Goal: Communication & Community: Answer question/provide support

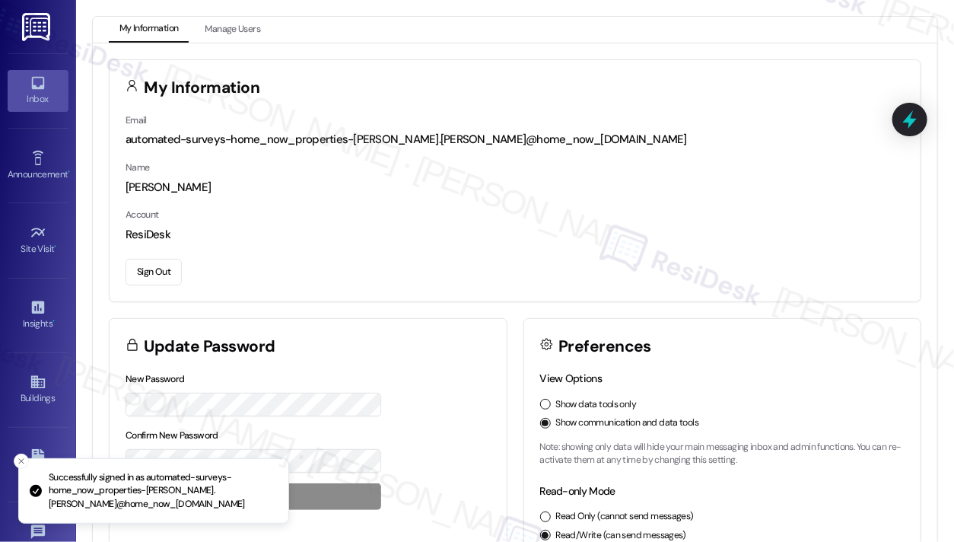
click at [25, 104] on div "Inbox" at bounding box center [38, 98] width 76 height 15
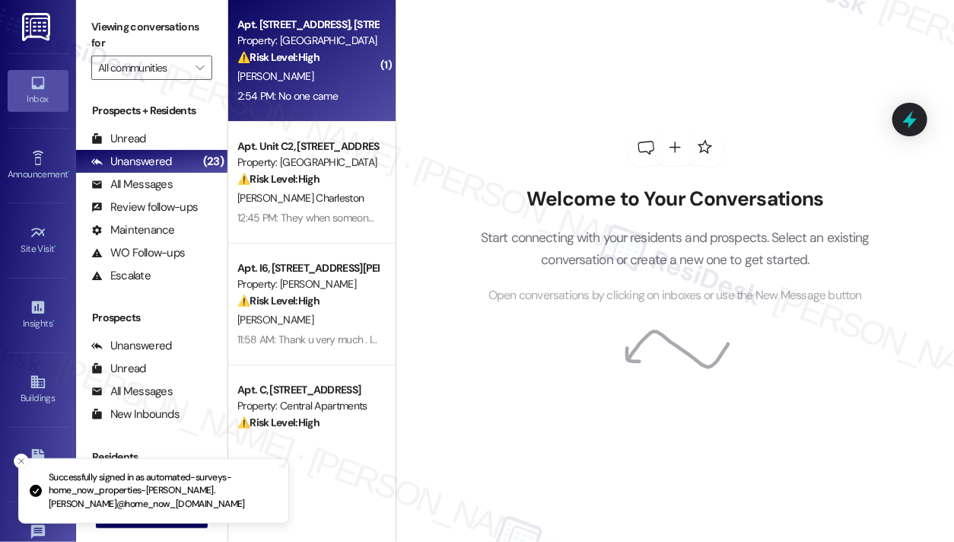
click at [323, 83] on div "[PERSON_NAME]" at bounding box center [308, 76] width 144 height 19
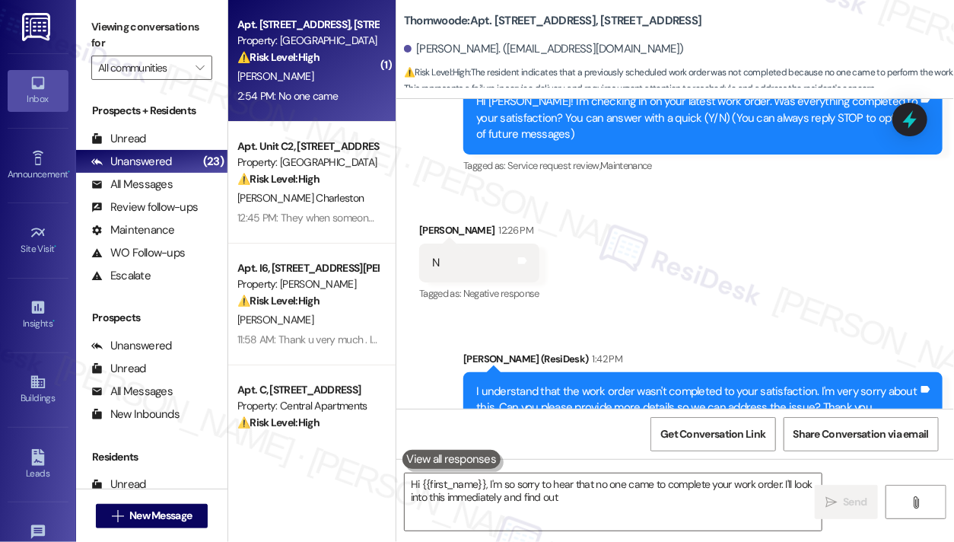
scroll to position [384, 0]
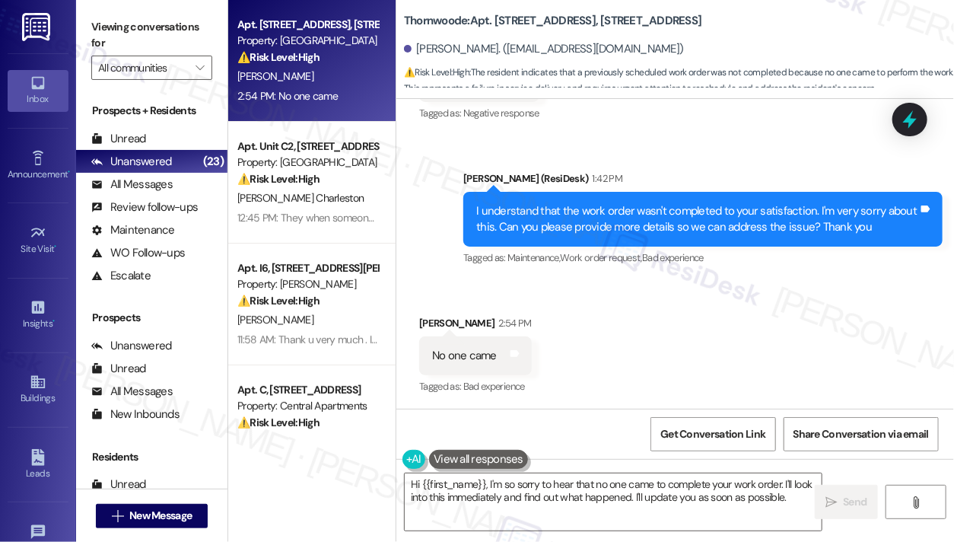
click at [615, 199] on div "I understand that the work order wasn't completed to your satisfaction. I'm ver…" at bounding box center [702, 220] width 479 height 56
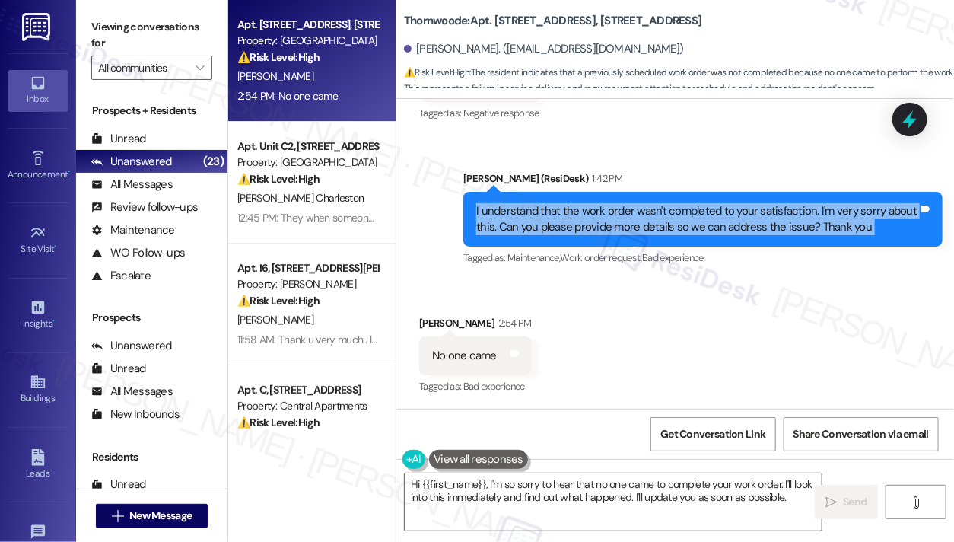
drag, startPoint x: 615, startPoint y: 199, endPoint x: 626, endPoint y: 199, distance: 10.7
click at [616, 199] on div "I understand that the work order wasn't completed to your satisfaction. I'm ver…" at bounding box center [702, 220] width 479 height 56
click at [778, 213] on div "I understand that the work order wasn't completed to your satisfaction. I'm ver…" at bounding box center [697, 219] width 442 height 33
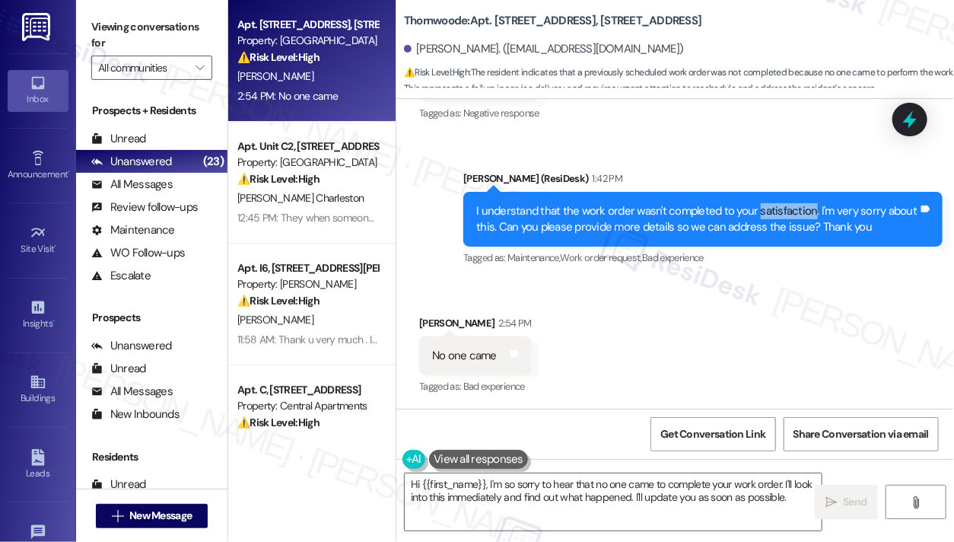
click at [778, 213] on div "I understand that the work order wasn't completed to your satisfaction. I'm ver…" at bounding box center [697, 219] width 442 height 33
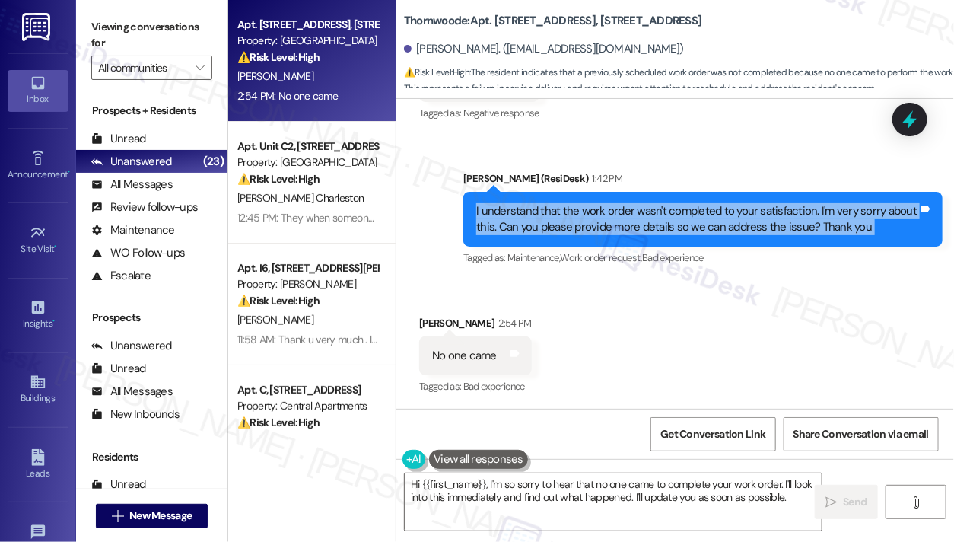
click at [778, 213] on div "I understand that the work order wasn't completed to your satisfaction. I'm ver…" at bounding box center [697, 219] width 442 height 33
click at [661, 231] on div "I understand that the work order wasn't completed to your satisfaction. I'm ver…" at bounding box center [697, 219] width 442 height 33
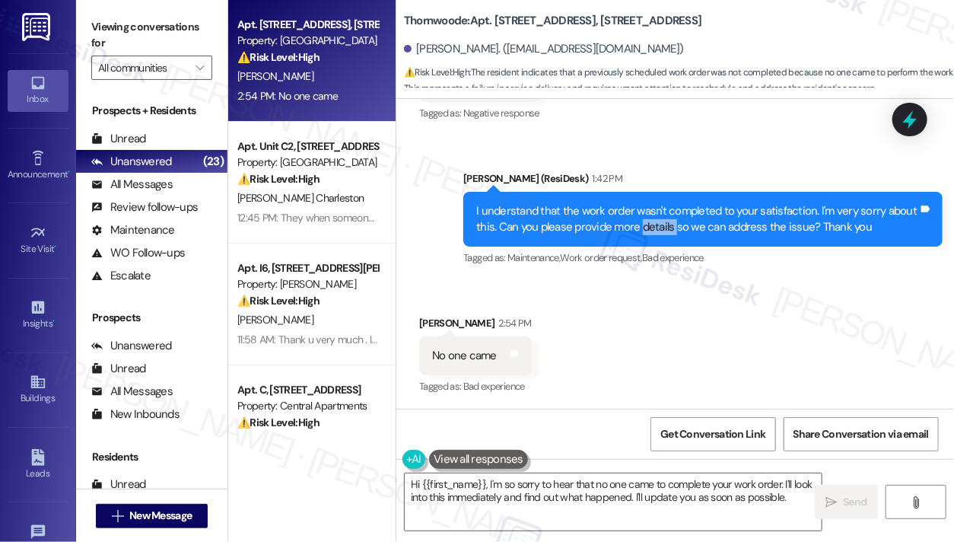
click at [661, 231] on div "I understand that the work order wasn't completed to your satisfaction. I'm ver…" at bounding box center [697, 219] width 442 height 33
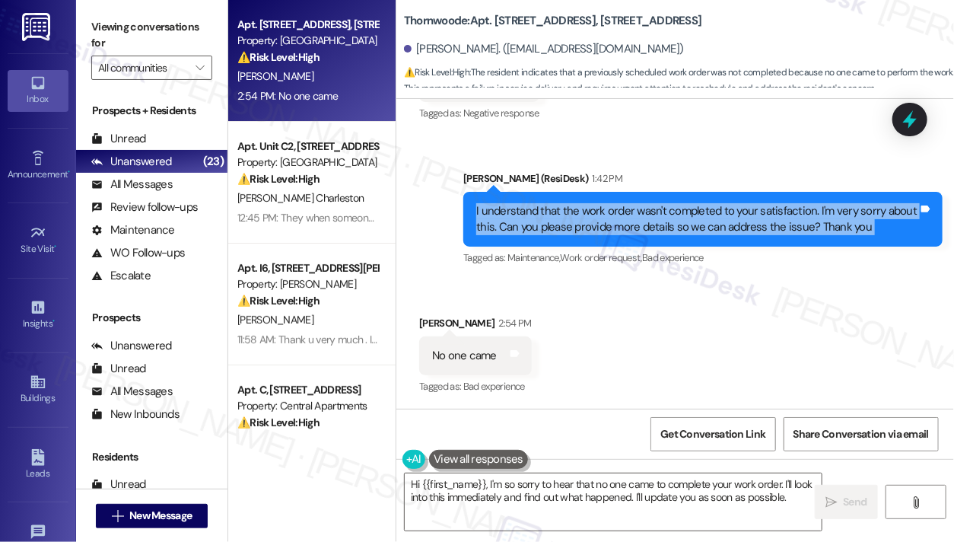
click at [661, 231] on div "I understand that the work order wasn't completed to your satisfaction. I'm ver…" at bounding box center [697, 219] width 442 height 33
click at [718, 232] on div "I understand that the work order wasn't completed to your satisfaction. I'm ver…" at bounding box center [697, 219] width 442 height 33
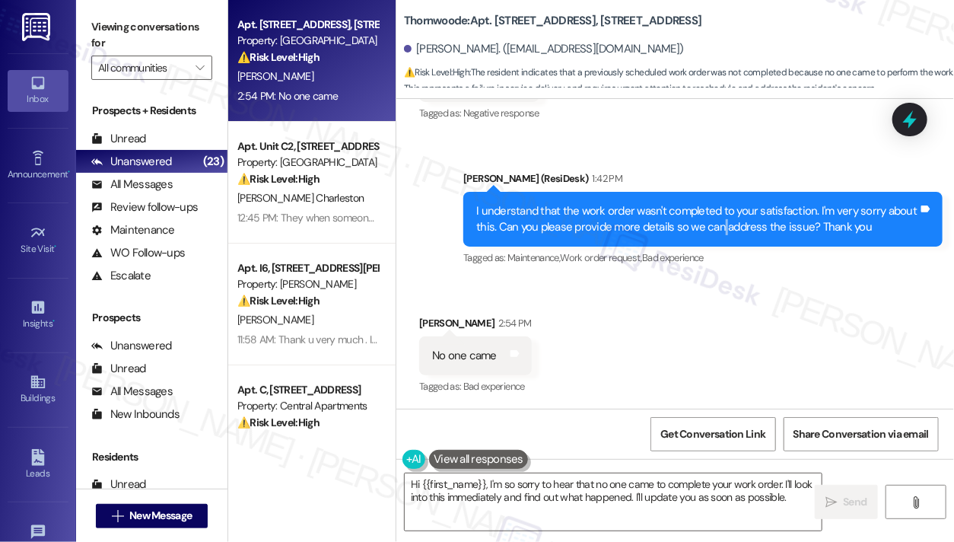
click at [718, 232] on div "I understand that the work order wasn't completed to your satisfaction. I'm ver…" at bounding box center [697, 219] width 442 height 33
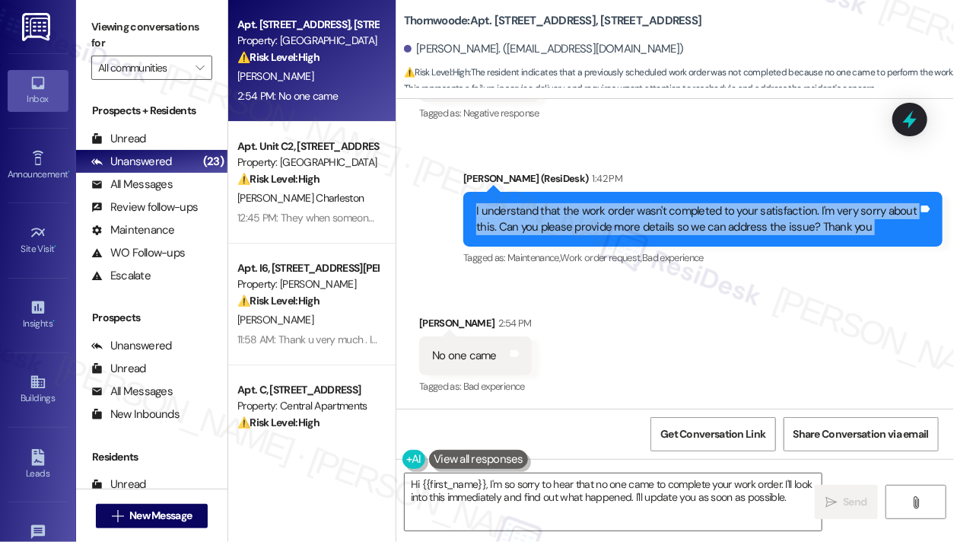
click at [718, 232] on div "I understand that the work order wasn't completed to your satisfaction. I'm ver…" at bounding box center [697, 219] width 442 height 33
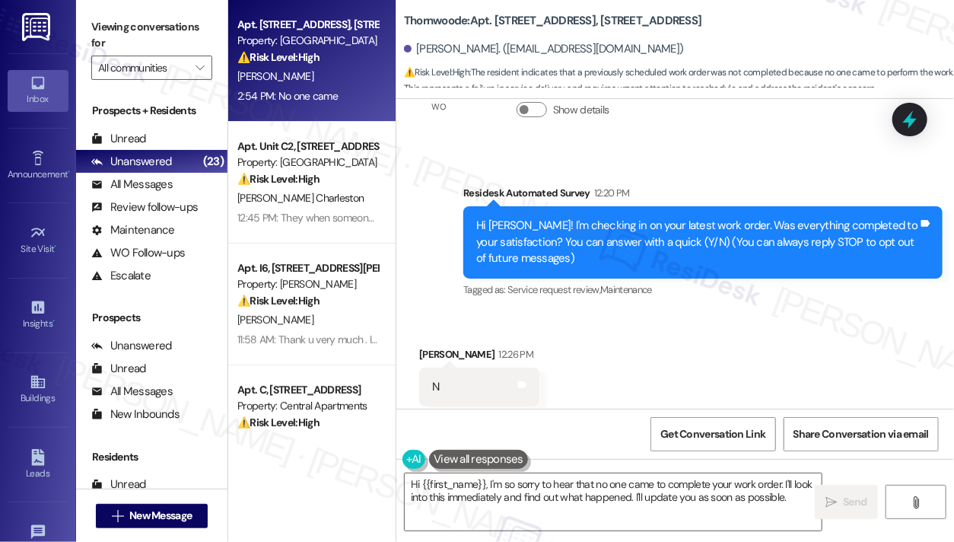
scroll to position [385, 0]
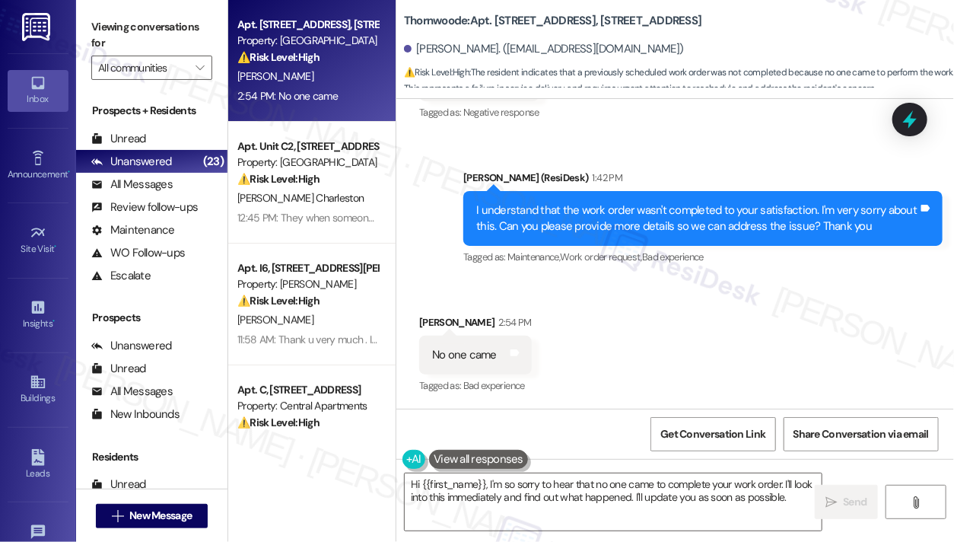
click at [532, 374] on div "Received via SMS Lanay Patterson 2:54 PM No one came Tags and notes Tagged as: …" at bounding box center [475, 356] width 135 height 106
click at [594, 221] on div "I understand that the work order wasn't completed to your satisfaction. I'm ver…" at bounding box center [697, 218] width 442 height 33
click at [592, 221] on div "I understand that the work order wasn't completed to your satisfaction. I'm ver…" at bounding box center [697, 218] width 442 height 33
click at [632, 212] on div "I understand that the work order wasn't completed to your satisfaction. I'm ver…" at bounding box center [697, 218] width 442 height 33
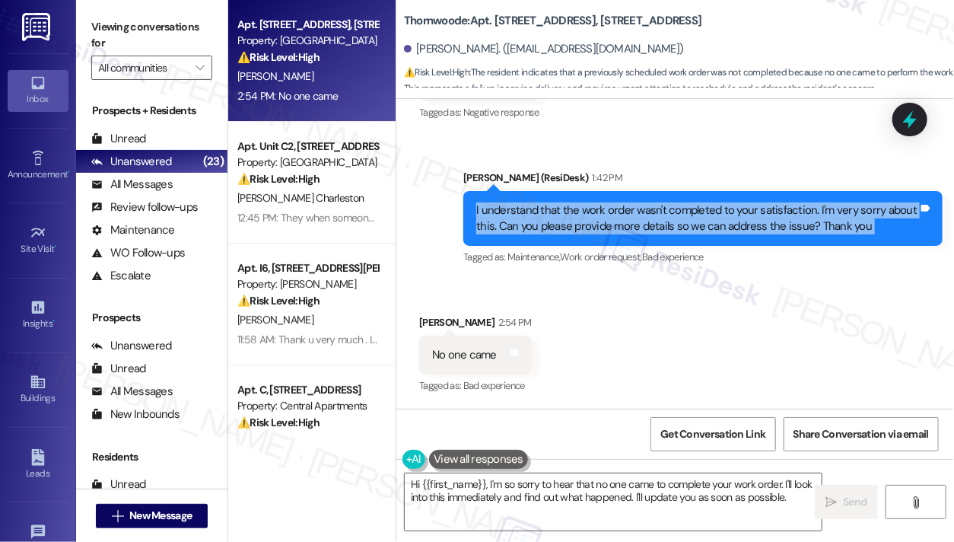
click at [632, 212] on div "I understand that the work order wasn't completed to your satisfaction. I'm ver…" at bounding box center [697, 218] width 442 height 33
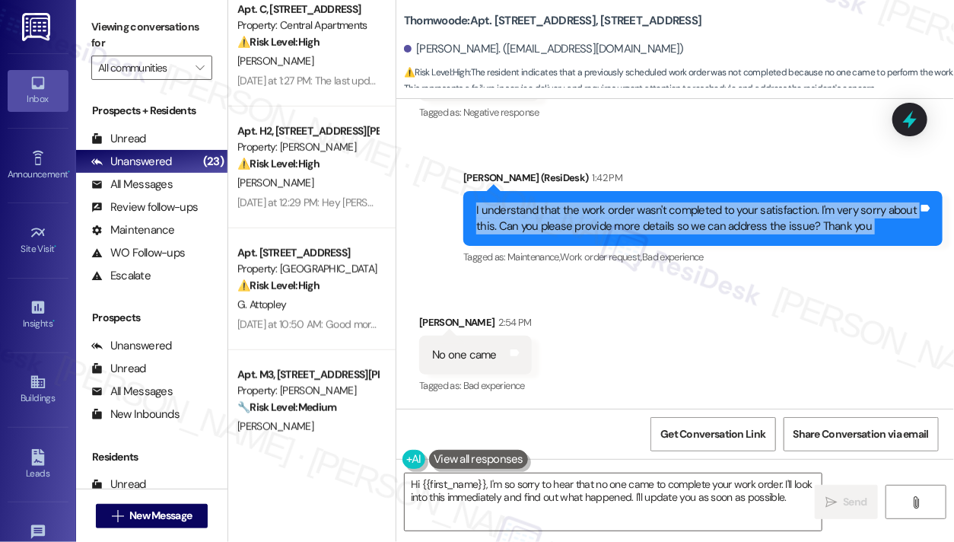
scroll to position [0, 0]
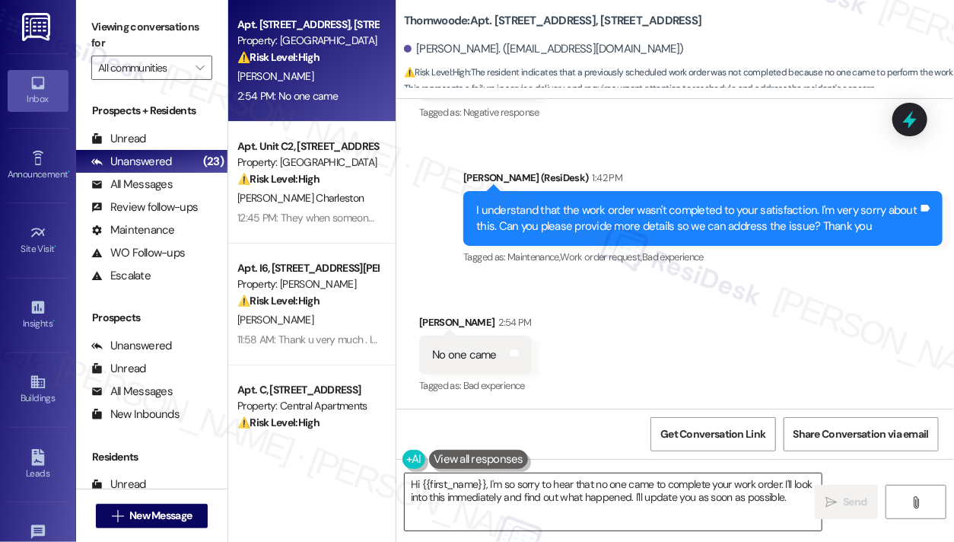
click at [527, 483] on textarea "Hi {{first_name}}, I'm so sorry to hear that no one came to complete your work …" at bounding box center [613, 501] width 417 height 57
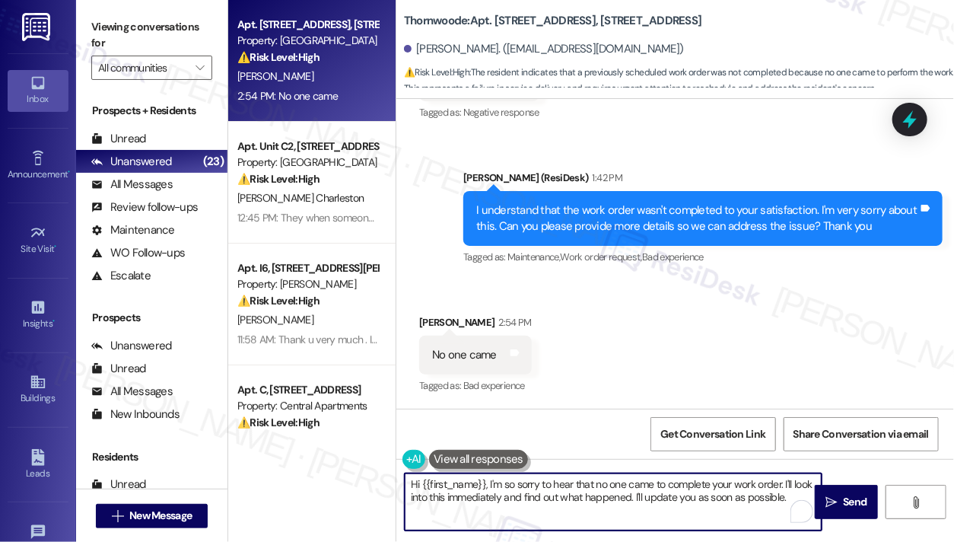
click at [645, 478] on textarea "Hi {{first_name}}, I'm so sorry to hear that no one came to complete your work …" at bounding box center [613, 501] width 417 height 57
click at [646, 478] on textarea "Hi {{first_name}}, I'm so sorry to hear that no one came to complete your work …" at bounding box center [613, 501] width 417 height 57
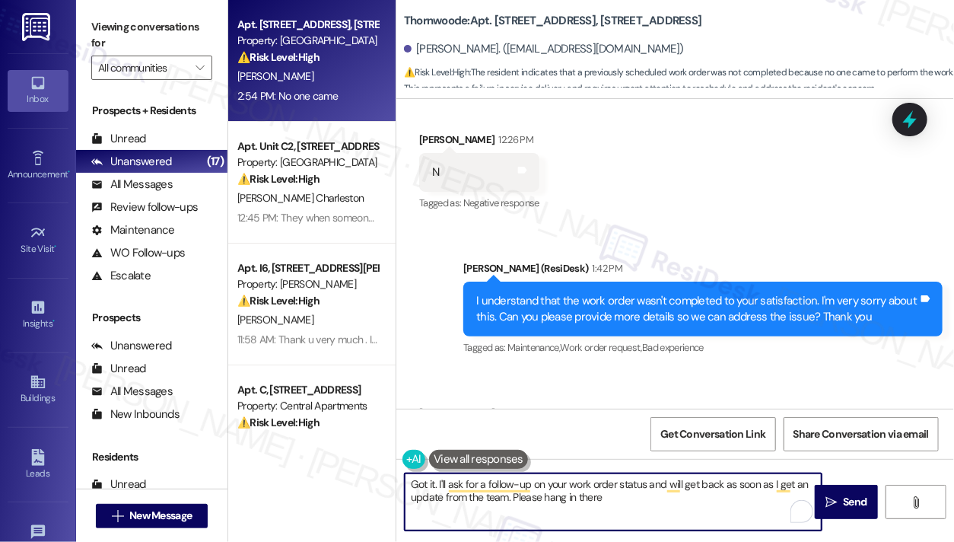
scroll to position [157, 0]
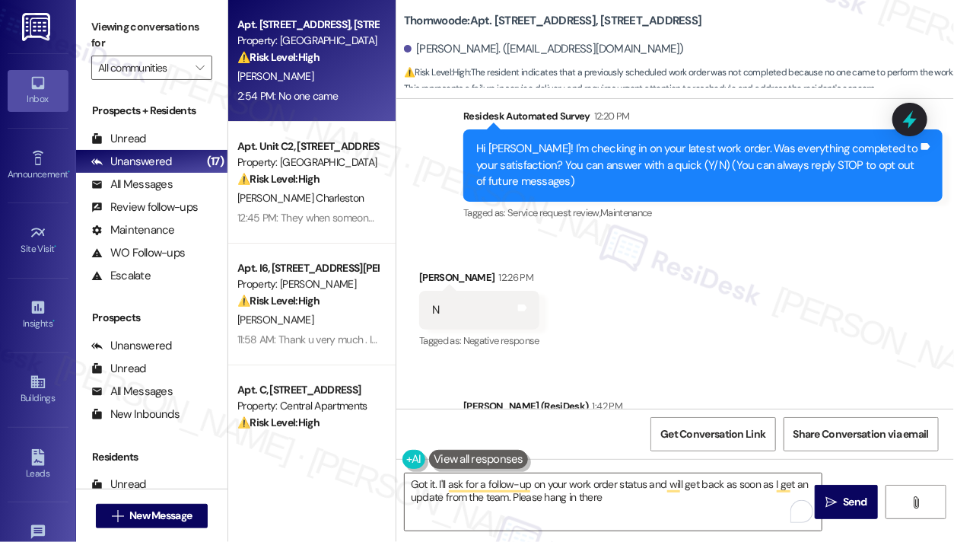
click at [112, 20] on label "Viewing conversations for" at bounding box center [151, 35] width 121 height 40
click at [502, 14] on b "Thornwoode: Apt. 1098 Thornwoode Lane, 1098 Thornwoode Lane" at bounding box center [553, 21] width 298 height 16
copy b "1098"
click at [139, 27] on label "Viewing conversations for" at bounding box center [151, 35] width 121 height 40
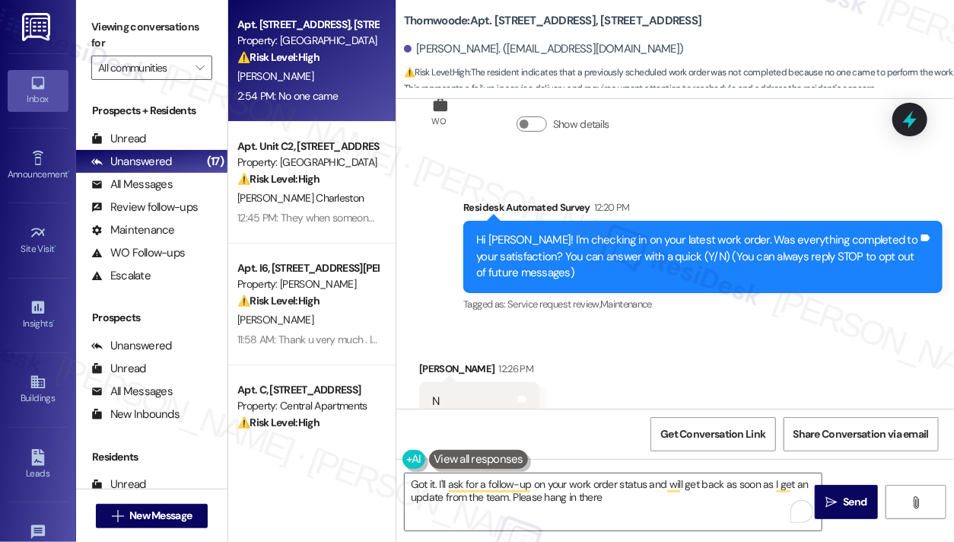
scroll to position [0, 0]
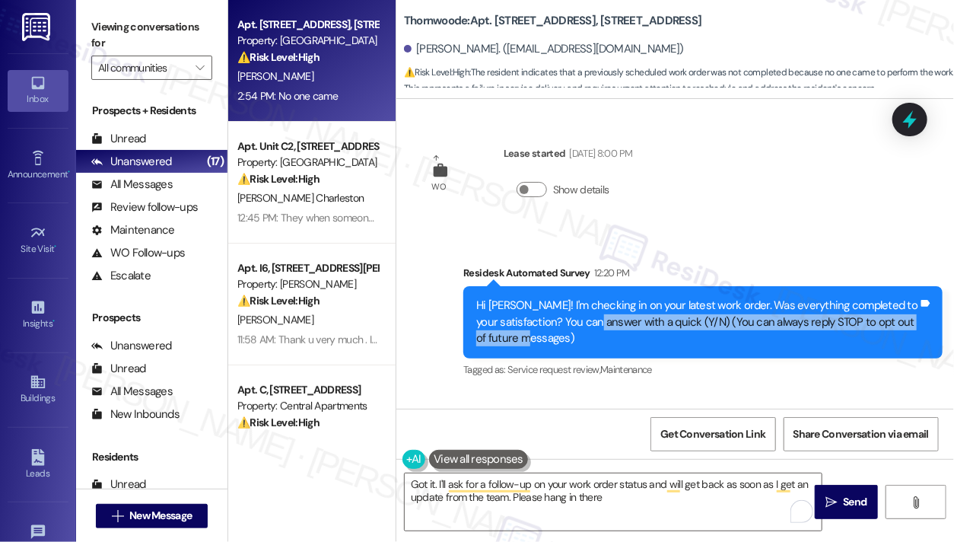
drag, startPoint x: 615, startPoint y: 322, endPoint x: 713, endPoint y: 334, distance: 98.9
click at [715, 335] on div "Hi [PERSON_NAME]! I'm checking in on your latest work order. Was everything com…" at bounding box center [697, 322] width 442 height 49
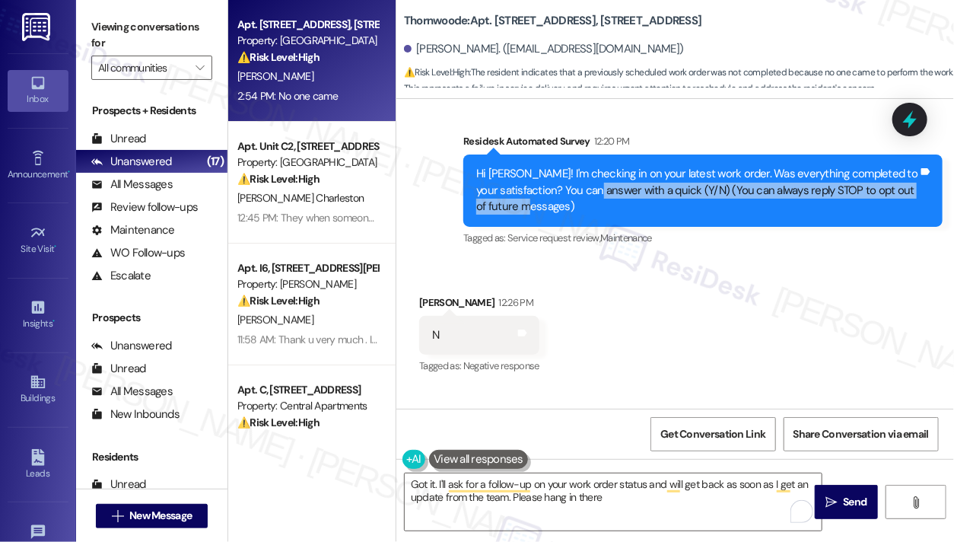
scroll to position [228, 0]
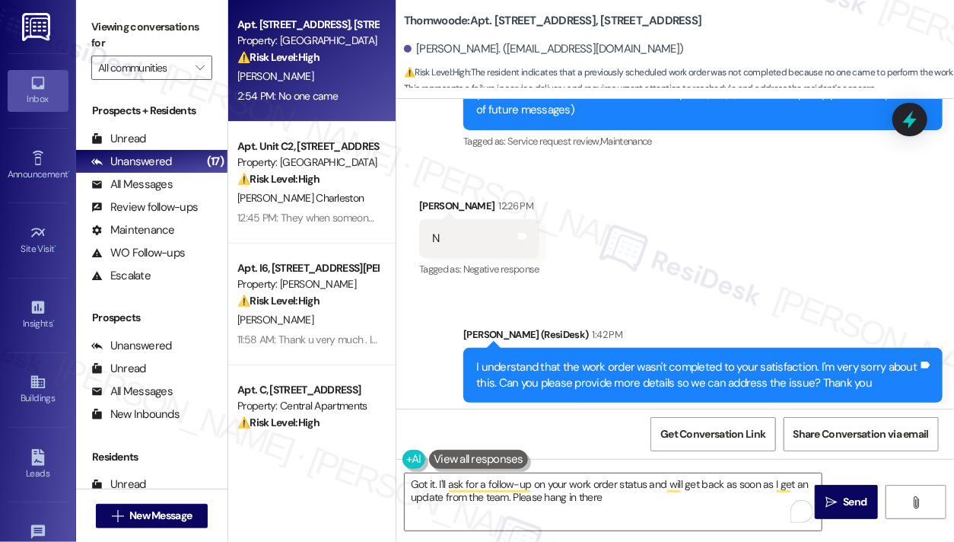
click at [139, 18] on label "Viewing conversations for" at bounding box center [151, 35] width 121 height 40
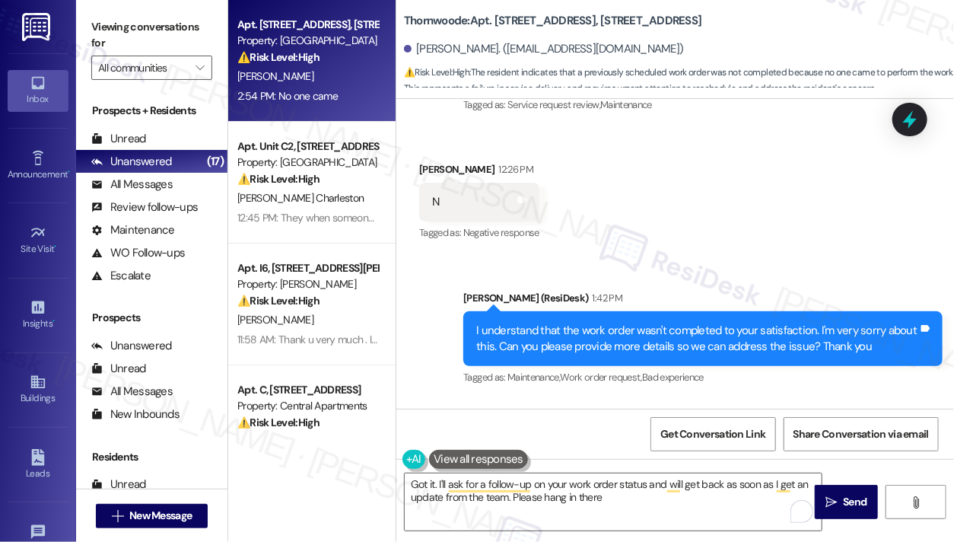
scroll to position [157, 0]
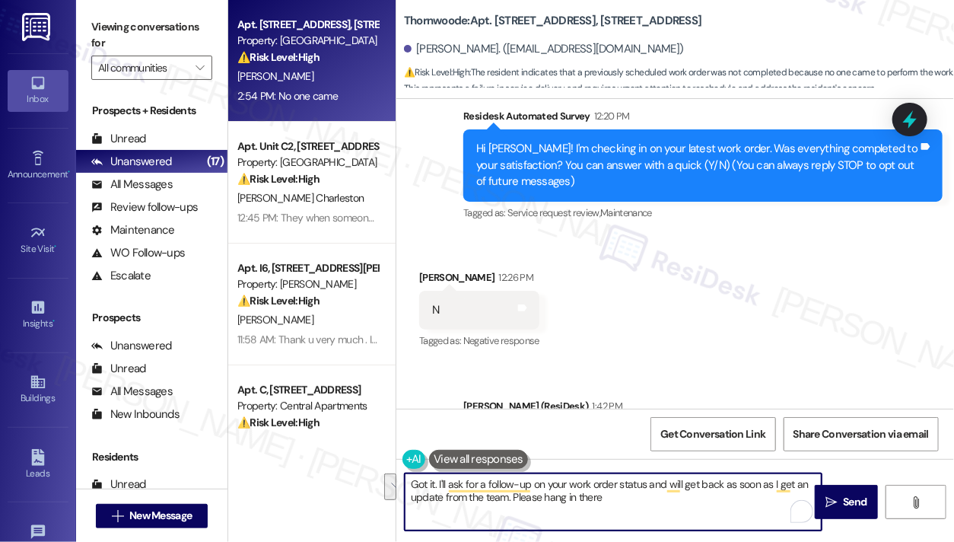
drag, startPoint x: 631, startPoint y: 501, endPoint x: 439, endPoint y: 481, distance: 192.8
click at [439, 481] on textarea "Got it. I'll ask for a follow-up on your work order status and will get back as…" at bounding box center [613, 501] width 417 height 57
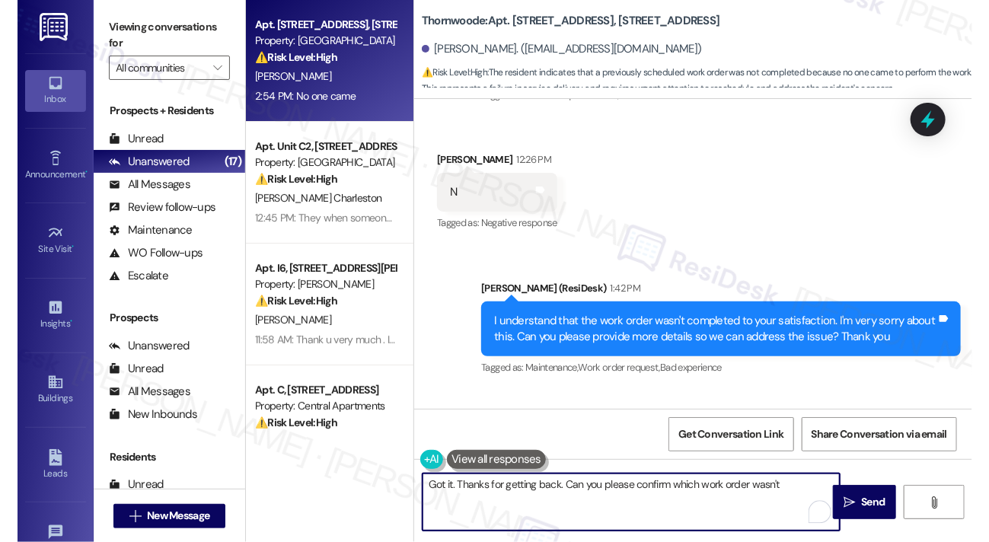
scroll to position [385, 0]
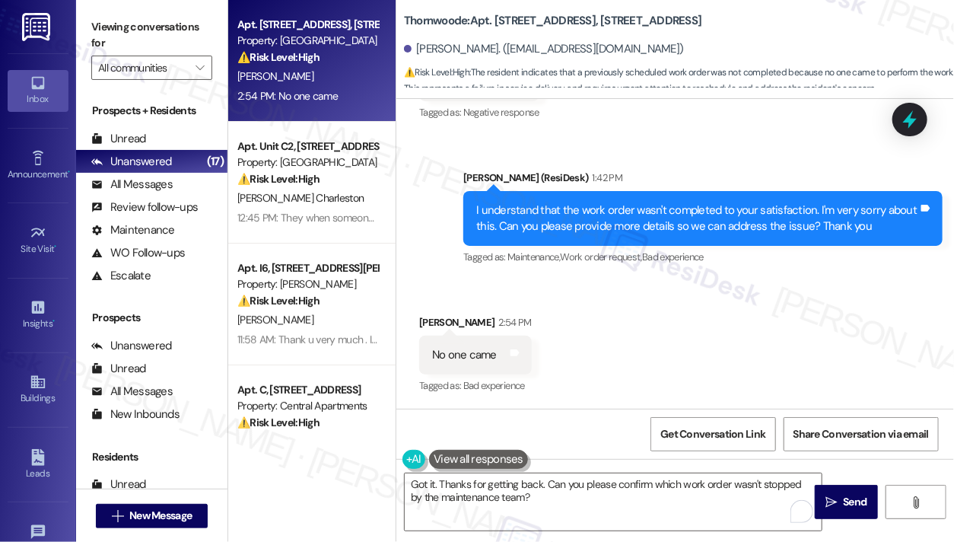
click at [138, 40] on label "Viewing conversations for" at bounding box center [151, 35] width 121 height 40
click at [677, 483] on textarea "Got it. Thanks for getting back. Can you please confirm which work order wasn't…" at bounding box center [613, 501] width 417 height 57
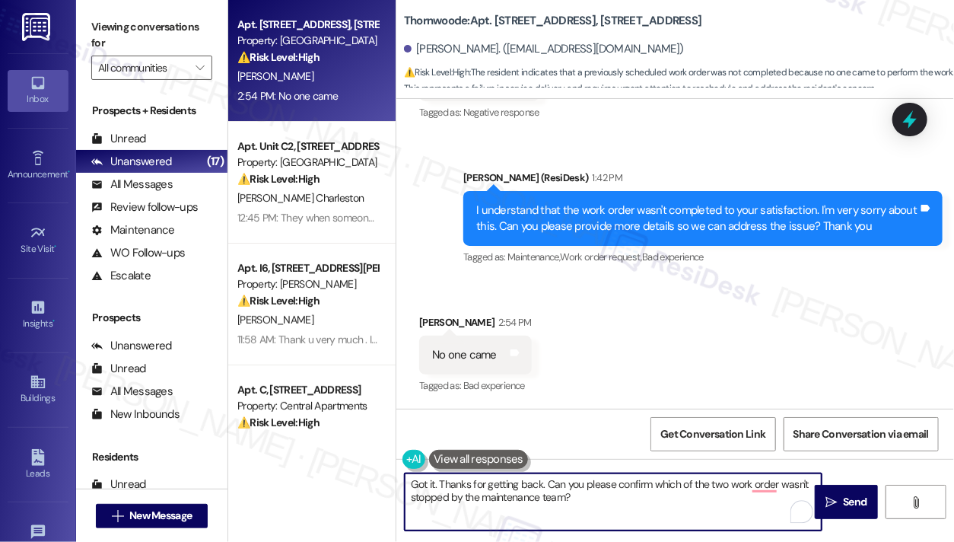
click at [772, 410] on div "Get Conversation Link Share Conversation via email" at bounding box center [676, 434] width 558 height 50
click at [563, 489] on textarea "Got it. Thanks for getting back. Can you please confirm which of the two work o…" at bounding box center [613, 501] width 417 height 57
click at [586, 495] on textarea "Got it. Thanks for getting back. Can you please confirm which of the two work o…" at bounding box center [613, 501] width 417 height 57
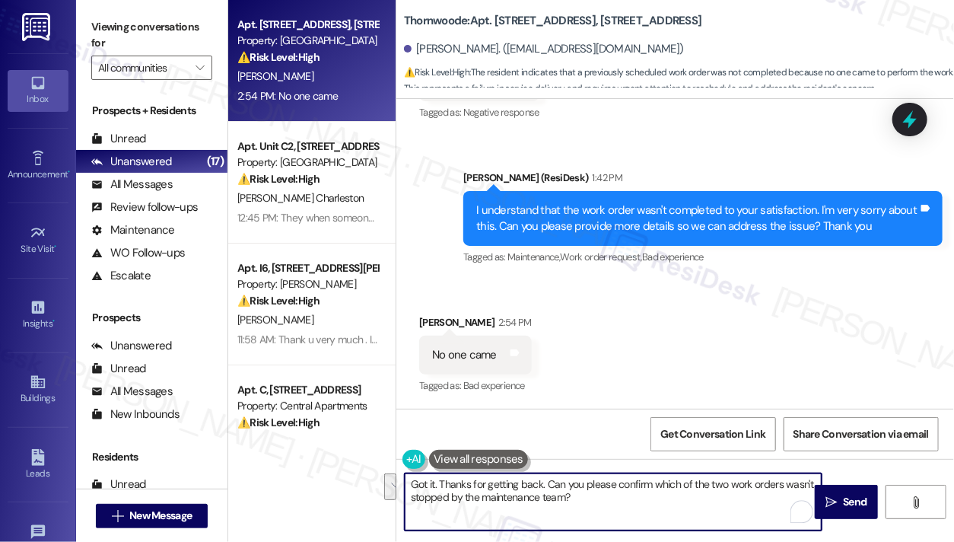
click at [443, 504] on textarea "Got it. Thanks for getting back. Can you please confirm which of the two work o…" at bounding box center [613, 501] width 417 height 57
type textarea "Got it. Thanks for getting back. Can you please confirm which of the two work o…"
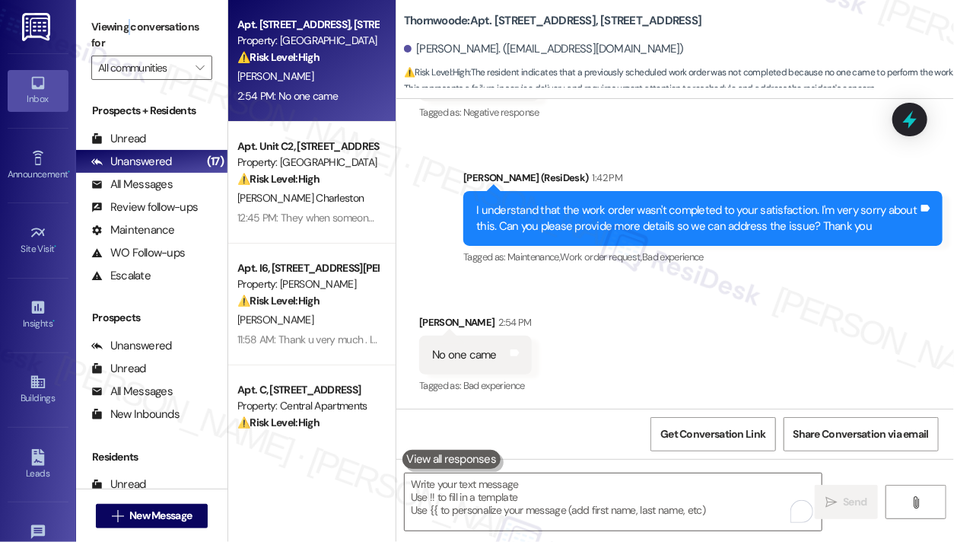
click at [130, 13] on div "Viewing conversations for All communities " at bounding box center [151, 47] width 151 height 95
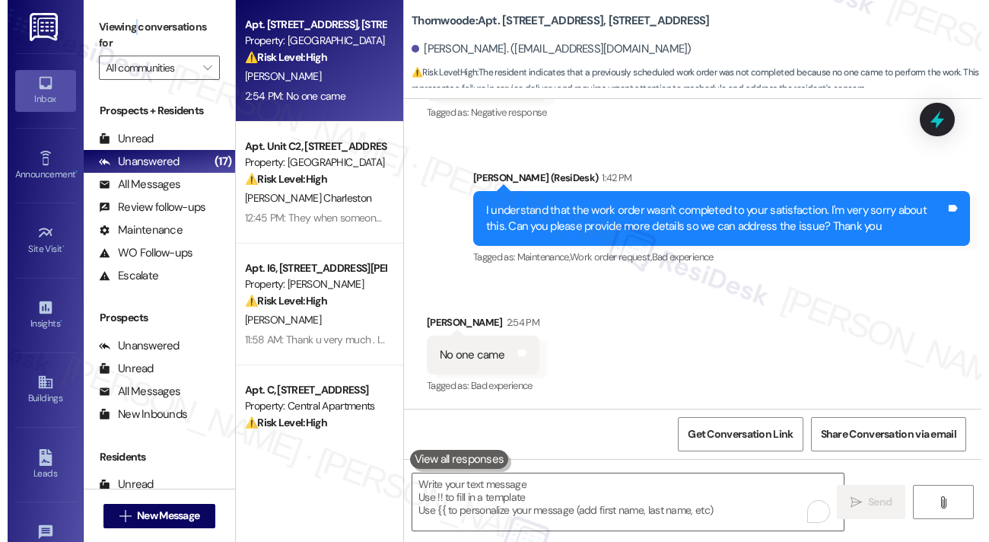
scroll to position [368, 0]
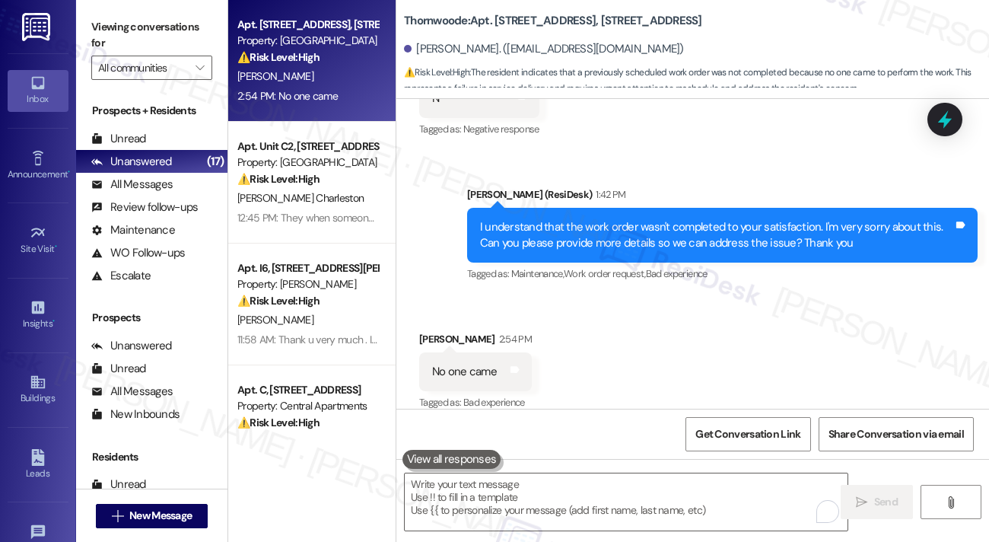
drag, startPoint x: 143, startPoint y: 32, endPoint x: 158, endPoint y: 48, distance: 21.6
click at [143, 32] on label "Viewing conversations for" at bounding box center [151, 35] width 121 height 40
click at [490, 493] on textarea "To enrich screen reader interactions, please activate Accessibility in Grammarl…" at bounding box center [626, 501] width 443 height 57
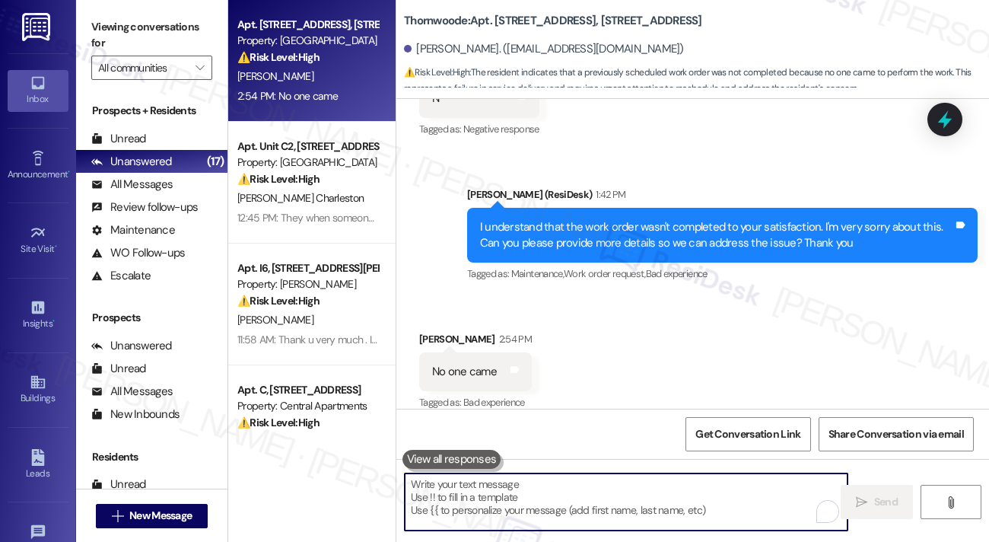
paste textarea "Got it, thanks for getting back to me. Could you please confirm which of the tw…"
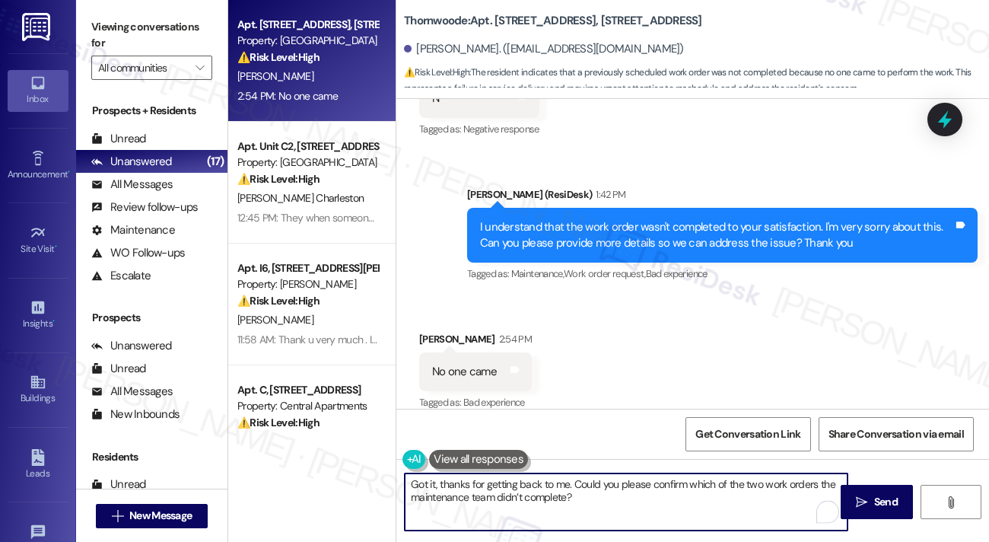
click at [653, 502] on textarea "Got it, thanks for getting back to me. Could you please confirm which of the tw…" at bounding box center [626, 501] width 443 height 57
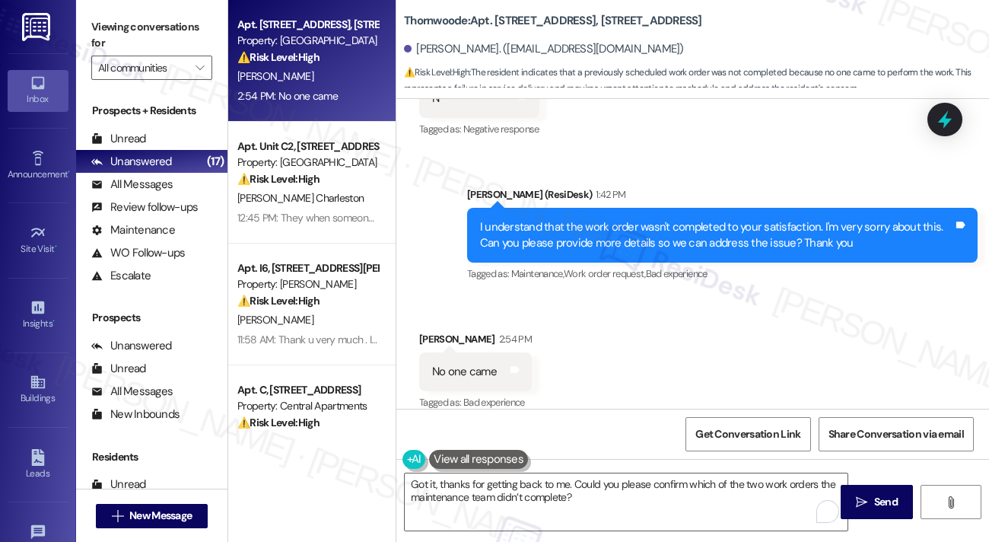
drag, startPoint x: 156, startPoint y: 18, endPoint x: 170, endPoint y: 30, distance: 17.8
click at [156, 18] on label "Viewing conversations for" at bounding box center [151, 35] width 121 height 40
click at [153, 30] on label "Viewing conversations for" at bounding box center [151, 35] width 121 height 40
click at [129, 32] on label "Viewing conversations for" at bounding box center [151, 35] width 121 height 40
click at [674, 502] on textarea "Got it, thanks for getting back to me. Could you please confirm which of the tw…" at bounding box center [626, 501] width 443 height 57
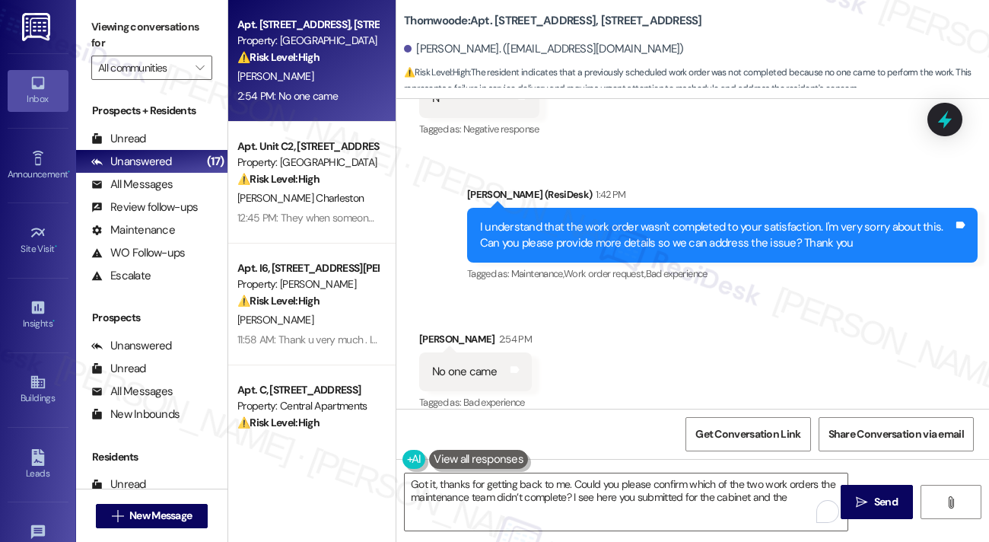
click at [142, 37] on label "Viewing conversations for" at bounding box center [151, 35] width 121 height 40
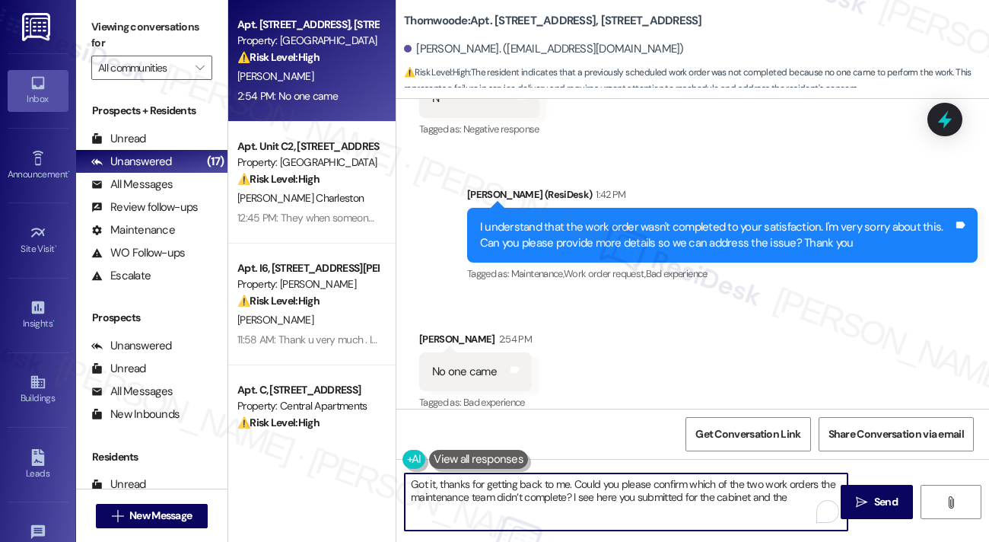
click at [798, 495] on textarea "Got it, thanks for getting back to me. Could you please confirm which of the tw…" at bounding box center [626, 501] width 443 height 57
type textarea "Got it, thanks for getting back to me. Could you please confirm which of the tw…"
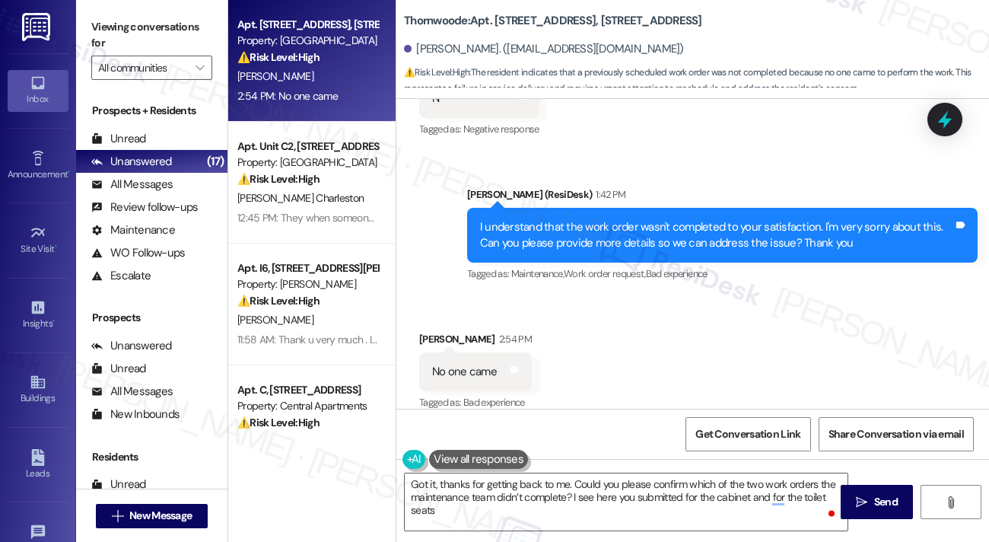
click at [110, 36] on label "Viewing conversations for" at bounding box center [151, 35] width 121 height 40
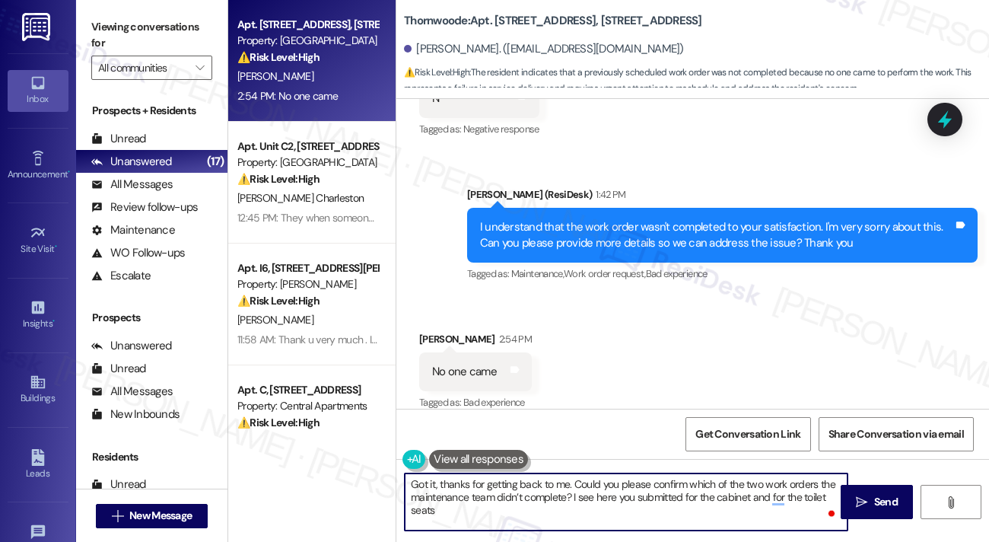
click at [565, 498] on textarea "Got it, thanks for getting back to me. Could you please confirm which of the tw…" at bounding box center [626, 501] width 443 height 57
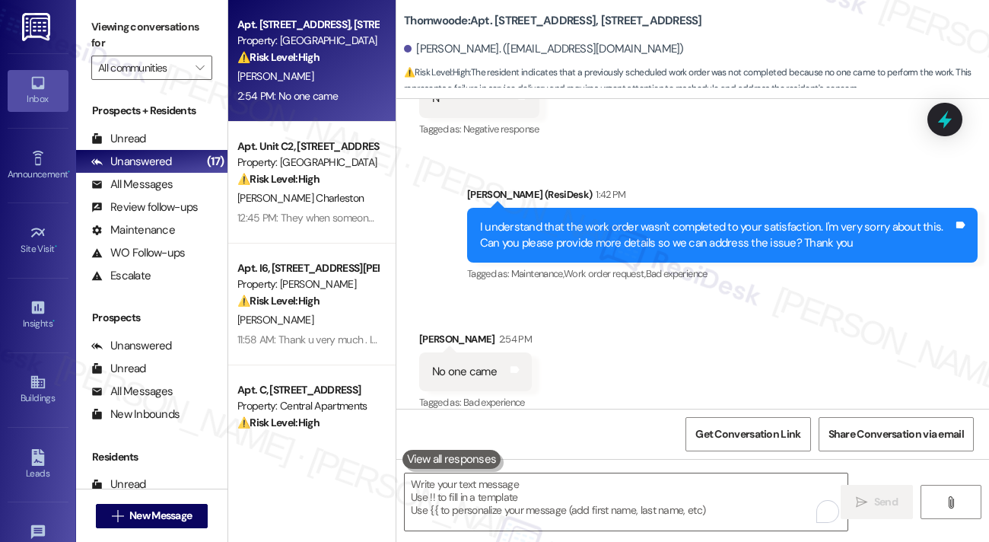
click at [126, 16] on label "Viewing conversations for" at bounding box center [151, 35] width 121 height 40
click at [97, 15] on label "Viewing conversations for" at bounding box center [151, 35] width 121 height 40
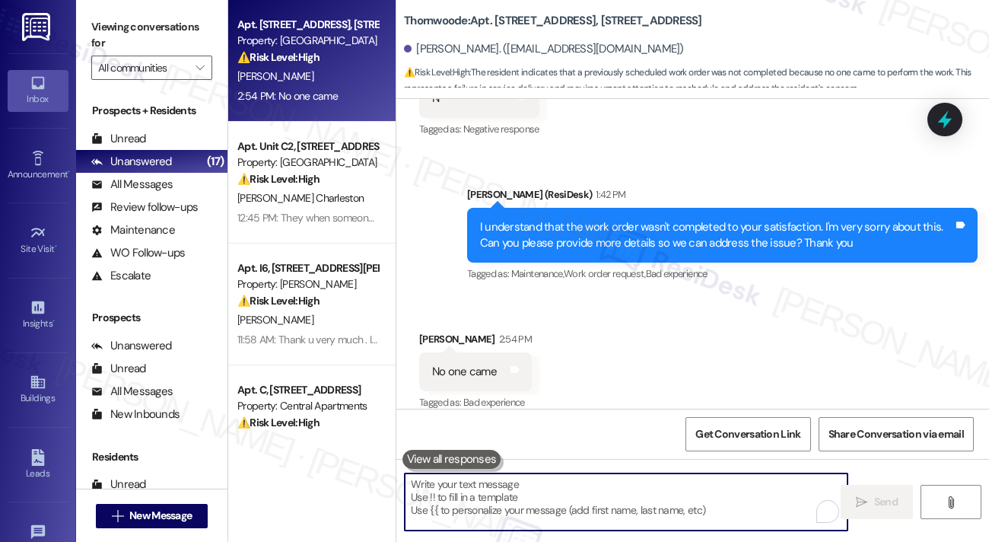
click at [573, 489] on textarea "To enrich screen reader interactions, please activate Accessibility in Grammarl…" at bounding box center [626, 501] width 443 height 57
paste textarea "Got it, thanks for getting back to me. Could you please confirm which of the tw…"
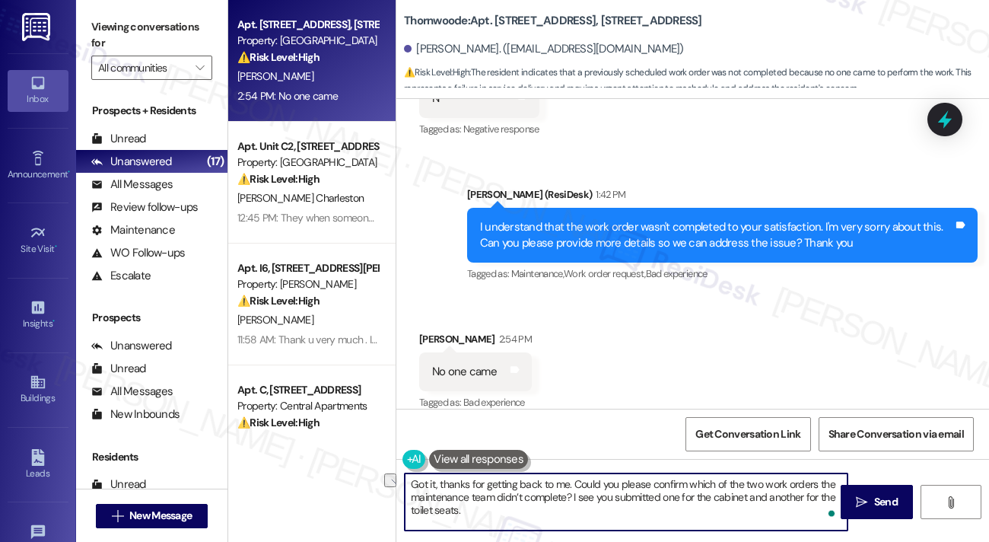
drag, startPoint x: 572, startPoint y: 495, endPoint x: 682, endPoint y: 494, distance: 109.6
click at [682, 494] on textarea "Got it, thanks for getting back to me. Could you please confirm which of the tw…" at bounding box center [626, 501] width 443 height 57
click at [695, 497] on textarea "Got it, thanks for getting back to me. Could you please confirm which of the tw…" at bounding box center [626, 501] width 443 height 57
click at [772, 504] on textarea "Got it, thanks for getting back to me. Could you please confirm which of the tw…" at bounding box center [626, 501] width 443 height 57
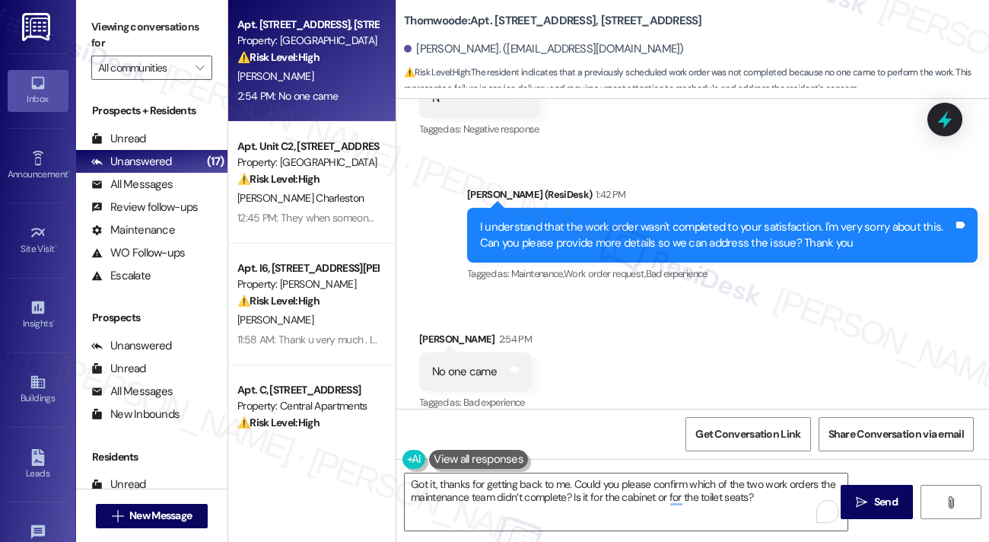
click at [117, 42] on label "Viewing conversations for" at bounding box center [151, 35] width 121 height 40
click at [490, 486] on textarea "Got it, thanks for getting back to me. Could you please confirm which of the tw…" at bounding box center [626, 501] width 443 height 57
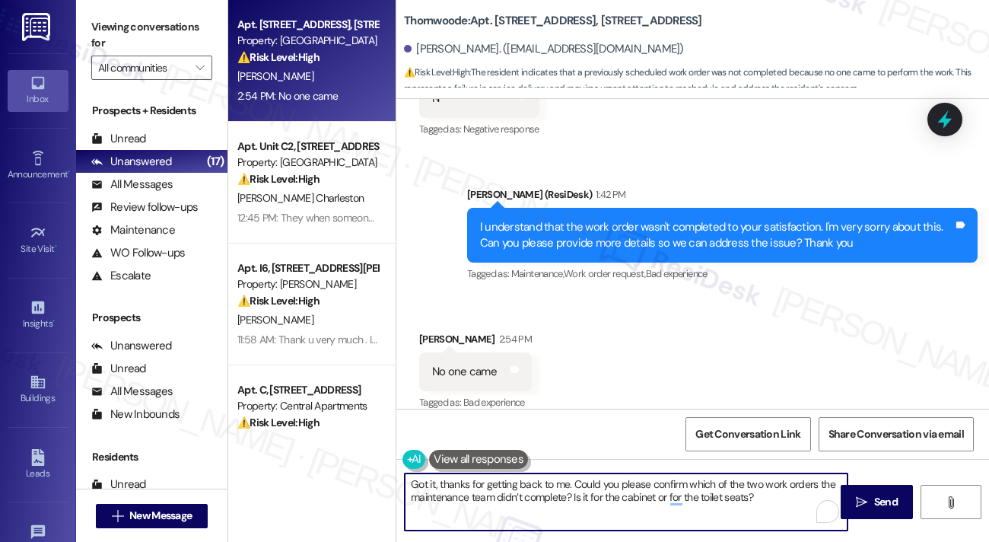
click at [490, 486] on textarea "Got it, thanks for getting back to me. Could you please confirm which of the tw…" at bounding box center [626, 501] width 443 height 57
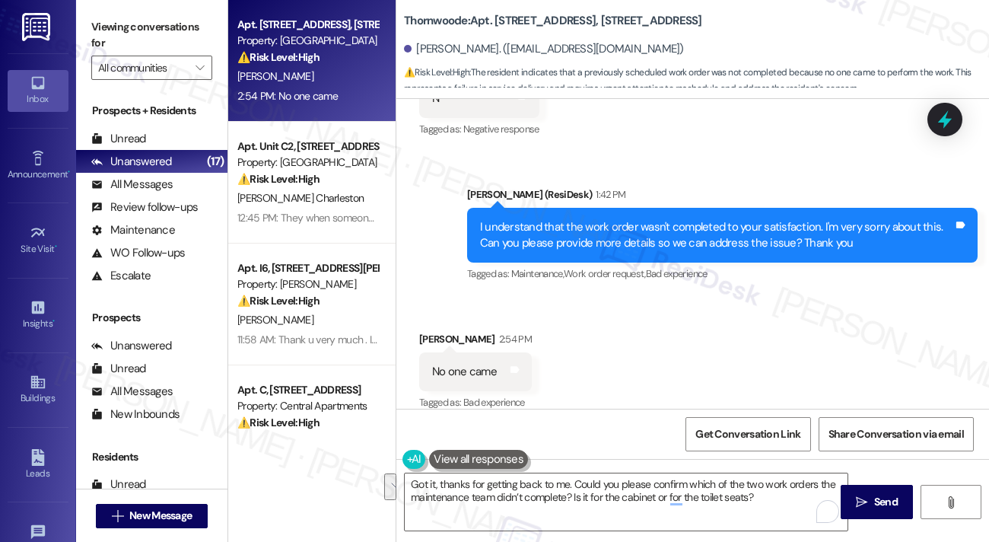
click at [665, 417] on div "Get Conversation Link Share Conversation via email" at bounding box center [693, 434] width 593 height 50
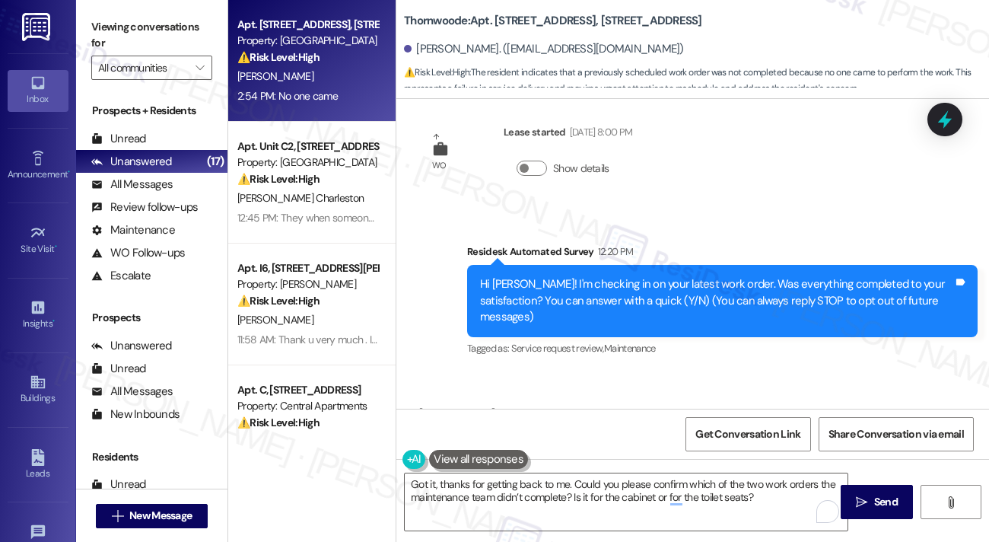
scroll to position [0, 0]
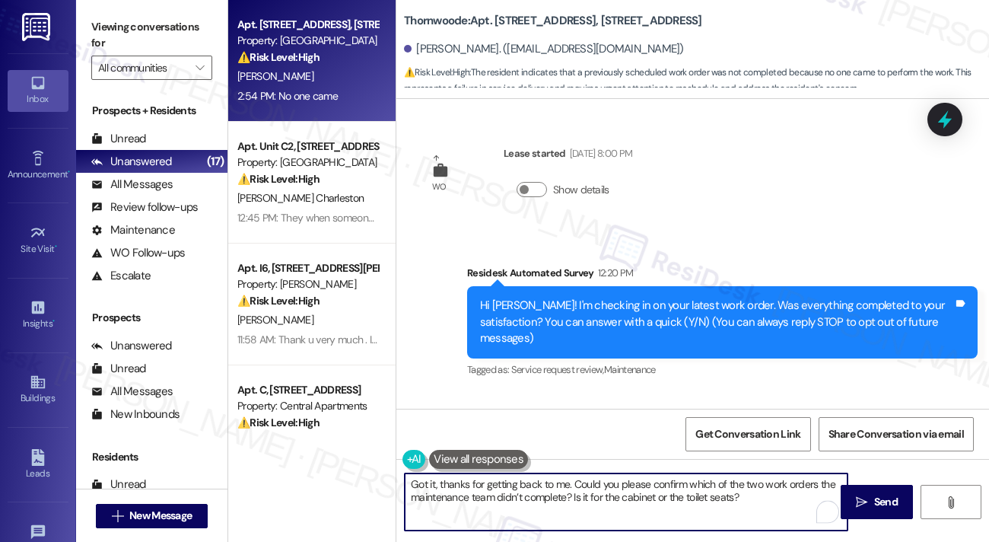
click at [767, 498] on textarea "Got it, thanks for getting back to me. Could you please confirm which of the tw…" at bounding box center [626, 501] width 443 height 57
type textarea "Got it, thanks for getting back to me. Could you please confirm which of the tw…"
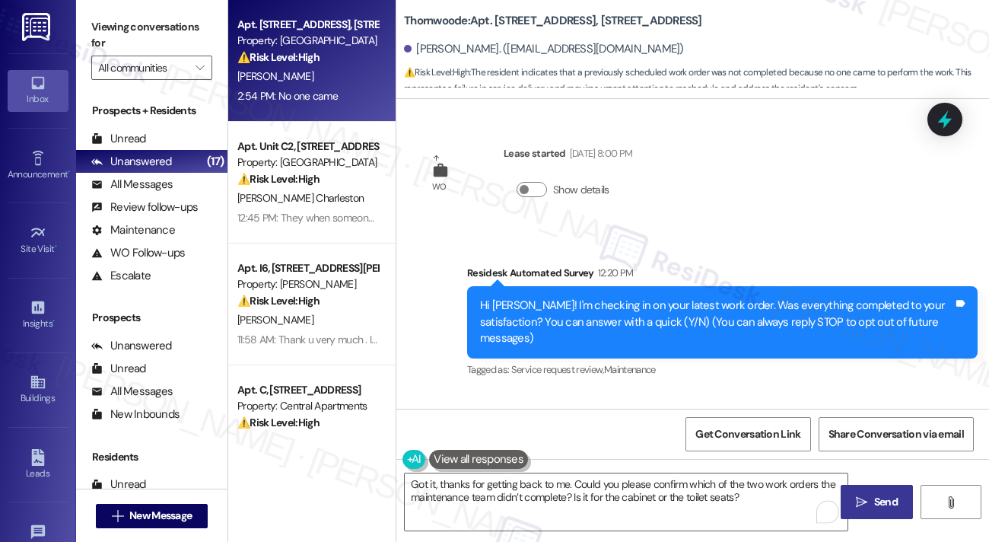
drag, startPoint x: 894, startPoint y: 501, endPoint x: 868, endPoint y: 491, distance: 28.4
click at [894, 501] on span "Send" at bounding box center [886, 502] width 24 height 16
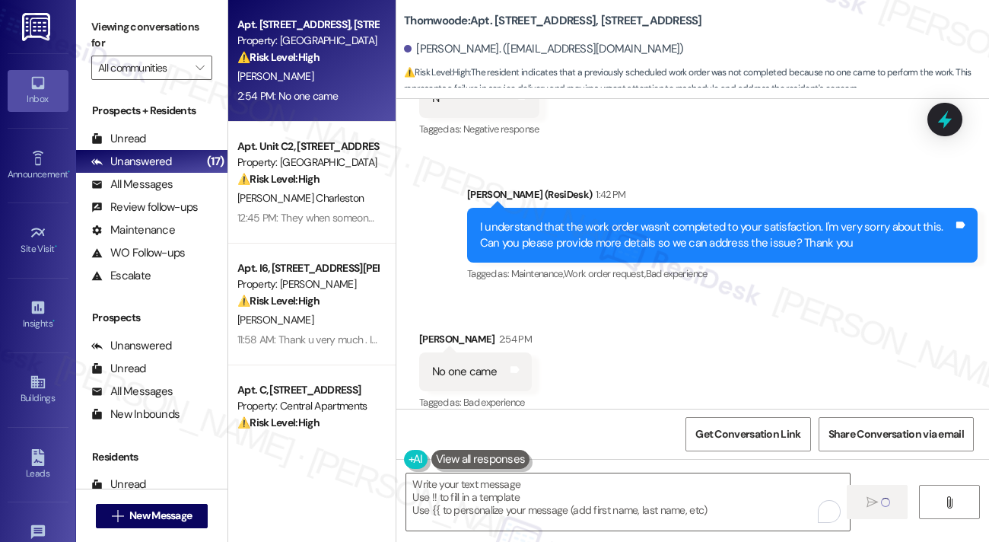
type textarea "Fetching suggested responses. Please feel free to read through the conversation…"
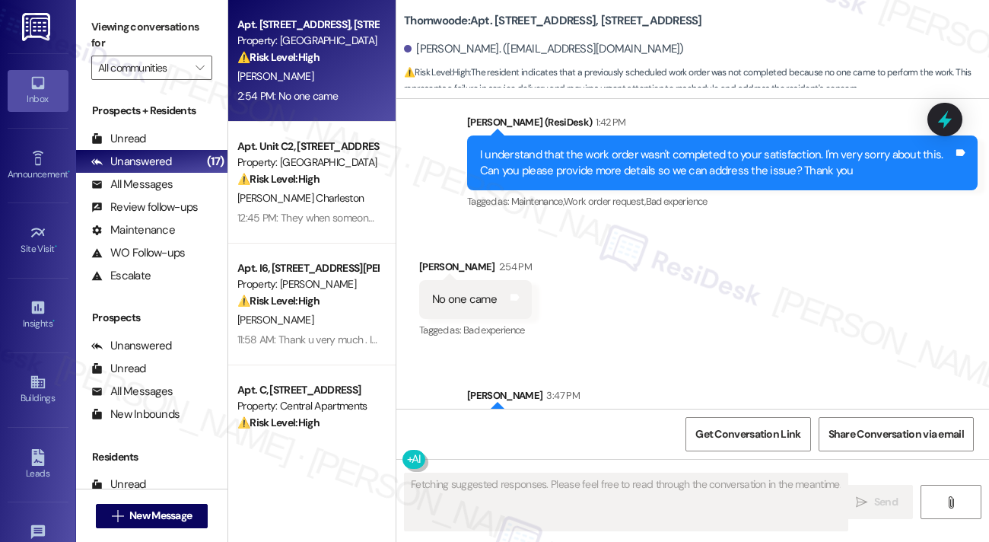
scroll to position [491, 0]
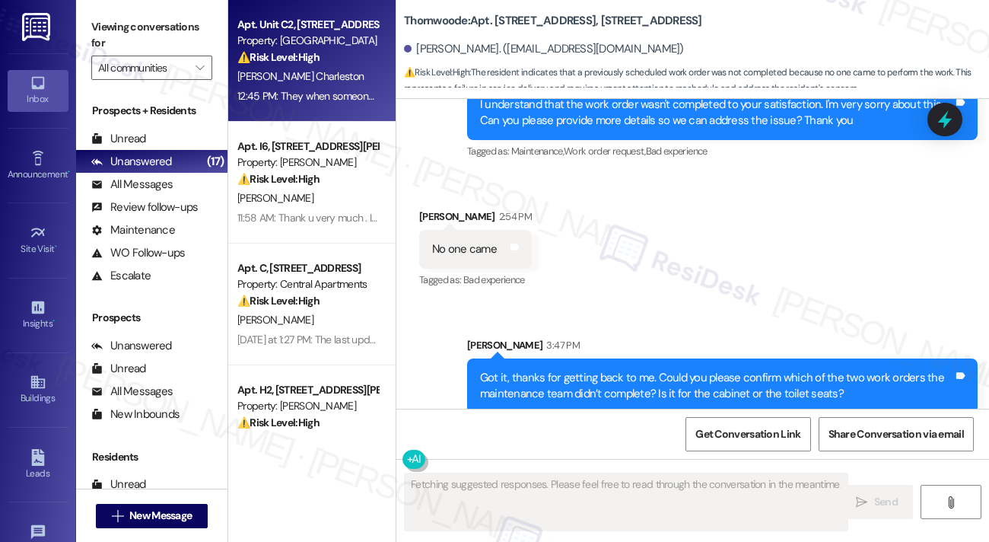
click at [324, 72] on div "[PERSON_NAME] Charleston" at bounding box center [308, 76] width 144 height 19
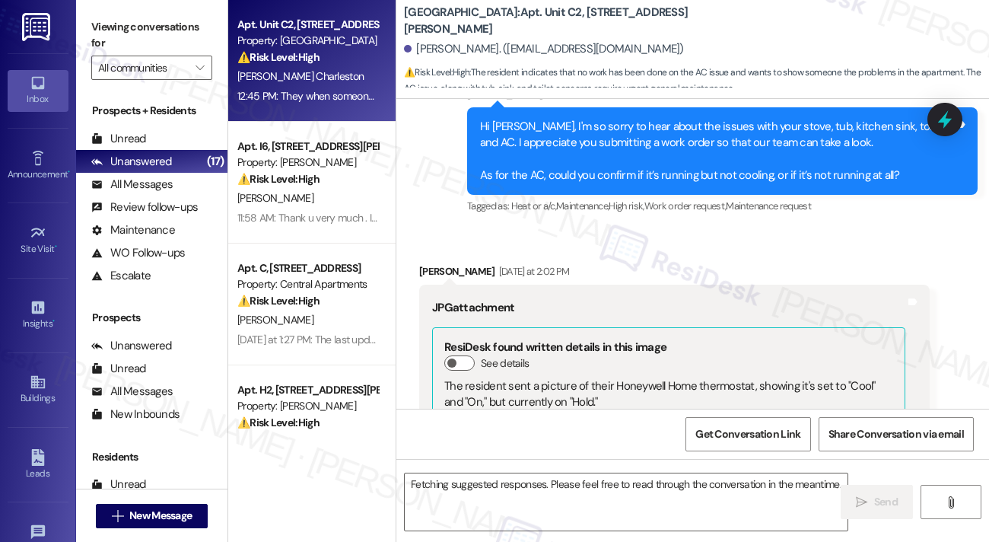
scroll to position [2999, 0]
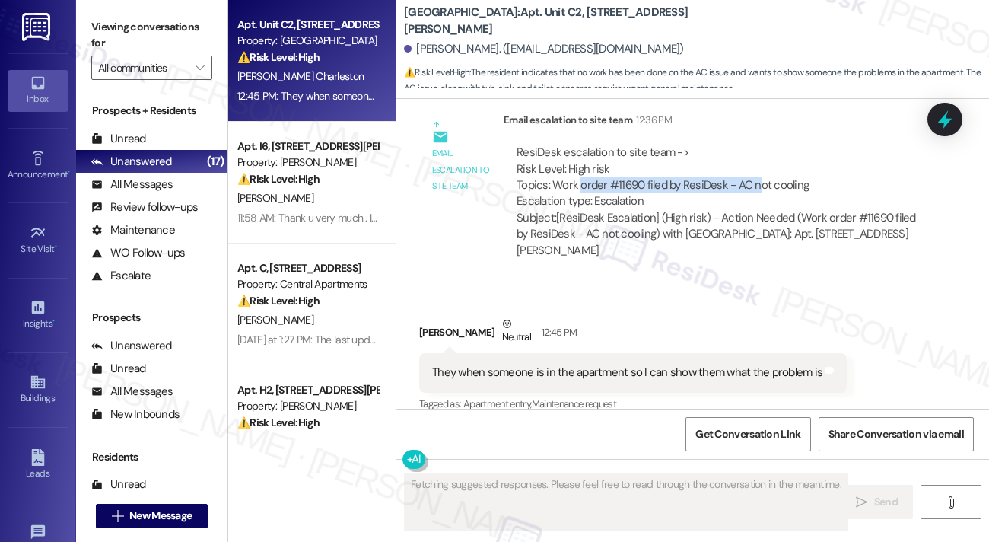
drag, startPoint x: 578, startPoint y: 165, endPoint x: 756, endPoint y: 164, distance: 178.1
click at [756, 164] on div "ResiDesk escalation to site team -> Risk Level: High risk Topics: Work order #1…" at bounding box center [717, 177] width 400 height 65
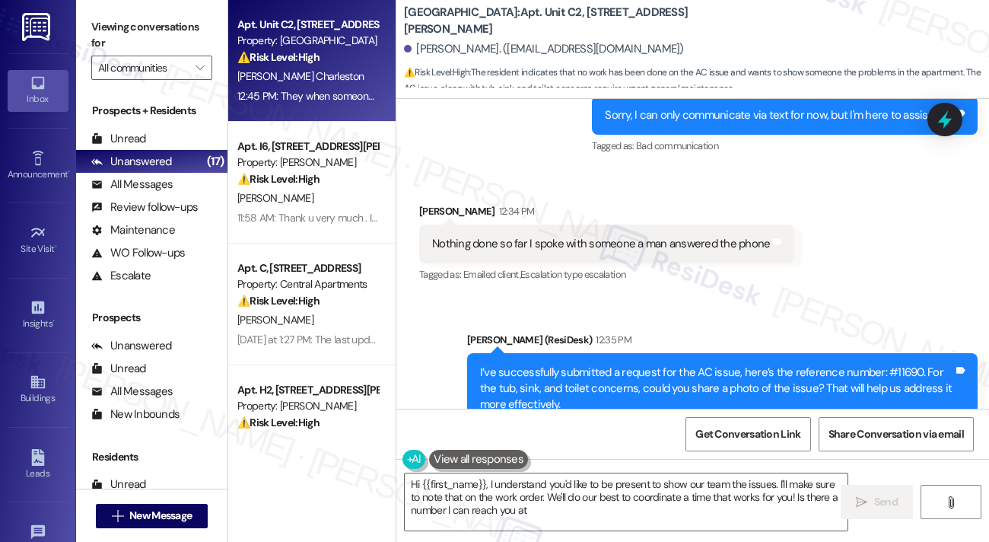
type textarea "Hi {{first_name}}, I understand you'd like to be present to show our team the i…"
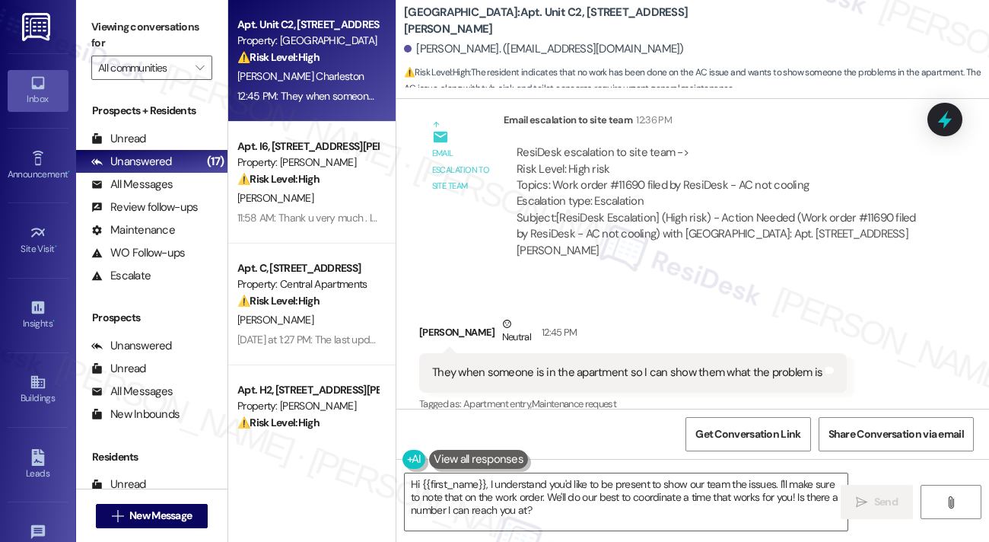
click at [595, 180] on div "ResiDesk escalation to site team -> Risk Level: High risk Topics: Work order #1…" at bounding box center [717, 177] width 400 height 65
click at [600, 167] on div "ResiDesk escalation to site team -> Risk Level: High risk Topics: Work order #1…" at bounding box center [717, 177] width 400 height 65
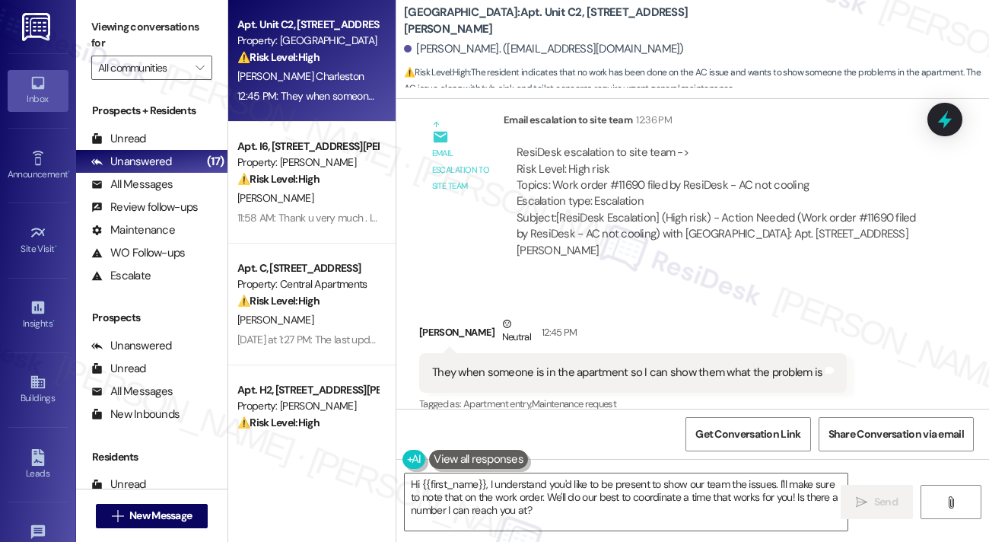
click at [498, 365] on div "They when someone is in the apartment so I can show them what the problem is" at bounding box center [627, 373] width 390 height 16
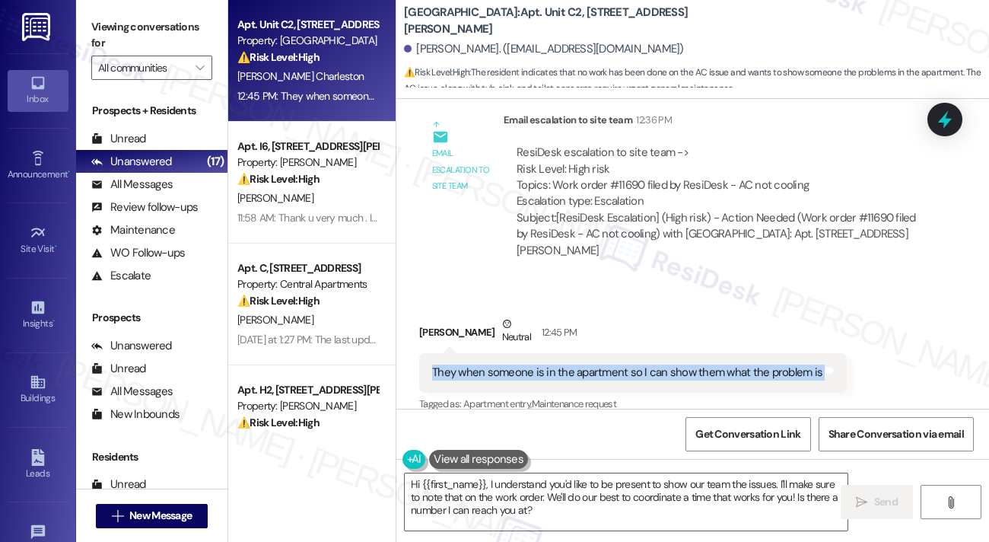
click at [498, 365] on div "They when someone is in the apartment so I can show them what the problem is" at bounding box center [627, 373] width 390 height 16
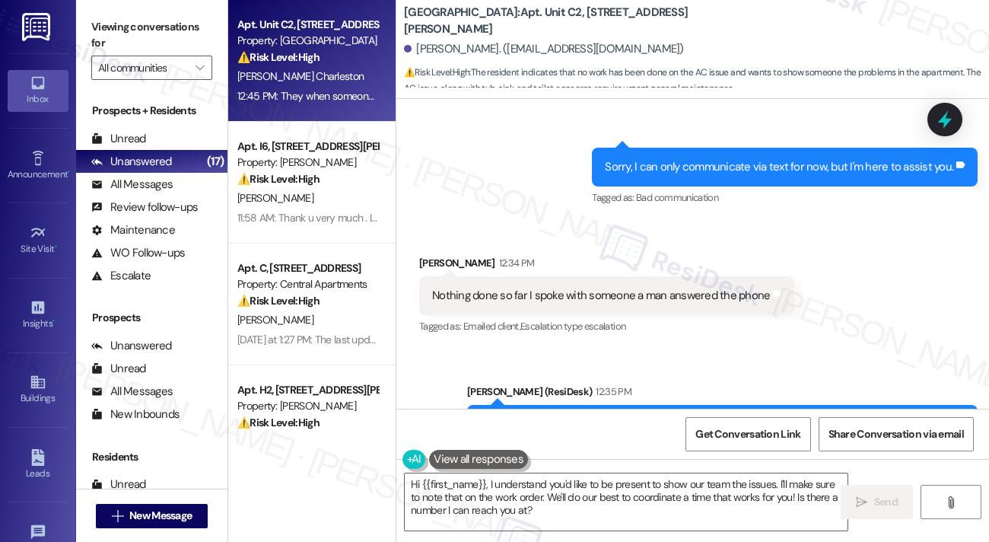
scroll to position [2542, 0]
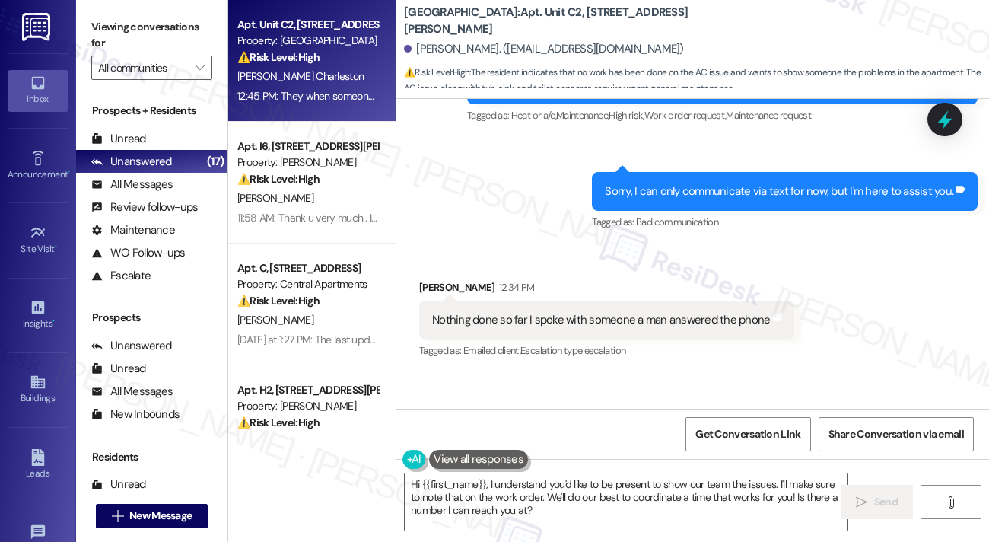
click at [533, 312] on div "Nothing done so far I spoke with someone a man answered the phone" at bounding box center [601, 320] width 338 height 16
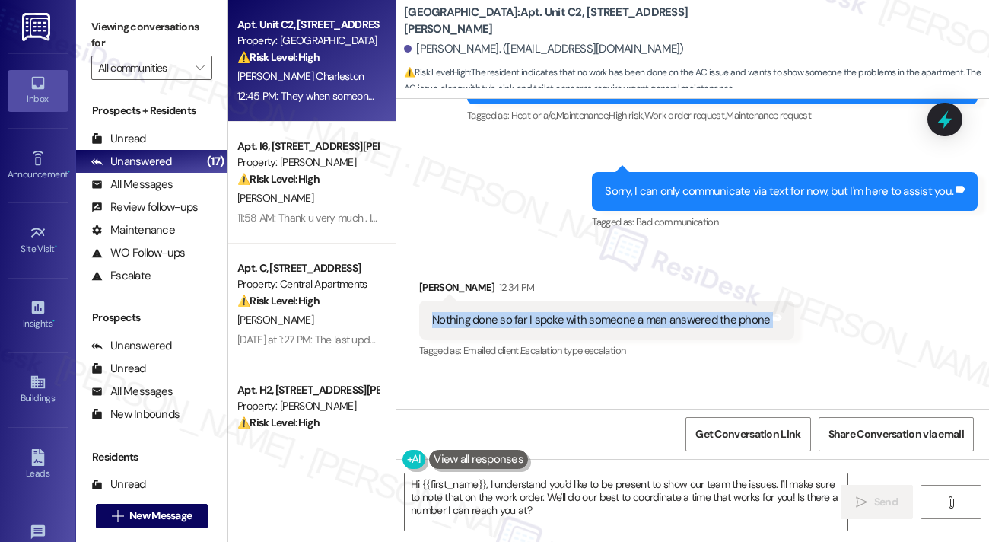
click at [533, 312] on div "Nothing done so far I spoke with someone a man answered the phone" at bounding box center [601, 320] width 338 height 16
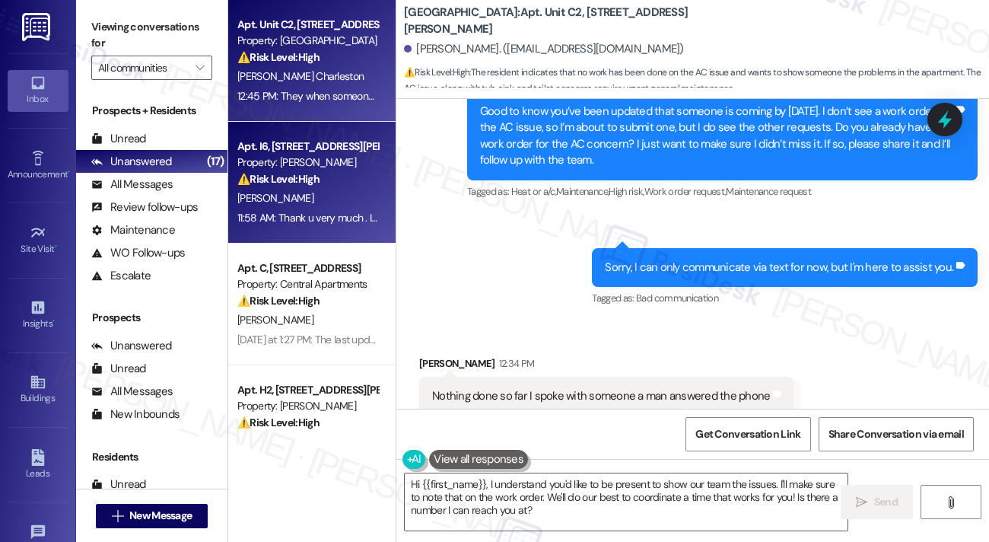
click at [326, 192] on div "[PERSON_NAME]" at bounding box center [308, 198] width 144 height 19
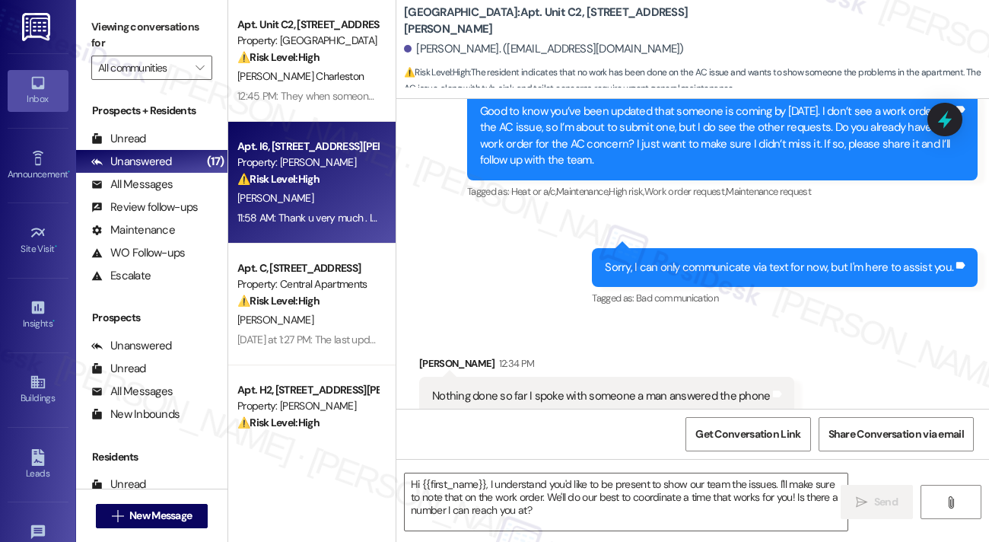
type textarea "Fetching suggested responses. Please feel free to read through the conversation…"
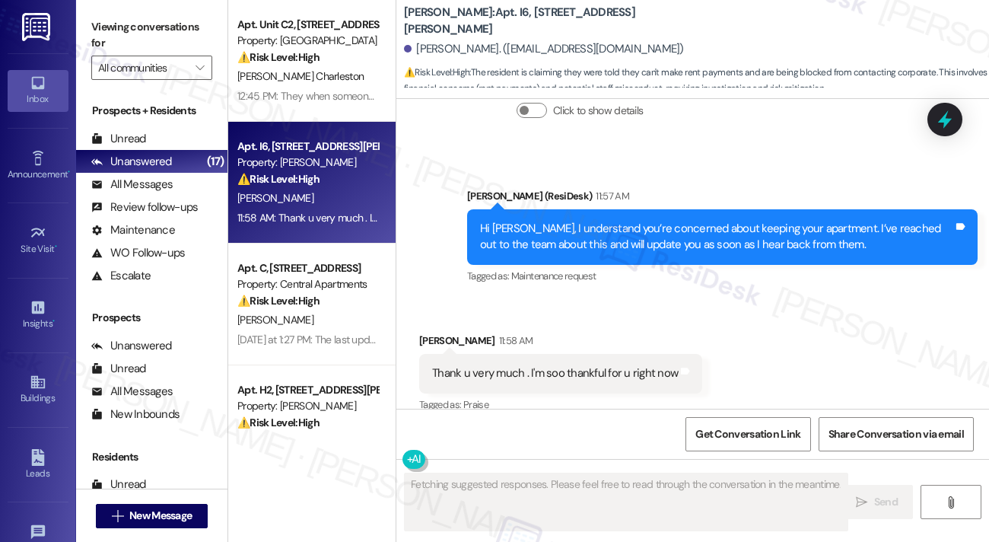
scroll to position [1773, 0]
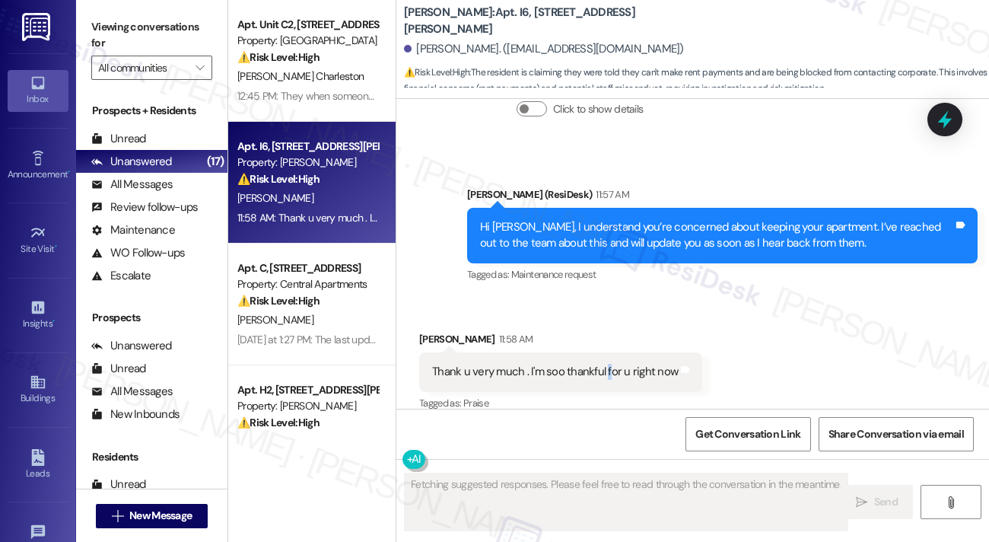
drag, startPoint x: 604, startPoint y: 362, endPoint x: 616, endPoint y: 368, distance: 14.3
click at [608, 364] on div "Thank u very much . I'm soo thankful for u right now Tags and notes" at bounding box center [560, 371] width 283 height 39
click at [616, 368] on div "Thank u very much . I'm soo thankful for u right now Tags and notes" at bounding box center [560, 371] width 283 height 39
click at [600, 219] on div "Hi Alan, I understand you’re concerned about keeping your apartment. I’ve reach…" at bounding box center [716, 235] width 473 height 33
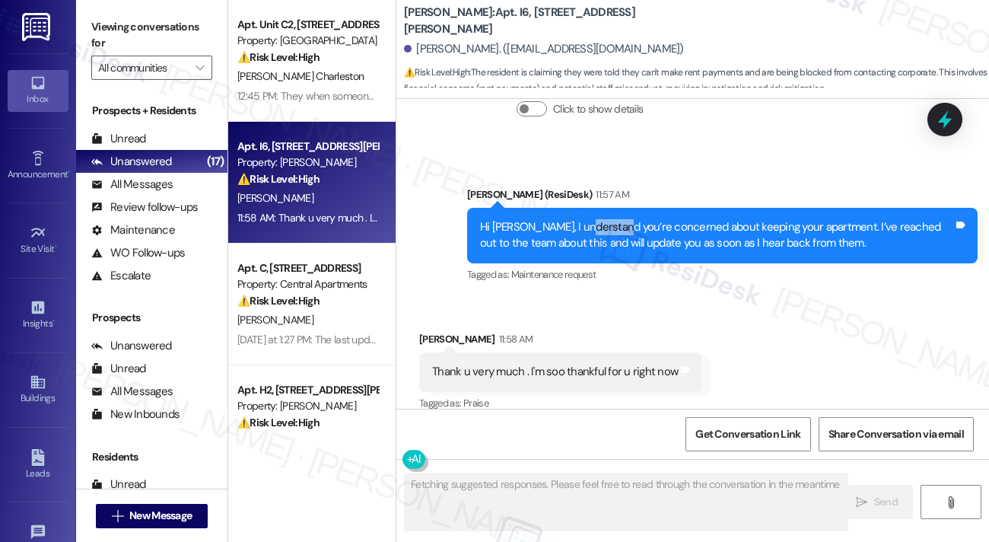
click at [600, 219] on div "Hi Alan, I understand you’re concerned about keeping your apartment. I’ve reach…" at bounding box center [716, 235] width 473 height 33
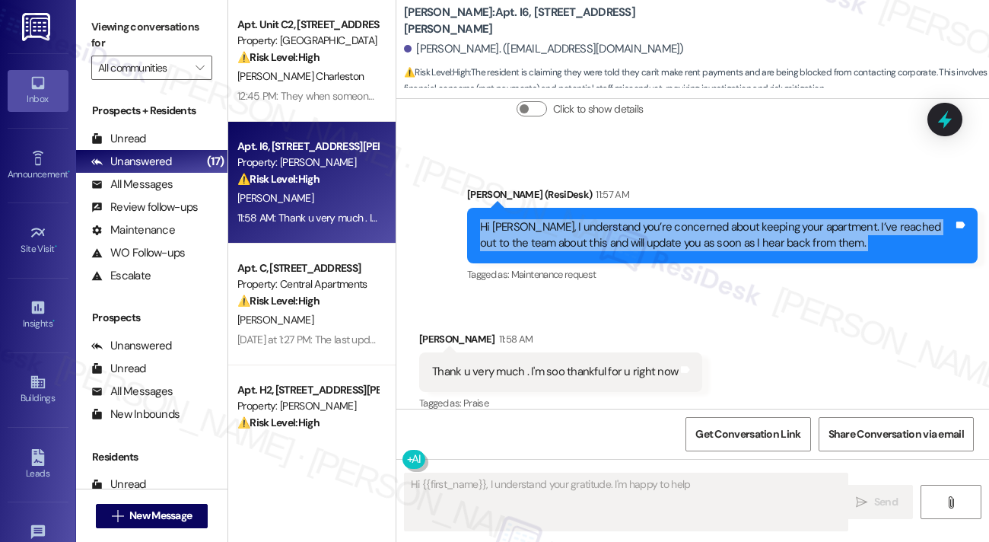
click at [600, 219] on div "Hi Alan, I understand you’re concerned about keeping your apartment. I’ve reach…" at bounding box center [716, 235] width 473 height 33
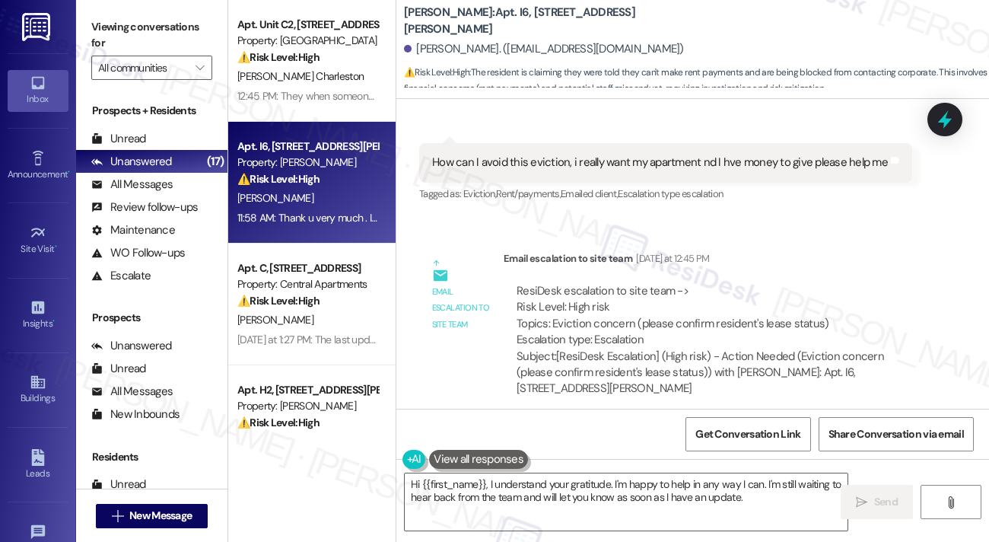
scroll to position [403, 0]
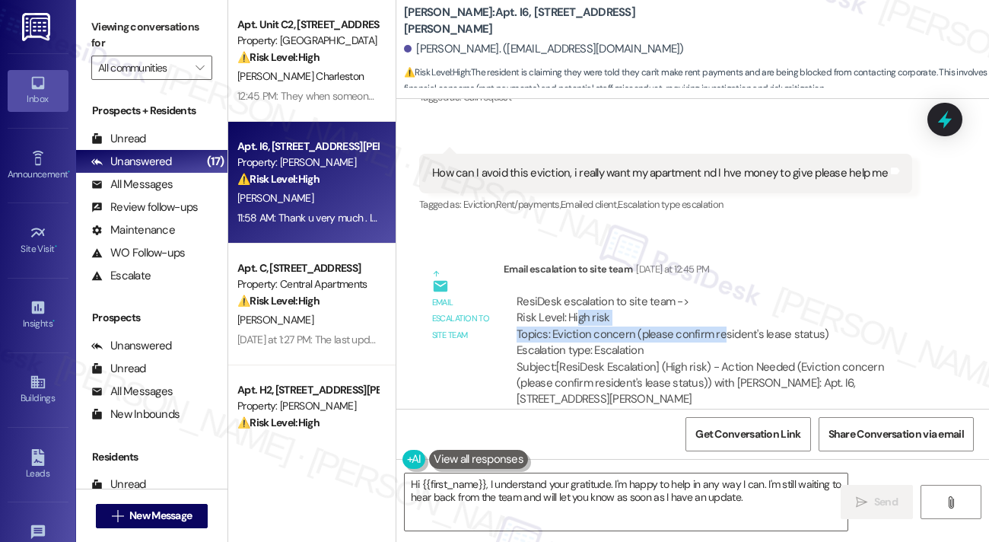
drag, startPoint x: 577, startPoint y: 309, endPoint x: 723, endPoint y: 311, distance: 146.1
click at [723, 311] on div "ResiDesk escalation to site team -> Risk Level: High risk Topics: Eviction conc…" at bounding box center [717, 326] width 400 height 65
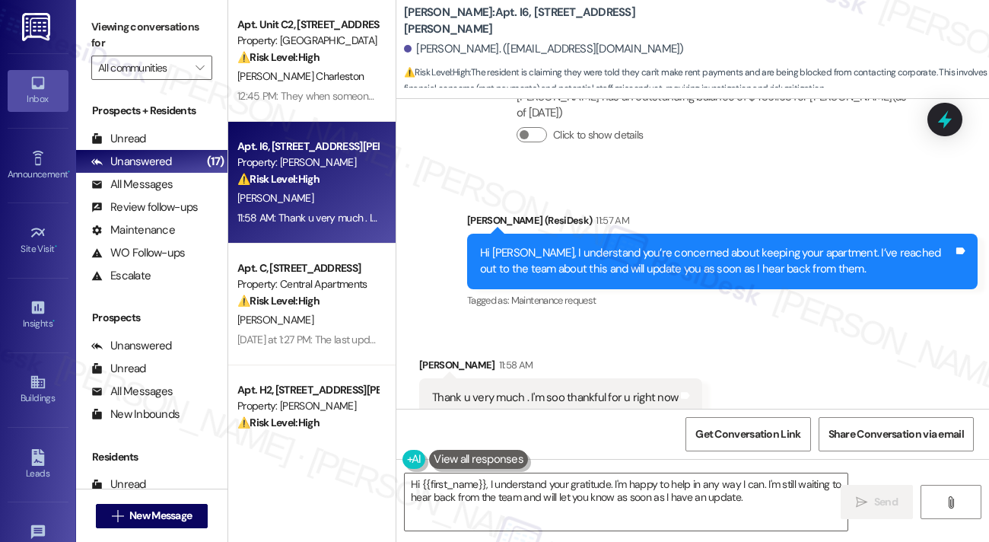
scroll to position [1773, 0]
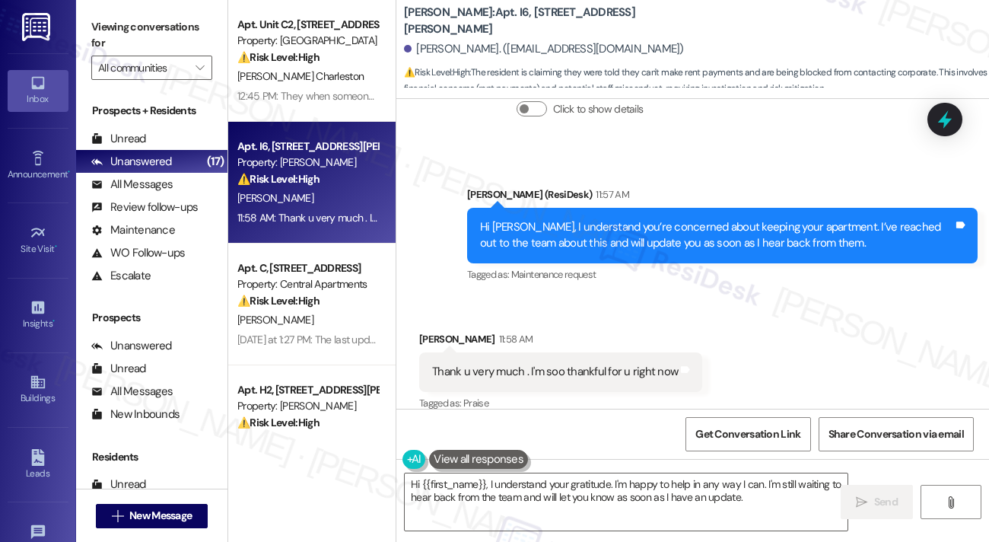
click at [562, 463] on div "Hi {{first_name}}, I understand your gratitude. I'm happy to help in any way I …" at bounding box center [693, 516] width 593 height 114
click at [563, 463] on div "Hi {{first_name}}, I understand your gratitude. I'm happy to help in any way I …" at bounding box center [693, 516] width 593 height 114
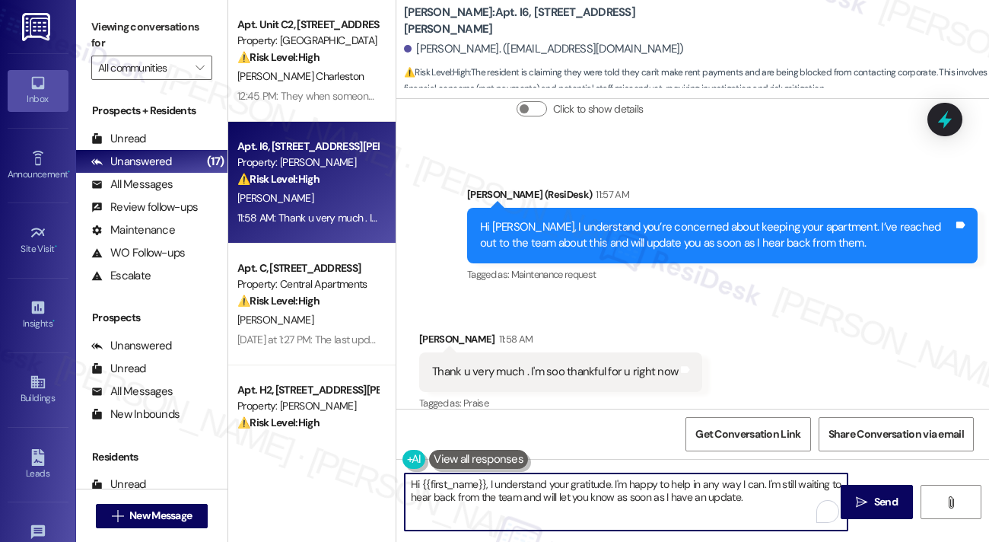
click at [562, 475] on textarea "Hi {{first_name}}, I understand your gratitude. I'm happy to help in any way I …" at bounding box center [626, 501] width 443 height 57
click at [562, 476] on textarea "Hi {{first_name}}, I understand your gratitude. I'm happy to help in any way I …" at bounding box center [626, 501] width 443 height 57
click at [563, 476] on textarea "Hi {{first_name}}, I understand your gratitude. I'm happy to help in any way I …" at bounding box center [626, 501] width 443 height 57
click at [560, 475] on textarea "Hi {{first_name}}, I understand your gratitude. I'm happy to help in any way I …" at bounding box center [626, 501] width 443 height 57
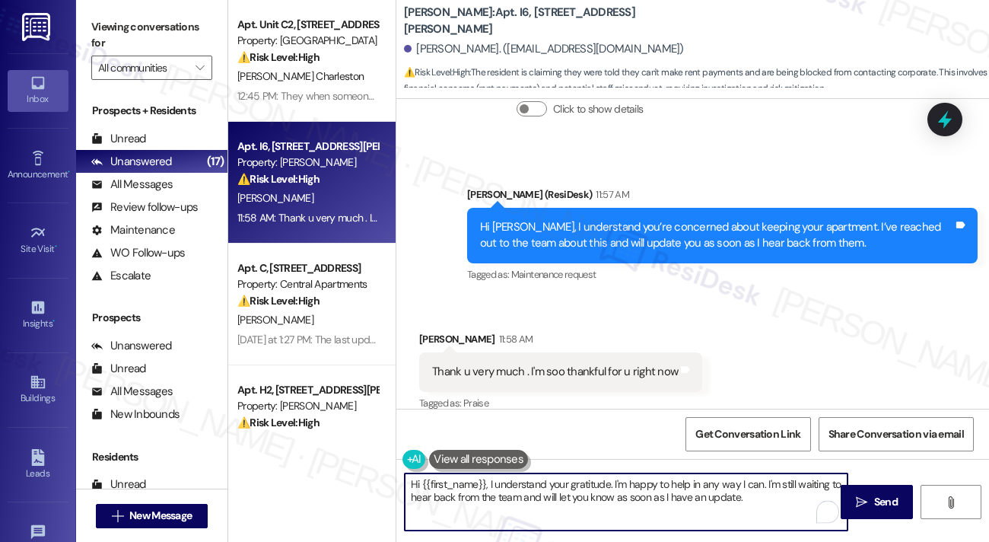
click at [560, 475] on textarea "Hi {{first_name}}, I understand your gratitude. I'm happy to help in any way I …" at bounding box center [626, 501] width 443 height 57
click at [645, 485] on textarea "Hi {{first_name}}, I understand your gratitude. I'm happy to help in any way I …" at bounding box center [626, 501] width 443 height 57
drag, startPoint x: 612, startPoint y: 484, endPoint x: 366, endPoint y: 474, distance: 246.0
click at [366, 474] on div "Apt. Unit C2, 982 Smith Street Property: Willow Creek Apartments ⚠️ Risk Level:…" at bounding box center [608, 271] width 761 height 542
click at [623, 501] on textarea "I'm happy to help in any way I can. I'm still waiting to hear back from the tea…" at bounding box center [626, 501] width 443 height 57
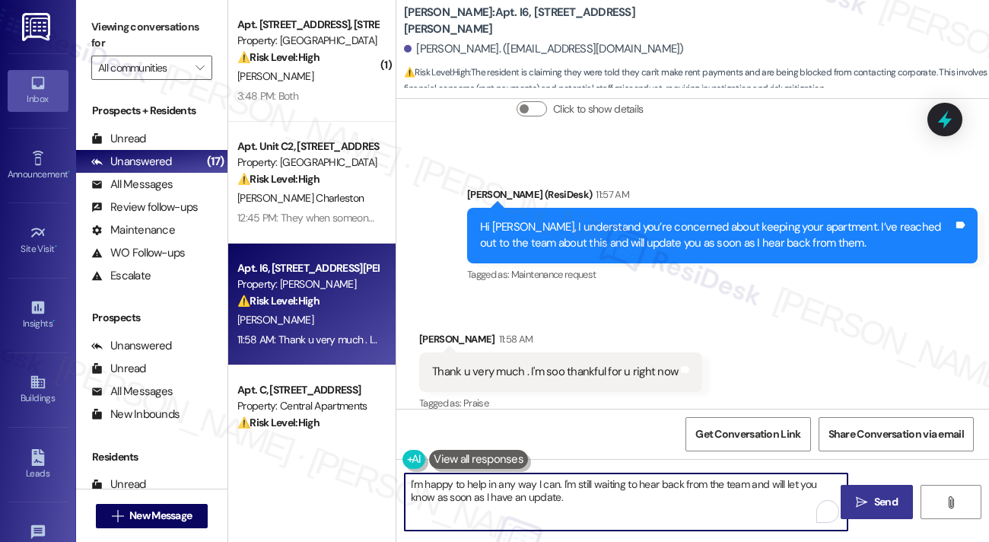
type textarea "I'm happy to help in any way I can. I'm still waiting to hear back from the tea…"
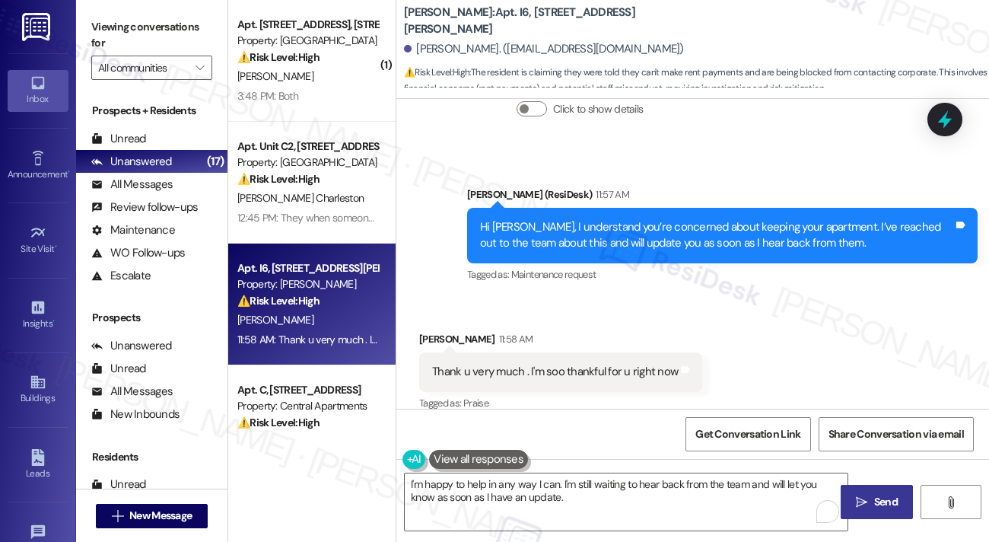
click at [853, 494] on span " Send" at bounding box center [877, 502] width 48 height 16
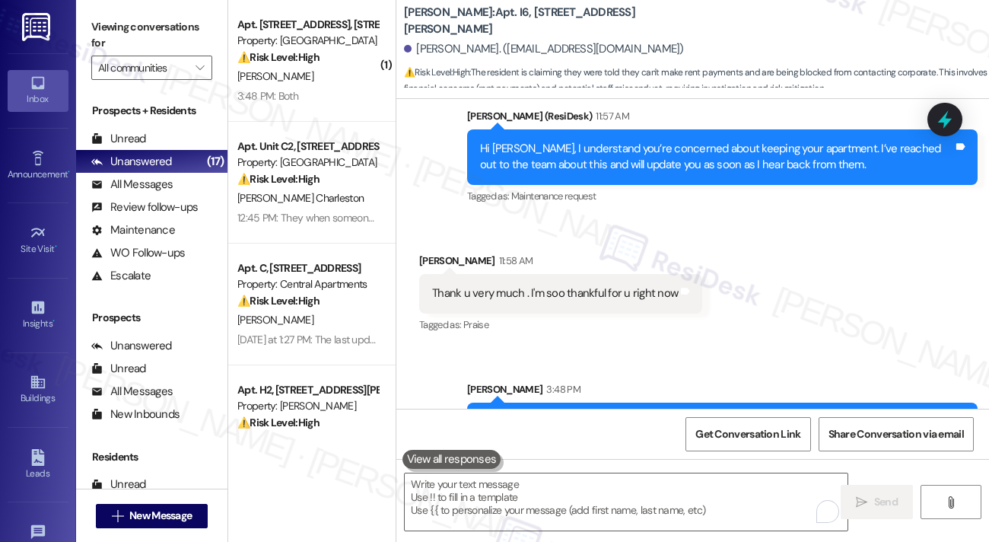
scroll to position [1896, 0]
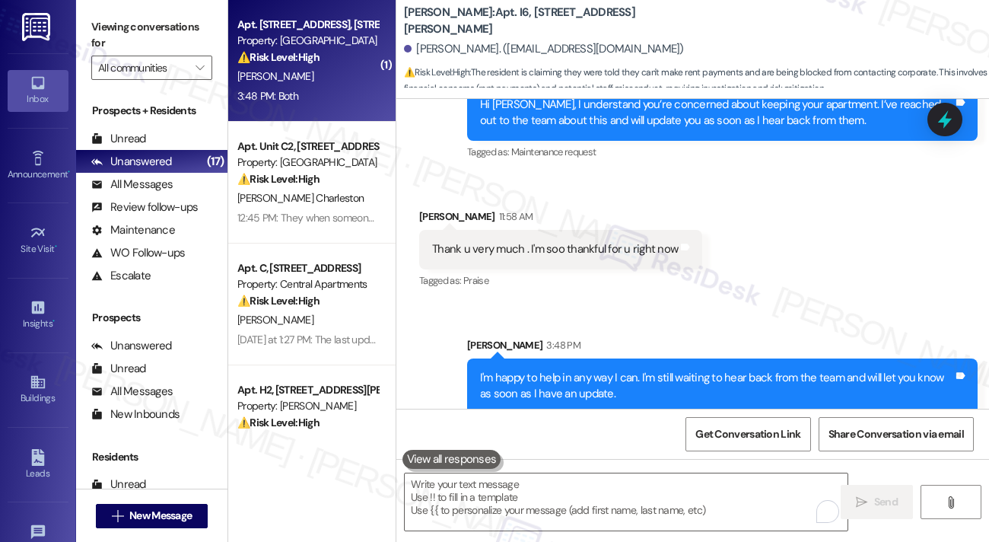
click at [342, 91] on div "3:48 PM: Both 3:48 PM: Both" at bounding box center [308, 96] width 144 height 19
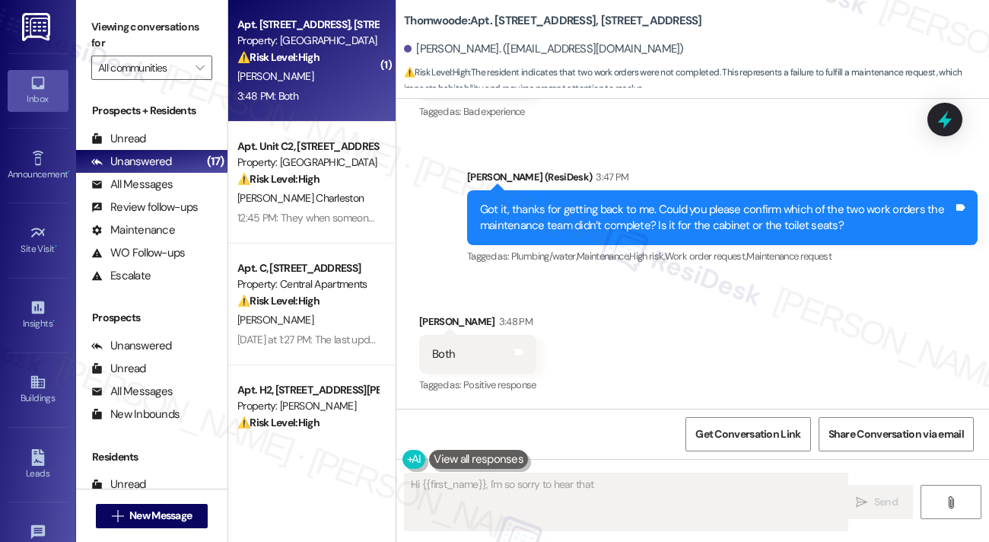
scroll to position [642, 0]
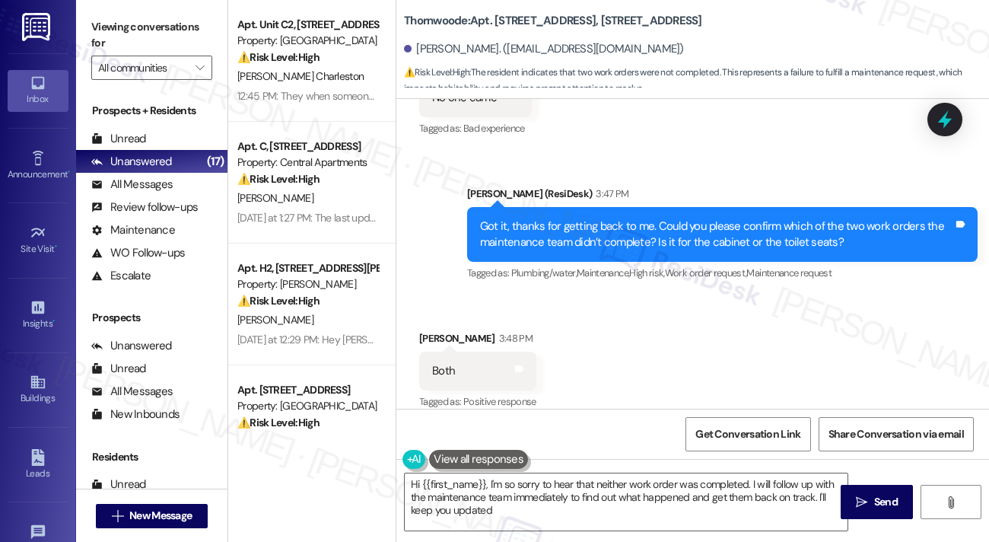
type textarea "Hi {{first_name}}, I'm so sorry to hear that neither work order was completed. …"
click at [534, 494] on textarea "Hi {{first_name}}, I'm so sorry to hear that neither work order was completed. …" at bounding box center [626, 501] width 443 height 57
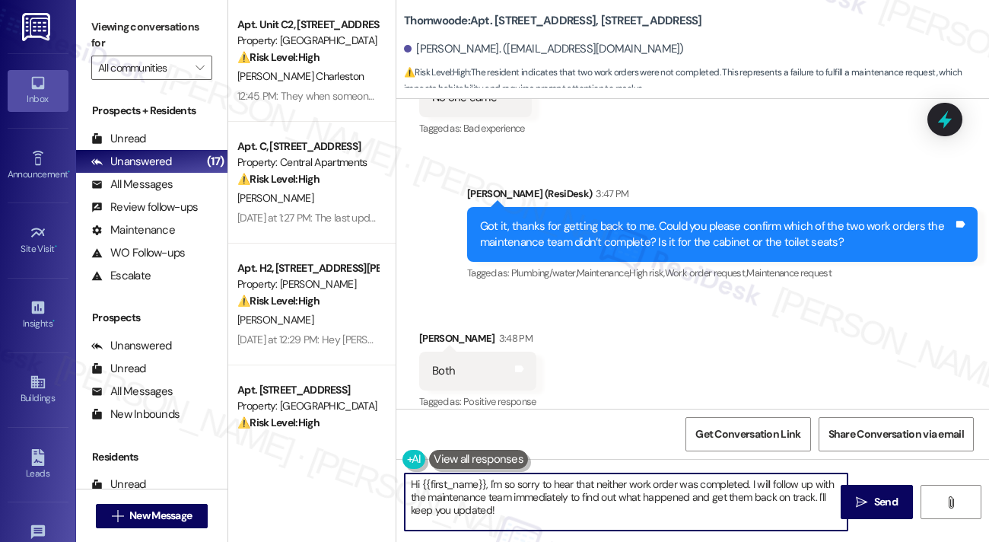
click at [534, 494] on textarea "Hi {{first_name}}, I'm so sorry to hear that neither work order was completed. …" at bounding box center [626, 501] width 443 height 57
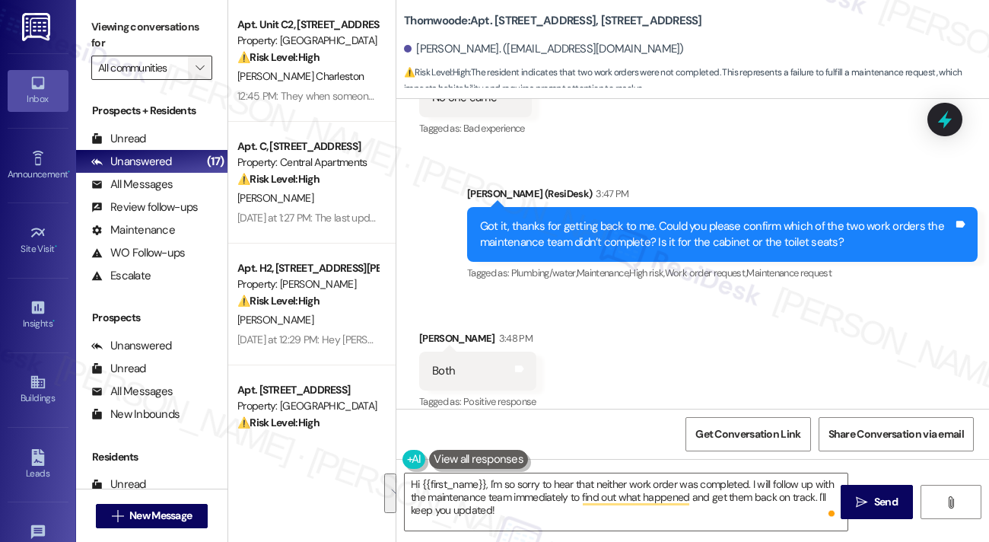
drag, startPoint x: 139, startPoint y: 24, endPoint x: 194, endPoint y: 75, distance: 75.9
click at [137, 24] on label "Viewing conversations for" at bounding box center [151, 35] width 121 height 40
click at [549, 498] on textarea "Hi {{first_name}}, I'm so sorry to hear that neither work order was completed. …" at bounding box center [626, 501] width 443 height 57
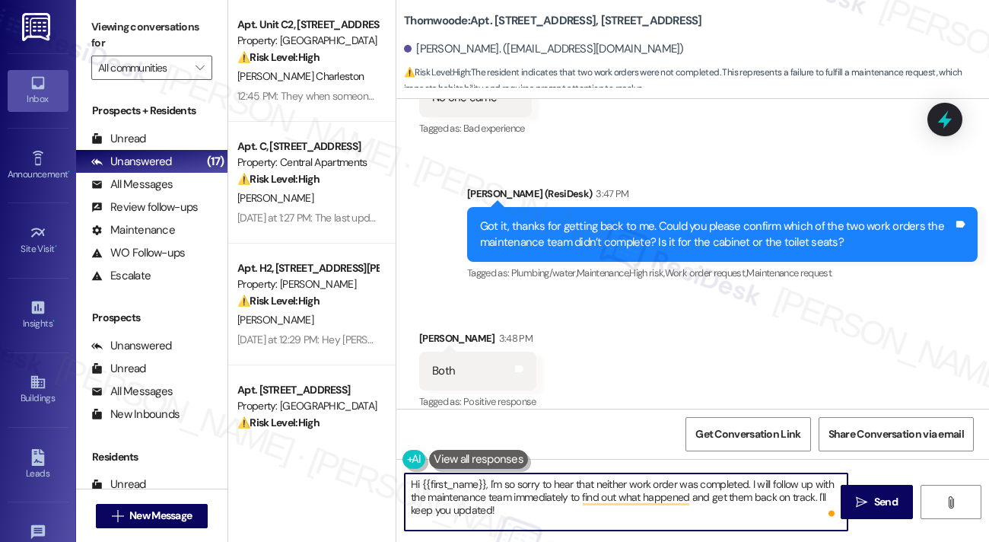
click at [604, 296] on div "Received via SMS Lanay Patterson 3:48 PM Both Tags and notes Tagged as: Positiv…" at bounding box center [693, 413] width 593 height 234
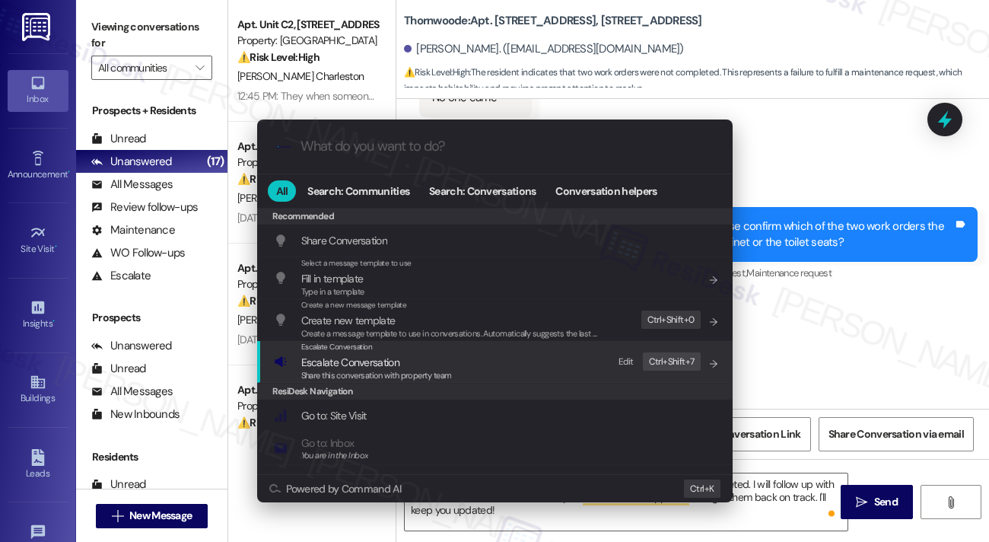
click at [490, 349] on div "Escalate Conversation Escalate Conversation Share this conversation with proper…" at bounding box center [496, 361] width 445 height 41
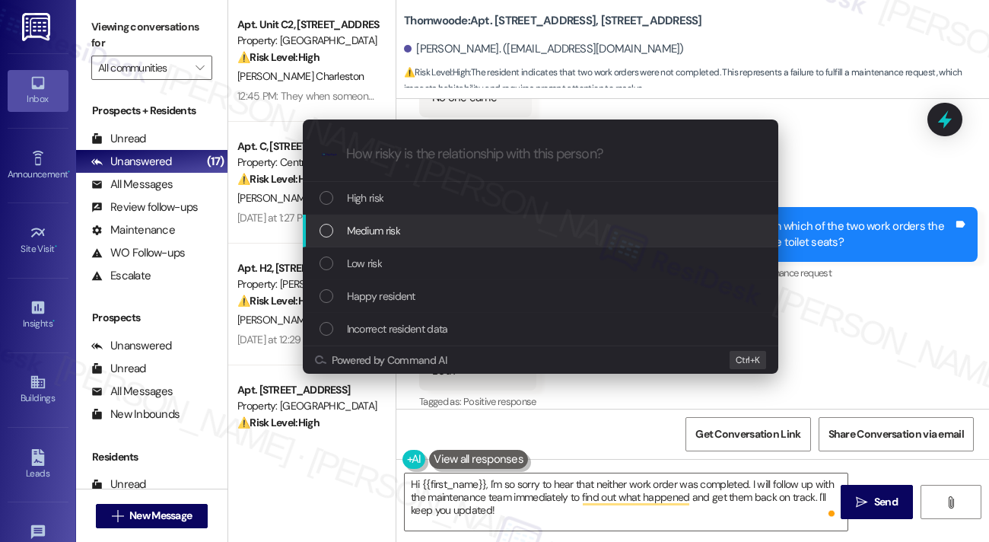
click at [415, 232] on div "Medium risk" at bounding box center [542, 230] width 445 height 17
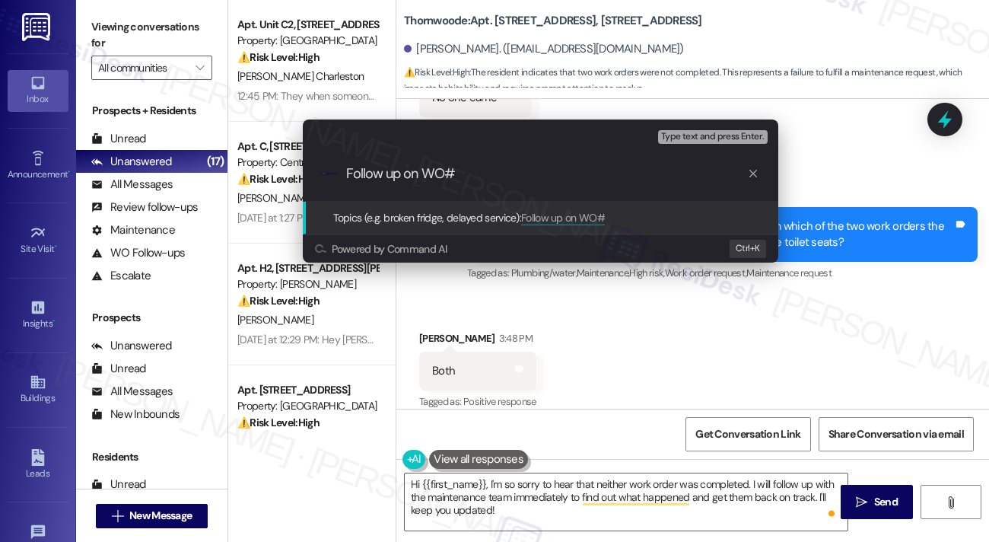
paste input "11637"
click at [128, 25] on div "Escalate Conversation Medium risk Topics (e.g. broken fridge, delayed service) …" at bounding box center [494, 271] width 989 height 542
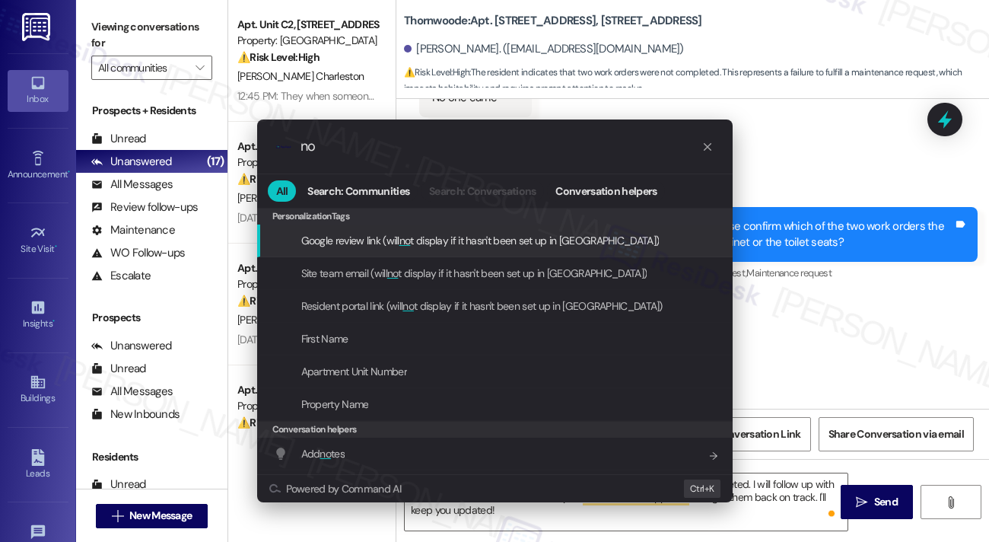
type input "n"
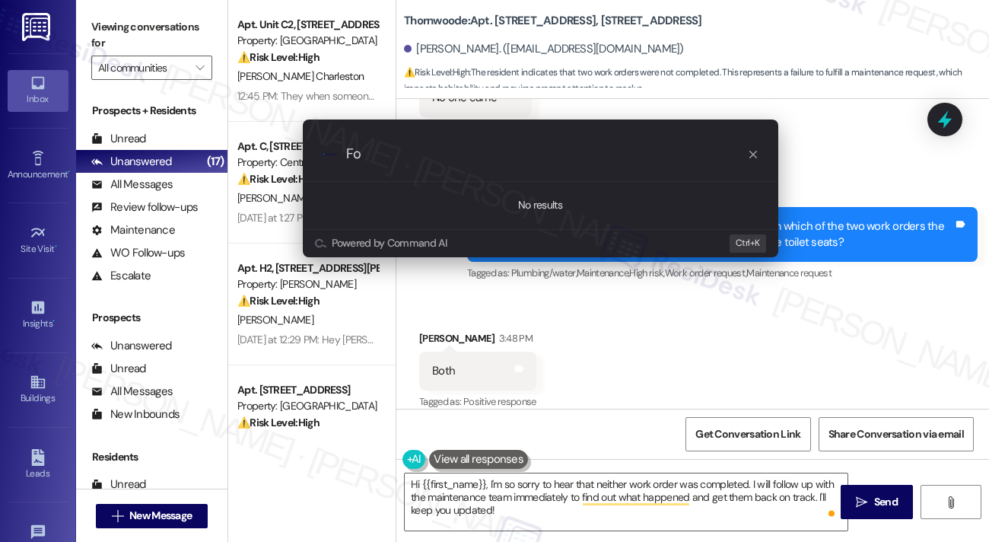
type input "F"
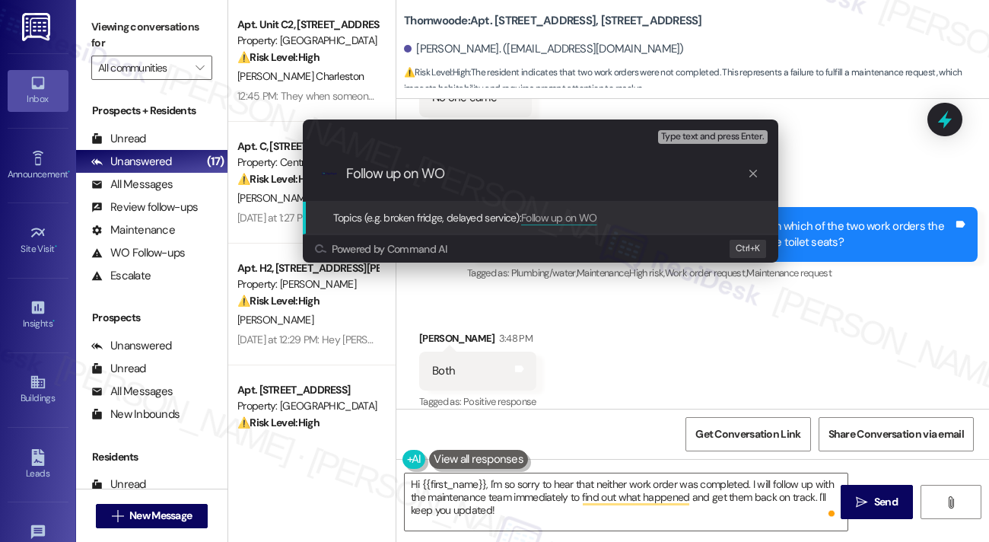
paste input "11595"
click at [442, 167] on input "Follow up on WO 11595 and" at bounding box center [546, 174] width 401 height 16
click at [519, 167] on input "Follow up on WO# 11595 and" at bounding box center [546, 174] width 401 height 16
paste input "11637-1"
click at [487, 171] on input "Follow up on WO# 11595 and 11637-1" at bounding box center [546, 174] width 401 height 16
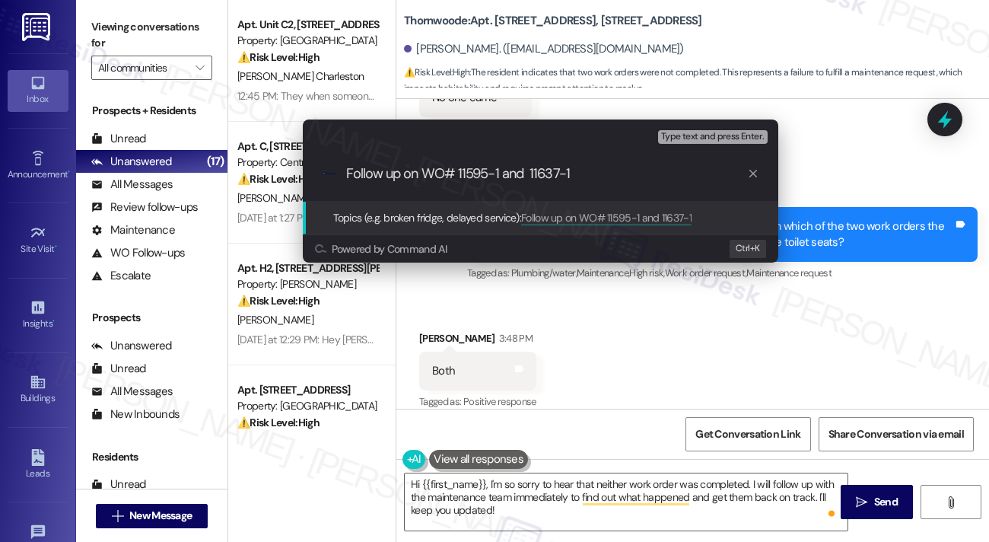
click at [600, 167] on input "Follow up on WO# 11595-1 and 11637-1" at bounding box center [546, 174] width 401 height 16
click at [721, 169] on input "Follow up on WO# 11595-1 and 11637-1 - cabinet and toilet seat" at bounding box center [546, 174] width 401 height 16
type input "Follow up on WO# 11595-1 and 11637-1 - cabinet and toilet seat issues"
click at [820, 153] on div "Escalate Conversation Medium risk Topics (e.g. broken fridge, delayed service) …" at bounding box center [494, 271] width 989 height 542
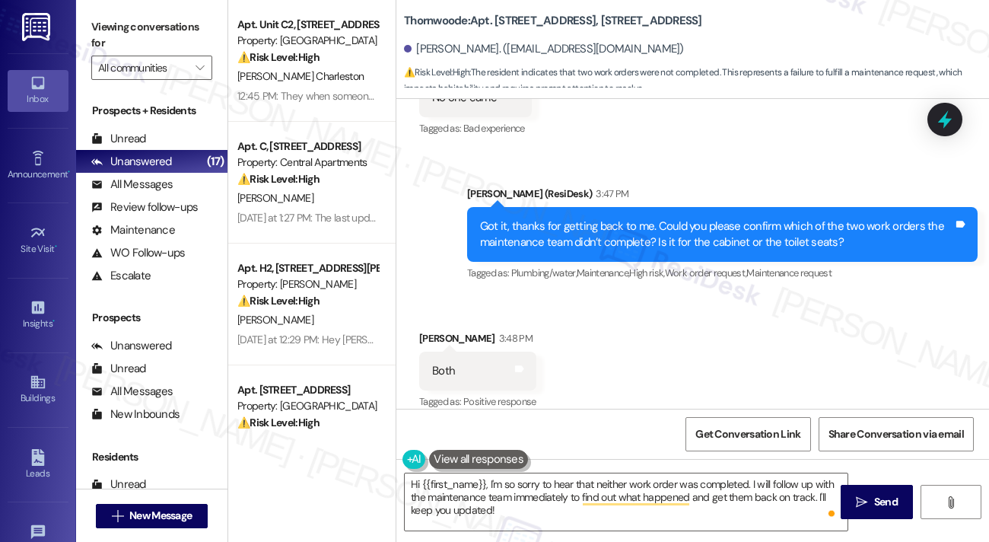
click at [704, 225] on div "Got it, thanks for getting back to me. Could you please confirm which of the tw…" at bounding box center [716, 234] width 473 height 33
click at [703, 225] on div "Got it, thanks for getting back to me. Could you please confirm which of the tw…" at bounding box center [716, 234] width 473 height 33
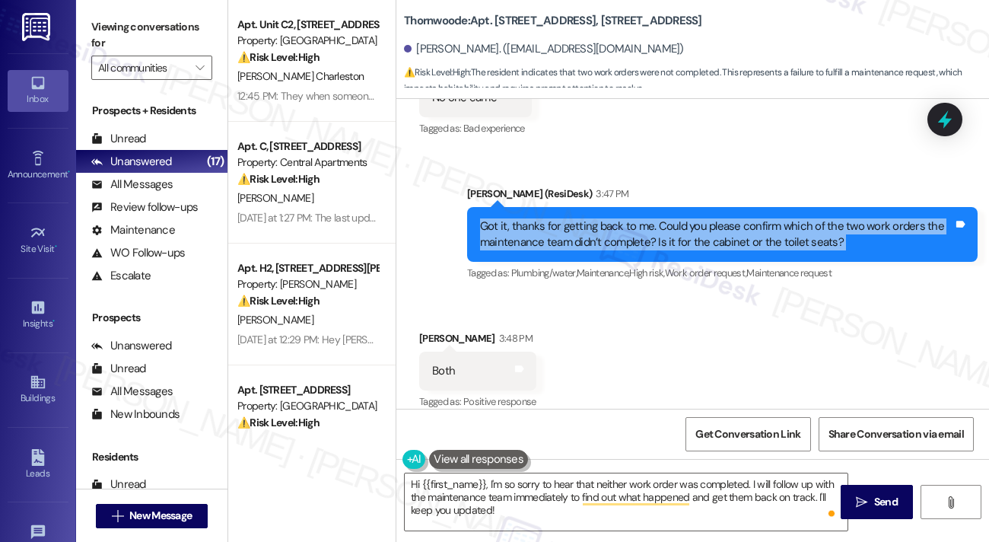
click at [703, 225] on div "Got it, thanks for getting back to me. Could you please confirm which of the tw…" at bounding box center [716, 234] width 473 height 33
click at [940, 124] on icon at bounding box center [945, 120] width 26 height 26
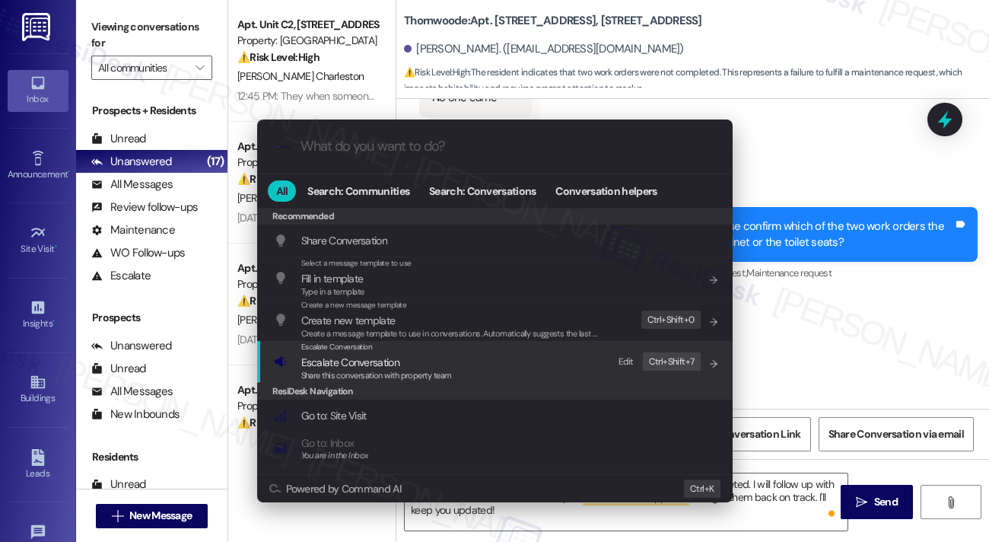
click at [460, 372] on div "Escalate Conversation Escalate Conversation Share this conversation with proper…" at bounding box center [496, 361] width 445 height 41
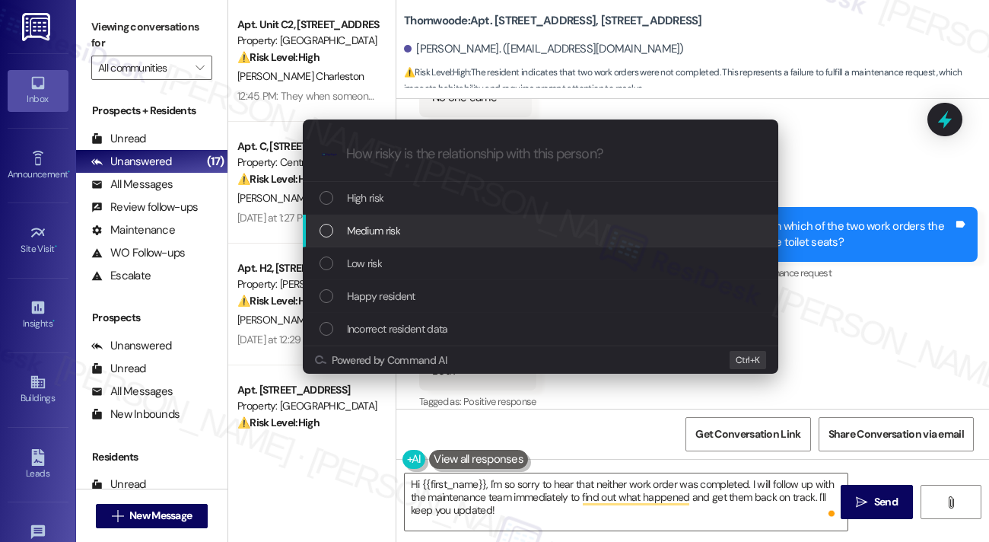
click at [414, 237] on div "Medium risk" at bounding box center [542, 230] width 445 height 17
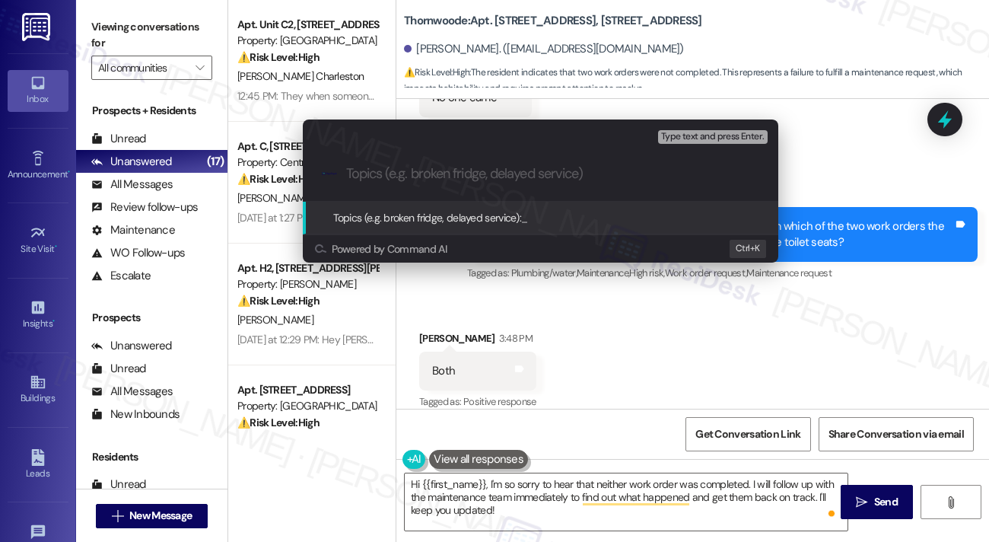
paste input "Follow up on WO# 11595-1 and 11637-1 - cabinet and toilet seat issues"
type input "Follow up on WO# 11595-1 and 11637-1 - cabinet and toilet seat issues"
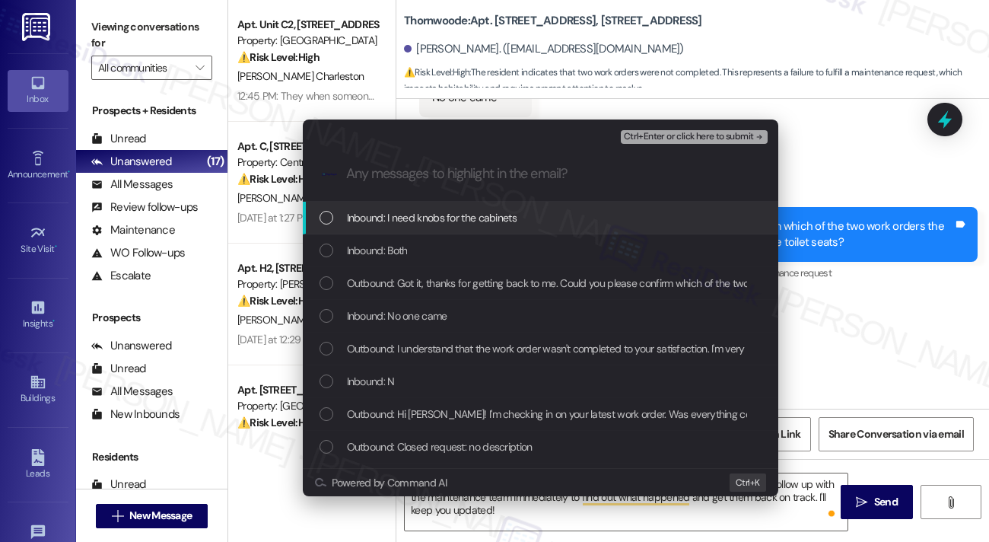
click at [507, 209] on span "Inbound: I need knobs for the cabinets" at bounding box center [432, 217] width 170 height 17
click at [825, 215] on div "Escalate Conversation Medium risk Follow up on WO# 11595-1 and 11637-1 - cabine…" at bounding box center [494, 271] width 989 height 542
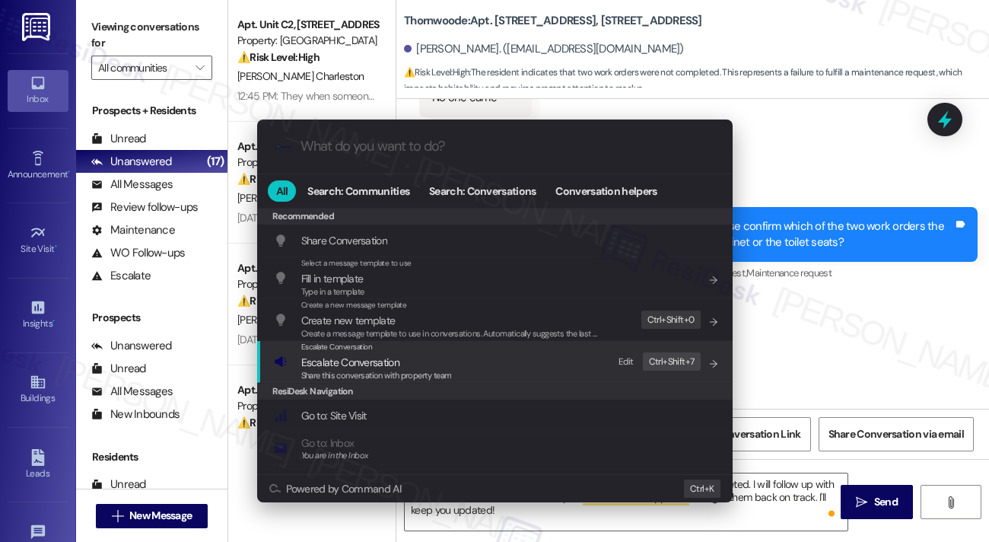
click at [359, 359] on span "Escalate Conversation" at bounding box center [350, 362] width 98 height 14
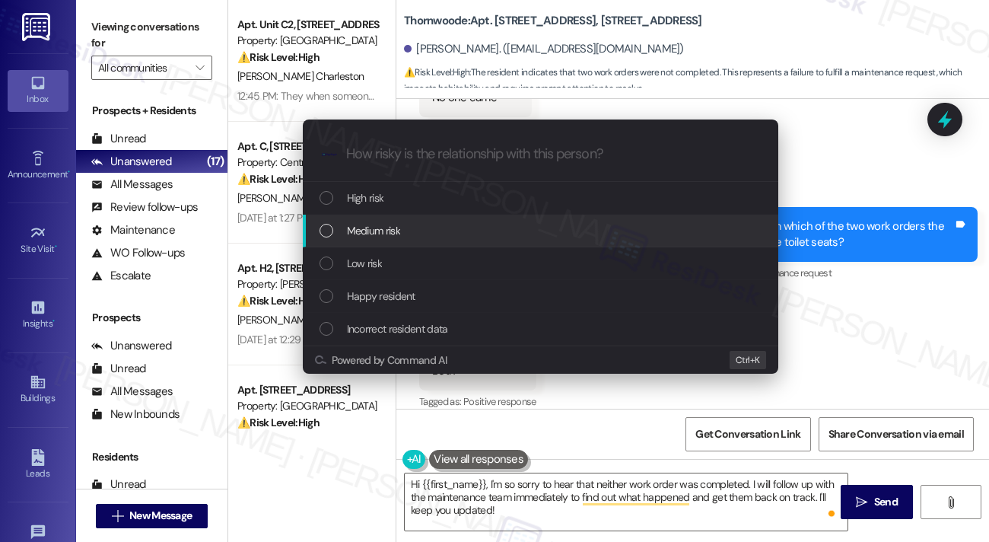
click at [422, 228] on div "Medium risk" at bounding box center [542, 230] width 445 height 17
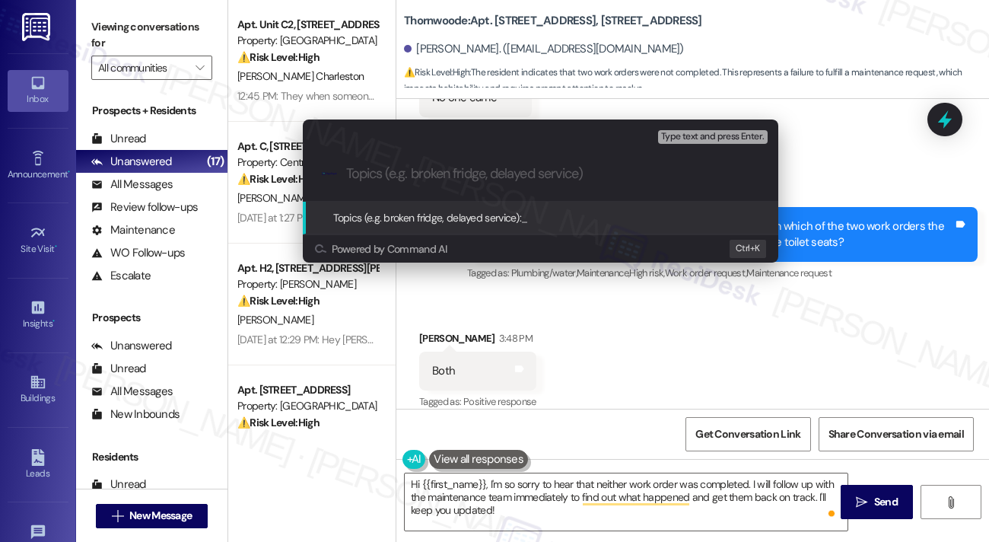
paste input "Follow up on WO# 11595-1 and 11637-1 - cabinet and toilet seat issues"
type input "Follow up on WO# 11595-1 and 11637-1 - cabinet and toilet seat issues"
paste input "Follow up on WO# 11595-1 and 11637-1 - cabinet and toilet seat issues"
type input "Follow up on WO# 11595-1 and 11637-1 - cabinet and toilet seat issues"
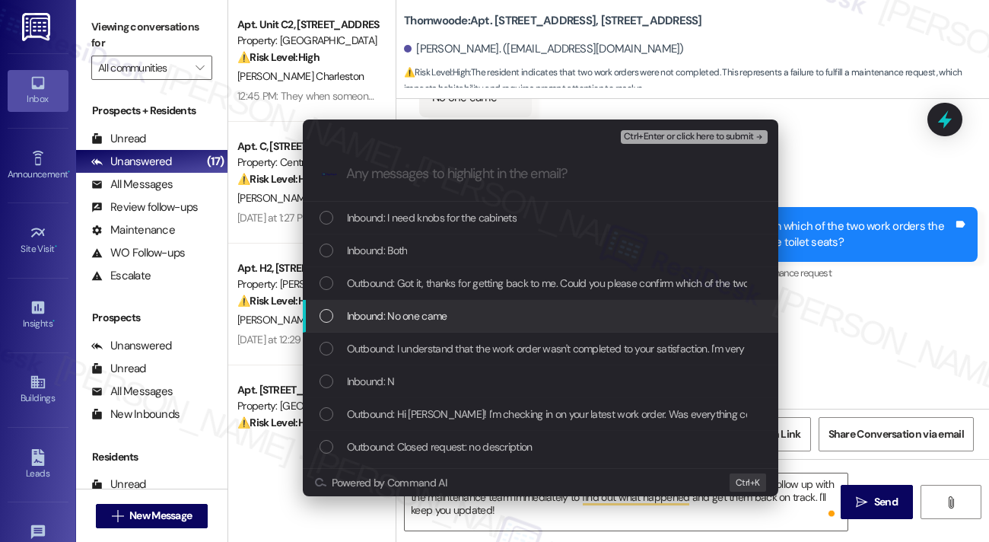
click at [467, 328] on div "Inbound: No one came" at bounding box center [541, 316] width 476 height 33
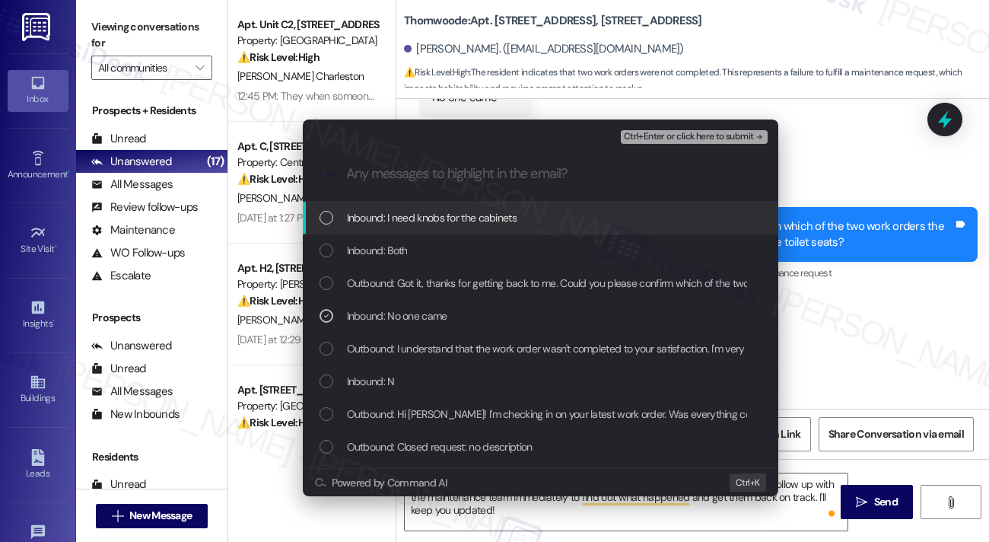
click at [465, 208] on div "Inbound: I need knobs for the cabinets" at bounding box center [541, 218] width 476 height 33
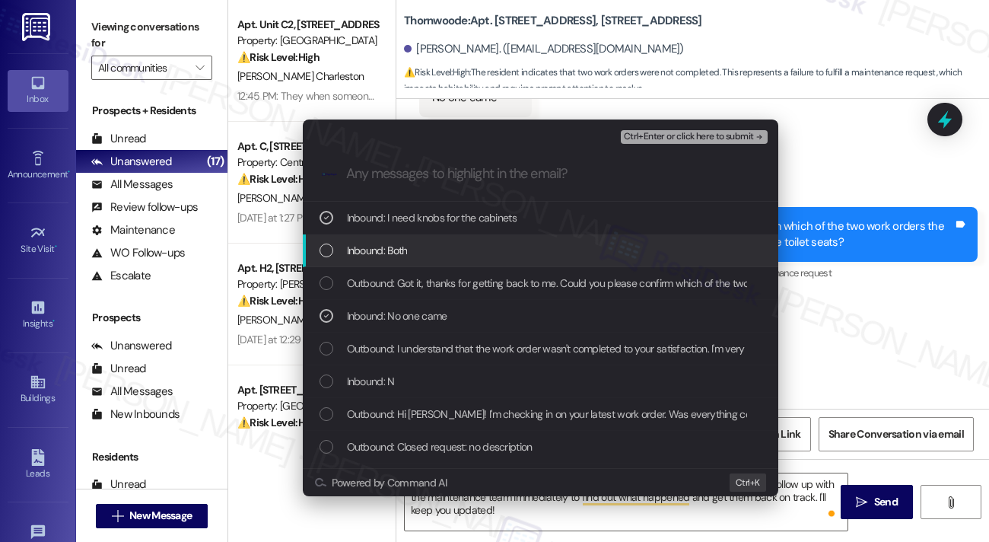
click at [463, 248] on div "Inbound: Both" at bounding box center [542, 250] width 445 height 17
click at [395, 237] on div "Inbound: Both" at bounding box center [541, 250] width 476 height 33
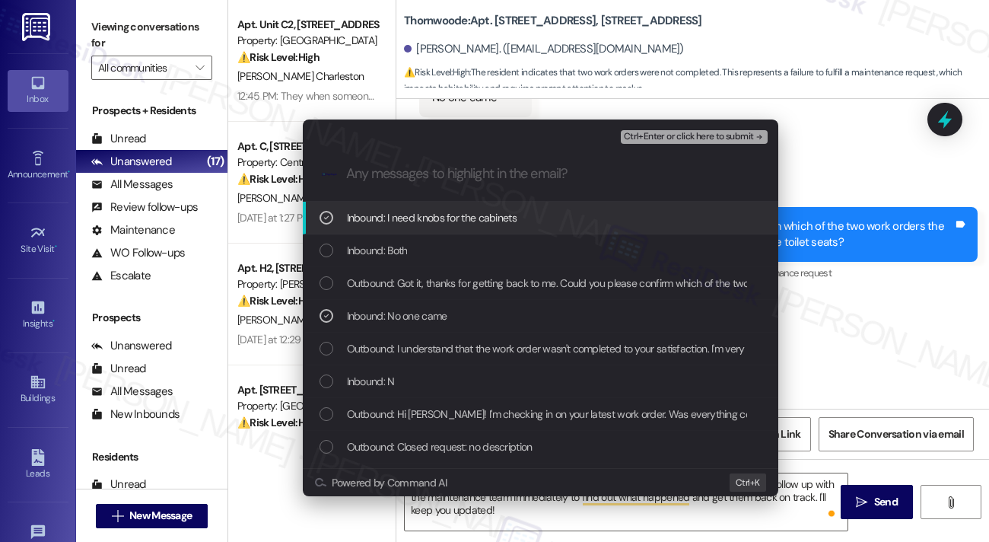
click at [688, 134] on span "Ctrl+Enter or click here to submit" at bounding box center [689, 137] width 130 height 11
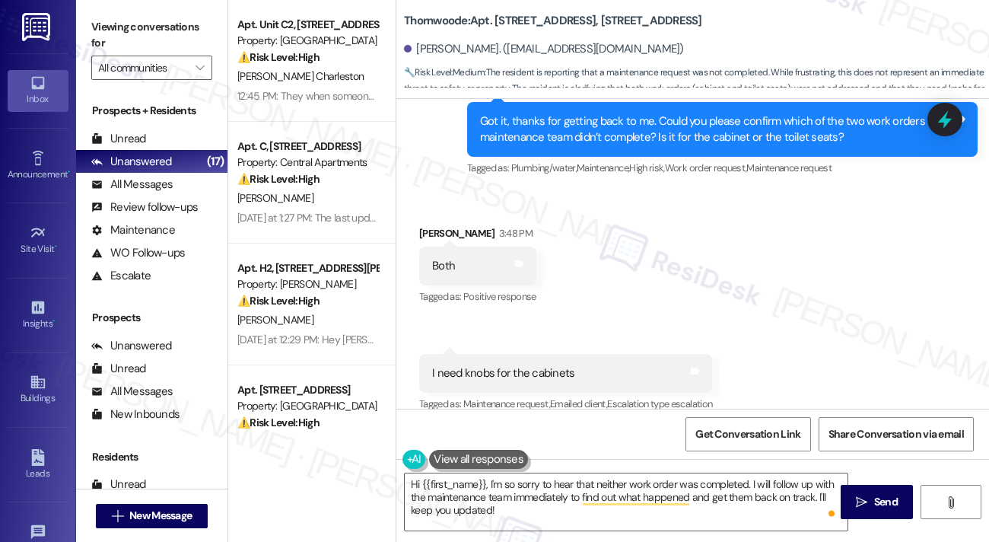
scroll to position [749, 0]
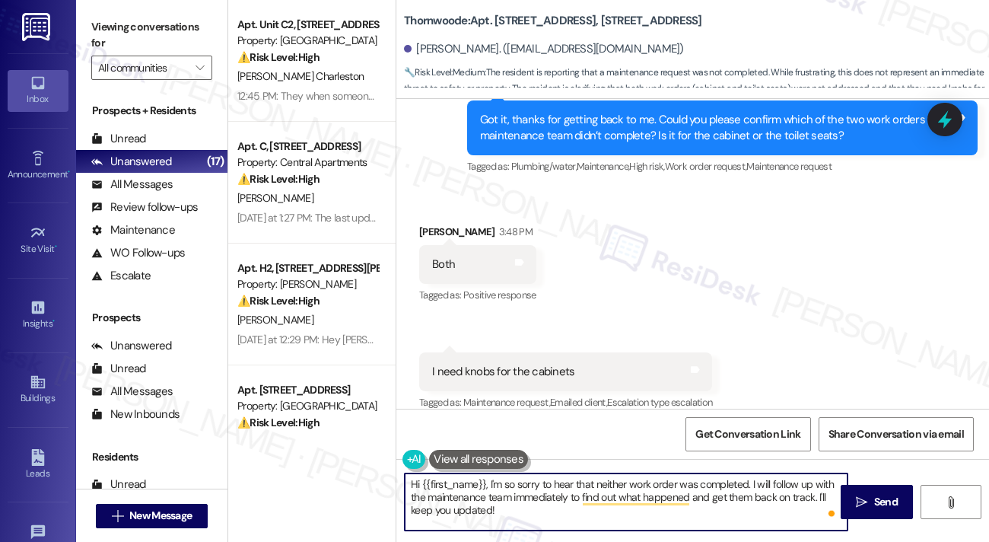
click at [511, 499] on textarea "Hi {{first_name}}, I'm so sorry to hear that neither work order was completed. …" at bounding box center [626, 501] width 443 height 57
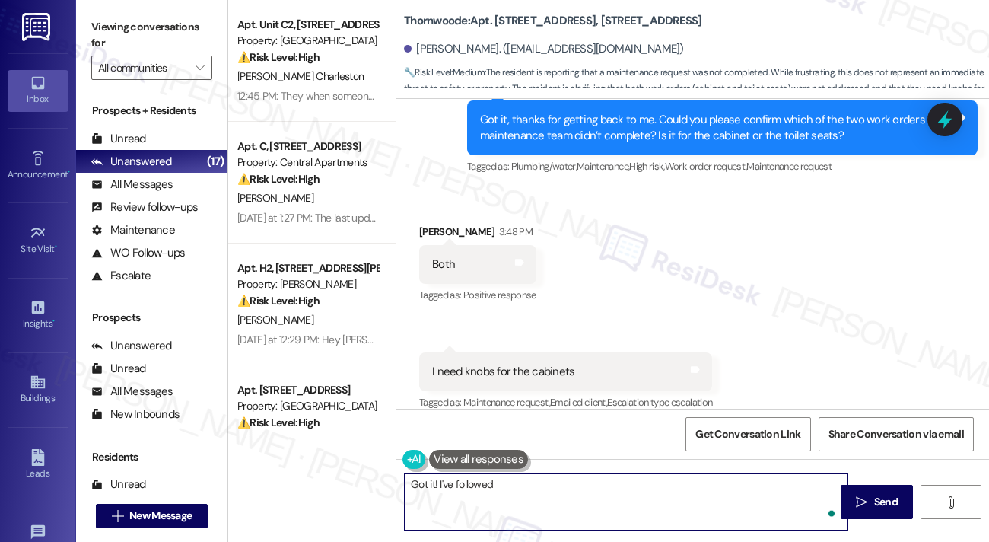
type textarea "Got it! I've followed"
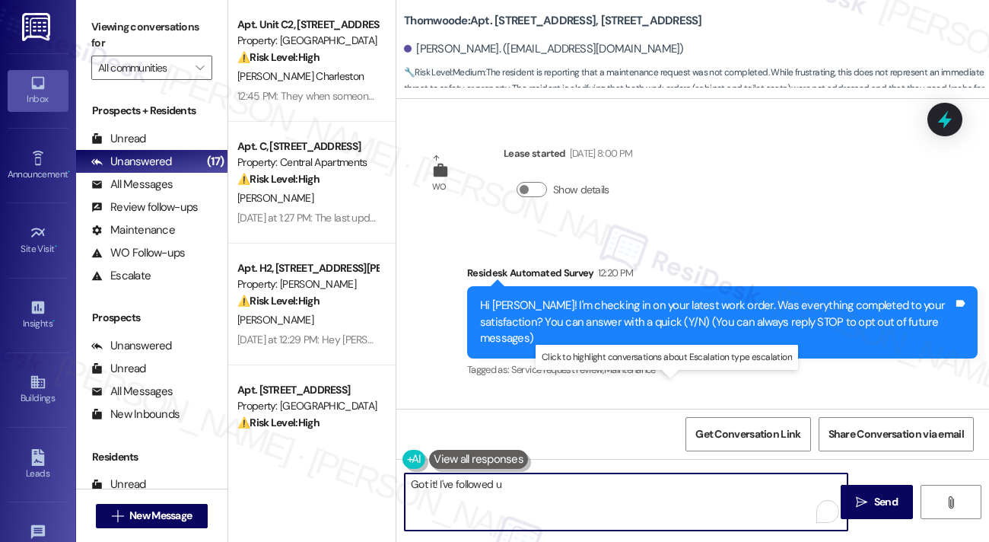
scroll to position [749, 0]
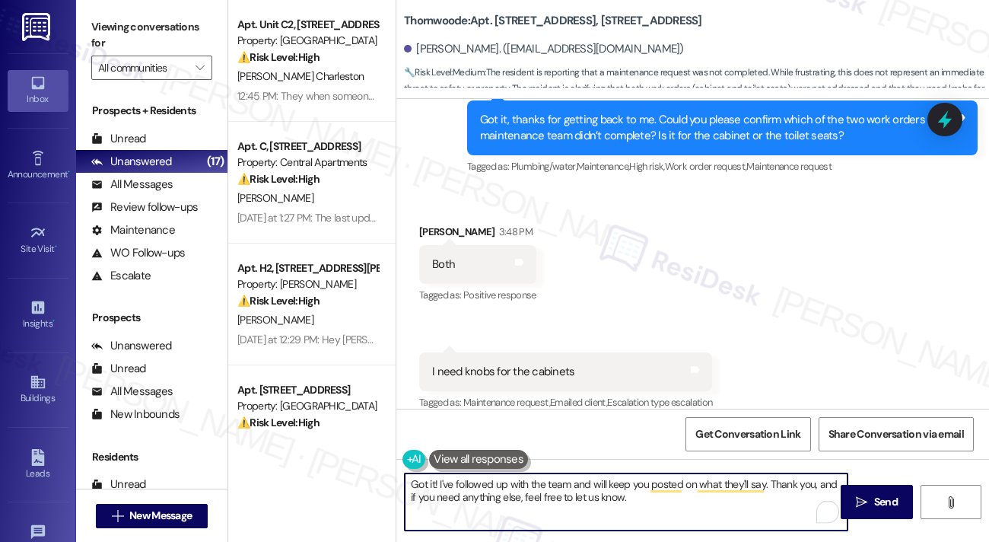
click at [732, 507] on textarea "Got it! I've followed up with the team and will keep you posted on what they'll…" at bounding box center [626, 501] width 443 height 57
type textarea "Got it! I've followed up with the team and will keep you posted on what they'll…"
click at [897, 491] on button " Send" at bounding box center [877, 502] width 72 height 34
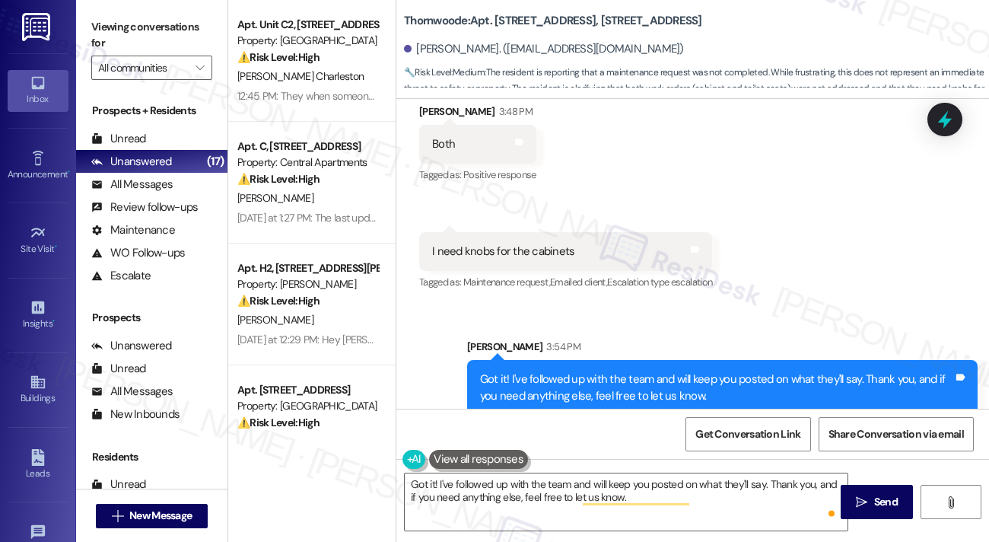
scroll to position [871, 0]
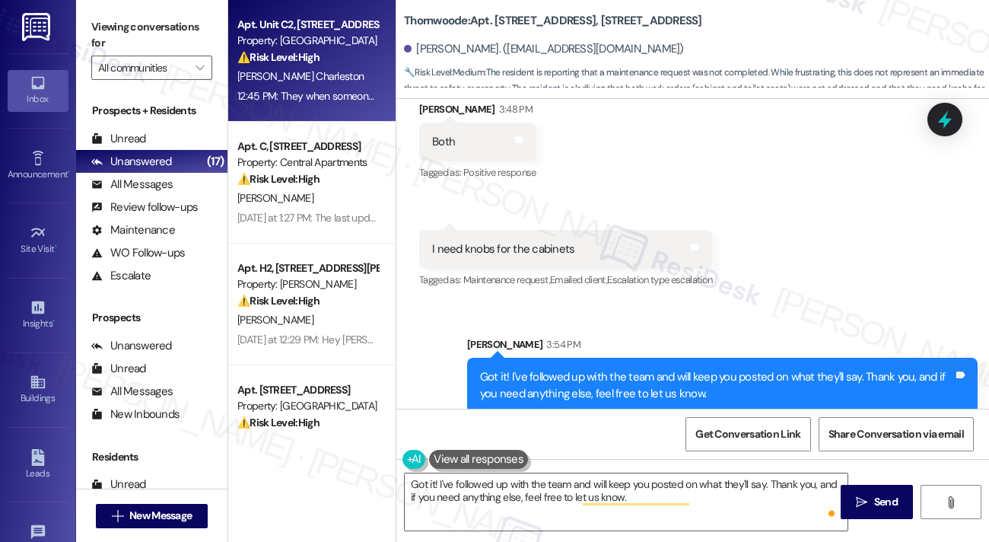
click at [304, 104] on div "12:45 PM: They when someone is in the apartment so I can show them what the pro…" at bounding box center [308, 96] width 144 height 19
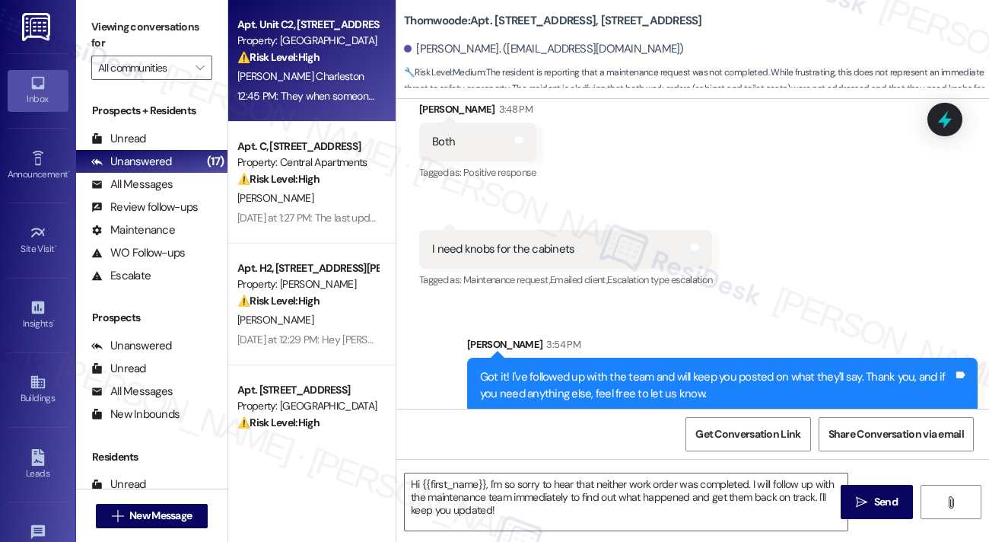
type textarea "Fetching suggested responses. Please feel free to read through the conversation…"
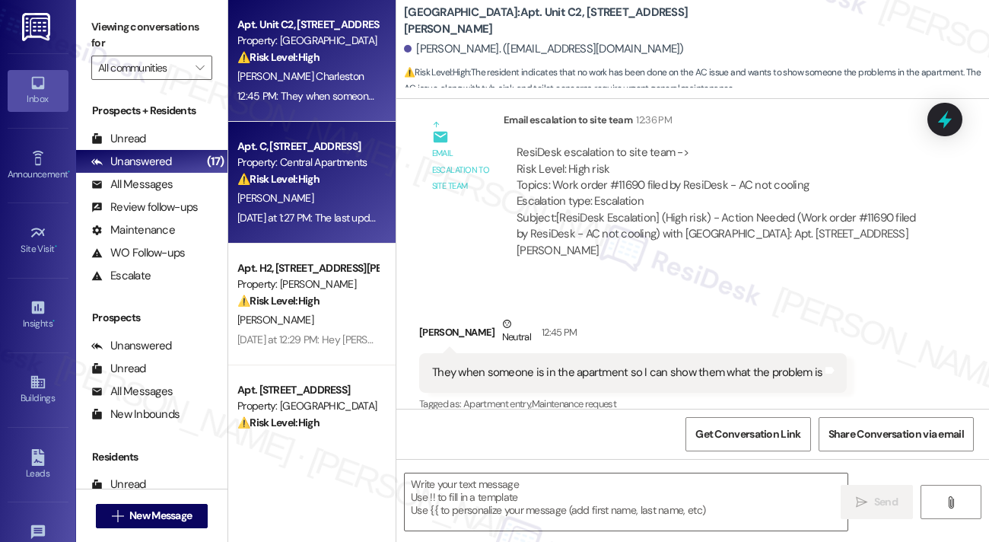
type textarea "Fetching suggested responses. Please feel free to read through the conversation…"
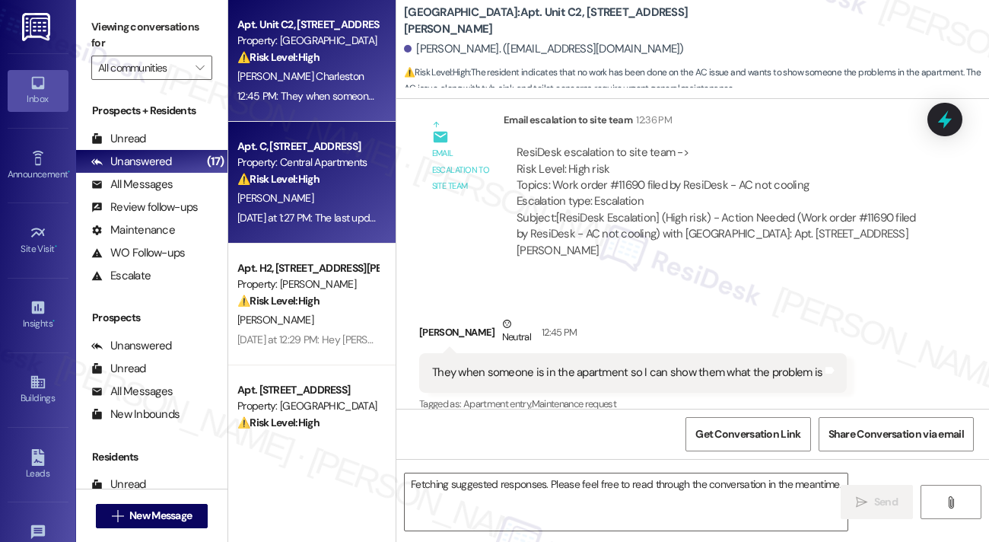
click at [298, 167] on div "Property: Central Apartments" at bounding box center [307, 162] width 141 height 16
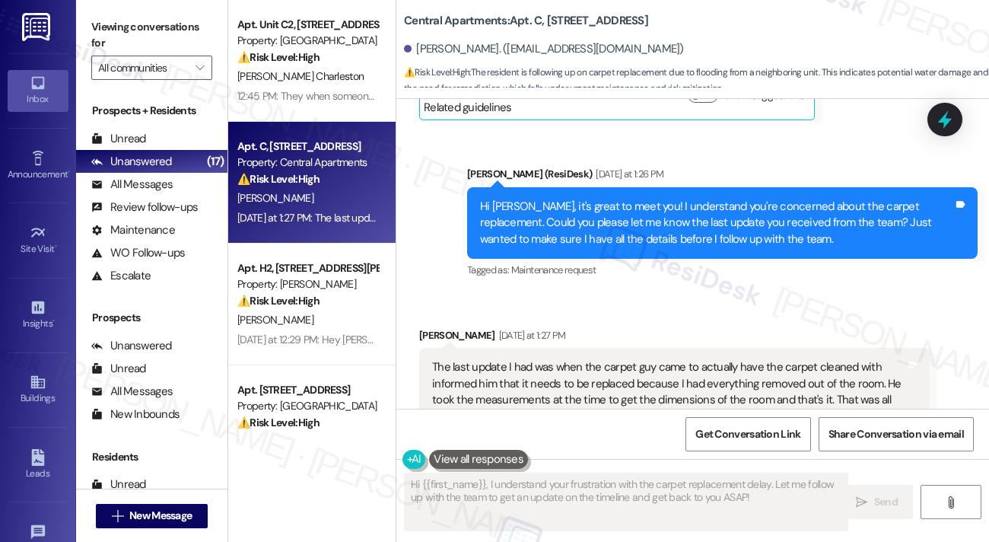
scroll to position [629, 0]
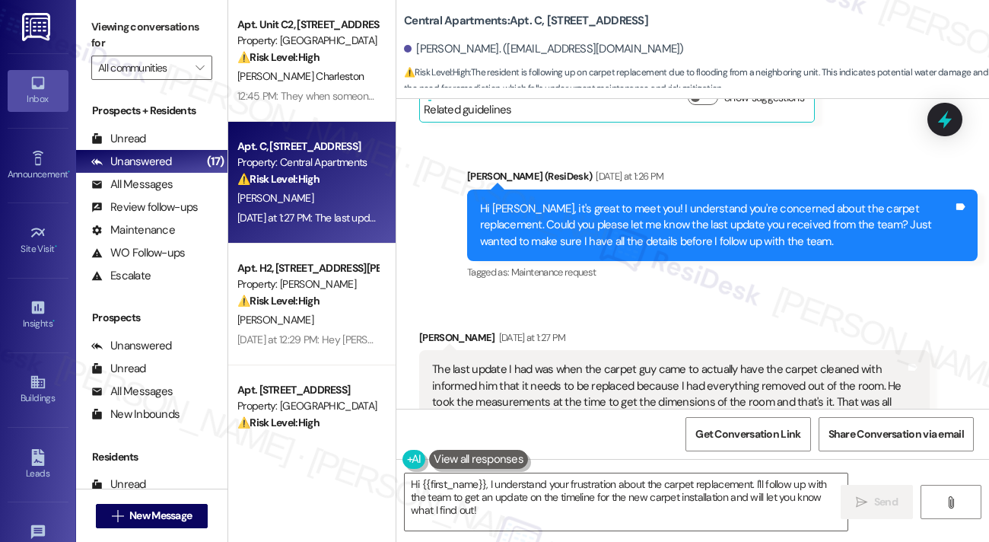
click at [591, 212] on div "Hi [PERSON_NAME], it's great to meet you! I understand you're concerned about t…" at bounding box center [716, 225] width 473 height 49
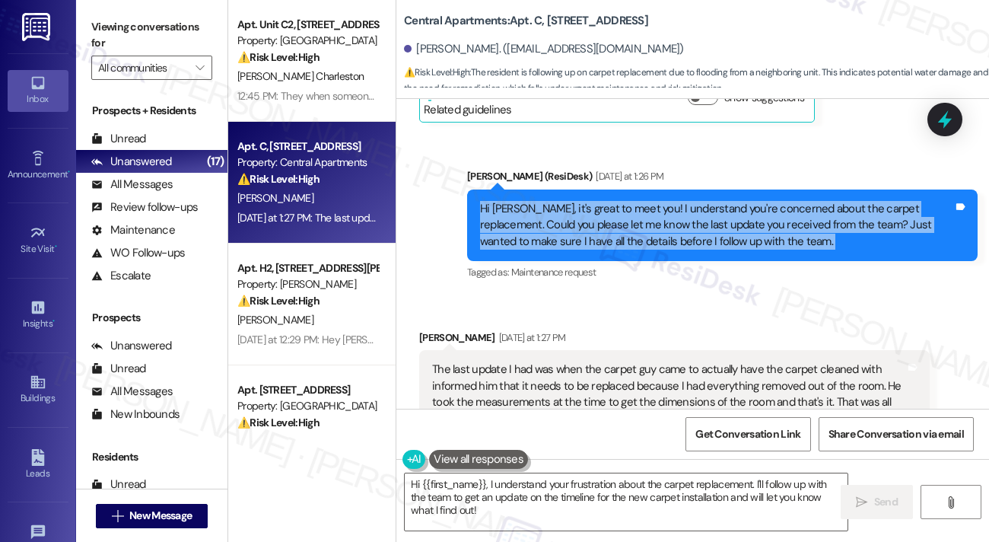
click at [591, 212] on div "Hi [PERSON_NAME], it's great to meet you! I understand you're concerned about t…" at bounding box center [716, 225] width 473 height 49
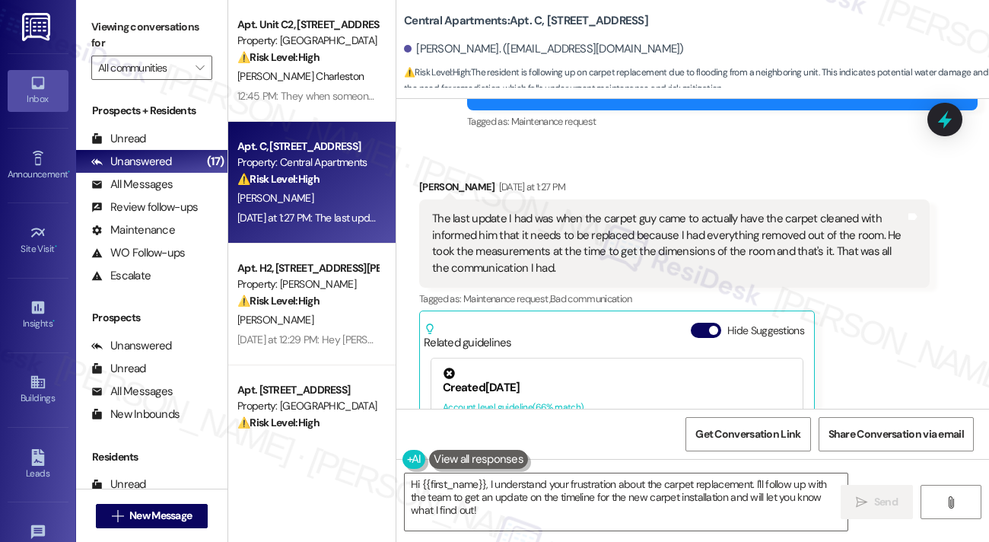
scroll to position [781, 0]
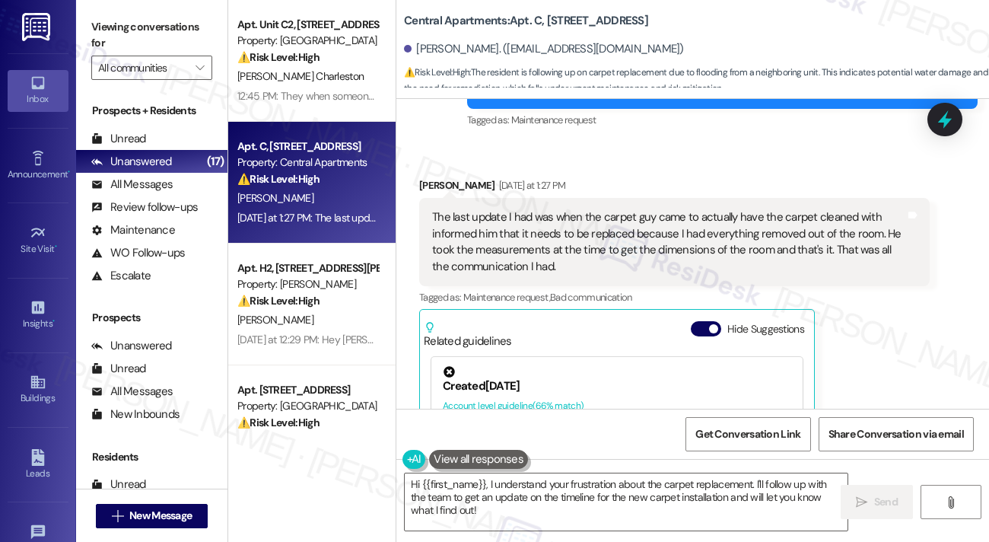
click at [533, 244] on div "The last update I had was when the carpet guy came to actually have the carpet …" at bounding box center [668, 241] width 473 height 65
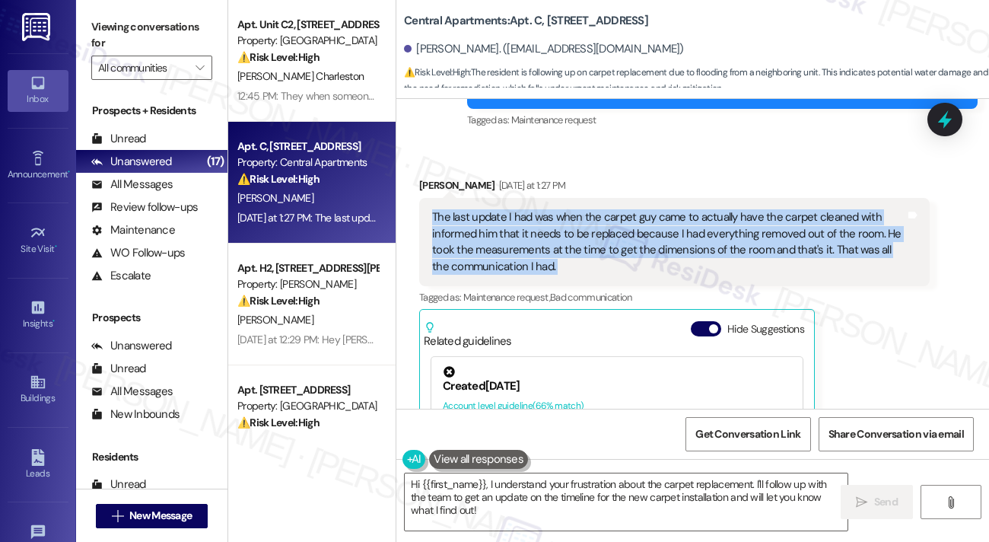
click at [533, 244] on div "The last update I had was when the carpet guy came to actually have the carpet …" at bounding box center [668, 241] width 473 height 65
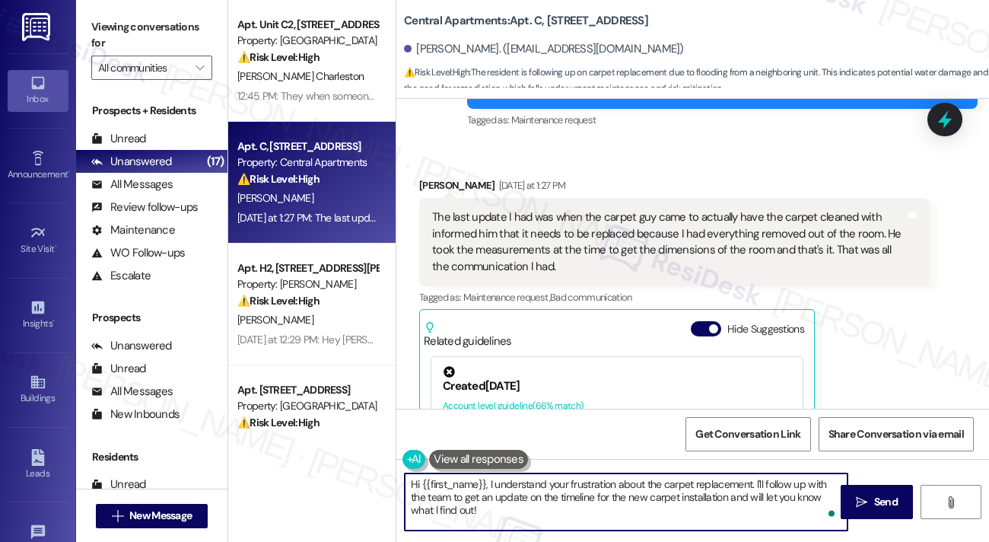
drag, startPoint x: 752, startPoint y: 484, endPoint x: 258, endPoint y: 486, distance: 493.9
click at [258, 486] on div "Apt. Unit C2, [STREET_ADDRESS][PERSON_NAME] Property: [GEOGRAPHIC_DATA] ⚠️ Risk…" at bounding box center [608, 271] width 761 height 542
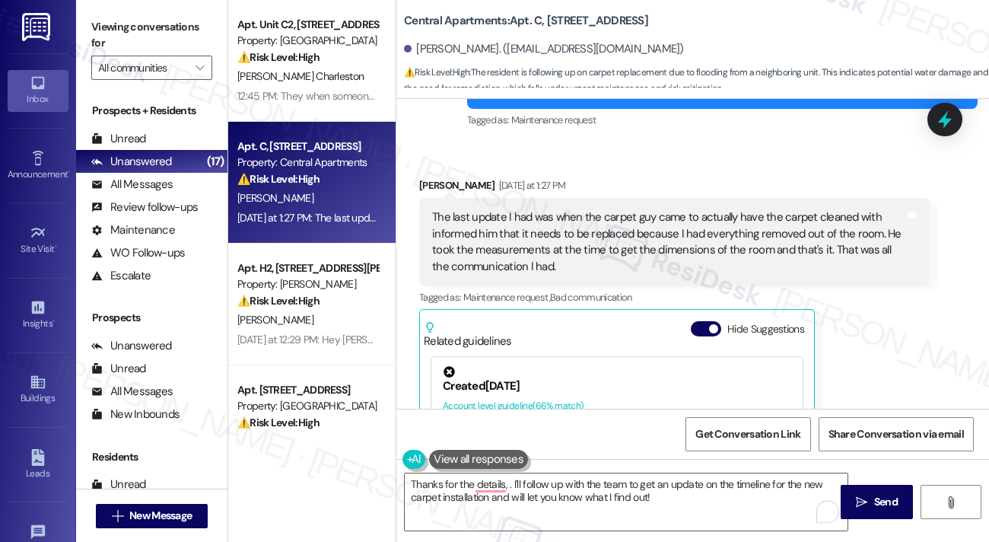
click at [423, 46] on div "[PERSON_NAME]. ([EMAIL_ADDRESS][DOMAIN_NAME])" at bounding box center [544, 49] width 280 height 16
copy div "[PERSON_NAME]"
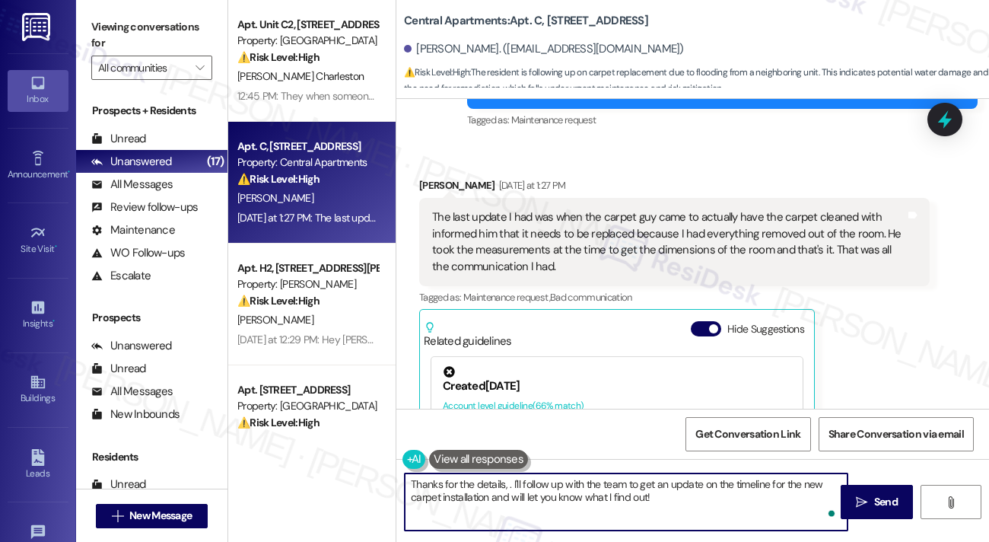
paste textarea "[PERSON_NAME]"
click at [725, 501] on textarea "Thanks for the details, [PERSON_NAME]. I'll follow up with the team to get an u…" at bounding box center [626, 501] width 443 height 57
click at [721, 506] on textarea "Thanks for the details, [PERSON_NAME]. I'll follow up with the team to get an u…" at bounding box center [626, 501] width 443 height 57
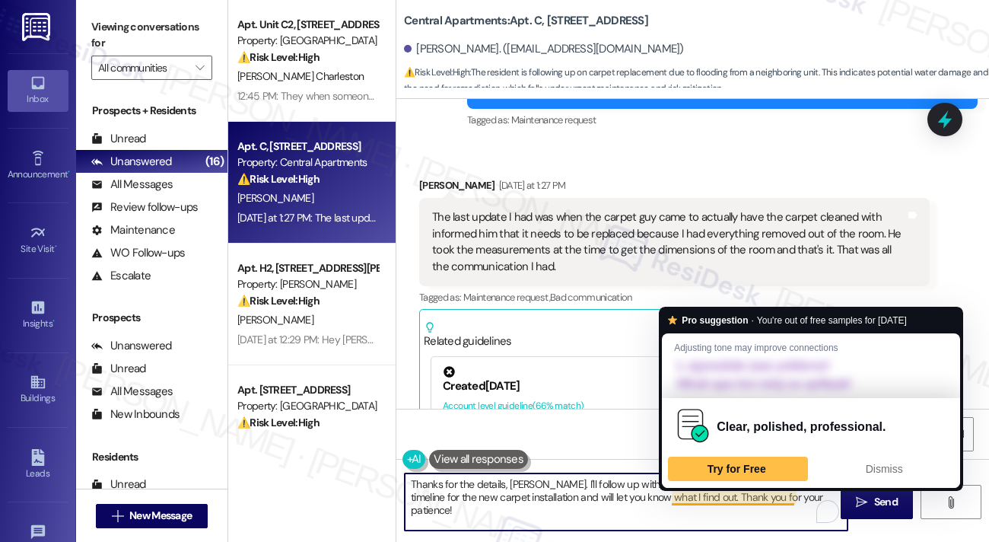
click at [536, 485] on textarea "Thanks for the details, [PERSON_NAME]. I'll follow up with the team to get an u…" at bounding box center [626, 501] width 443 height 57
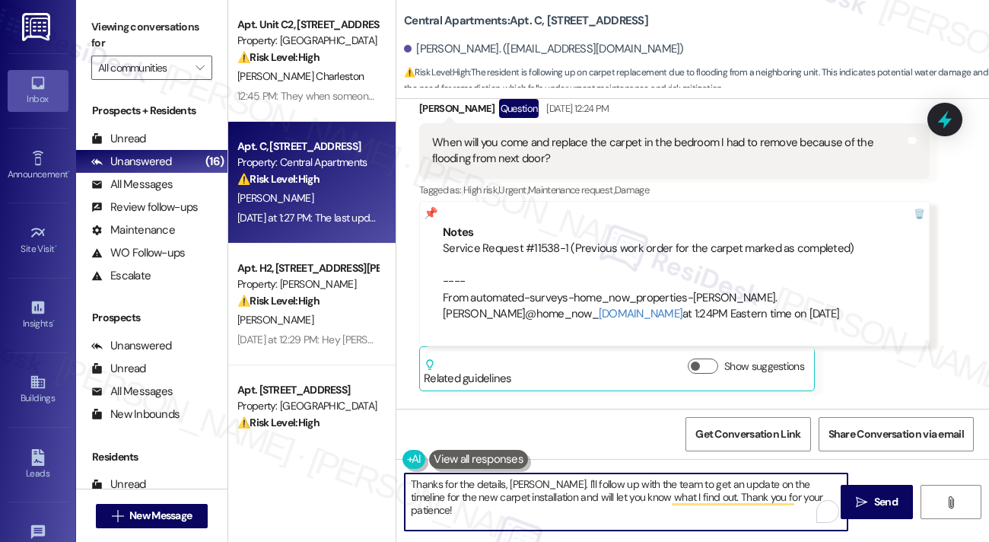
scroll to position [400, 0]
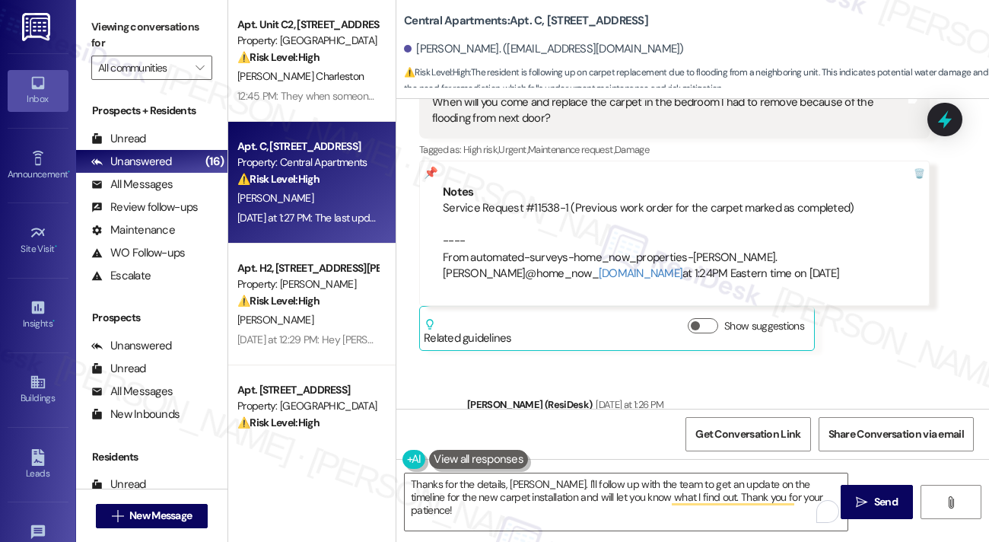
click at [540, 200] on div "Service Request #11538-1 (Previous work order for the carpet marked as complete…" at bounding box center [674, 240] width 463 height 81
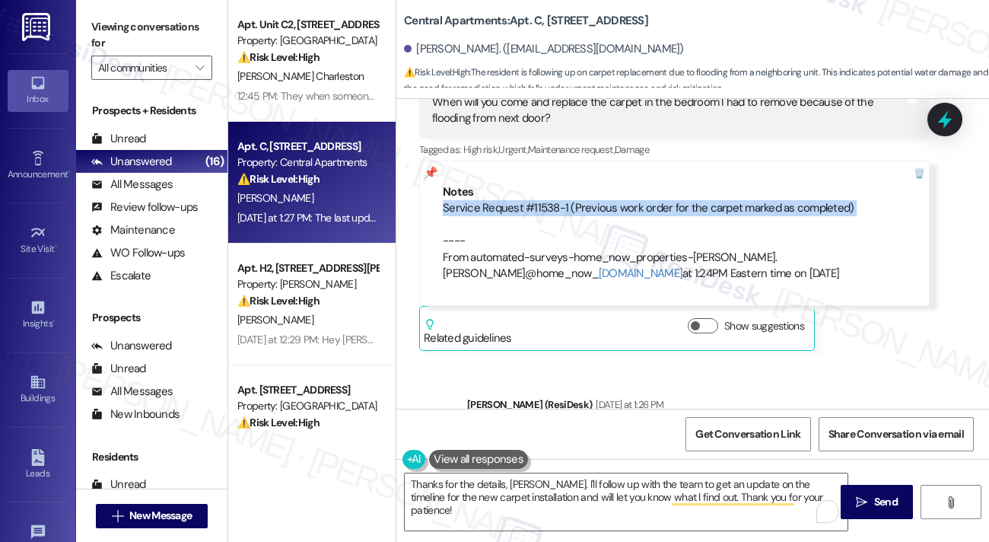
click at [540, 200] on div "Service Request #11538-1 (Previous work order for the carpet marked as complete…" at bounding box center [674, 240] width 463 height 81
click at [665, 200] on div "Service Request #11538-1 (Previous work order for the carpet marked as complete…" at bounding box center [674, 240] width 463 height 81
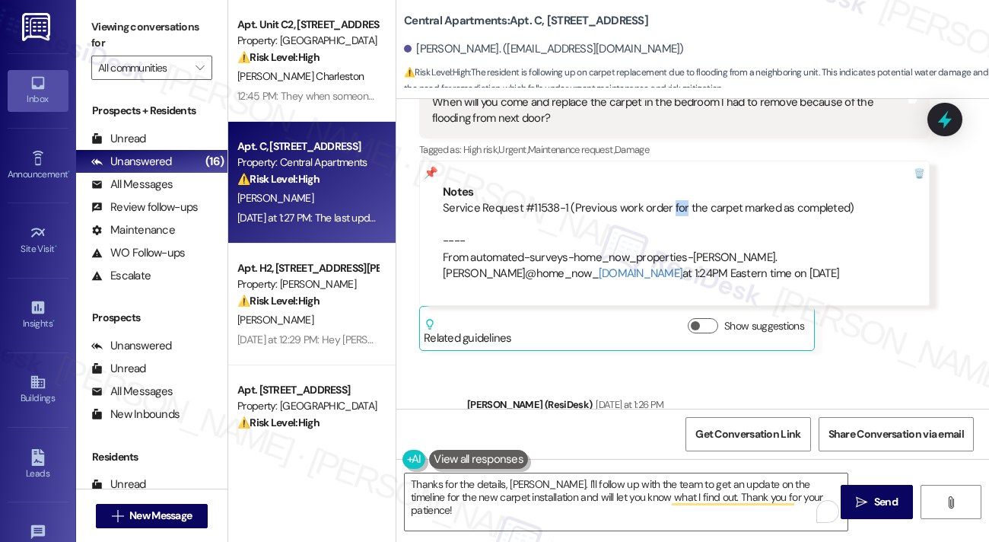
click at [667, 200] on div "Service Request #11538-1 (Previous work order for the carpet marked as complete…" at bounding box center [674, 240] width 463 height 81
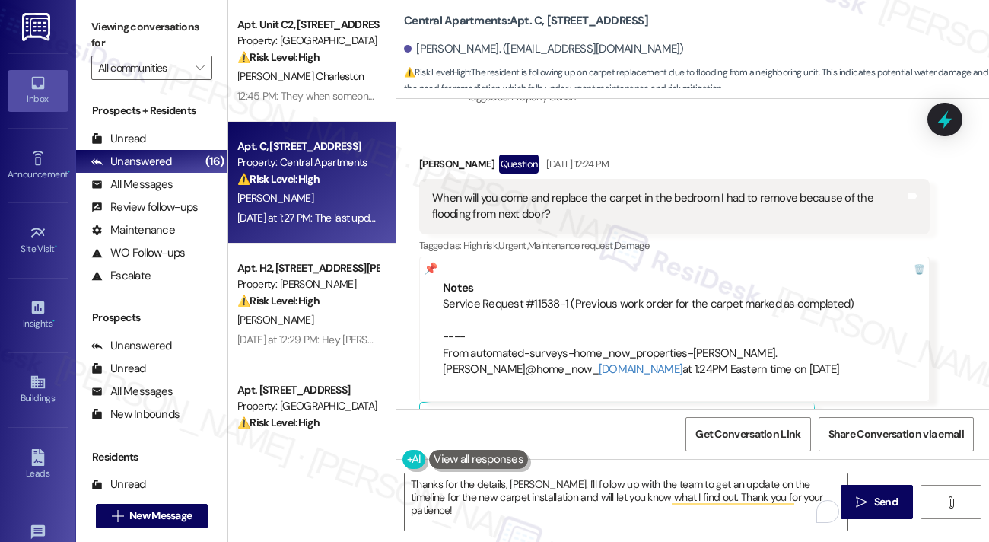
scroll to position [609, 0]
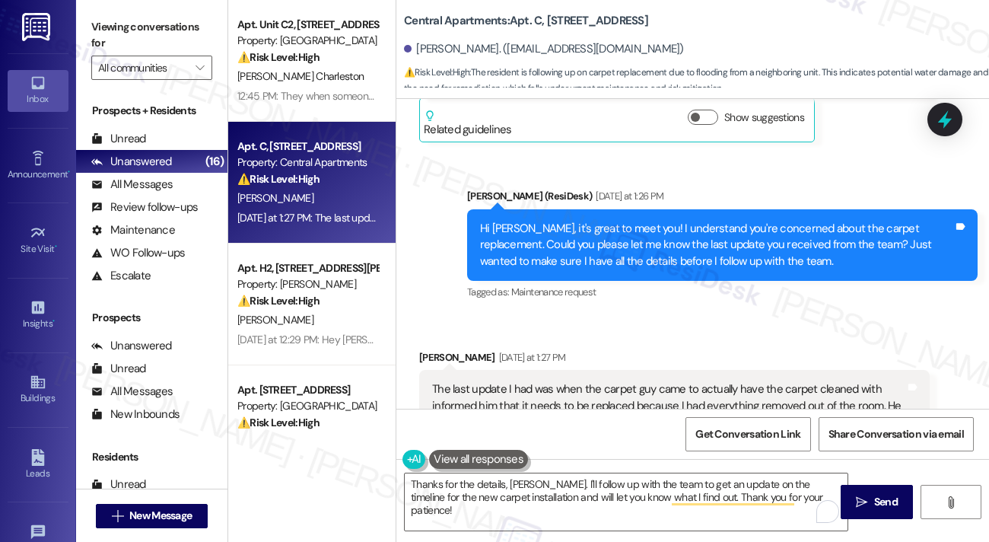
click at [556, 232] on div "Hi [PERSON_NAME], it's great to meet you! I understand you're concerned about t…" at bounding box center [716, 245] width 473 height 49
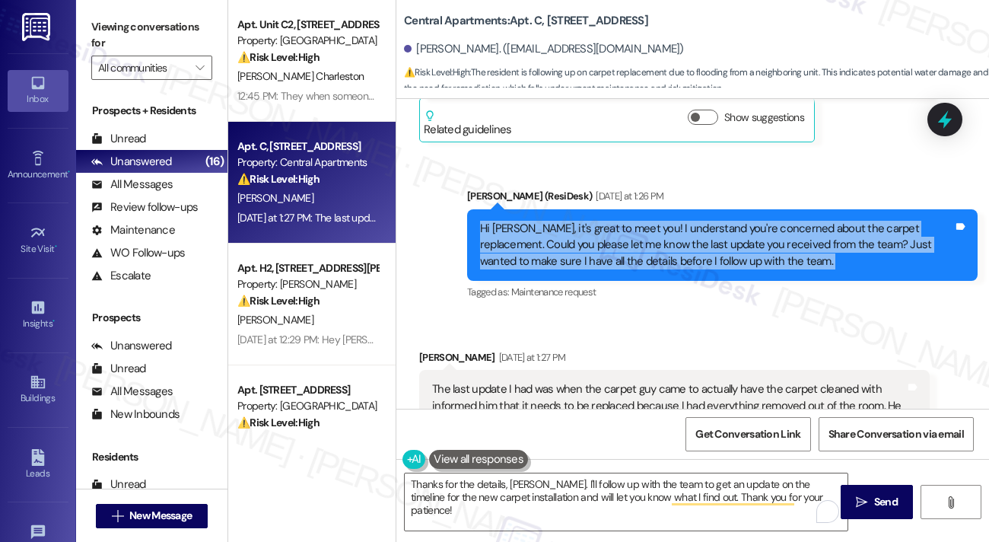
click at [556, 232] on div "Hi [PERSON_NAME], it's great to meet you! I understand you're concerned about t…" at bounding box center [716, 245] width 473 height 49
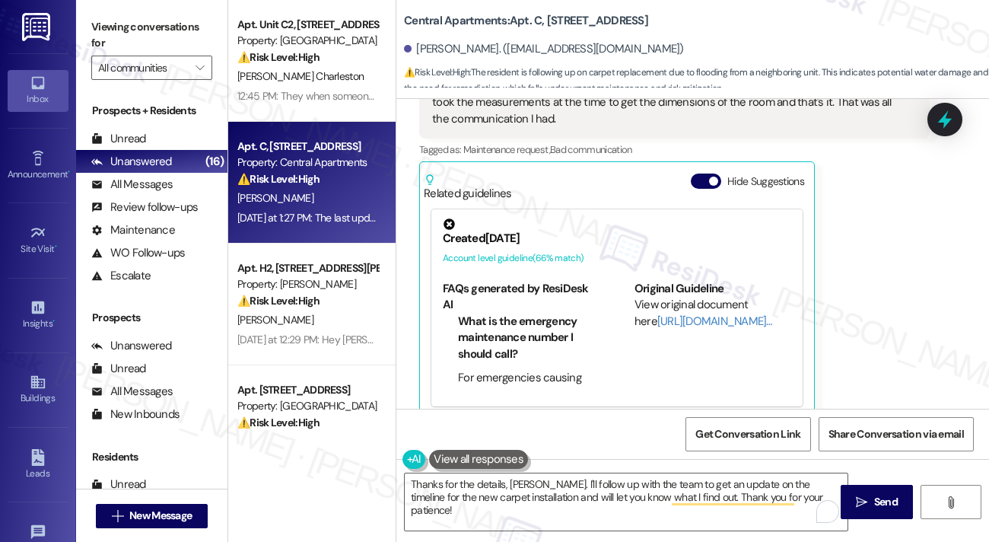
scroll to position [933, 0]
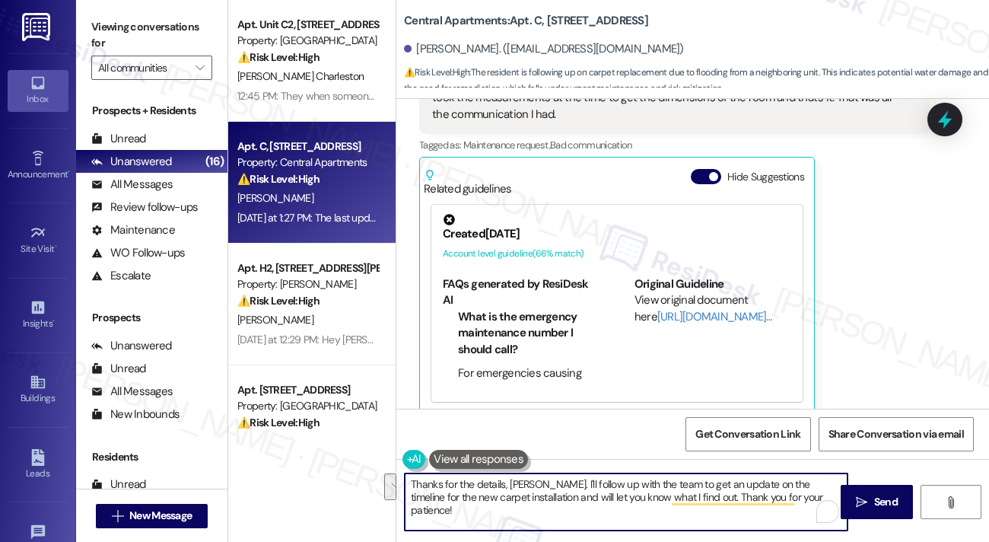
drag, startPoint x: 727, startPoint y: 483, endPoint x: 512, endPoint y: 495, distance: 215.0
click at [512, 495] on textarea "Thanks for the details, [PERSON_NAME]. I'll follow up with the team to get an u…" at bounding box center [626, 501] width 443 height 57
drag, startPoint x: 746, startPoint y: 485, endPoint x: 447, endPoint y: 495, distance: 299.3
click at [447, 495] on textarea "Thanks for the details, [PERSON_NAME]. I'll follow up with the team to get an u…" at bounding box center [626, 501] width 443 height 57
click at [613, 508] on textarea "Thanks for the details, [PERSON_NAME]. I'll follow up with the team to get an u…" at bounding box center [626, 501] width 443 height 57
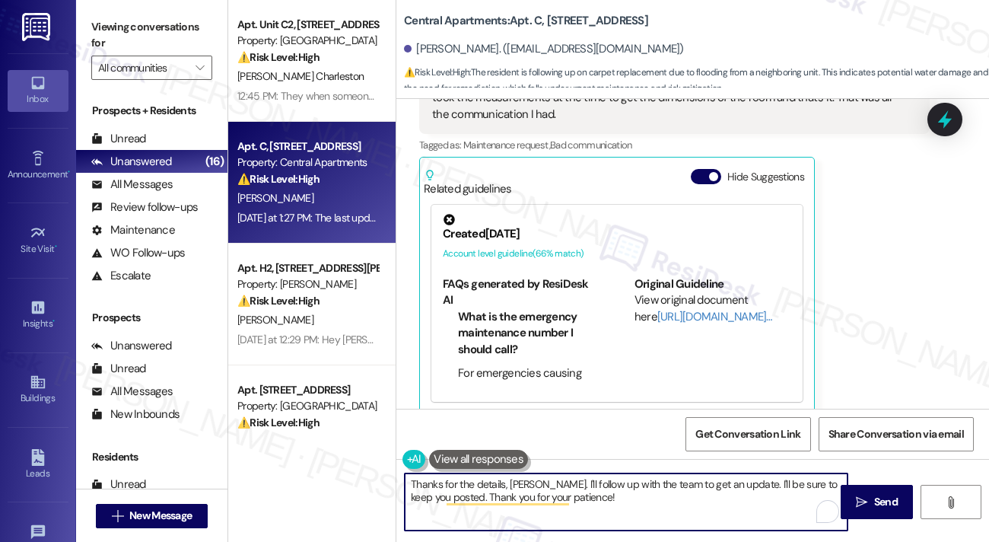
click at [725, 484] on textarea "Thanks for the details, [PERSON_NAME]. I'll follow up with the team to get an u…" at bounding box center [626, 501] width 443 height 57
click at [715, 503] on textarea "Thanks for the details, [PERSON_NAME]. I'll follow up with the team to get an u…" at bounding box center [626, 501] width 443 height 57
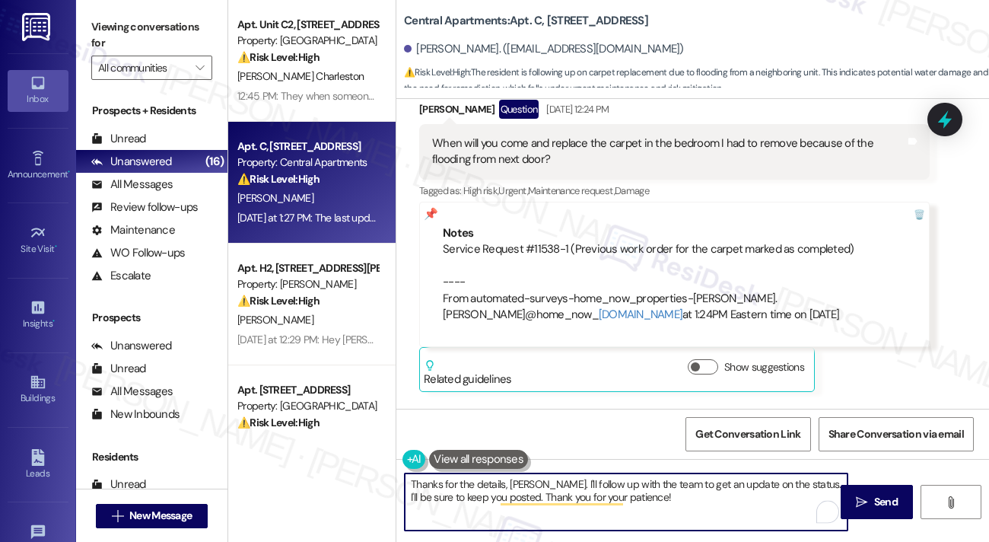
scroll to position [324, 0]
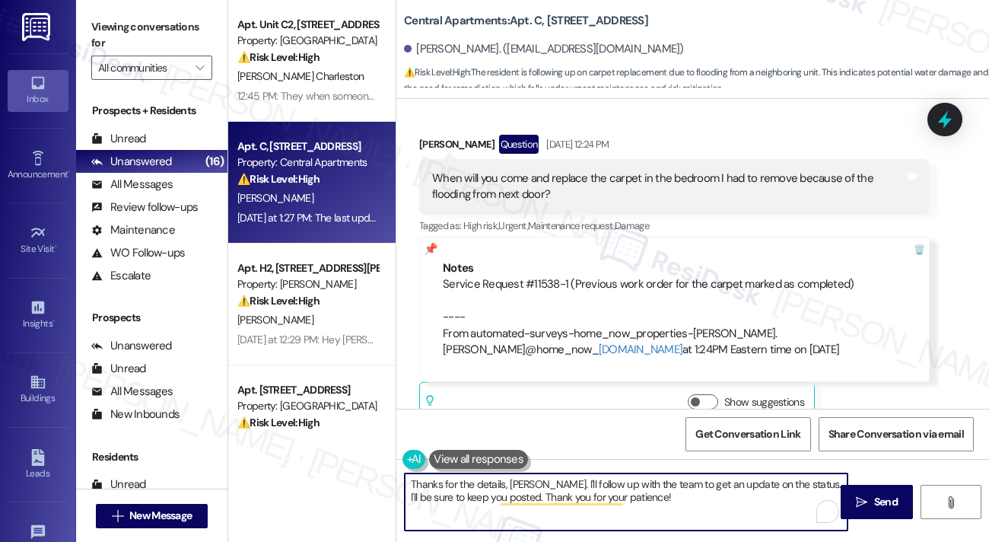
type textarea "Thanks for the details, [PERSON_NAME]. I'll follow up with the team to get an u…"
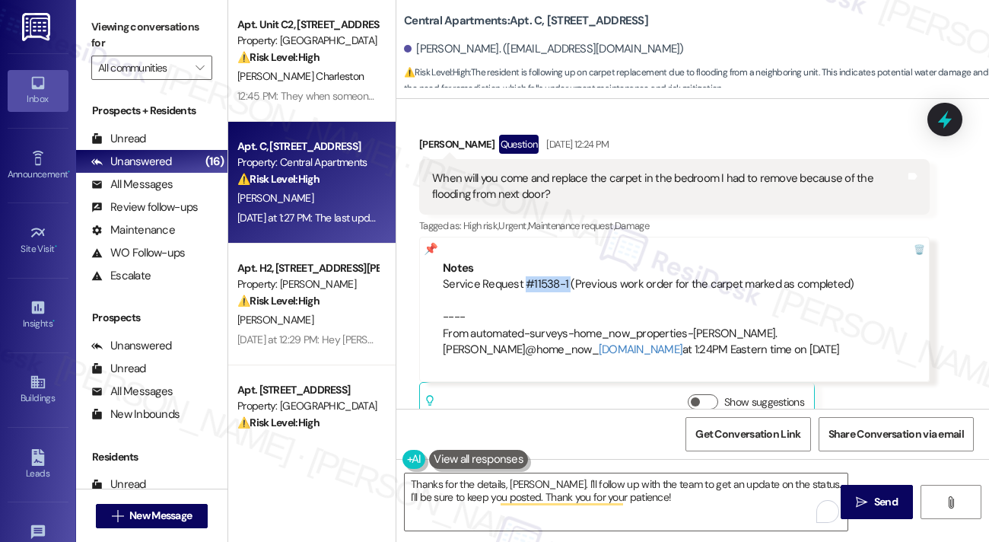
drag, startPoint x: 521, startPoint y: 265, endPoint x: 565, endPoint y: 263, distance: 44.2
click at [565, 276] on div "Service Request #11538-1 (Previous work order for the carpet marked as complete…" at bounding box center [674, 316] width 463 height 81
copy div "#11538-1"
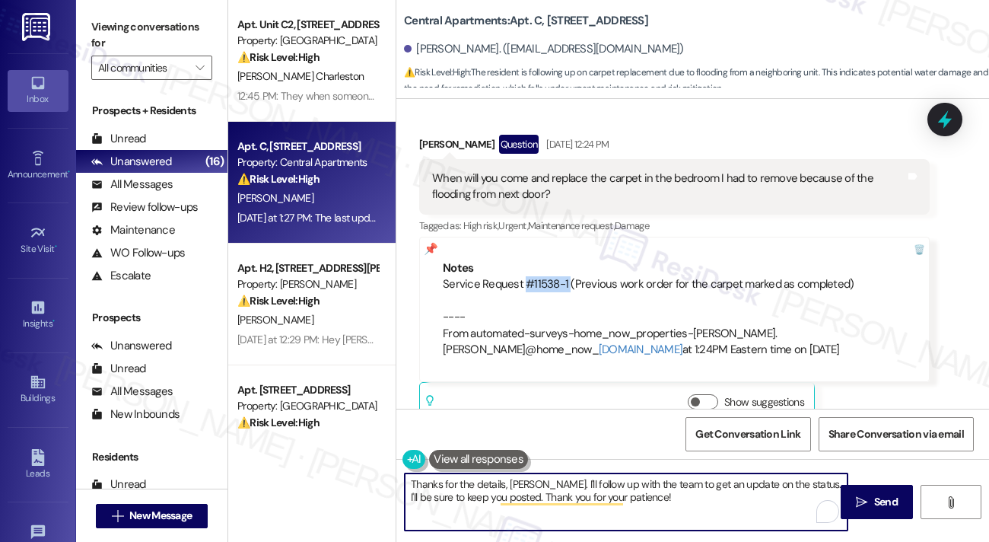
click at [546, 480] on textarea "Thanks for the details, [PERSON_NAME]. I'll follow up with the team to get an u…" at bounding box center [626, 501] width 443 height 57
click at [741, 508] on textarea "Thanks for the details, [PERSON_NAME]. I'll follow up with the team to get an u…" at bounding box center [626, 501] width 443 height 57
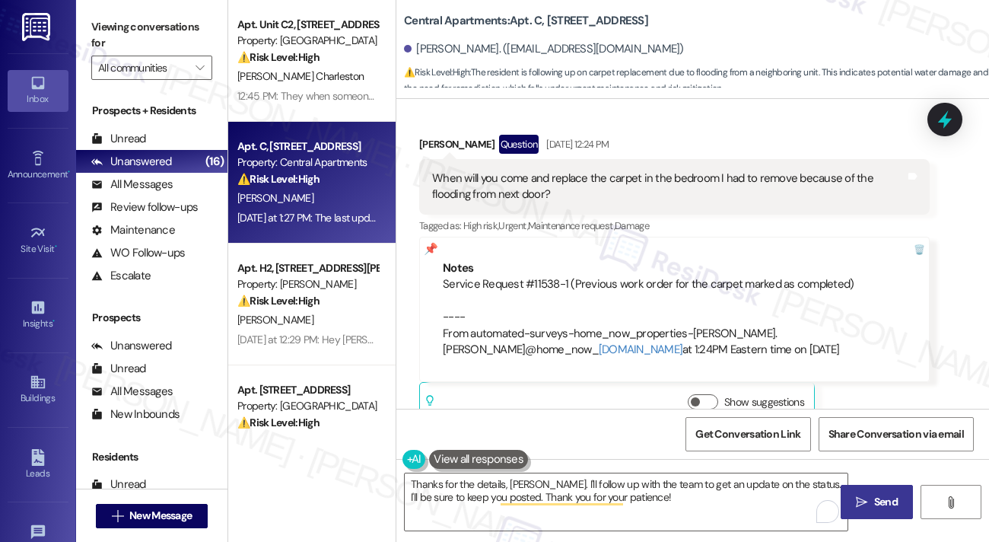
click at [863, 499] on icon "" at bounding box center [861, 502] width 11 height 12
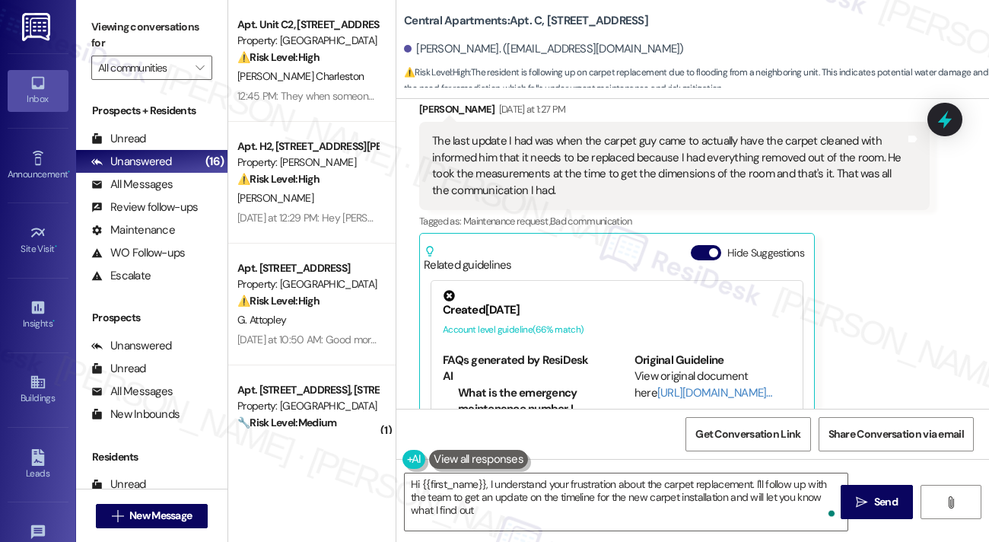
type textarea "Hi {{first_name}}, I understand your frustration about the carpet replacement. …"
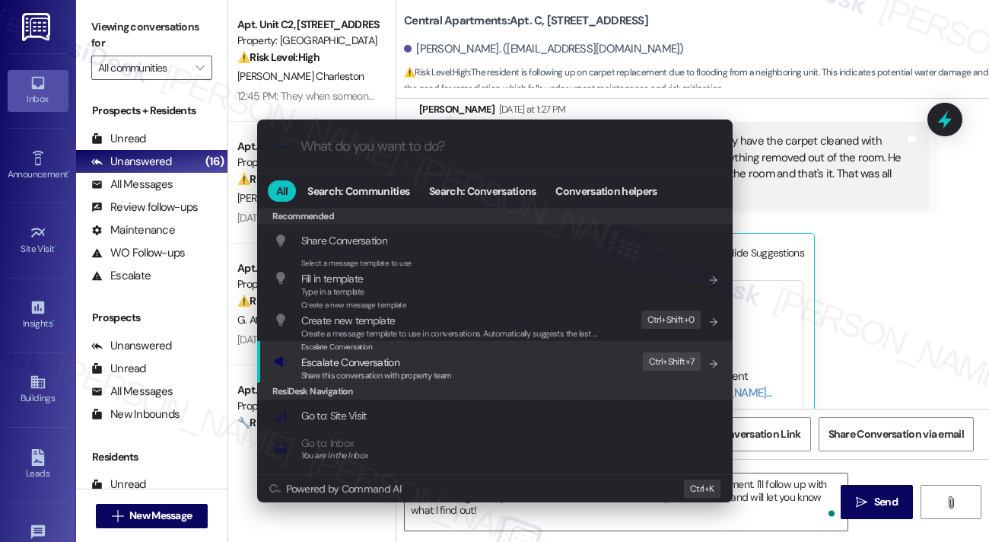
click at [588, 372] on div "Escalate Conversation Escalate Conversation Share this conversation with proper…" at bounding box center [496, 361] width 445 height 41
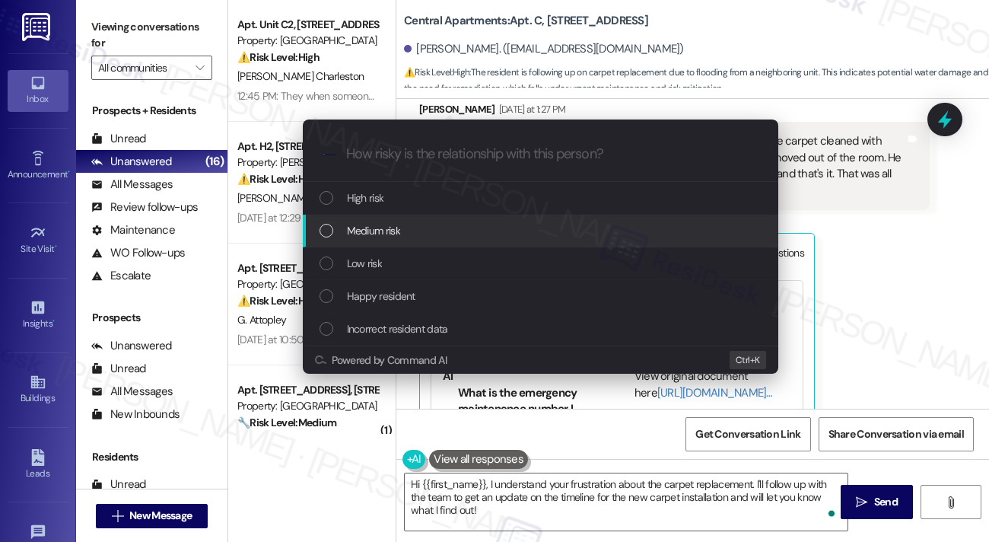
click at [429, 231] on div "Medium risk" at bounding box center [542, 230] width 445 height 17
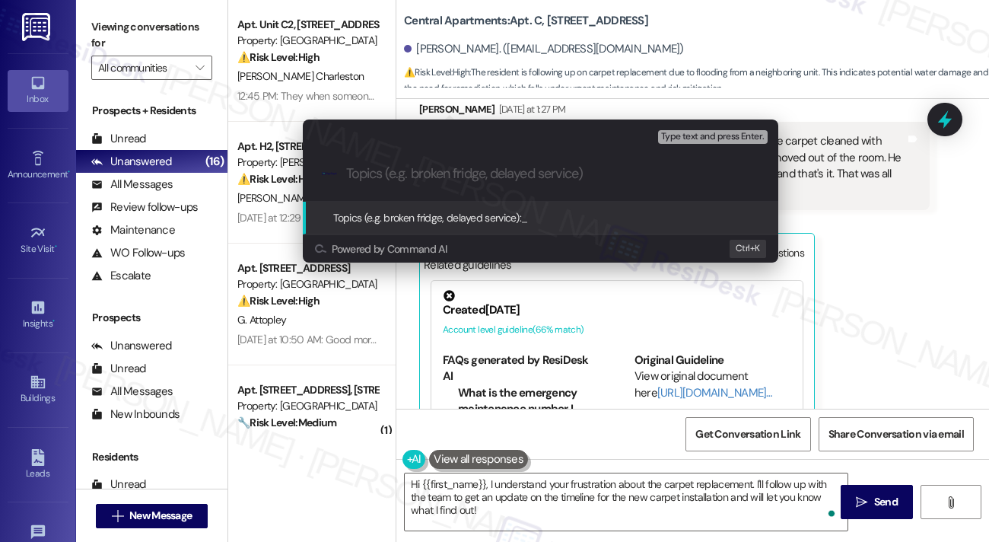
click at [874, 270] on div "Escalate Conversation Medium risk Topics (e.g. broken fridge, delayed service) …" at bounding box center [494, 271] width 989 height 542
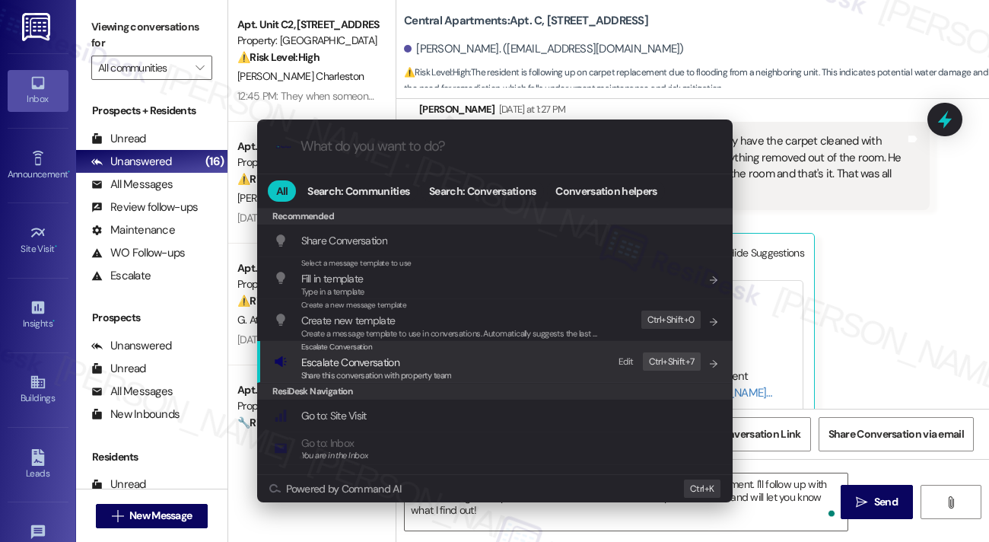
click at [397, 359] on span "Escalate Conversation" at bounding box center [350, 362] width 98 height 14
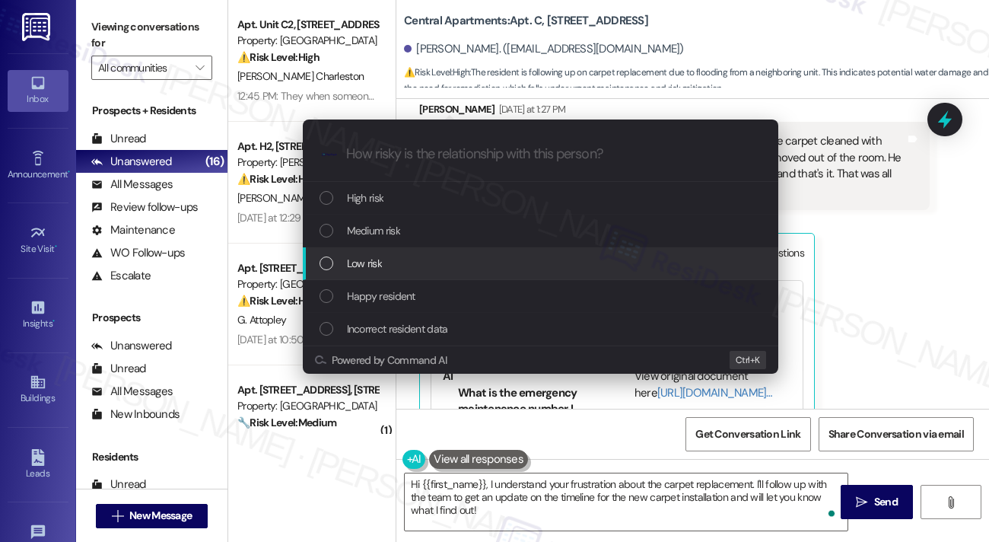
click at [382, 261] on div "Low risk" at bounding box center [542, 263] width 445 height 17
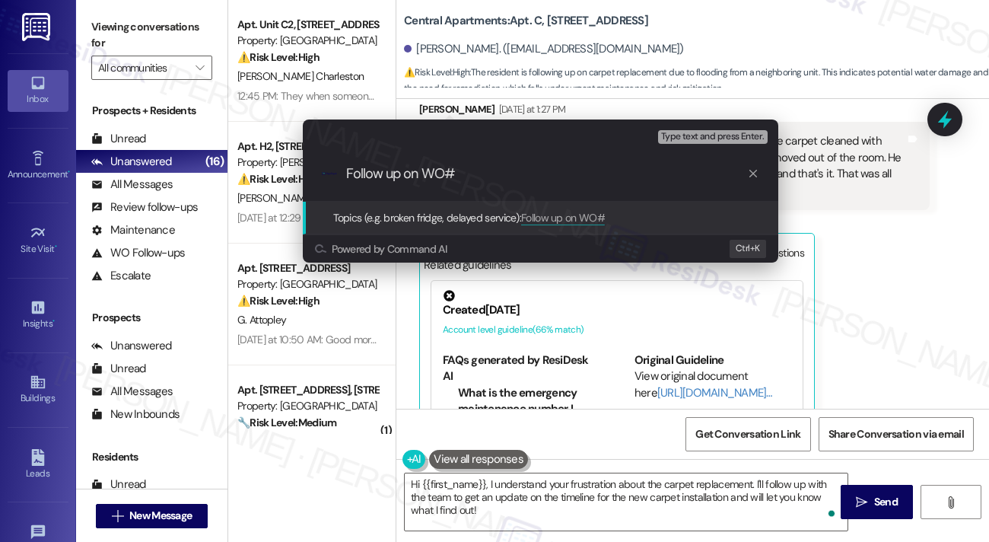
paste input "#11538-1"
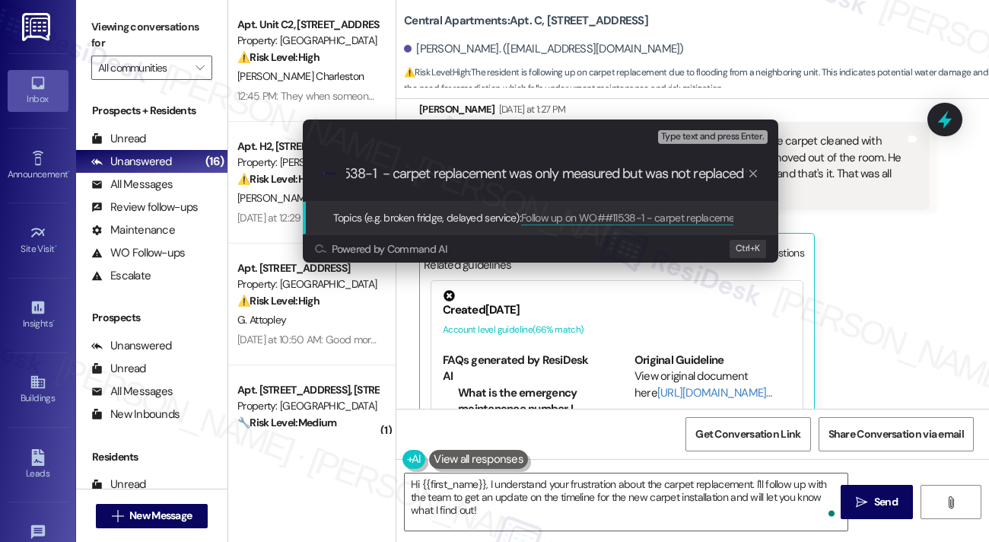
scroll to position [0, 148]
type input "Follow up on WO##11538-1 - carpet replacement was only measured but was not rep…"
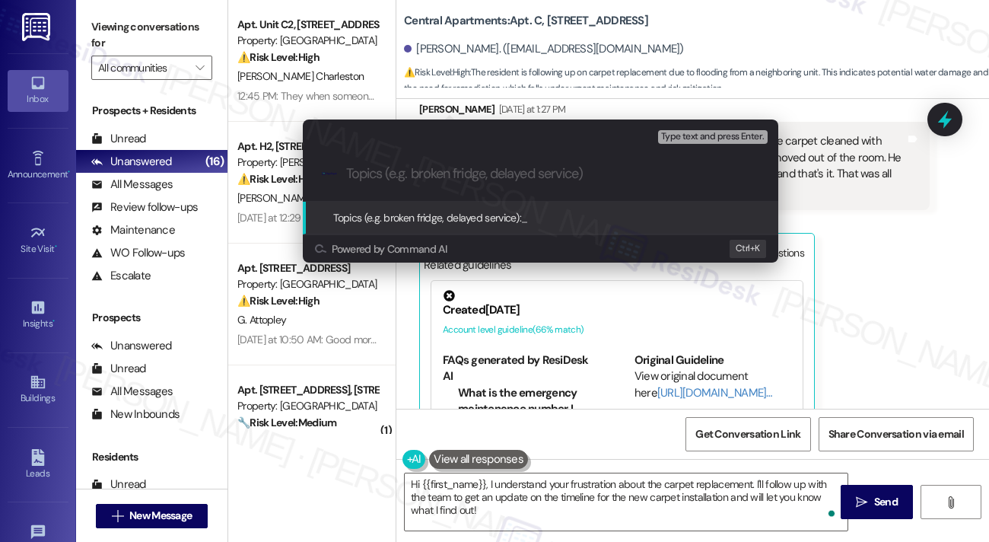
click at [870, 193] on div "Escalate Conversation Low risk Topics (e.g. broken fridge, delayed service) Any…" at bounding box center [494, 271] width 989 height 542
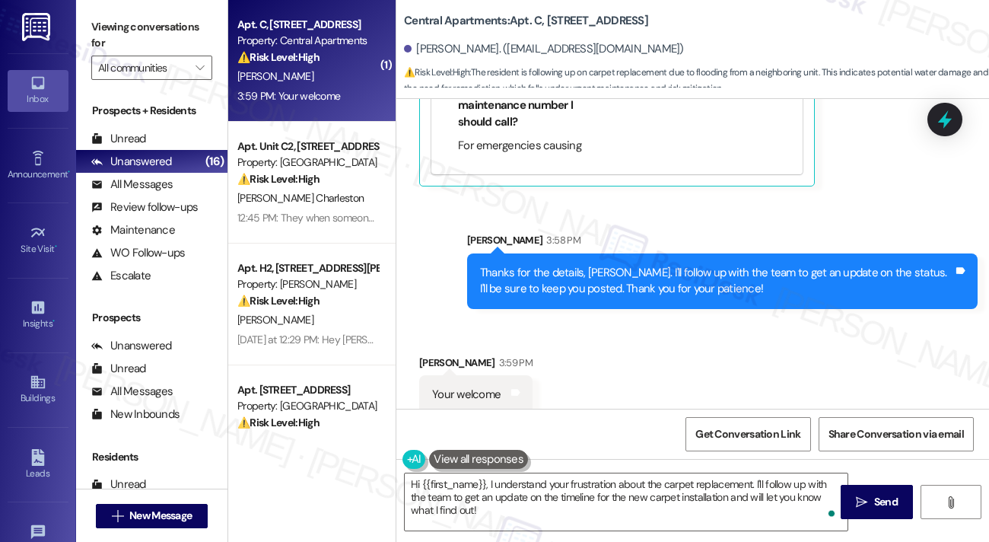
scroll to position [1161, 0]
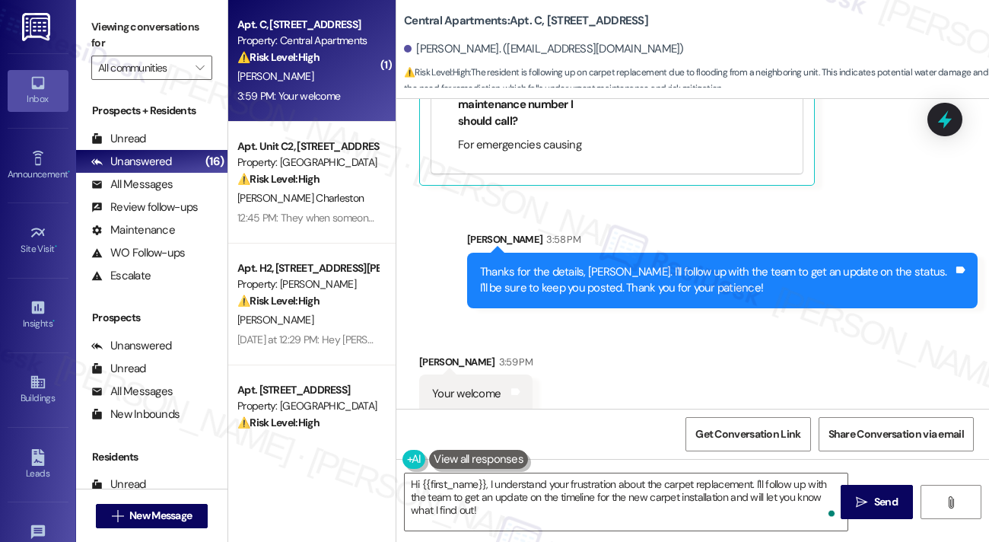
click at [623, 265] on div "Thanks for the details, [PERSON_NAME]. I'll follow up with the team to get an u…" at bounding box center [716, 280] width 473 height 33
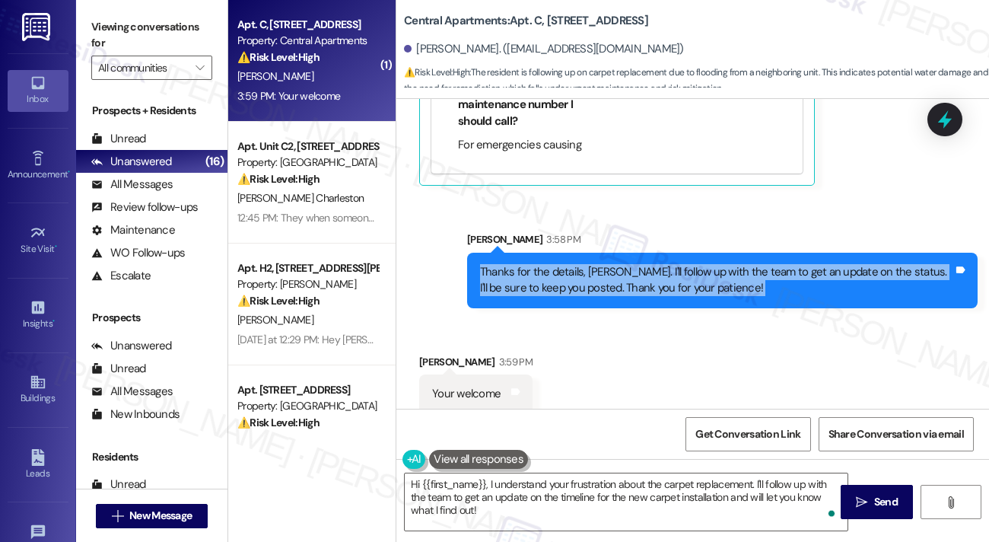
click at [623, 265] on div "Thanks for the details, [PERSON_NAME]. I'll follow up with the team to get an u…" at bounding box center [716, 280] width 473 height 33
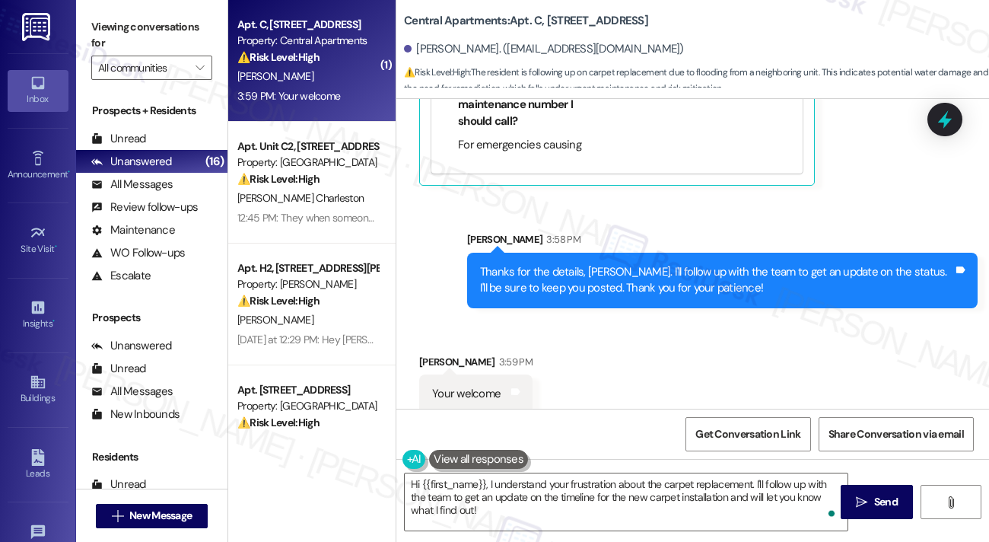
click at [146, 28] on label "Viewing conversations for" at bounding box center [151, 35] width 121 height 40
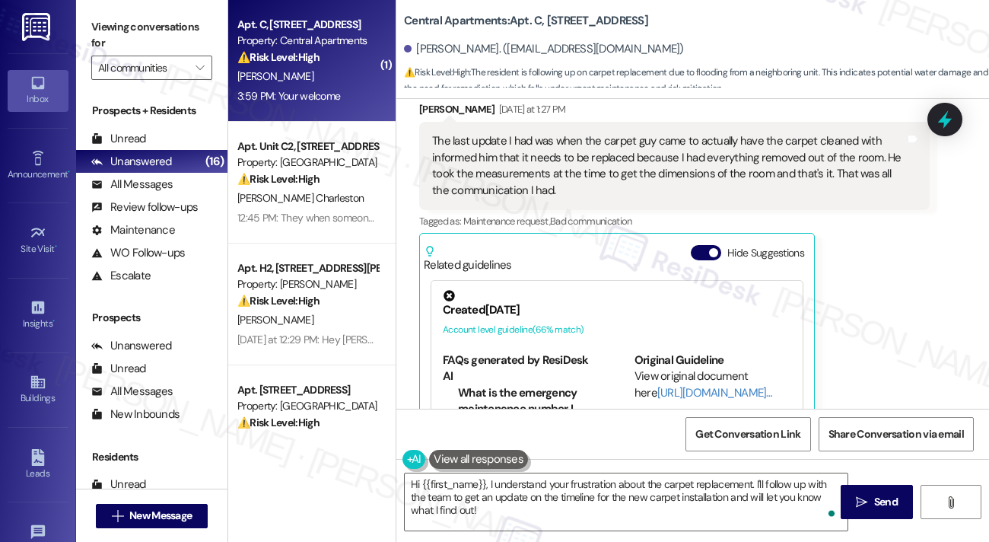
scroll to position [781, 0]
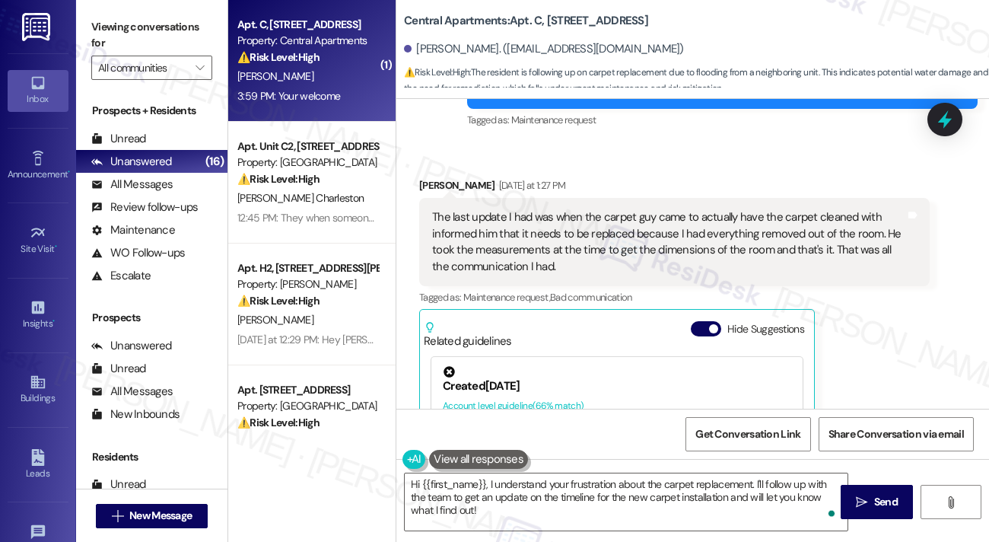
click at [704, 217] on div "The last update I had was when the carpet guy came to actually have the carpet …" at bounding box center [668, 241] width 473 height 65
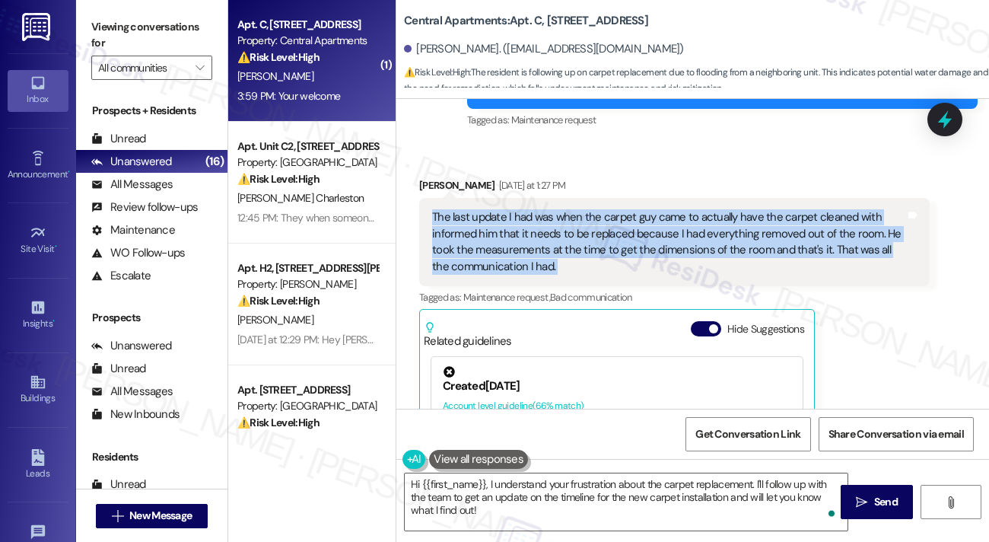
click at [704, 217] on div "The last update I had was when the carpet guy came to actually have the carpet …" at bounding box center [668, 241] width 473 height 65
click at [932, 119] on div at bounding box center [945, 118] width 46 height 43
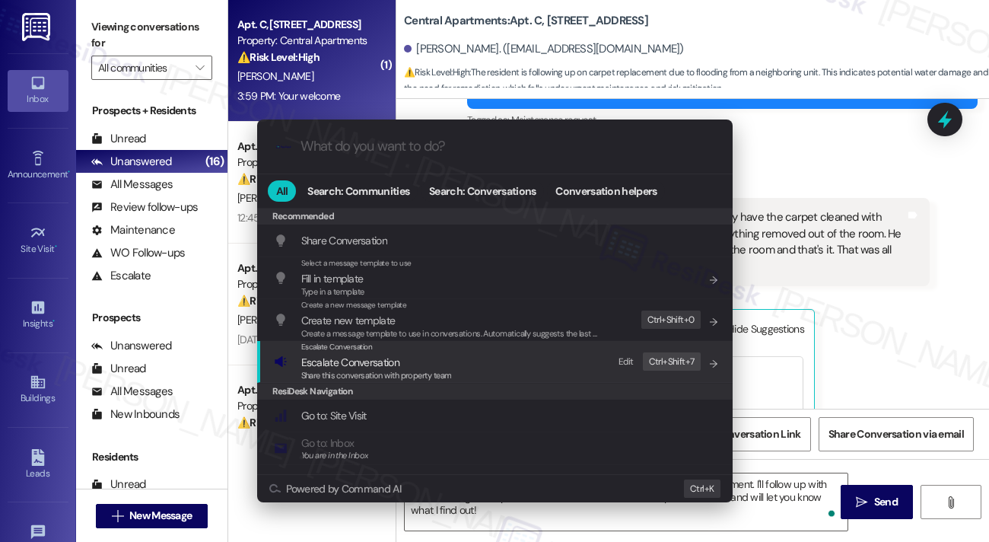
click at [349, 365] on span "Escalate Conversation" at bounding box center [350, 362] width 98 height 14
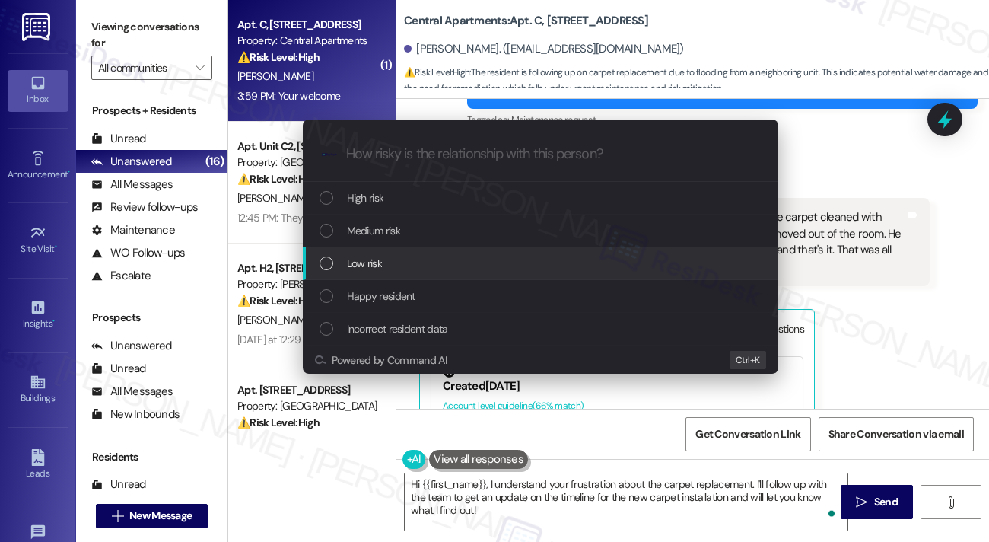
click at [424, 241] on div "Medium risk" at bounding box center [541, 231] width 476 height 33
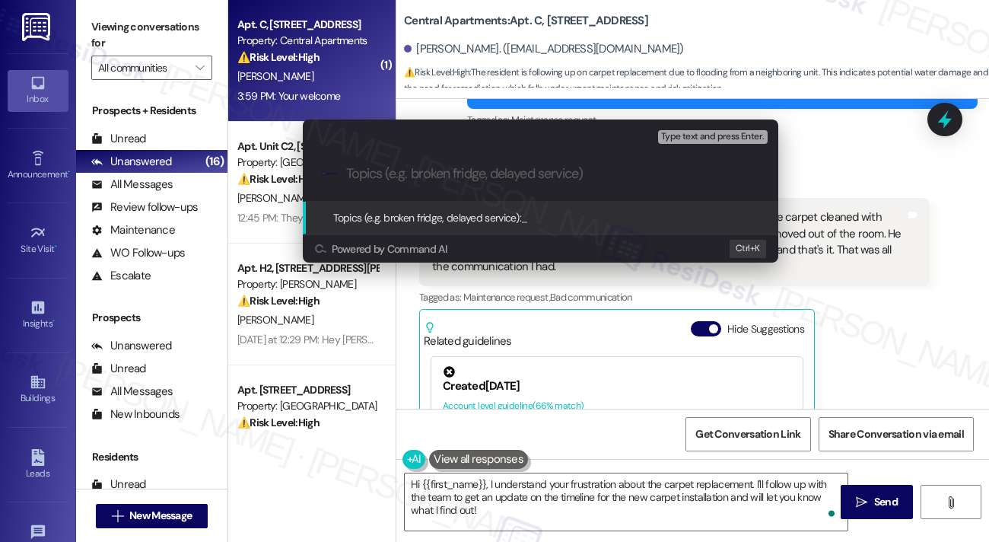
paste input "Follow-Up on WO#11538-1 – Carpet Replacement Measured but Not Yet Completed"
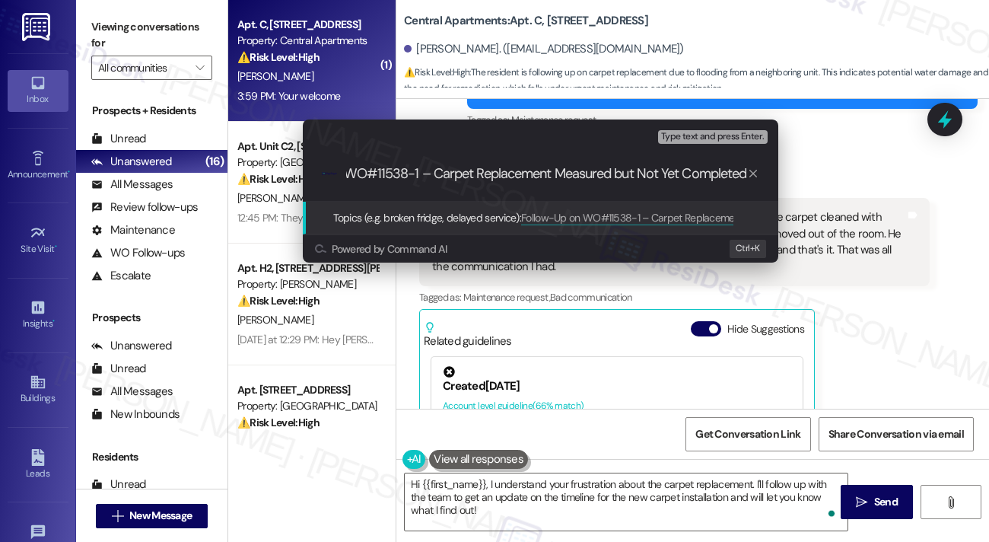
scroll to position [0, 0]
drag, startPoint x: 421, startPoint y: 170, endPoint x: 304, endPoint y: 164, distance: 116.6
click at [295, 158] on div "Escalate Conversation Medium risk Topics (e.g. broken fridge, delayed service) …" at bounding box center [541, 191] width 514 height 174
click at [404, 171] on input "Follow-Up on WO#11538-1 – Carpet Replacement Measured but Not Yet Completed" at bounding box center [546, 174] width 401 height 16
drag, startPoint x: 524, startPoint y: 172, endPoint x: 688, endPoint y: 176, distance: 163.7
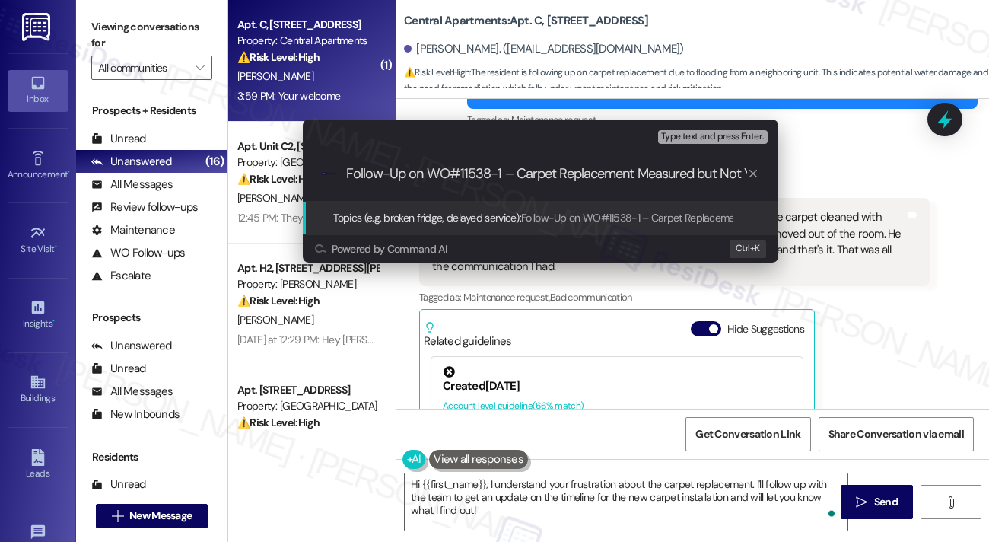
click at [688, 176] on input "Follow-Up on WO#11538-1 – Carpet Replacement Measured but Not Yet Completed" at bounding box center [546, 174] width 401 height 16
click at [623, 166] on input "Follow-Up on WO#11538-1 – Carpet Replacement Measured but Not Yet Completed" at bounding box center [546, 174] width 401 height 16
click at [635, 176] on input "Follow-Up on WO#11538-1 – Carpet Replacement Measured but Not Yet Completed" at bounding box center [546, 174] width 401 height 16
drag, startPoint x: 514, startPoint y: 175, endPoint x: 505, endPoint y: 174, distance: 9.2
click at [505, 174] on input "Follow-Up on WO#11538-1 – Carpet Replacement Measured but Not Yet Completed" at bounding box center [546, 174] width 401 height 16
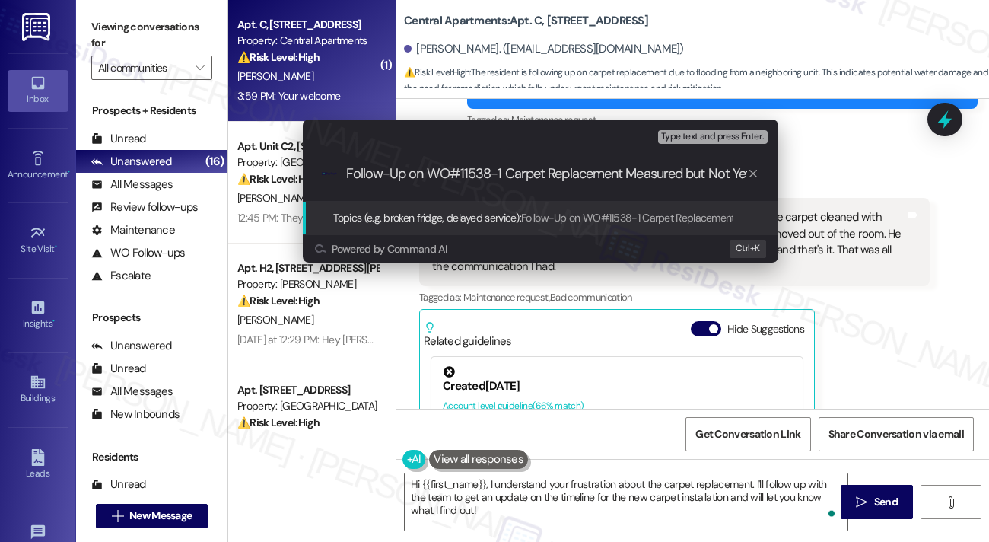
click at [626, 173] on input "Follow-Up on WO#11538-1 Carpet Replacement Measured but Not Yet Completed" at bounding box center [546, 174] width 401 height 16
type input "Follow-Up on WO#11538-1 Carpet Replacement - Measured but Not Yet Completed"
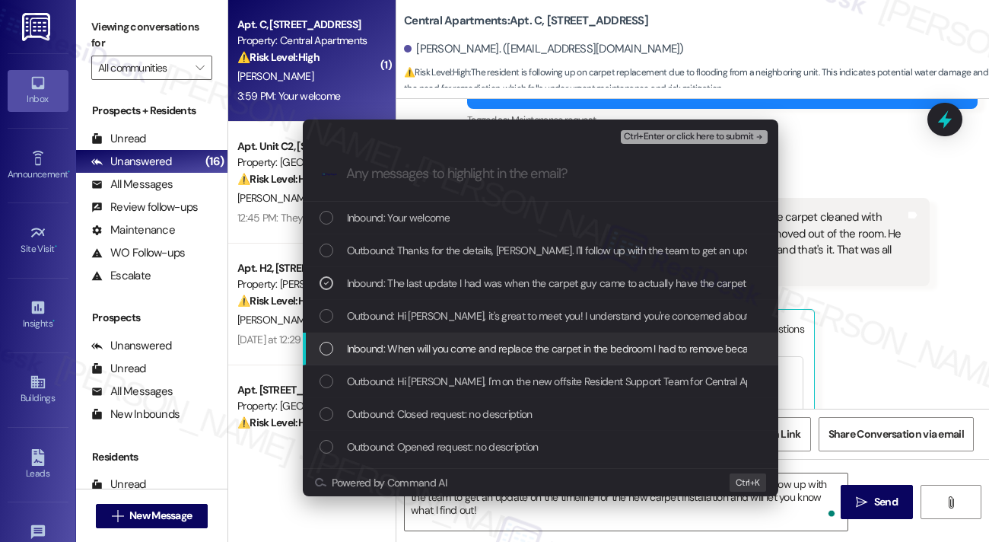
click at [505, 347] on span "Inbound: When will you come and replace the carpet in the bedroom I had to remo…" at bounding box center [625, 348] width 556 height 17
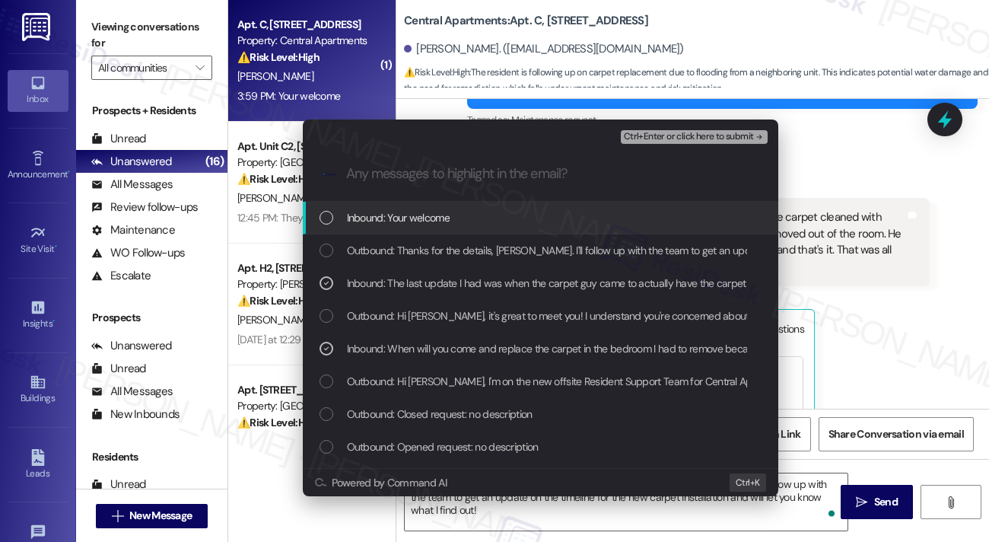
click at [681, 134] on span "Ctrl+Enter or click here to submit" at bounding box center [689, 137] width 130 height 11
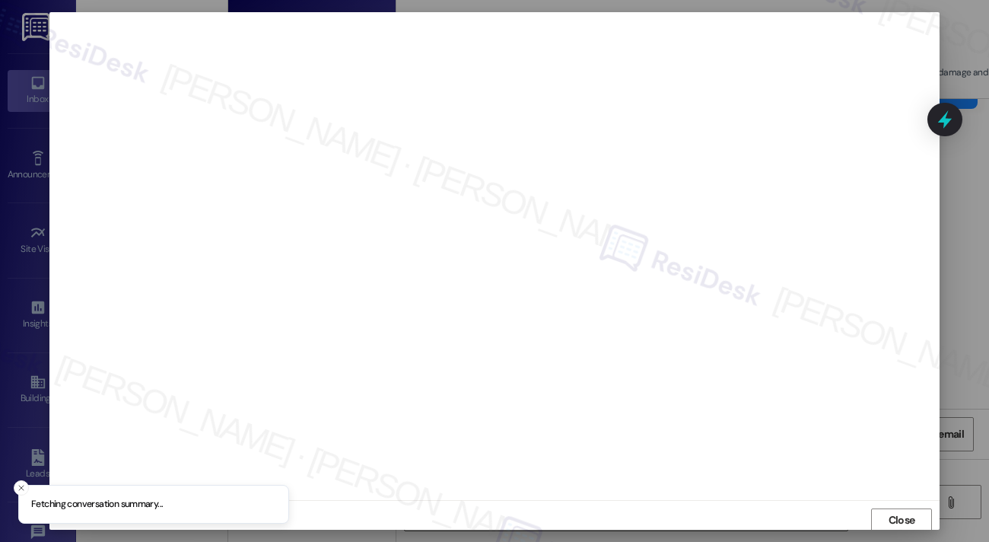
scroll to position [3, 0]
click at [893, 514] on span "Close" at bounding box center [902, 517] width 27 height 16
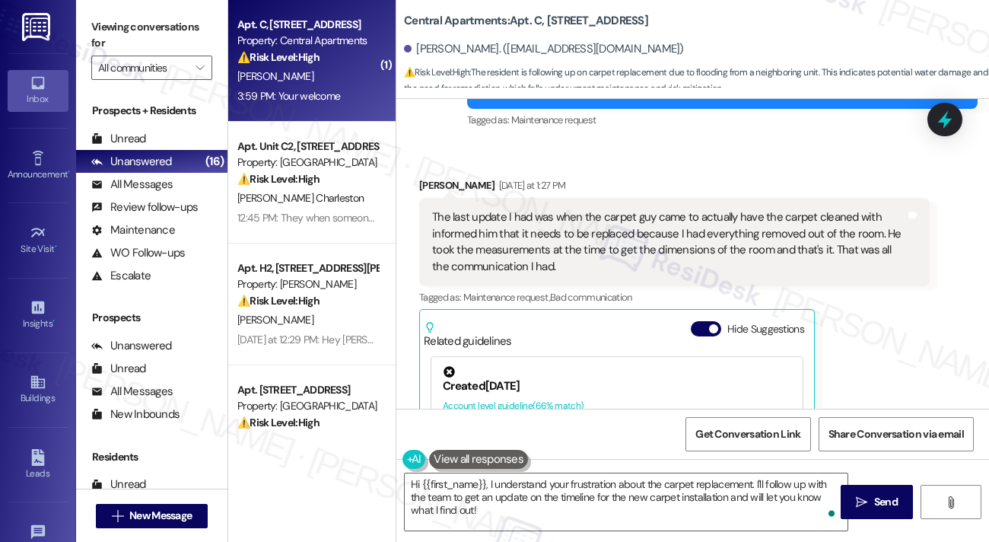
drag, startPoint x: 155, startPoint y: 9, endPoint x: 167, endPoint y: 12, distance: 12.6
click at [155, 9] on div "Viewing conversations for All communities " at bounding box center [151, 47] width 151 height 95
drag, startPoint x: 160, startPoint y: 34, endPoint x: 170, endPoint y: 35, distance: 9.9
click at [160, 34] on label "Viewing conversations for" at bounding box center [151, 35] width 121 height 40
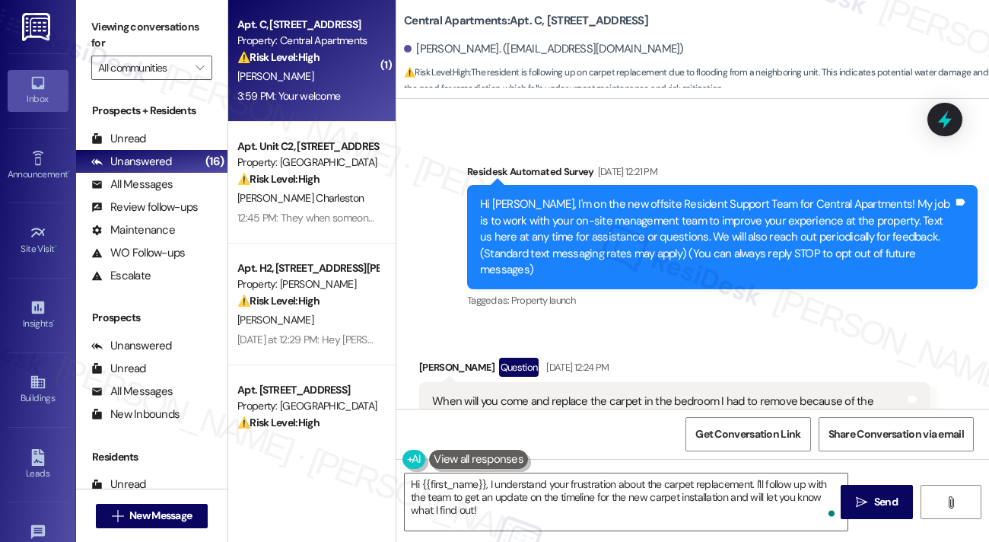
scroll to position [324, 0]
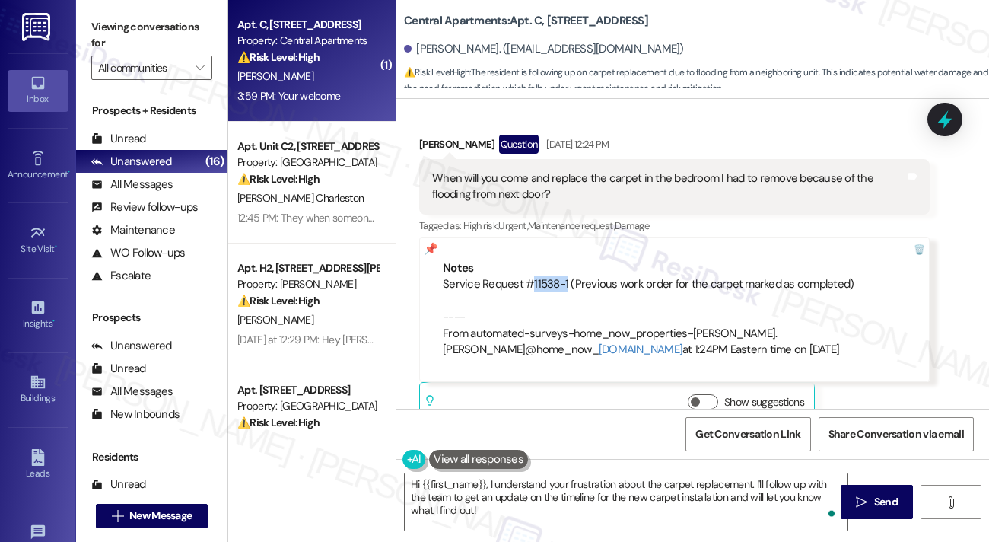
drag, startPoint x: 529, startPoint y: 267, endPoint x: 565, endPoint y: 266, distance: 35.8
click at [565, 276] on div "Service Request #11538-1 (Previous work order for the carpet marked as complete…" at bounding box center [674, 316] width 463 height 81
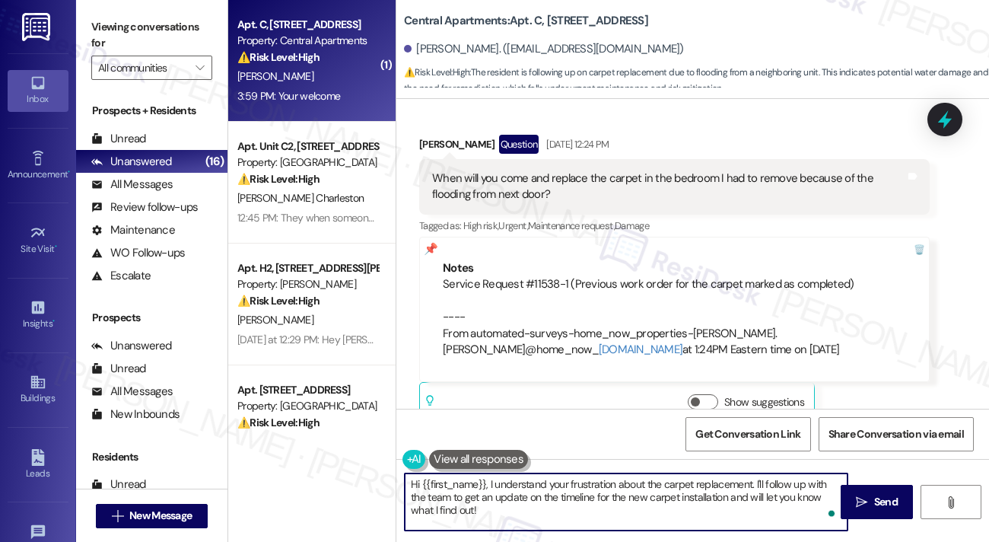
click at [620, 497] on textarea "Hi {{first_name}}, I understand your frustration about the carpet replacement. …" at bounding box center [626, 501] width 443 height 57
paste textarea "Follow-Up on WO#11538-1 Carpet Replacement - Measured but Not Yet Completed"
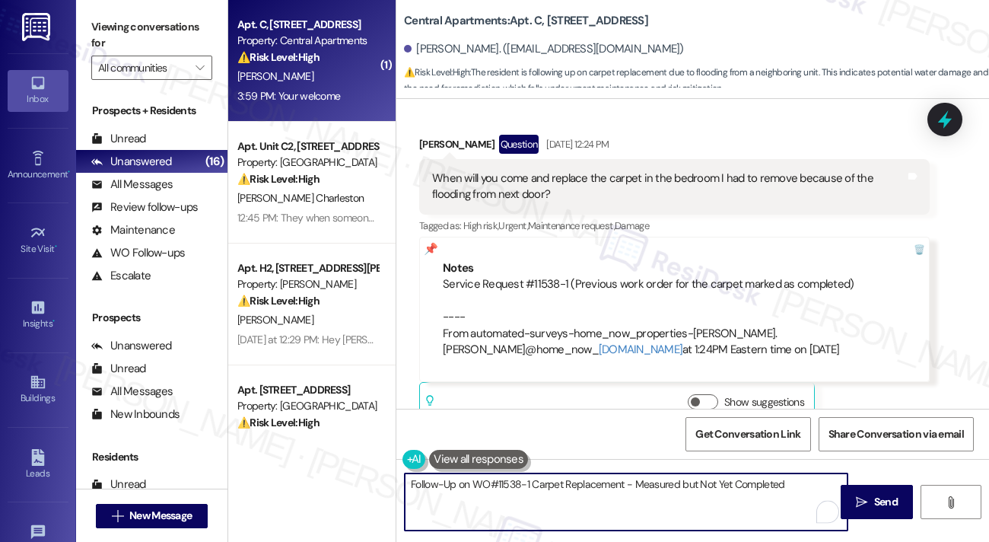
type textarea "Follow-Up on WO#11538-1 Carpet Replacement - Measured but Not Yet Completed"
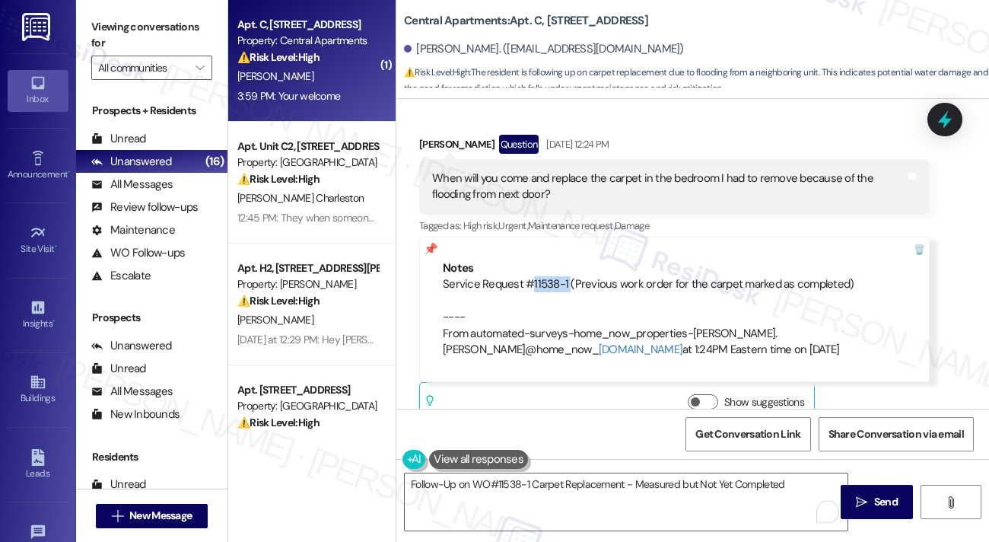
drag, startPoint x: 529, startPoint y: 266, endPoint x: 566, endPoint y: 264, distance: 37.3
click at [566, 276] on div "Service Request #11538-1 (Previous work order for the carpet marked as complete…" at bounding box center [674, 316] width 463 height 81
copy div "11538-1"
click at [145, 27] on label "Viewing conversations for" at bounding box center [151, 35] width 121 height 40
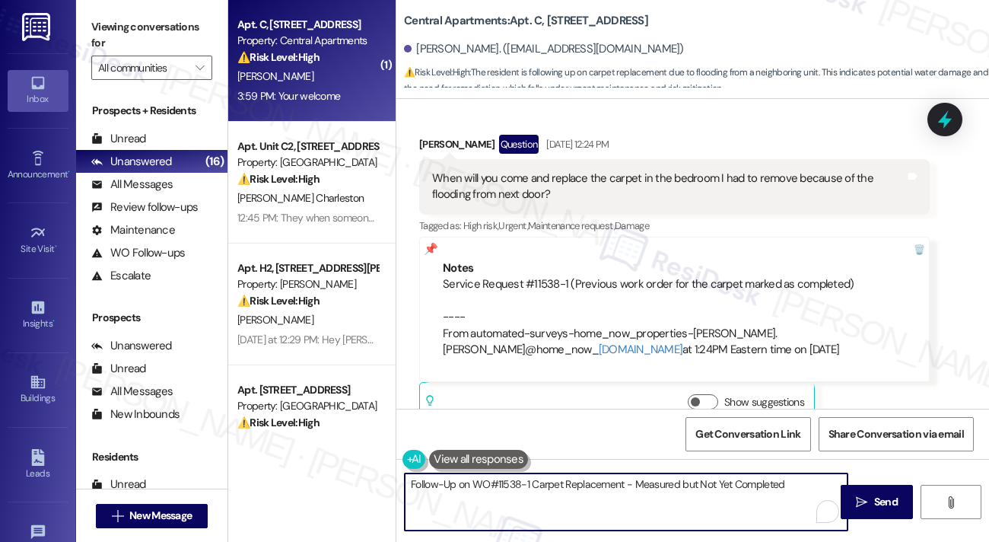
click at [645, 483] on textarea "Follow-Up on WO#11538-1 Carpet Replacement - Measured but Not Yet Completed" at bounding box center [626, 501] width 443 height 57
click at [960, 308] on div "Received via SMS [PERSON_NAME] Question [DATE] 12:24 PM When will you come and …" at bounding box center [693, 269] width 593 height 338
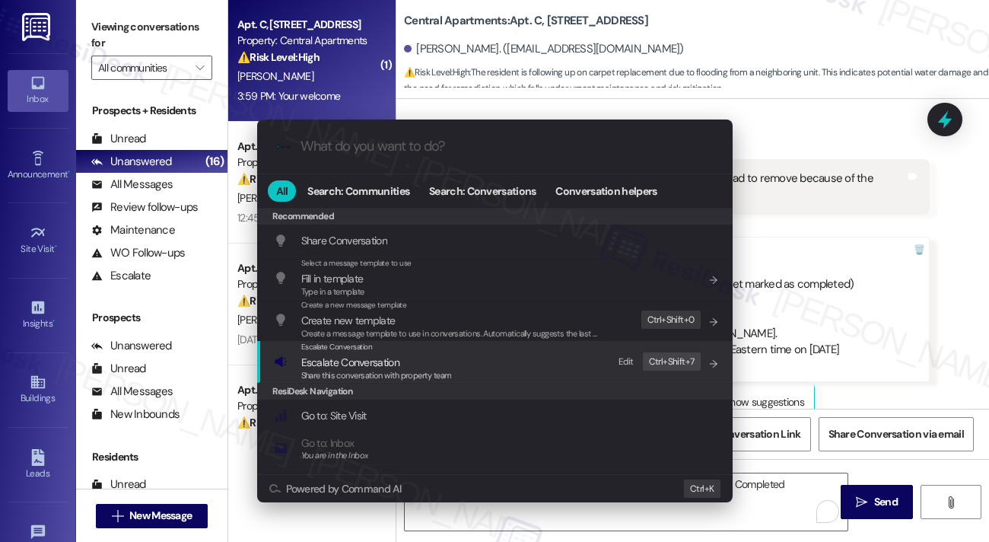
click at [399, 356] on span "Escalate Conversation" at bounding box center [350, 362] width 98 height 14
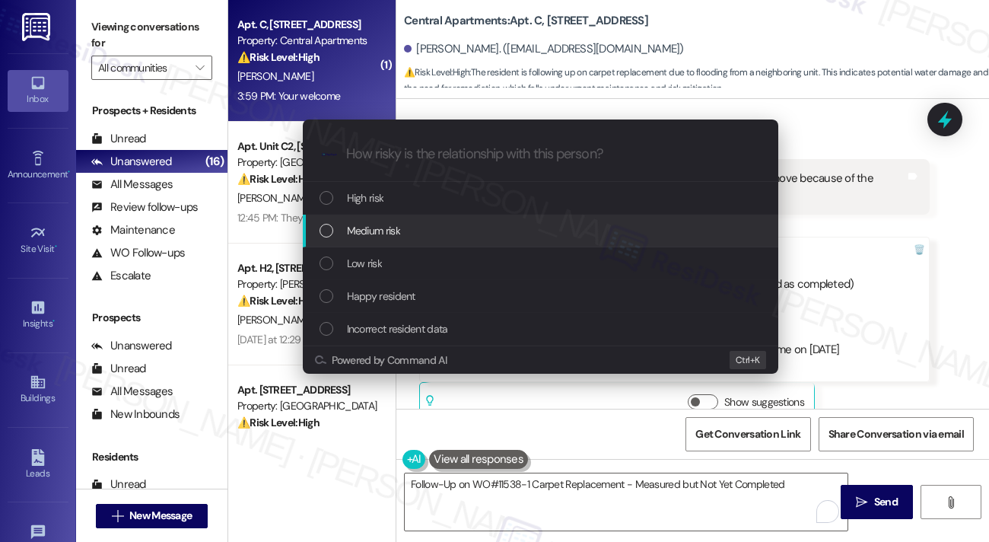
click at [409, 227] on div "Medium risk" at bounding box center [542, 230] width 445 height 17
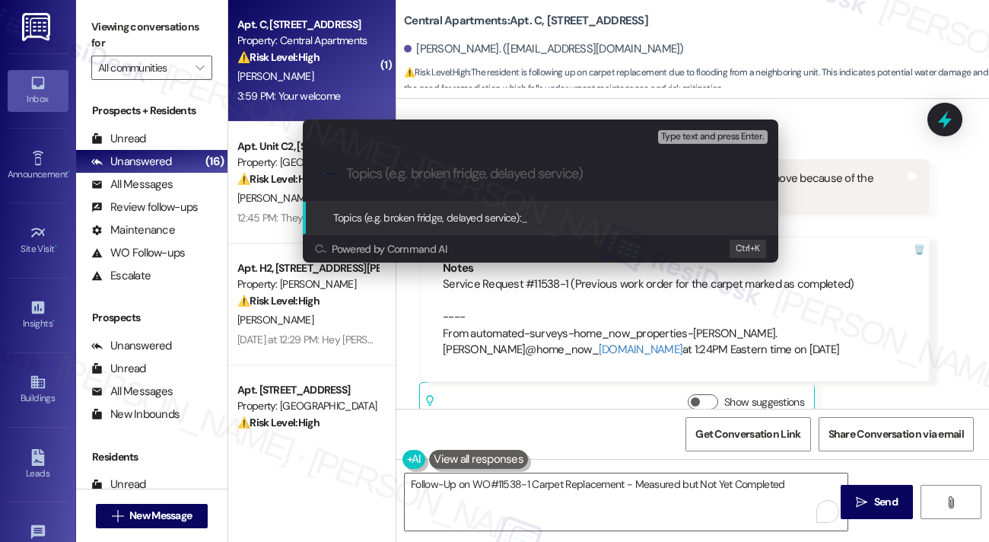
click at [968, 195] on div "Escalate Conversation Medium risk Topics (e.g. broken fridge, delayed service) …" at bounding box center [494, 271] width 989 height 542
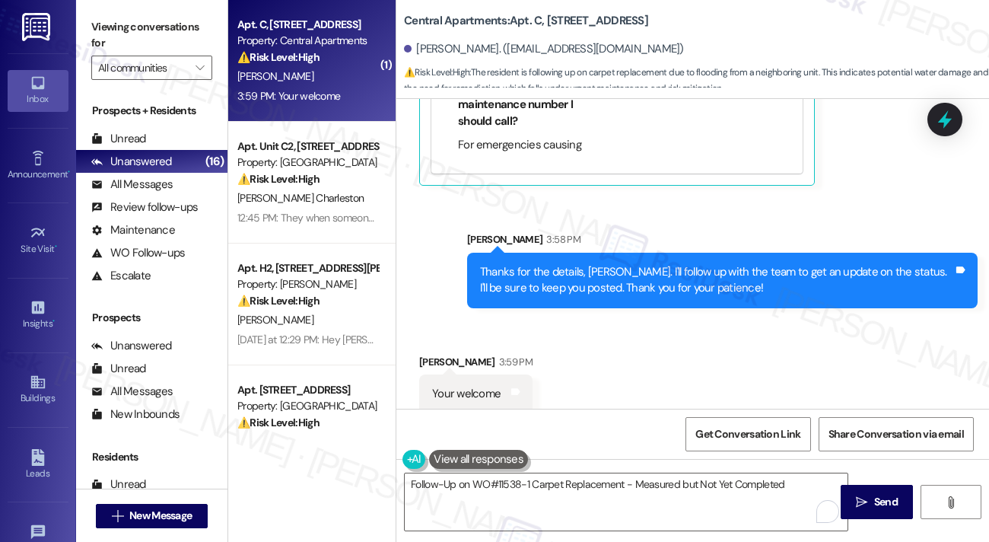
scroll to position [857, 0]
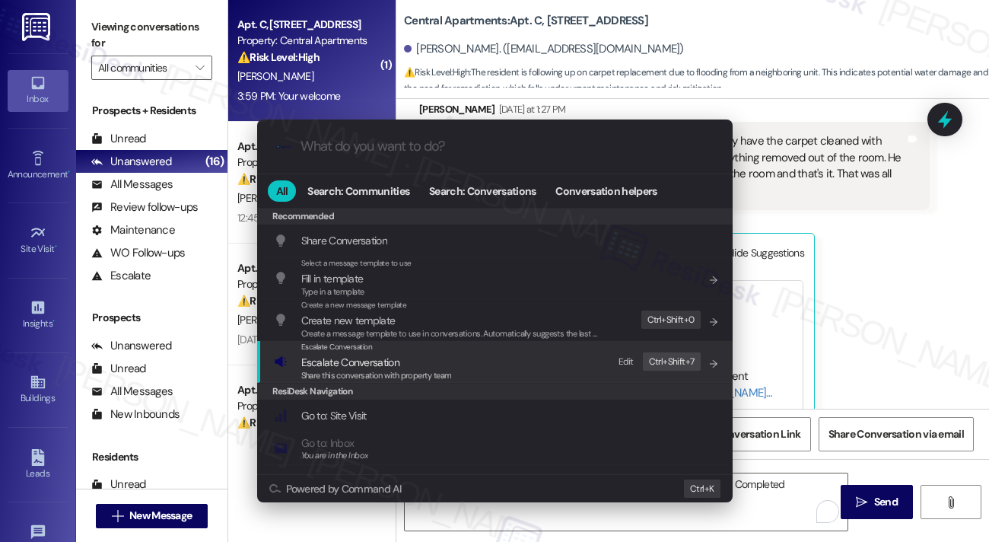
click at [483, 365] on div "Escalate Conversation Escalate Conversation Share this conversation with proper…" at bounding box center [496, 361] width 445 height 41
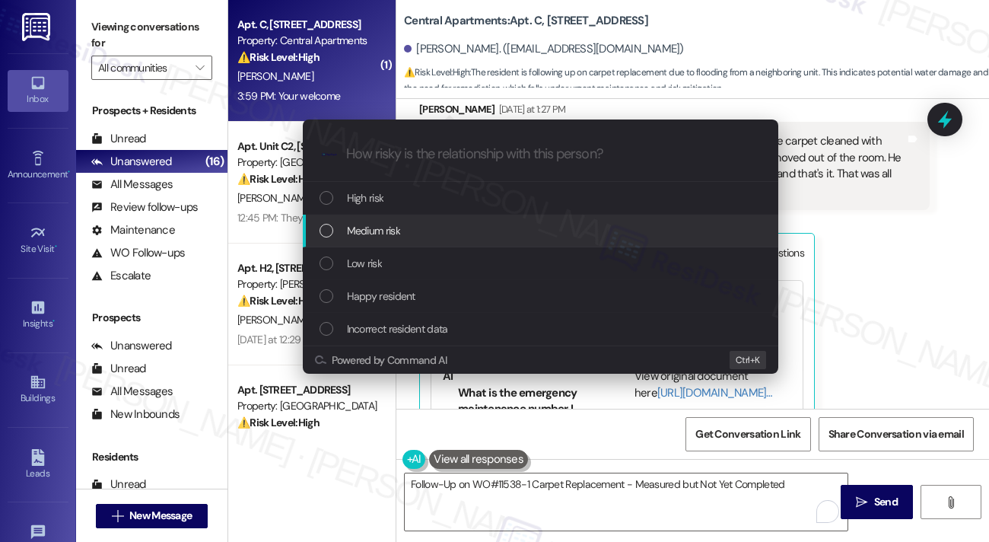
click at [431, 227] on div "Medium risk" at bounding box center [542, 230] width 445 height 17
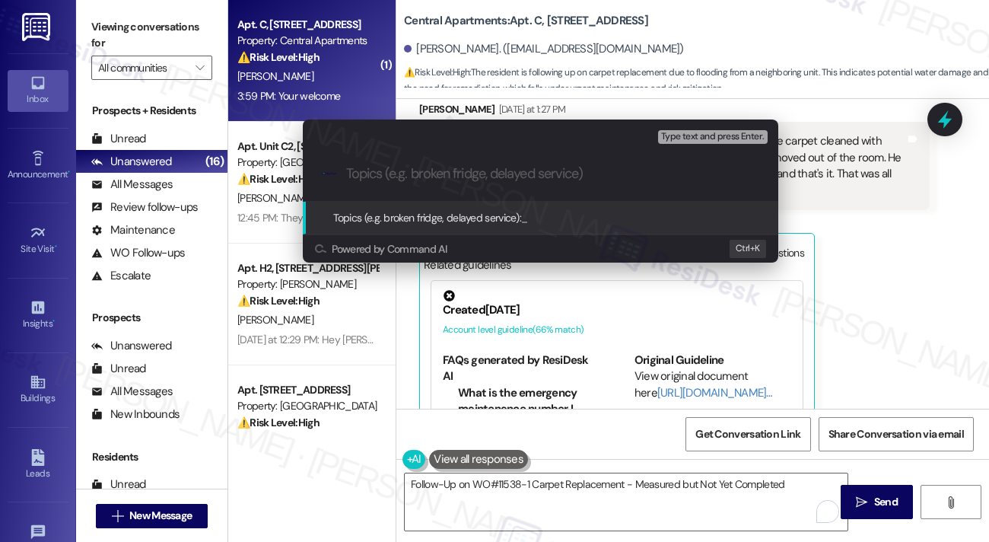
paste input "Follow-Up on WO#11538-1 Carpet Replacement - Measured but Not Yet Completed"
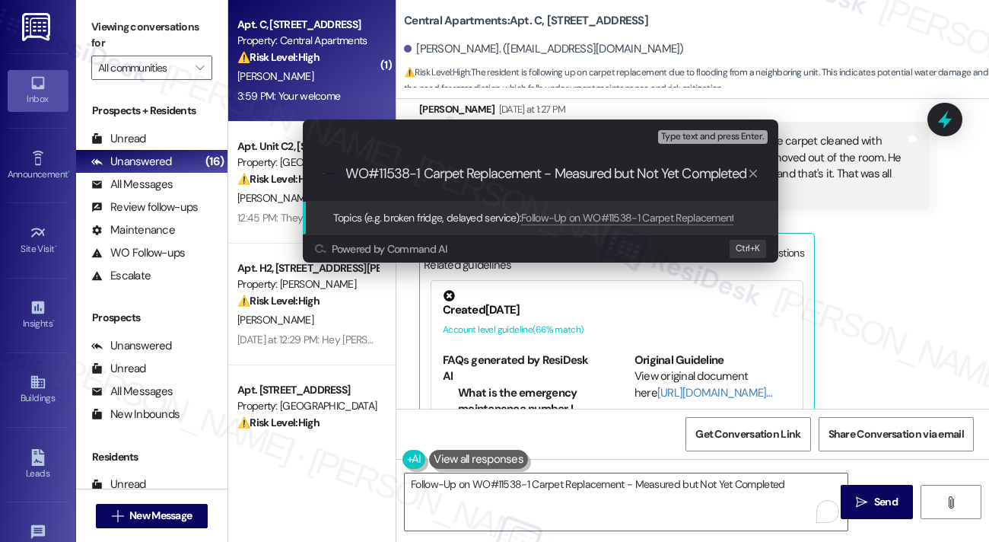
scroll to position [0, 0]
drag, startPoint x: 441, startPoint y: 175, endPoint x: 323, endPoint y: 177, distance: 118.7
click at [323, 177] on div ".cls-1{fill:#0a055f;}.cls-2{fill:#0cc4c4;} resideskLogoBlueOrange Follow-Up on …" at bounding box center [541, 174] width 476 height 54
type input "Follow-Up on WO#11538-1 Carpet Replacement - Measured but Not Yet Completed"
click at [450, 185] on div ".cls-1{fill:#0a055f;}.cls-2{fill:#0cc4c4;} resideskLogoBlueOrange Follow-Up on …" at bounding box center [541, 174] width 476 height 54
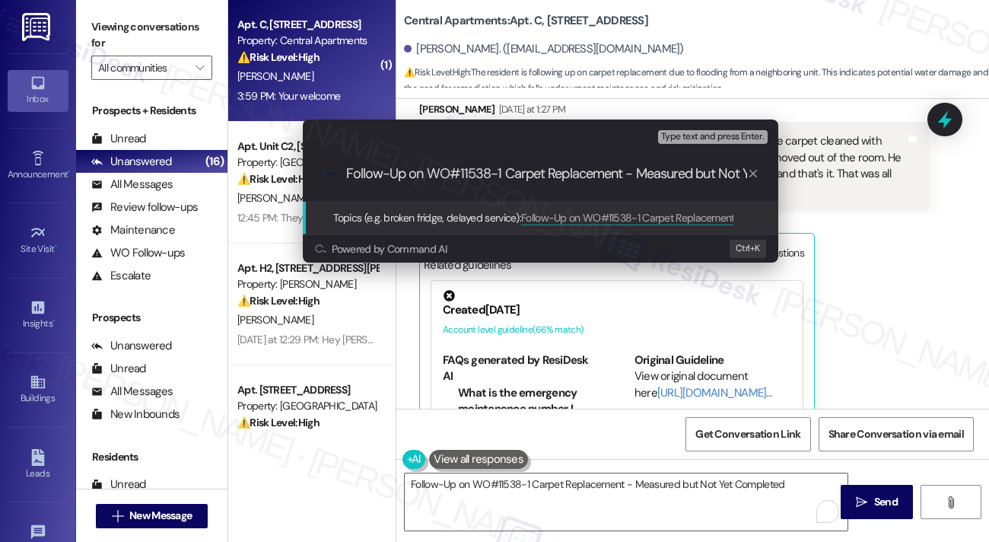
scroll to position [0, 81]
drag, startPoint x: 510, startPoint y: 176, endPoint x: 806, endPoint y: 181, distance: 296.1
click at [806, 181] on div "Escalate Conversation Medium risk Topics (e.g. broken fridge, delayed service) …" at bounding box center [494, 271] width 989 height 542
click at [660, 178] on input "Follow-Up on WO#11538-1 Carpet Replacement - Measured but Not Yet Completed" at bounding box center [546, 174] width 401 height 16
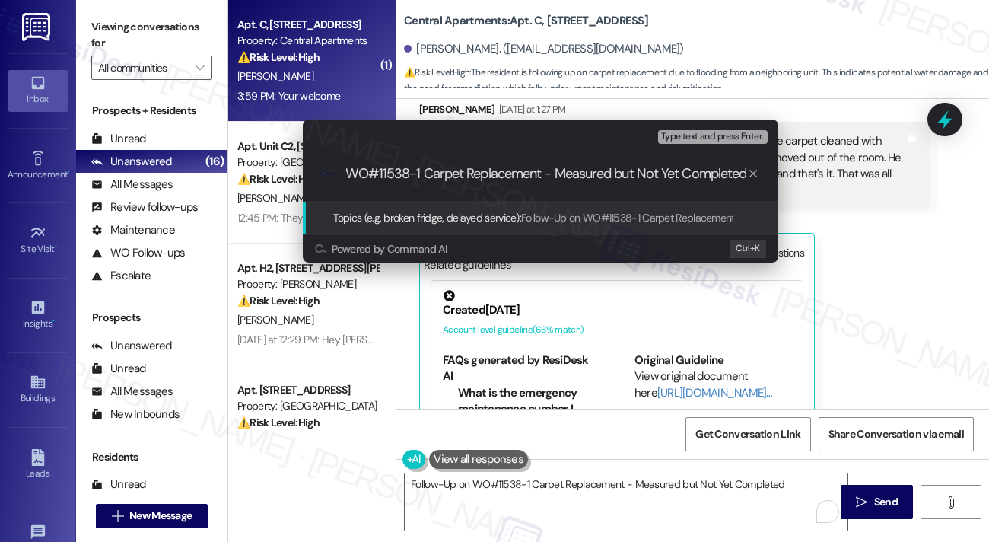
click at [684, 174] on input "Follow-Up on WO#11538-1 Carpet Replacement - Measured but Not Yet Completed" at bounding box center [546, 174] width 401 height 16
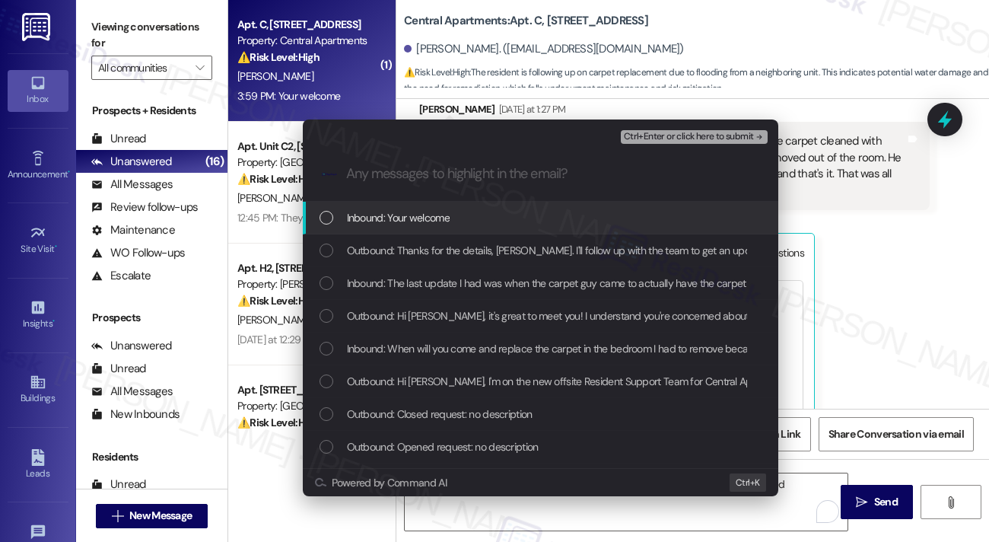
scroll to position [0, 0]
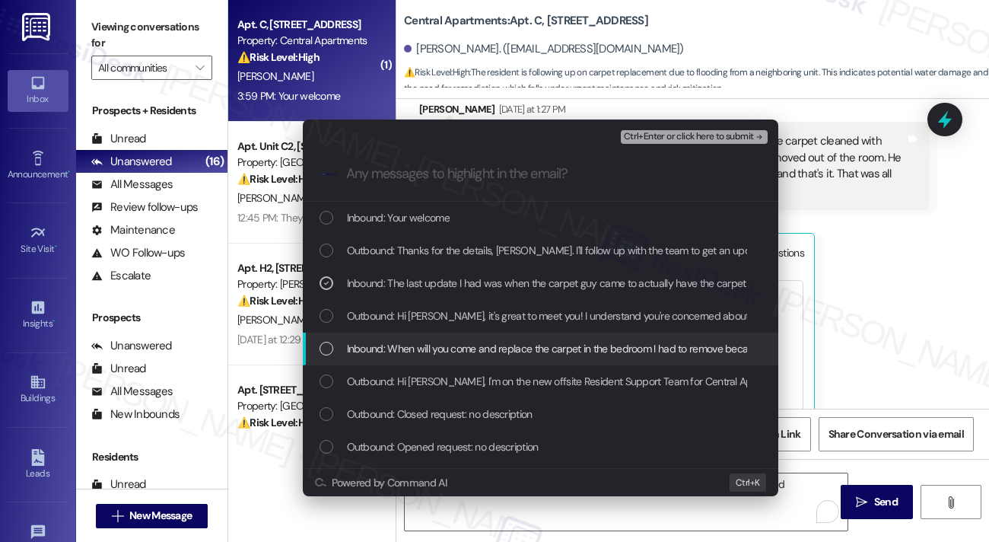
click at [493, 346] on span "Inbound: When will you come and replace the carpet in the bedroom I had to remo…" at bounding box center [625, 348] width 556 height 17
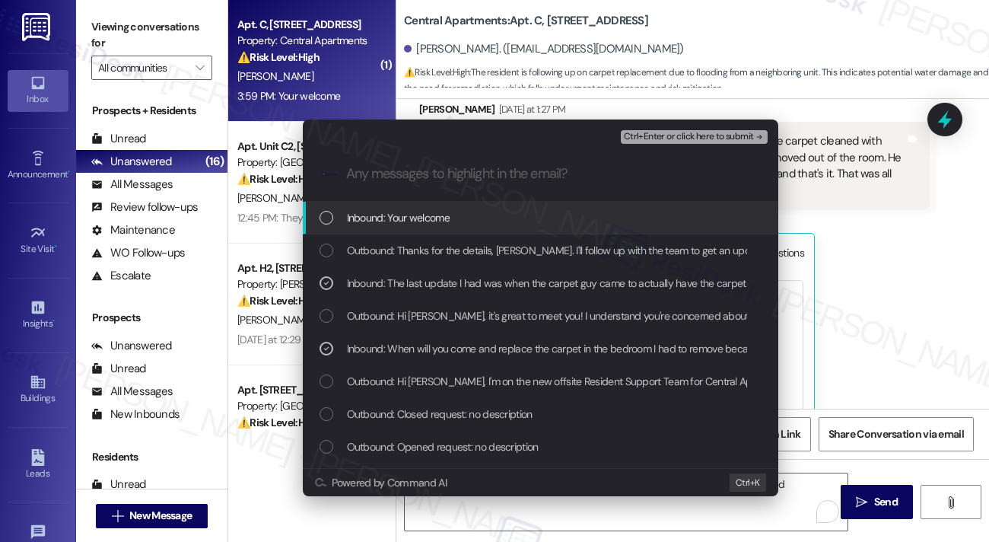
click at [703, 138] on span "Ctrl+Enter or click here to submit" at bounding box center [689, 137] width 130 height 11
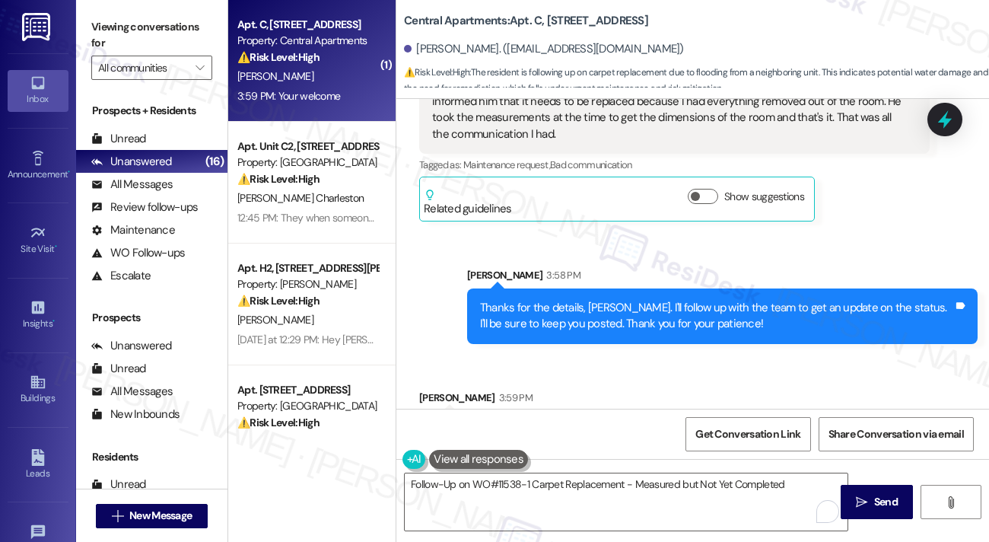
scroll to position [948, 0]
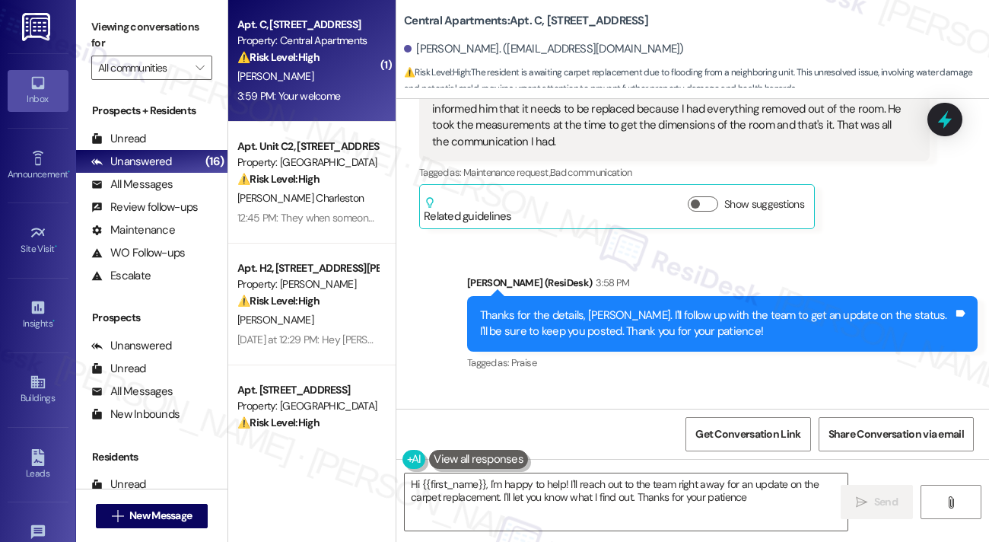
type textarea "Hi {{first_name}}, I'm happy to help! I'll reach out to the team right away for…"
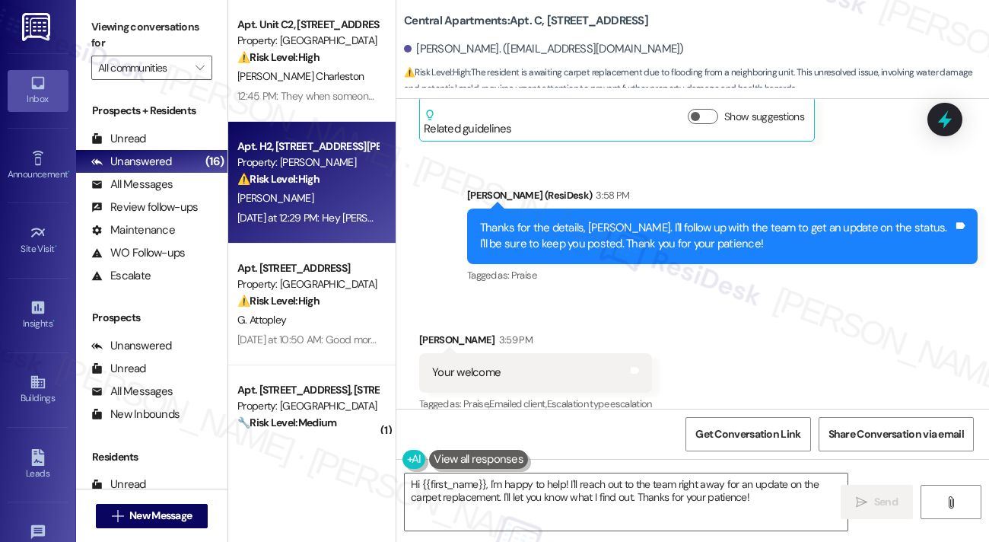
click at [355, 203] on div "[PERSON_NAME]" at bounding box center [308, 198] width 144 height 19
type textarea "Hi {{first_name}}, I'm happy to help! I'll reach out to the team right away for…"
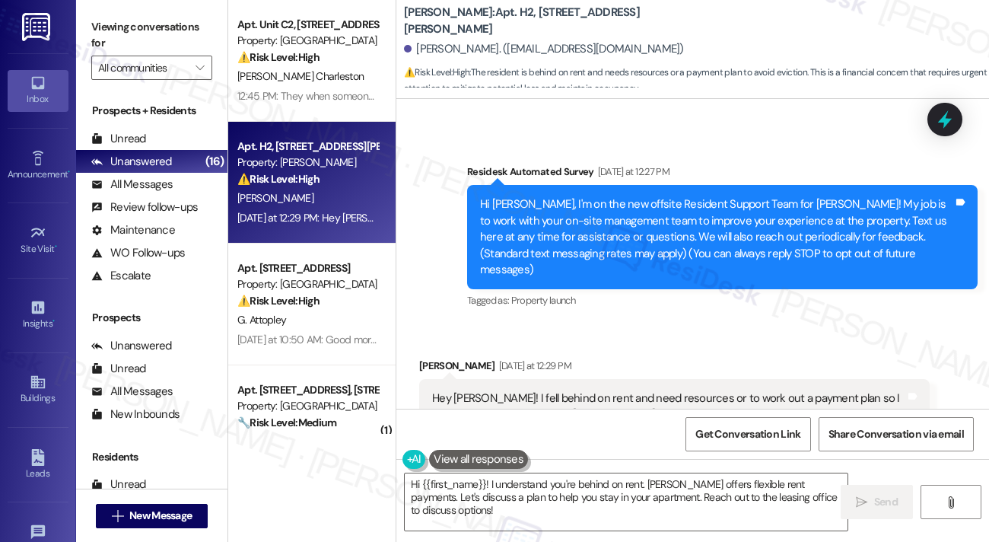
scroll to position [330, 0]
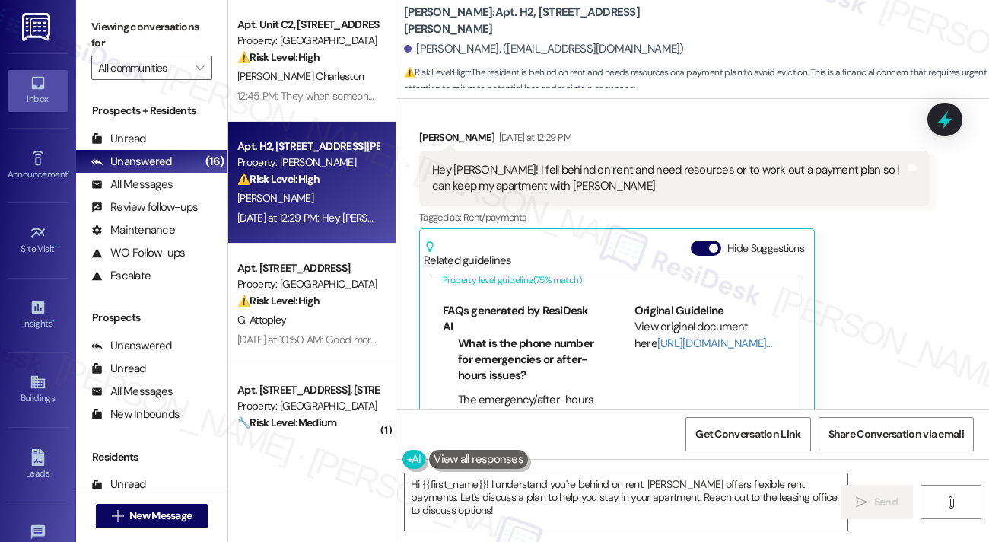
click at [545, 162] on div "Hey [PERSON_NAME]! I fell behind on rent and need resources or to work out a pa…" at bounding box center [668, 178] width 473 height 33
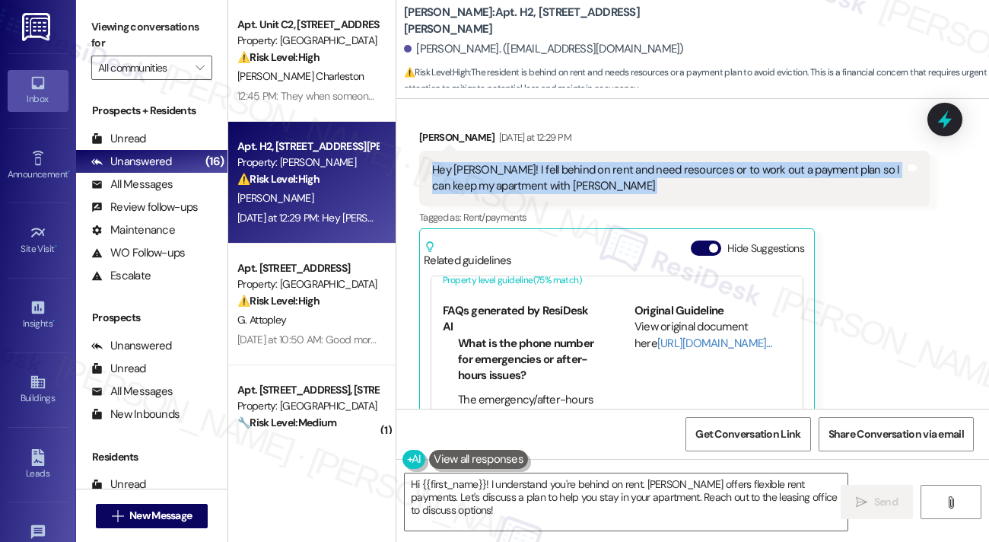
click at [545, 162] on div "Hey [PERSON_NAME]! I fell behind on rent and need resources or to work out a pa…" at bounding box center [668, 178] width 473 height 33
copy div "Hey [PERSON_NAME]! I fell behind on rent and need resources or to work out a pa…"
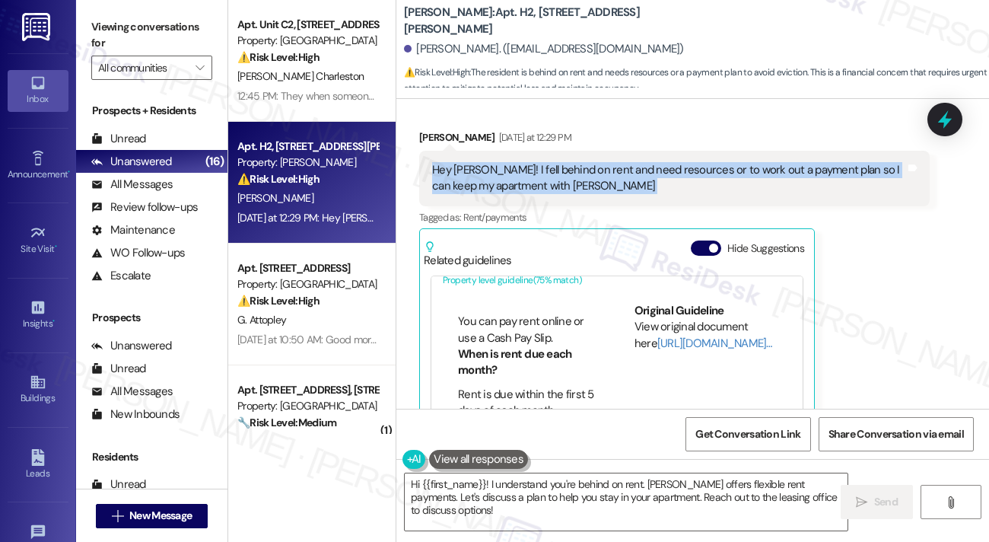
scroll to position [381, 0]
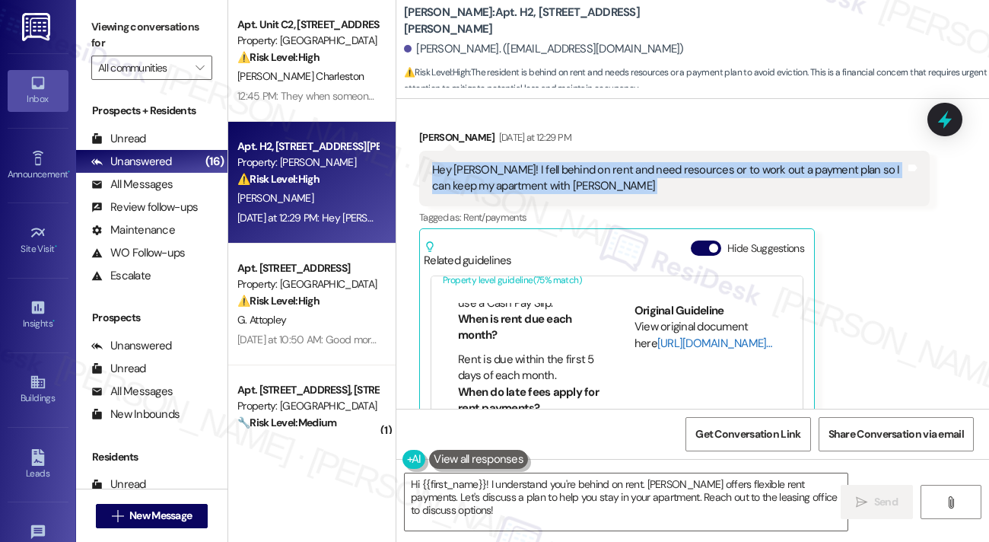
click at [668, 336] on link "[URL][DOMAIN_NAME]…" at bounding box center [715, 343] width 115 height 15
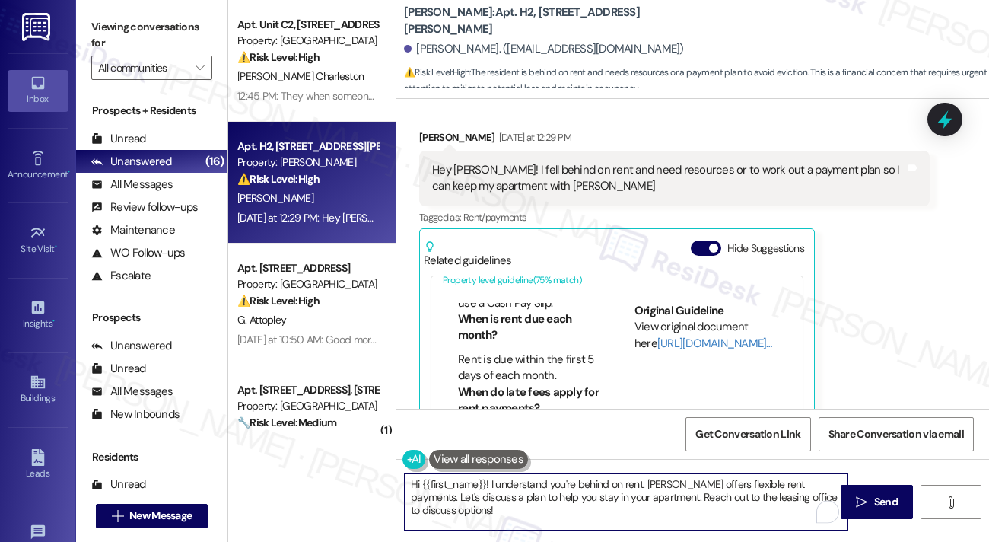
drag, startPoint x: 463, startPoint y: 506, endPoint x: 816, endPoint y: 467, distance: 354.6
click at [816, 467] on div "Hi {{first_name}}! I understand you're behind on rent. [PERSON_NAME] offers fle…" at bounding box center [693, 516] width 593 height 114
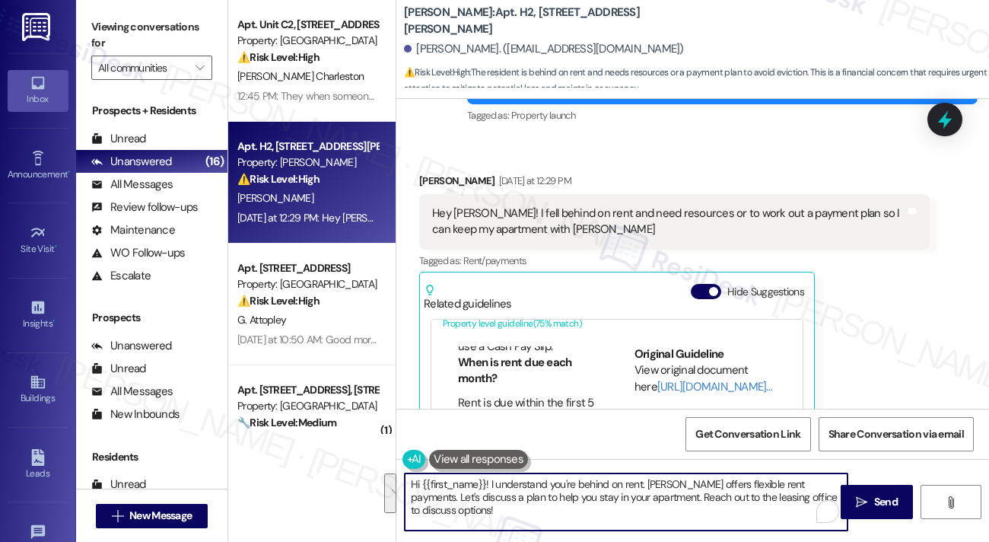
scroll to position [182, 0]
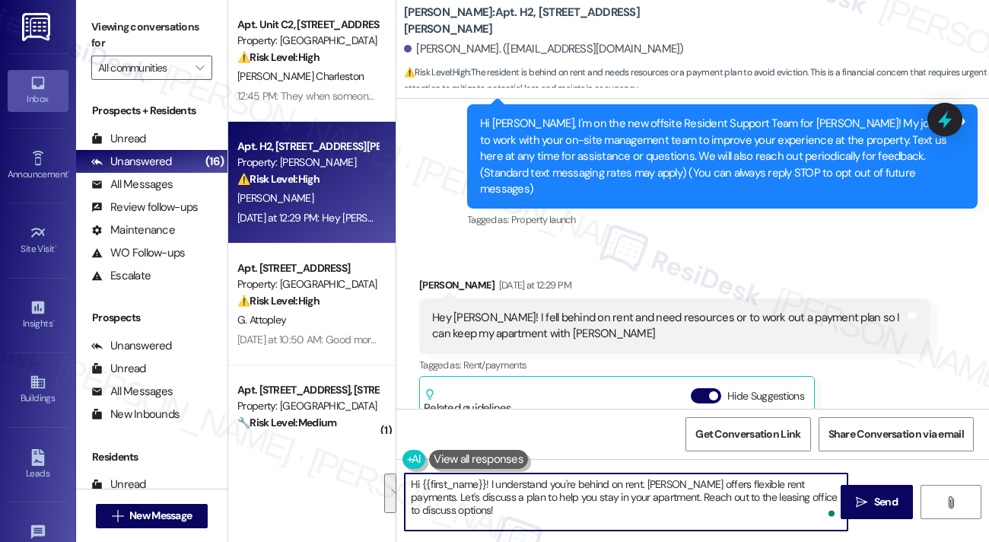
click at [521, 298] on div "Hey [PERSON_NAME]! I fell behind on rent and need resources or to work out a pa…" at bounding box center [674, 326] width 511 height 56
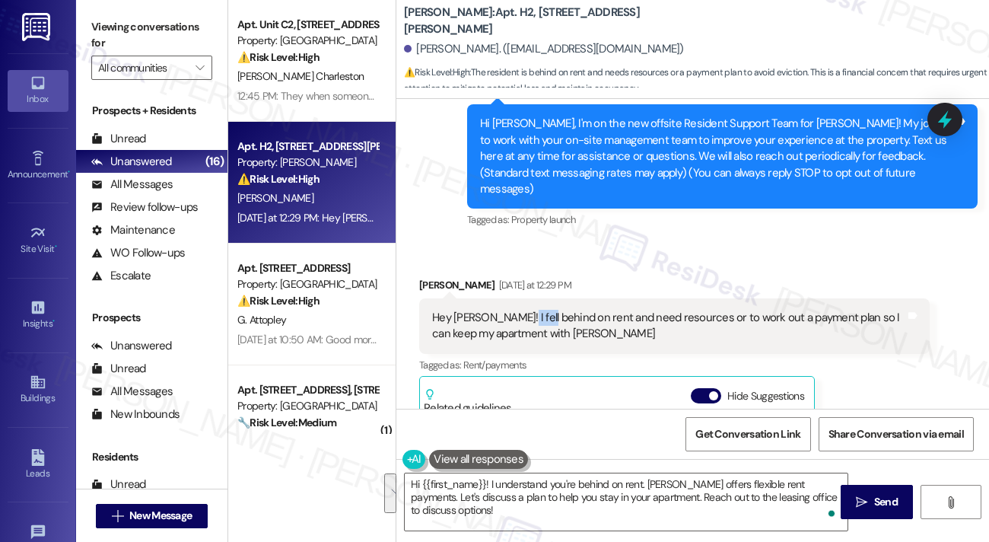
click at [521, 298] on div "Hey [PERSON_NAME]! I fell behind on rent and need resources or to work out a pa…" at bounding box center [674, 326] width 511 height 56
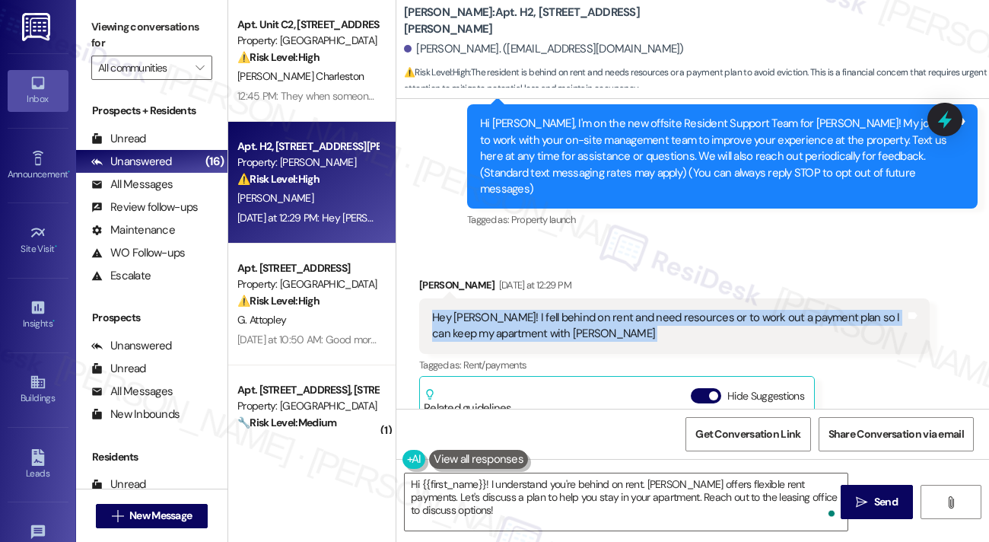
click at [521, 298] on div "Hey [PERSON_NAME]! I fell behind on rent and need resources or to work out a pa…" at bounding box center [674, 326] width 511 height 56
copy div "Hey [PERSON_NAME]! I fell behind on rent and need resources or to work out a pa…"
click at [140, 25] on label "Viewing conversations for" at bounding box center [151, 35] width 121 height 40
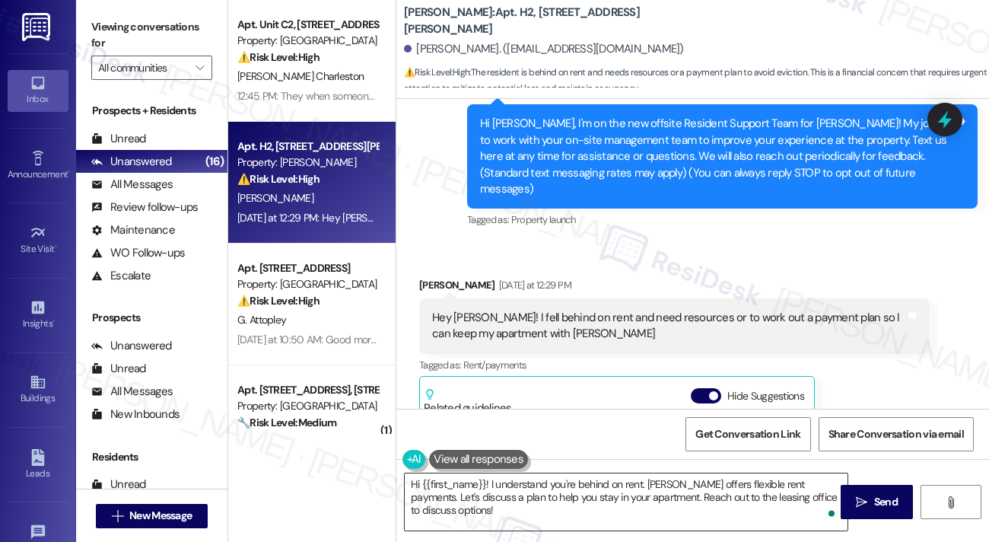
click at [547, 495] on textarea "Hi {{first_name}}! I understand you're behind on rent. [PERSON_NAME] offers fle…" at bounding box center [626, 501] width 443 height 57
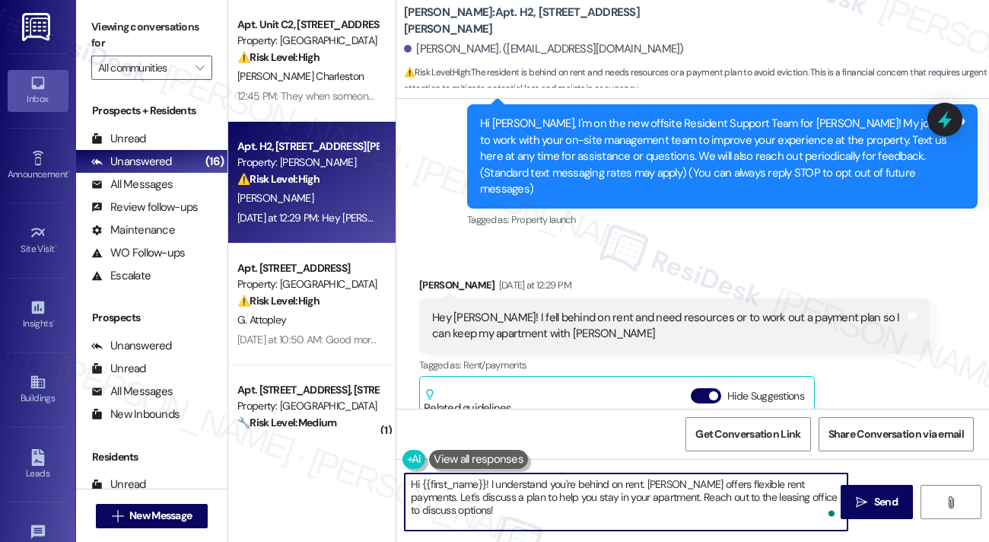
click at [547, 495] on textarea "Hi {{first_name}}! I understand you're behind on rent. [PERSON_NAME] offers fle…" at bounding box center [626, 501] width 443 height 57
paste textarea "Thanks for reaching out. I understand you’re looking for resources or a payment…"
click at [491, 481] on textarea "Hi {{first_name}}! I understand you're behind on rent. [PERSON_NAME] offers fle…" at bounding box center [626, 501] width 443 height 57
drag, startPoint x: 648, startPoint y: 483, endPoint x: 688, endPoint y: 518, distance: 52.3
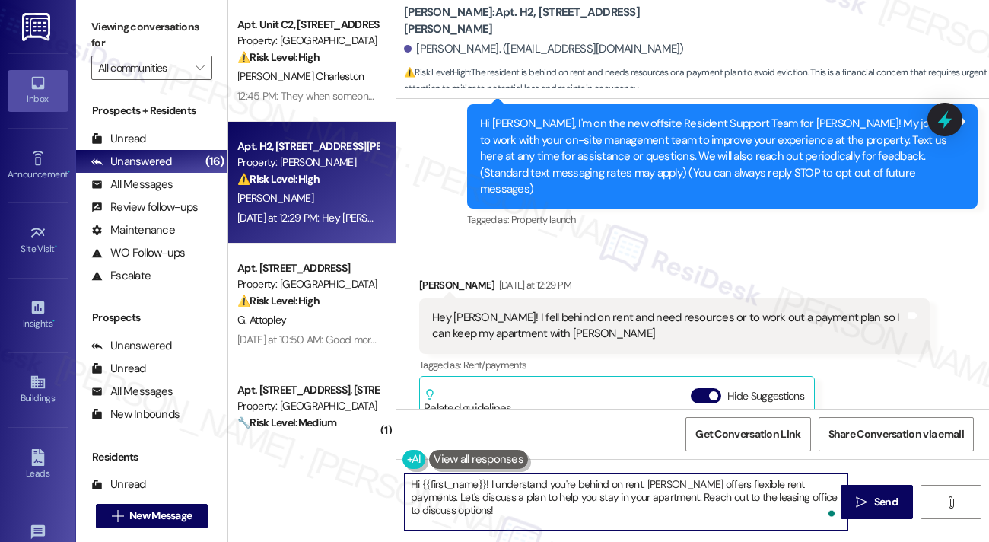
click at [688, 518] on textarea "Hi {{first_name}}! I understand you're behind on rent. [PERSON_NAME] offers fle…" at bounding box center [626, 501] width 443 height 57
click at [700, 513] on textarea "Hi {{first_name}}! I understand you're behind on rent. [PERSON_NAME] offers fle…" at bounding box center [626, 501] width 443 height 57
drag, startPoint x: 648, startPoint y: 484, endPoint x: 686, endPoint y: 519, distance: 51.1
click at [686, 519] on textarea "Hi {{first_name}}! I understand you're behind on rent. [PERSON_NAME] offers fle…" at bounding box center [626, 501] width 443 height 57
paste textarea "Thanks for reaching out. I understand you’re looking for resources or a payment…"
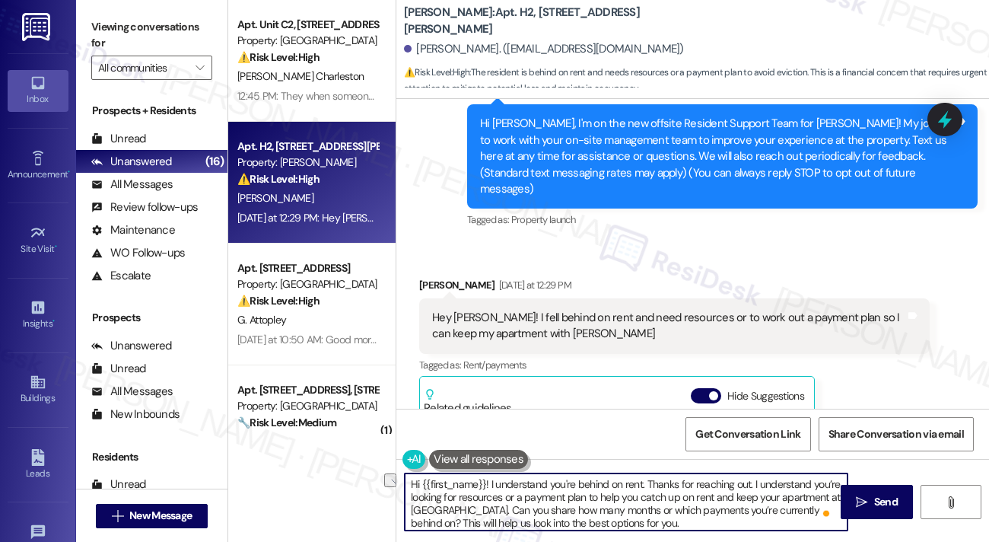
drag, startPoint x: 649, startPoint y: 479, endPoint x: 487, endPoint y: 481, distance: 162.1
click at [487, 481] on textarea "Hi {{first_name}}! I understand you're behind on rent. Thanks for reaching out.…" at bounding box center [626, 501] width 443 height 57
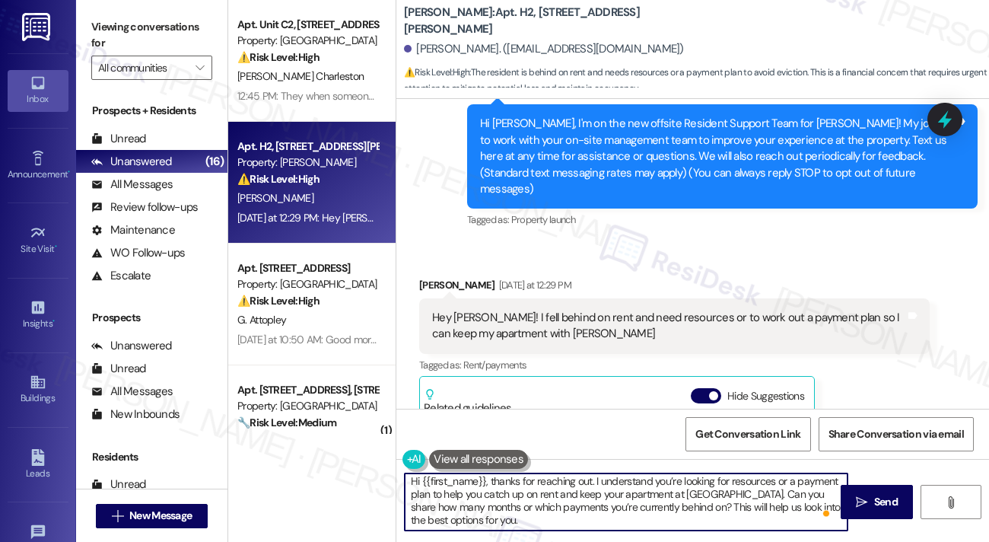
scroll to position [3, 0]
drag, startPoint x: 556, startPoint y: 495, endPoint x: 722, endPoint y: 490, distance: 166.7
click at [722, 490] on textarea "Hi {{first_name}}, thanks for reaching out. I understand you’re looking for res…" at bounding box center [626, 501] width 443 height 57
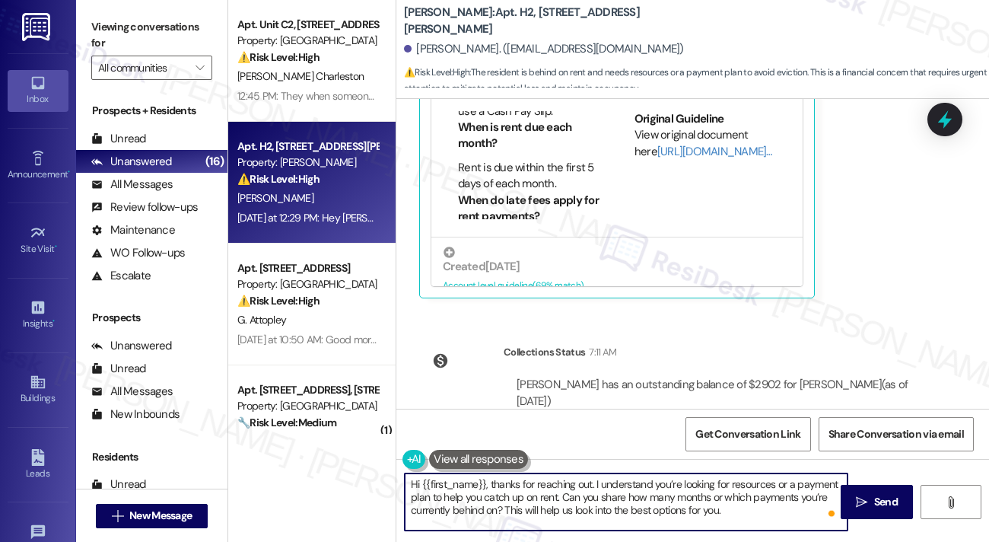
scroll to position [562, 0]
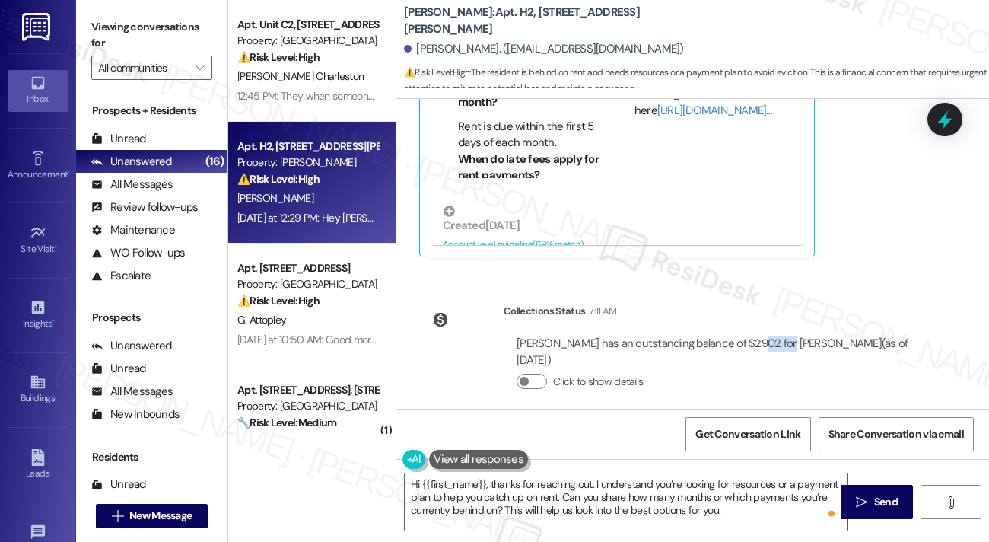
drag, startPoint x: 753, startPoint y: 327, endPoint x: 785, endPoint y: 326, distance: 32.0
click at [785, 336] on div "[PERSON_NAME] has an outstanding balance of $2902 for [PERSON_NAME] (as of [DAT…" at bounding box center [717, 352] width 400 height 33
click at [787, 336] on div "[PERSON_NAME] has an outstanding balance of $2902 for [PERSON_NAME] (as of [DAT…" at bounding box center [717, 352] width 400 height 33
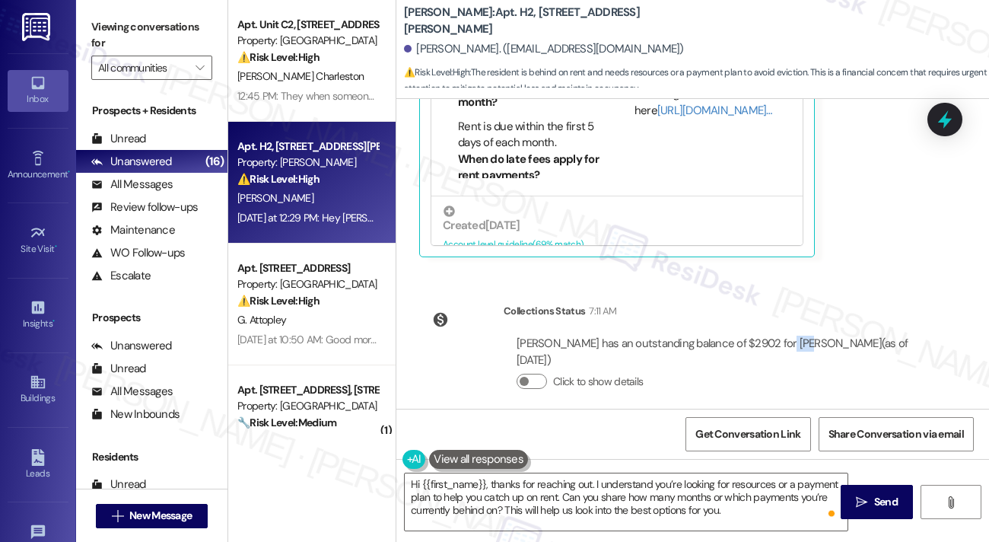
click at [787, 336] on div "[PERSON_NAME] has an outstanding balance of $2902 for [PERSON_NAME] (as of [DAT…" at bounding box center [717, 352] width 400 height 33
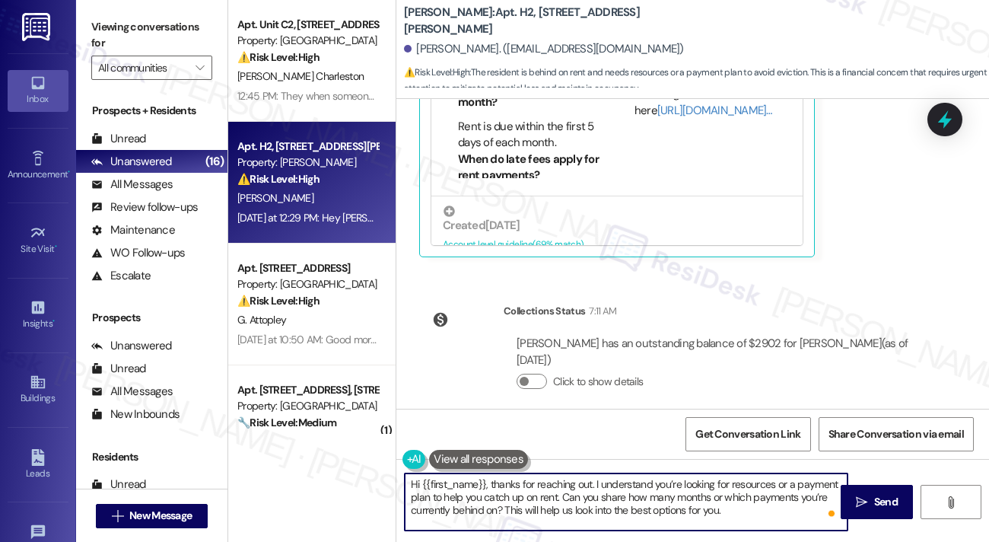
click at [720, 506] on textarea "Hi {{first_name}}, thanks for reaching out. I understand you’re looking for res…" at bounding box center [626, 501] width 443 height 57
drag, startPoint x: 744, startPoint y: 508, endPoint x: 504, endPoint y: 505, distance: 239.7
click at [504, 505] on textarea "Hi {{first_name}}, thanks for reaching out. I understand you’re looking for res…" at bounding box center [626, 501] width 443 height 57
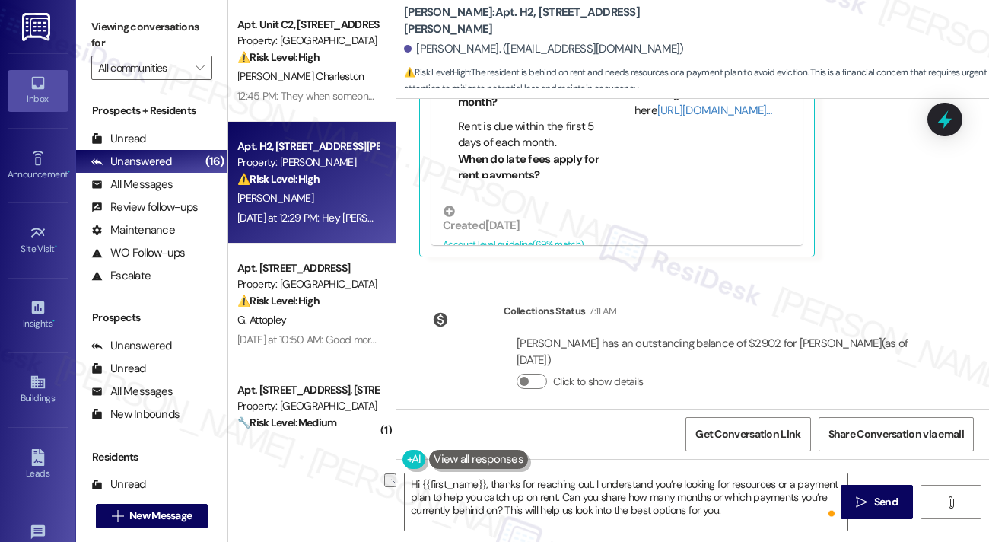
click at [135, 42] on label "Viewing conversations for" at bounding box center [151, 35] width 121 height 40
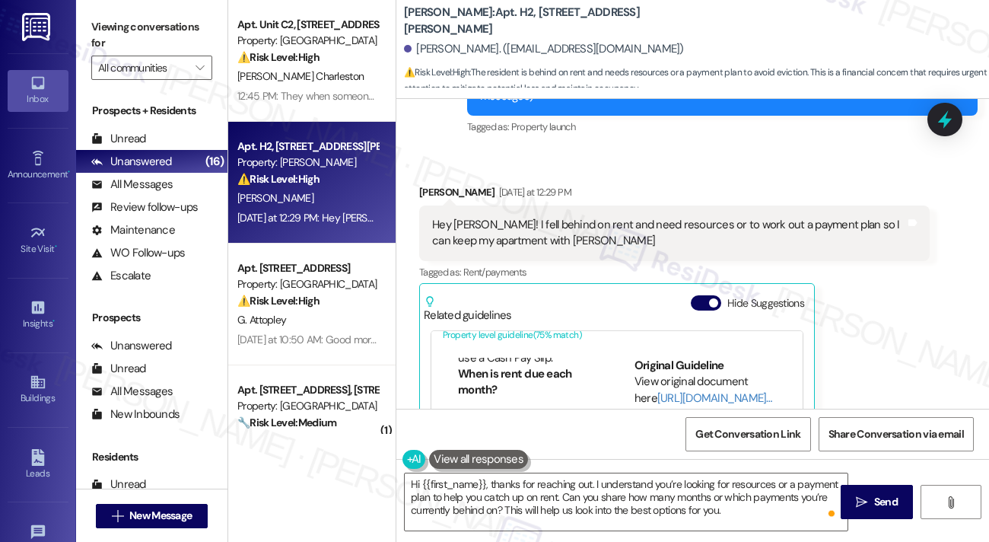
scroll to position [182, 0]
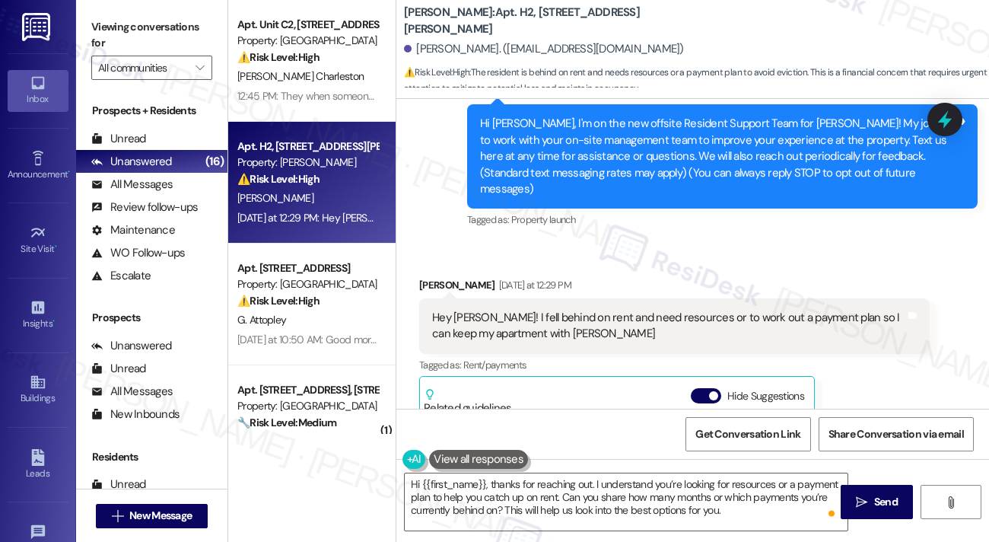
click at [518, 313] on div "Hey [PERSON_NAME]! I fell behind on rent and need resources or to work out a pa…" at bounding box center [668, 326] width 473 height 33
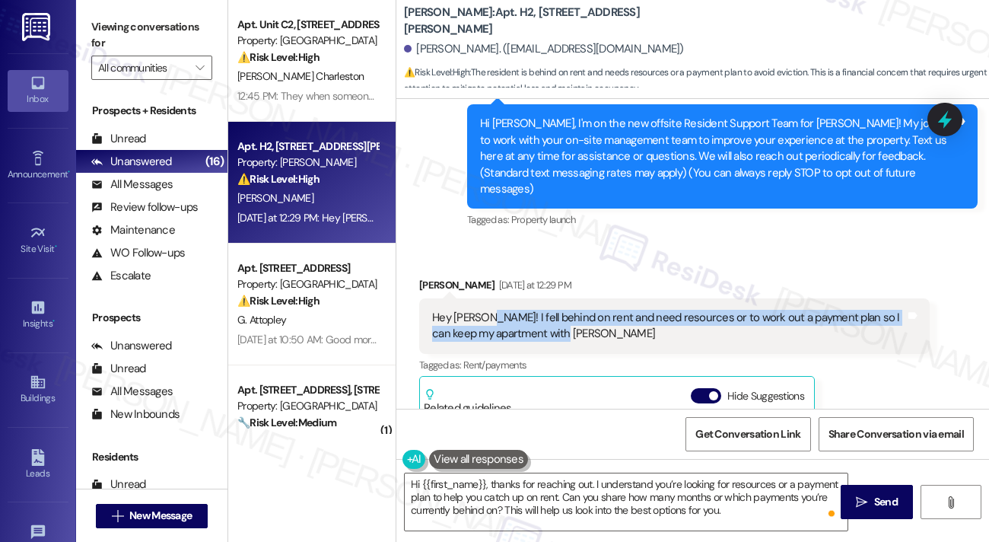
drag, startPoint x: 510, startPoint y: 306, endPoint x: 484, endPoint y: 297, distance: 27.4
click at [484, 310] on div "Hey [PERSON_NAME]! I fell behind on rent and need resources or to work out a pa…" at bounding box center [668, 326] width 473 height 33
copy div "I fell behind on rent and need resources or to work out a payment plan so I can…"
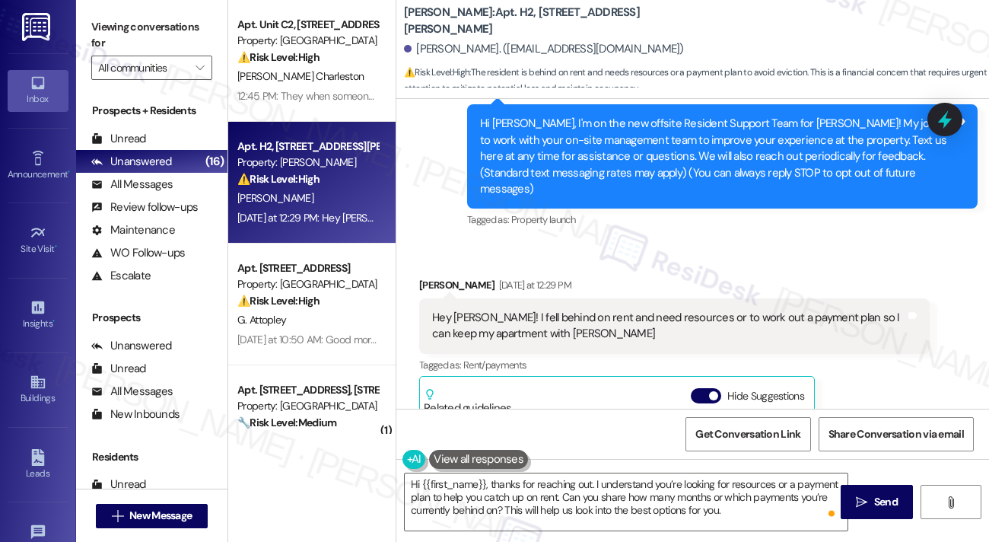
click at [116, 18] on label "Viewing conversations for" at bounding box center [151, 35] width 121 height 40
click at [784, 317] on div "Hey [PERSON_NAME]! I fell behind on rent and need resources or to work out a pa…" at bounding box center [668, 326] width 473 height 33
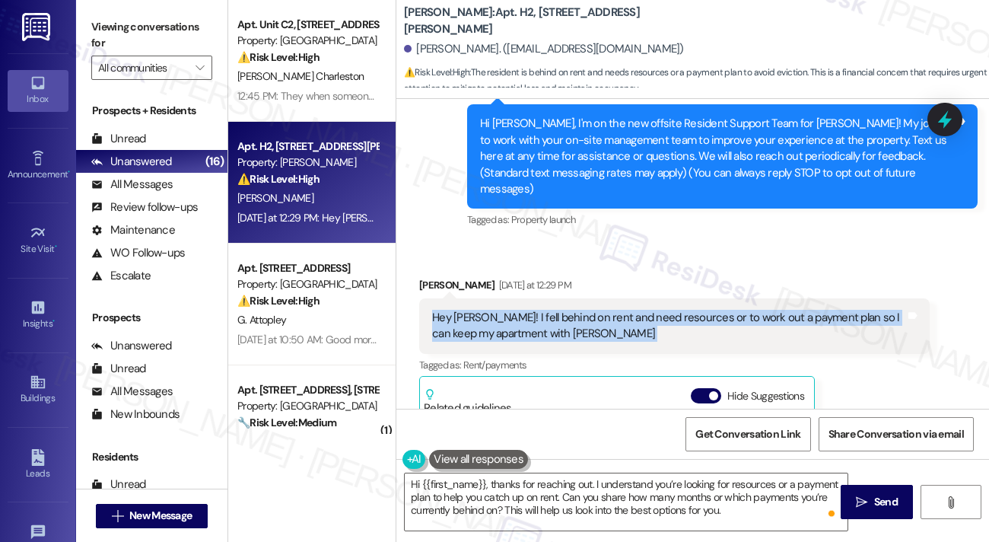
click at [785, 317] on div "Hey [PERSON_NAME]! I fell behind on rent and need resources or to work out a pa…" at bounding box center [668, 326] width 473 height 33
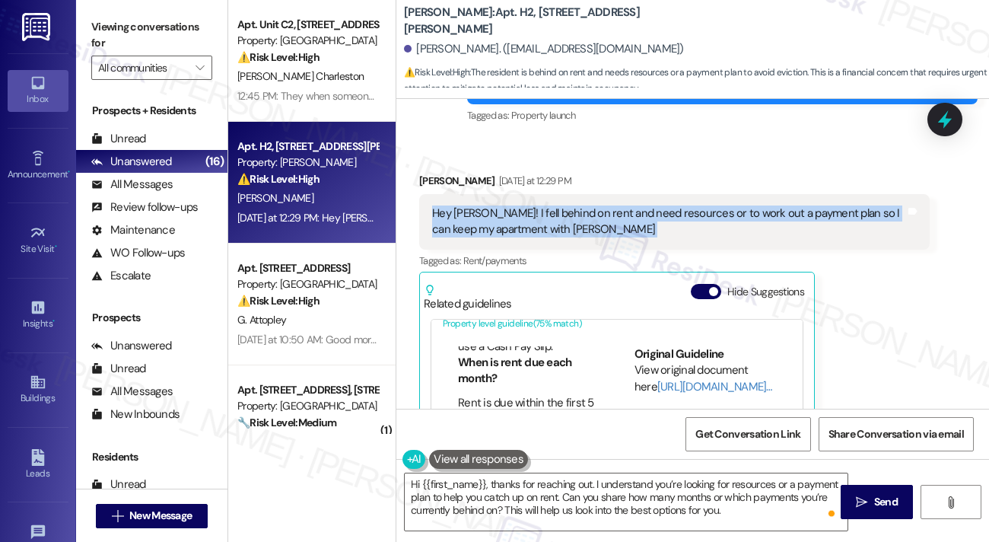
scroll to position [457, 0]
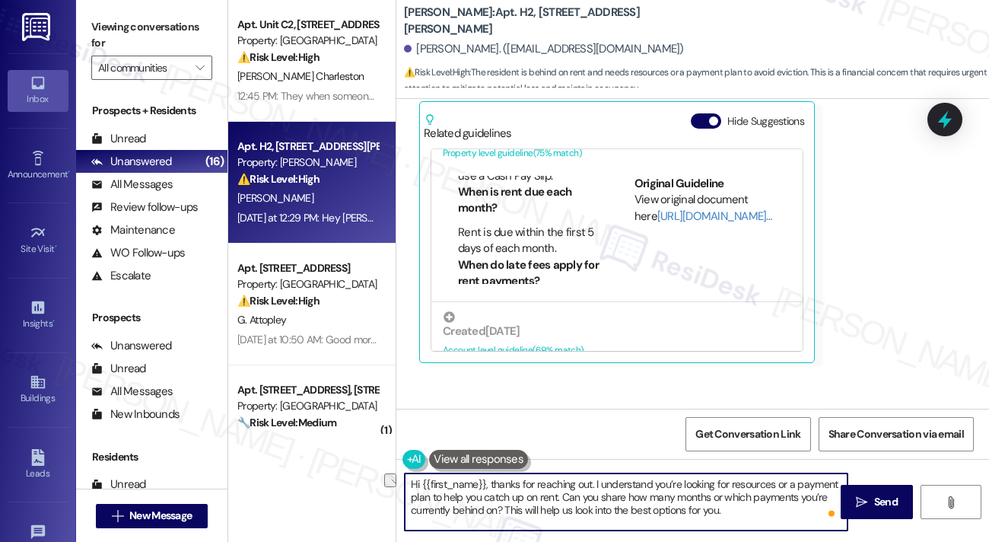
drag, startPoint x: 760, startPoint y: 514, endPoint x: 543, endPoint y: 517, distance: 216.9
click at [543, 517] on textarea "Hi {{first_name}}, thanks for reaching out. I understand you’re looking for res…" at bounding box center [626, 501] width 443 height 57
click at [618, 511] on textarea "Hi {{first_name}}, thanks for reaching out. I understand you’re looking for res…" at bounding box center [626, 501] width 443 height 57
drag, startPoint x: 735, startPoint y: 511, endPoint x: 535, endPoint y: 513, distance: 200.2
click at [535, 513] on textarea "Hi {{first_name}}, thanks for reaching out. I understand you’re looking for res…" at bounding box center [626, 501] width 443 height 57
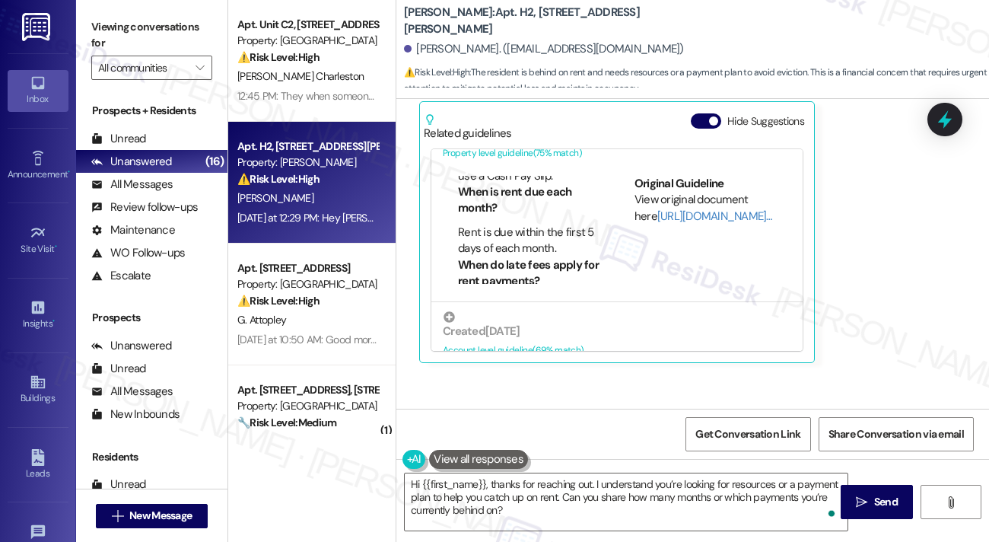
drag, startPoint x: 104, startPoint y: 24, endPoint x: 125, endPoint y: 33, distance: 22.8
click at [104, 24] on label "Viewing conversations for" at bounding box center [151, 35] width 121 height 40
click at [495, 492] on textarea "Hi {{first_name}}, thanks for reaching out. I understand you’re looking for res…" at bounding box center [626, 501] width 443 height 57
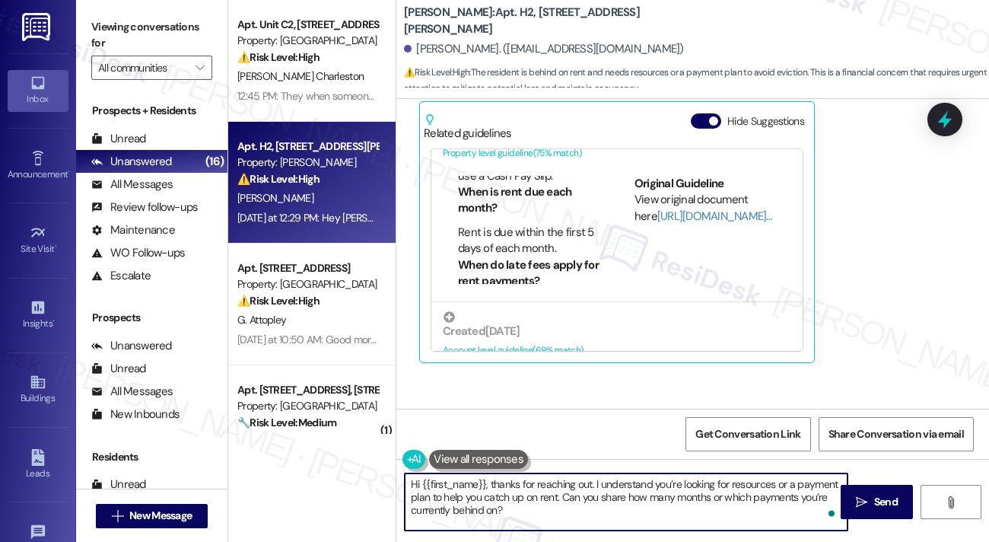
click at [495, 492] on textarea "Hi {{first_name}}, thanks for reaching out. I understand you’re looking for res…" at bounding box center [626, 501] width 443 height 57
click at [619, 510] on textarea "Hi {{first_name}}, thanks for reaching out. I understand you’re looking for res…" at bounding box center [626, 501] width 443 height 57
click at [670, 495] on textarea "Hi {{first_name}}, thanks for reaching out. I understand you’re looking for res…" at bounding box center [626, 501] width 443 height 57
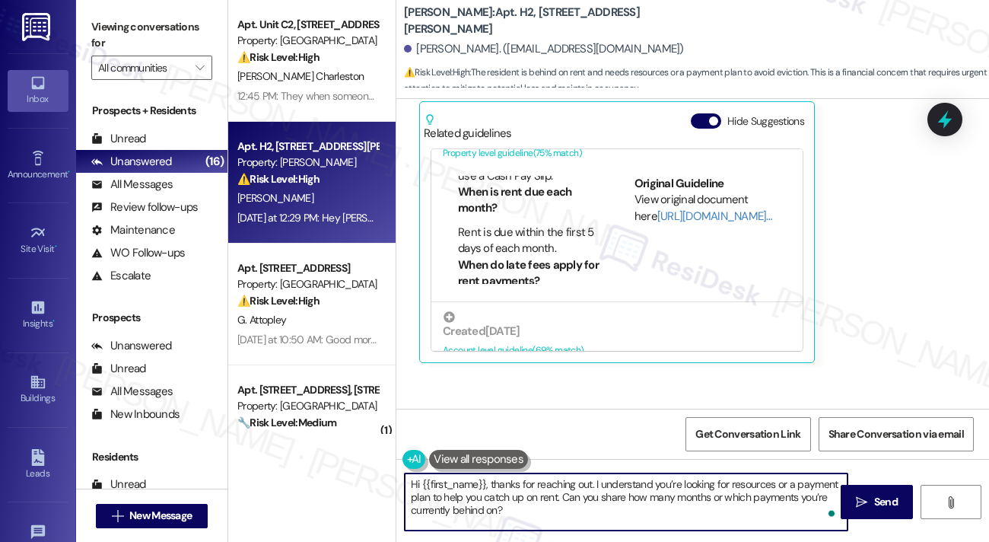
click at [670, 495] on textarea "Hi {{first_name}}, thanks for reaching out. I understand you’re looking for res…" at bounding box center [626, 501] width 443 height 57
click at [572, 508] on textarea "Hi {{first_name}}, thanks for reaching out. I understand you’re looking for res…" at bounding box center [626, 501] width 443 height 57
drag, startPoint x: 558, startPoint y: 509, endPoint x: 562, endPoint y: 498, distance: 11.3
click at [562, 498] on textarea "Hi {{first_name}}, thanks for reaching out. I understand you’re looking for res…" at bounding box center [626, 501] width 443 height 57
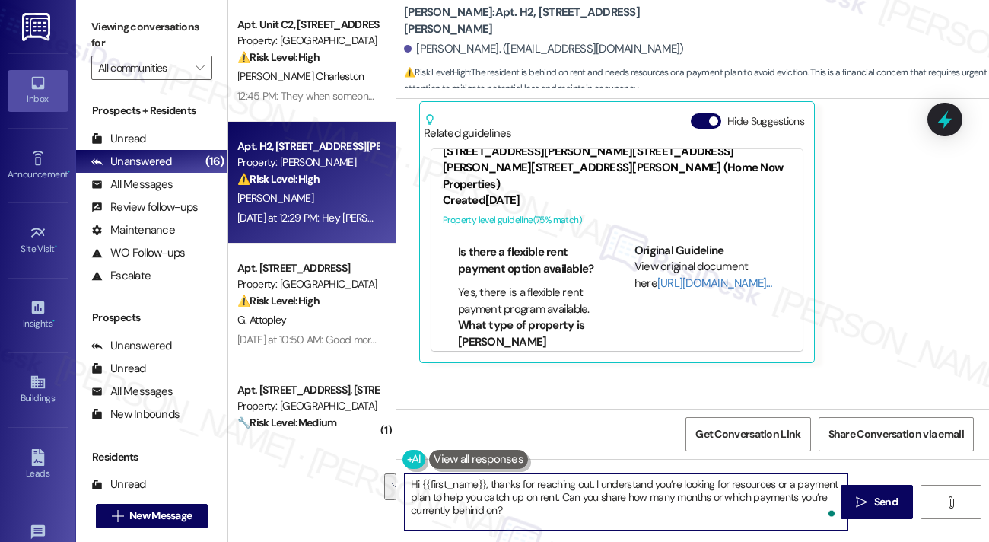
scroll to position [685, 0]
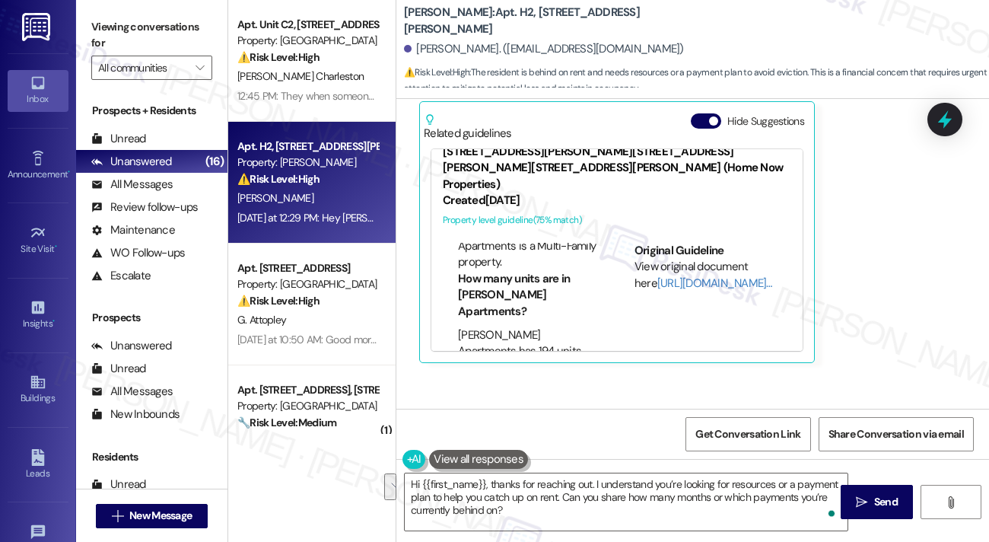
click at [145, 24] on label "Viewing conversations for" at bounding box center [151, 35] width 121 height 40
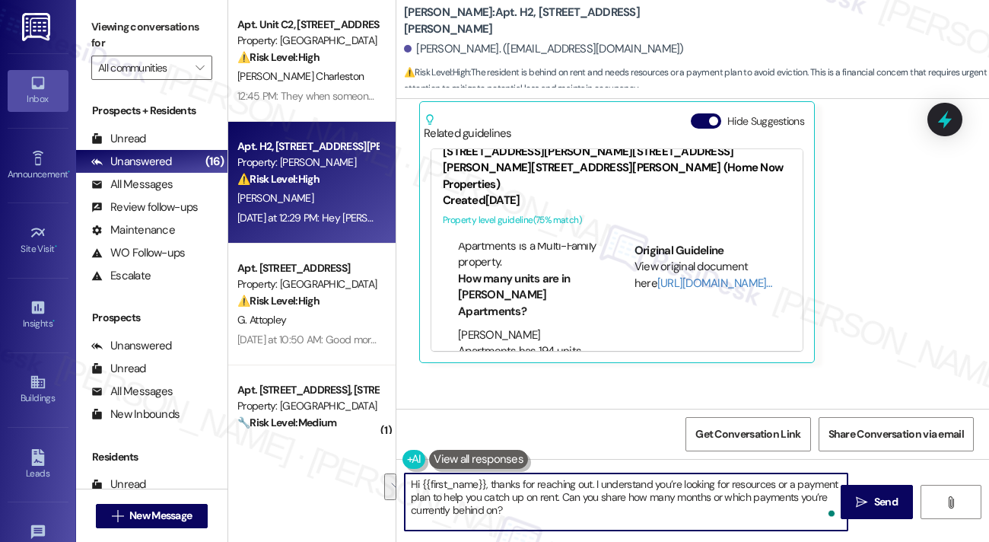
drag, startPoint x: 606, startPoint y: 512, endPoint x: 560, endPoint y: 495, distance: 48.6
click at [560, 495] on textarea "Hi {{first_name}}, thanks for reaching out. I understand you’re looking for res…" at bounding box center [626, 501] width 443 height 57
paste textarea "Just a friendly reminder that payments should be made closer to the 1st of the …"
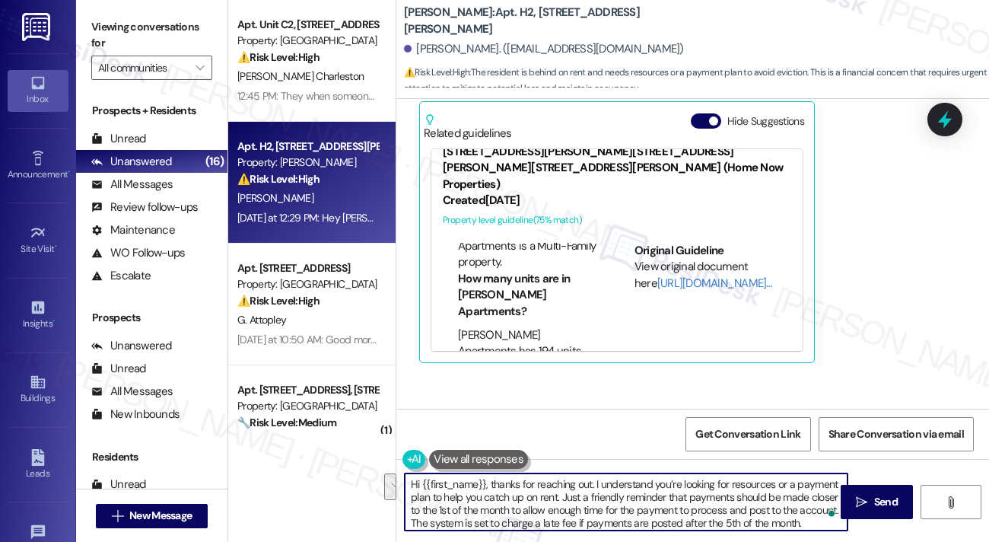
scroll to position [12, 0]
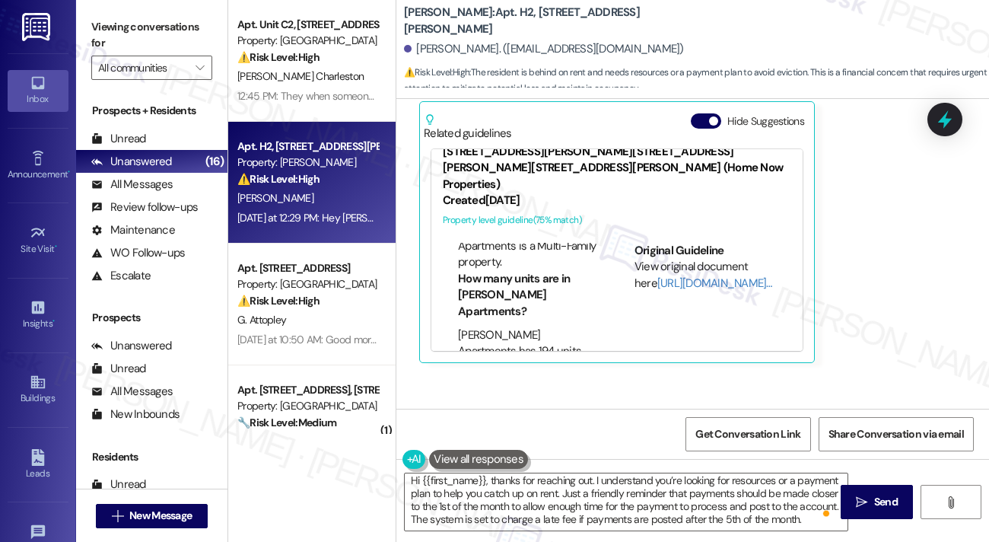
click at [151, 24] on label "Viewing conversations for" at bounding box center [151, 35] width 121 height 40
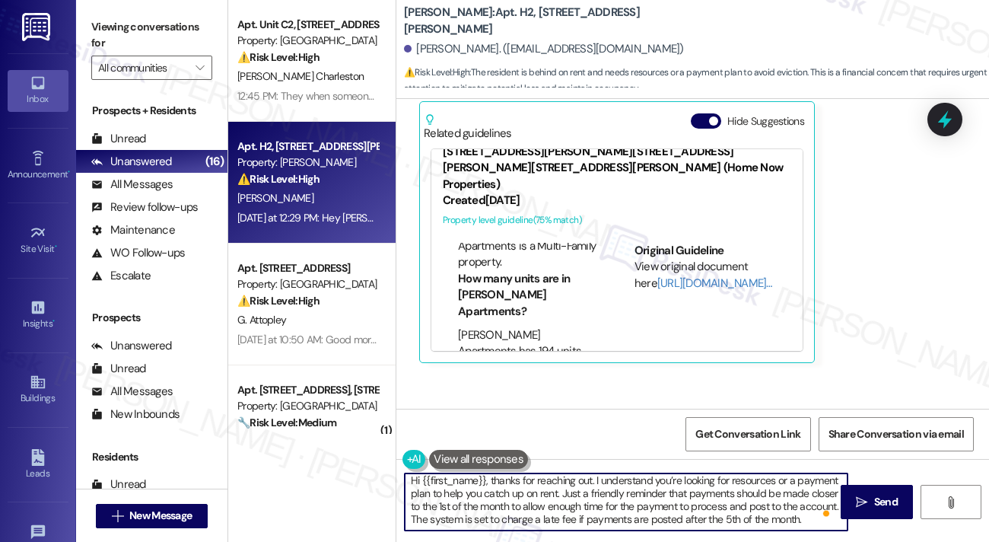
scroll to position [16, 0]
drag, startPoint x: 688, startPoint y: 486, endPoint x: 726, endPoint y: 523, distance: 52.7
click at [726, 523] on textarea "Hi {{first_name}}, thanks for reaching out. I understand you’re looking for res…" at bounding box center [626, 501] width 443 height 57
paste textarea "Rent is due on the 1st, with a grace period until the 5th, and late fees apply …"
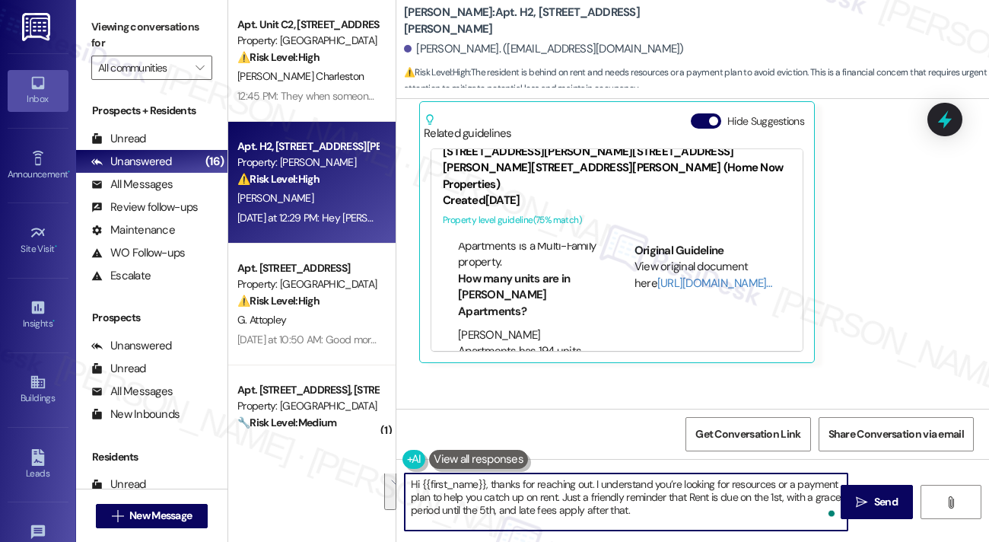
scroll to position [0, 0]
click at [691, 495] on textarea "Hi {{first_name}}, thanks for reaching out. I understand you’re looking for res…" at bounding box center [626, 501] width 443 height 57
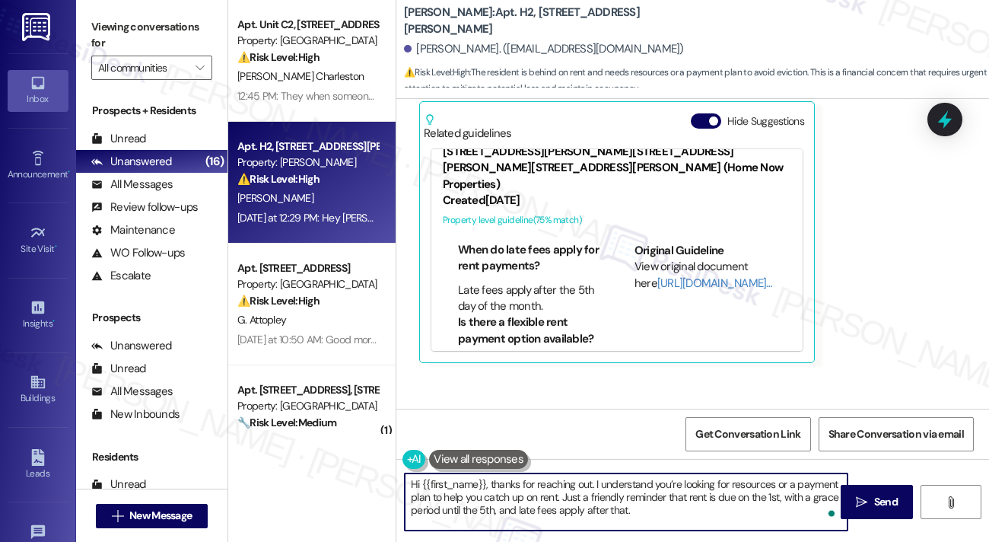
scroll to position [457, 0]
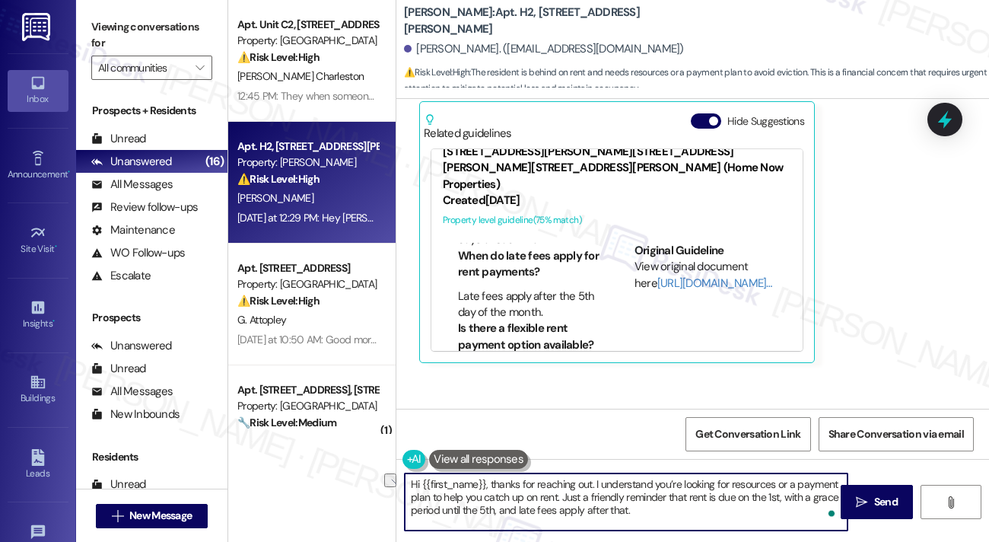
drag, startPoint x: 714, startPoint y: 495, endPoint x: 775, endPoint y: 492, distance: 61.0
click at [775, 492] on textarea "Hi {{first_name}}, thanks for reaching out. I understand you’re looking for res…" at bounding box center [626, 501] width 443 height 57
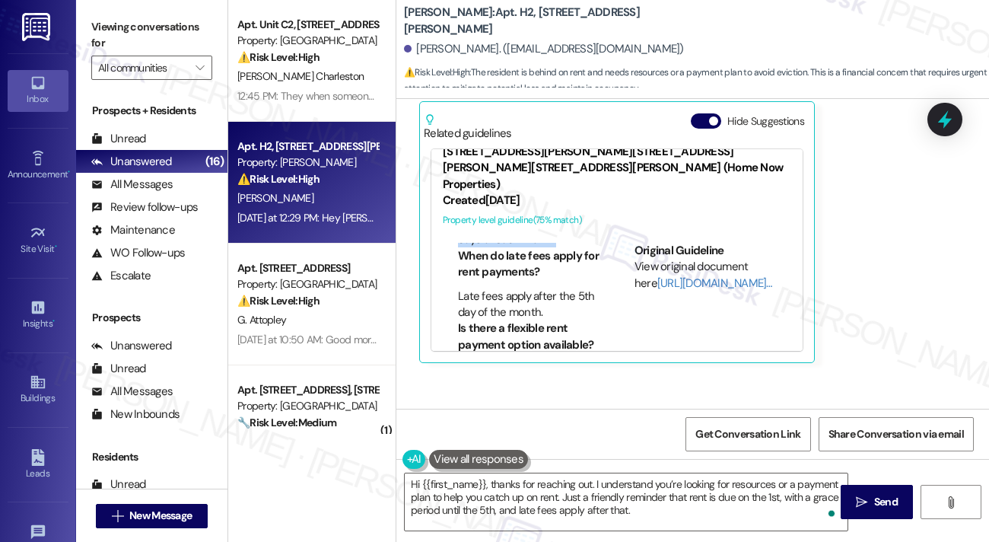
drag, startPoint x: 514, startPoint y: 237, endPoint x: 556, endPoint y: 256, distance: 45.3
click at [556, 248] on li "Rent is due within the first 5 days of each month." at bounding box center [529, 231] width 142 height 33
copy li "within the first 5 days of each month."
click at [736, 500] on textarea "Hi {{first_name}}, thanks for reaching out. I understand you’re looking for res…" at bounding box center [626, 501] width 443 height 57
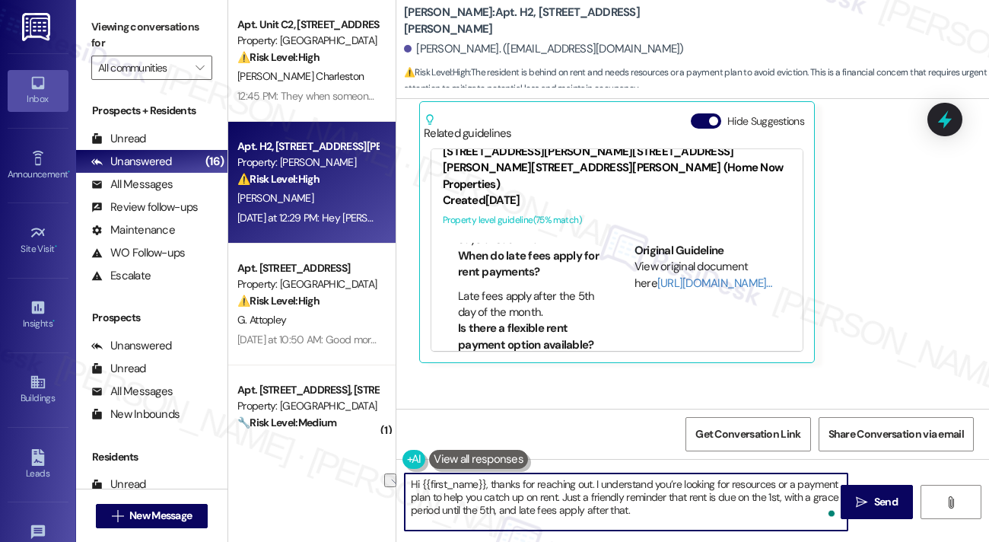
drag, startPoint x: 736, startPoint y: 498, endPoint x: 777, endPoint y: 495, distance: 41.2
click at [777, 495] on textarea "Hi {{first_name}}, thanks for reaching out. I understand you’re looking for res…" at bounding box center [626, 501] width 443 height 57
paste textarea "within the first 5 days of each month."
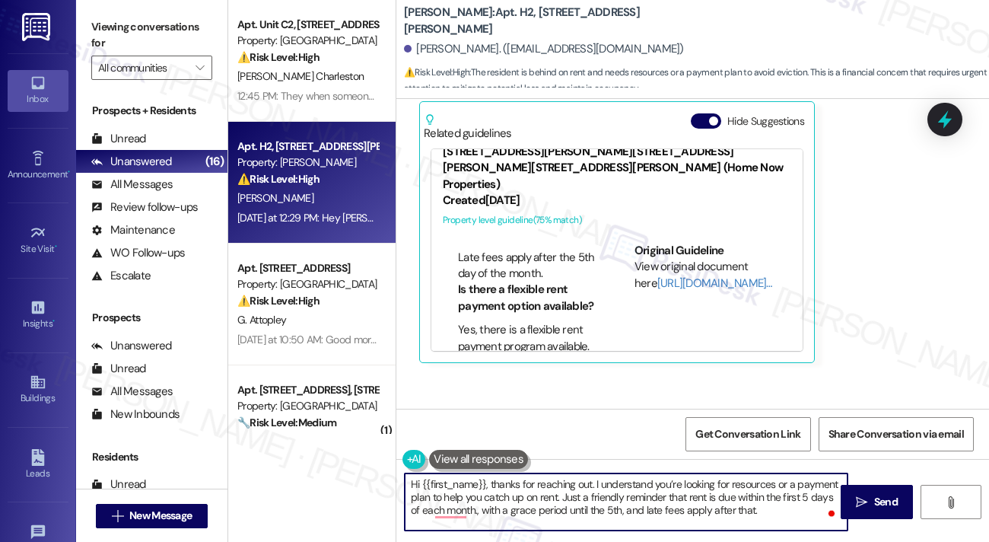
scroll to position [533, 0]
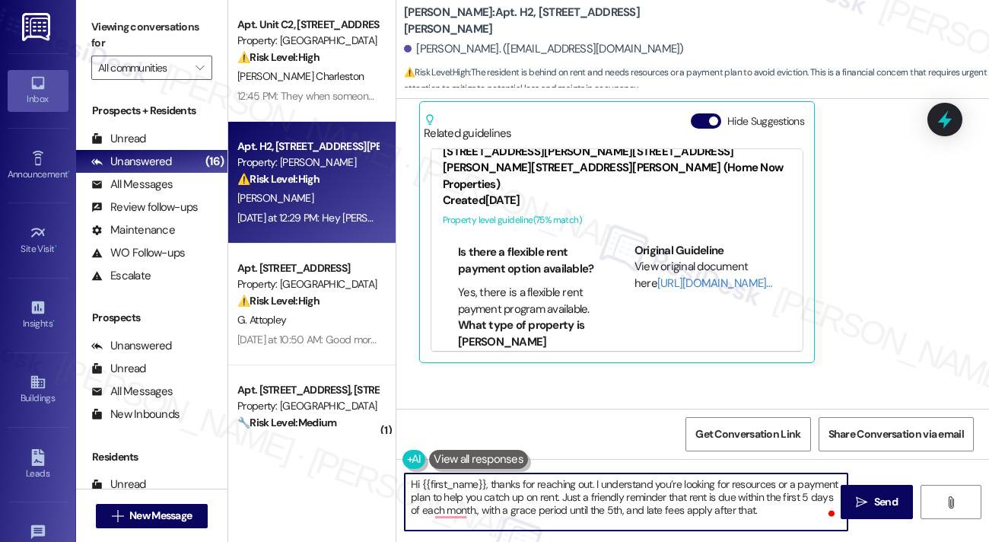
click at [473, 513] on textarea "Hi {{first_name}}, thanks for reaching out. I understand you’re looking for res…" at bounding box center [626, 501] width 443 height 57
drag, startPoint x: 465, startPoint y: 514, endPoint x: 610, endPoint y: 508, distance: 144.7
click at [610, 508] on textarea "Hi {{first_name}}, thanks for reaching out. I understand you’re looking for res…" at bounding box center [626, 501] width 443 height 57
click at [621, 516] on textarea "Hi {{first_name}}, thanks for reaching out. I understand you’re looking for res…" at bounding box center [626, 501] width 443 height 57
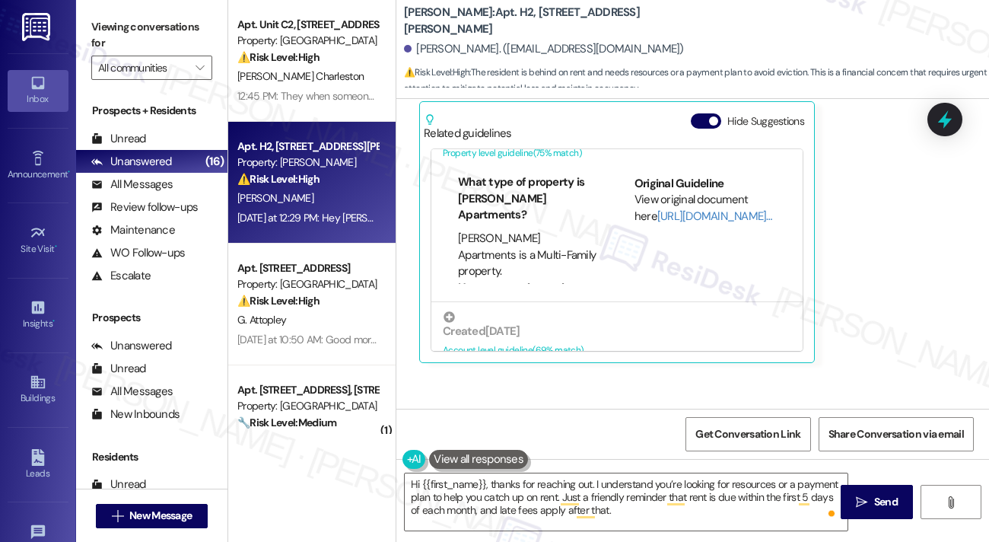
scroll to position [609, 64]
drag, startPoint x: 478, startPoint y: 164, endPoint x: 533, endPoint y: 182, distance: 58.5
click at [533, 182] on div "FAQs generated by ResiDesk AI What is the phone number for emergencies or after…" at bounding box center [521, 230] width 157 height 108
copy li "there is a flexible rent payment program available."
click at [609, 506] on textarea "Hi {{first_name}}, thanks for reaching out. I understand you’re looking for res…" at bounding box center [626, 501] width 443 height 57
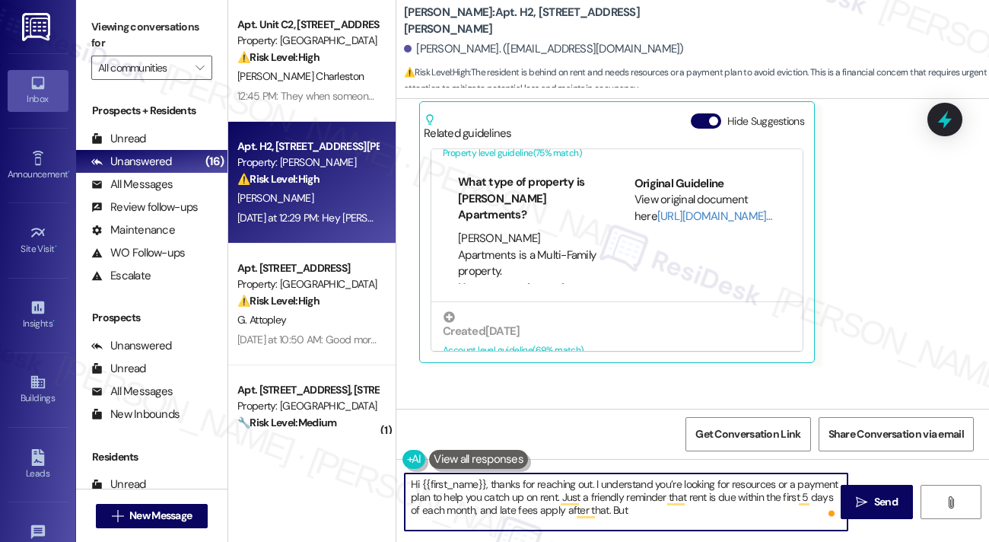
paste textarea "there is a flexible rent payment program available."
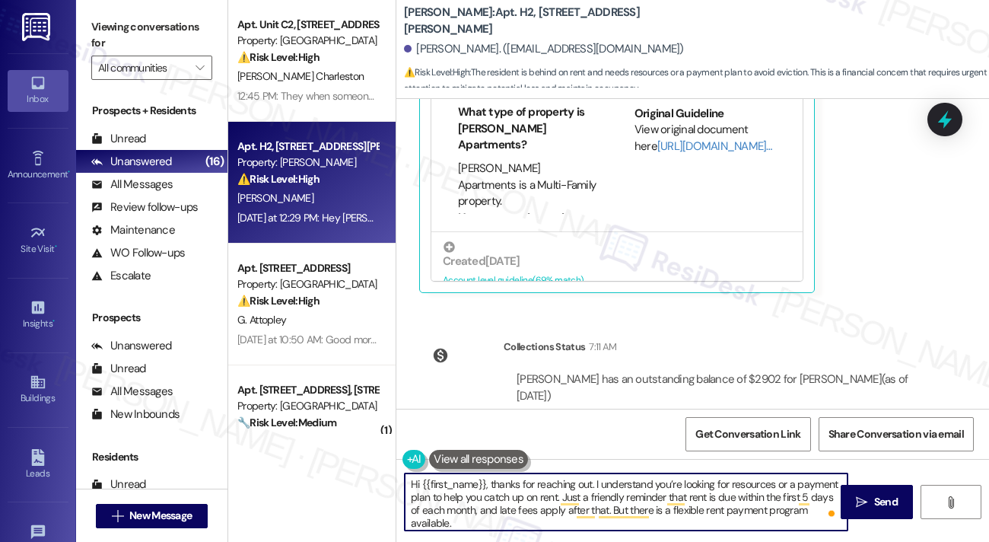
scroll to position [562, 0]
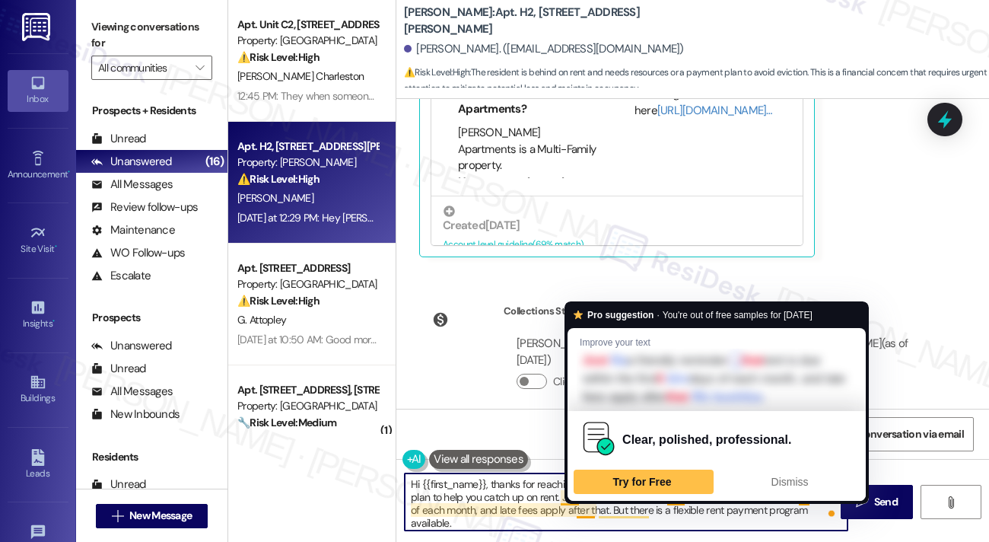
click at [571, 518] on textarea "Hi {{first_name}}, thanks for reaching out. I understand you’re looking for res…" at bounding box center [626, 501] width 443 height 57
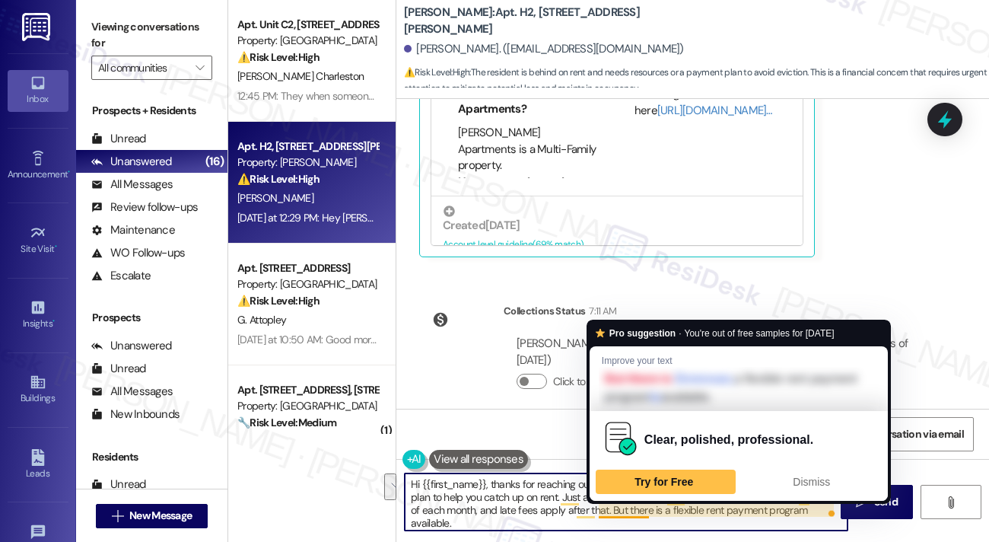
drag, startPoint x: 557, startPoint y: 497, endPoint x: 620, endPoint y: 516, distance: 66.0
click at [621, 516] on textarea "Hi {{first_name}}, thanks for reaching out. I understand you’re looking for res…" at bounding box center [626, 501] width 443 height 57
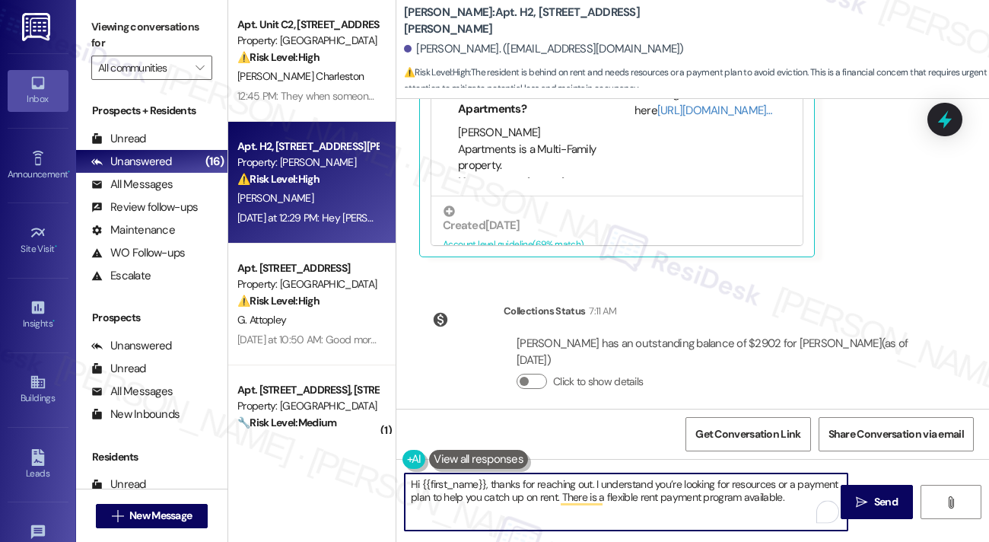
click at [785, 494] on textarea "Hi {{first_name}}, thanks for reaching out. I understand you’re looking for res…" at bounding box center [626, 501] width 443 height 57
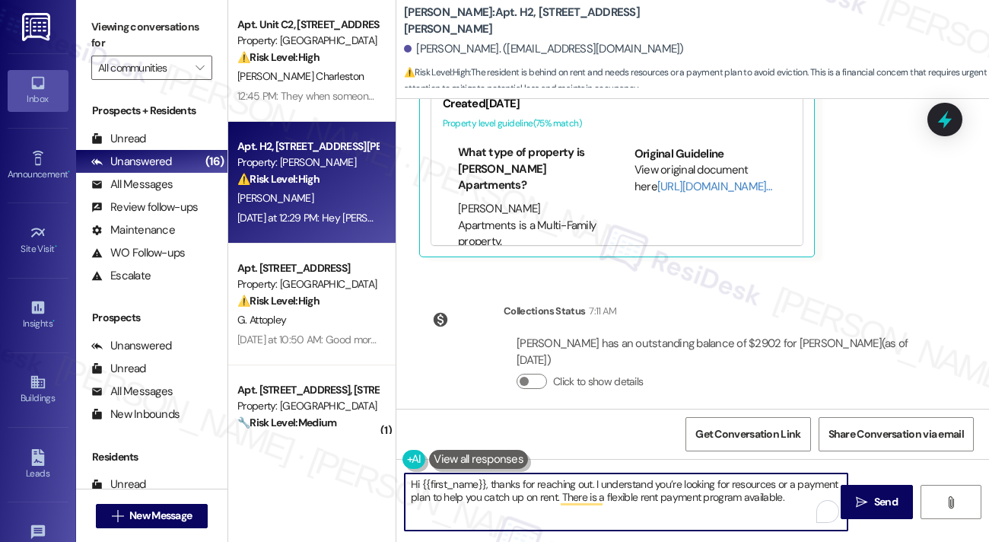
type textarea "Hi {{first_name}}, thanks for reaching out. I understand you’re looking for res…"
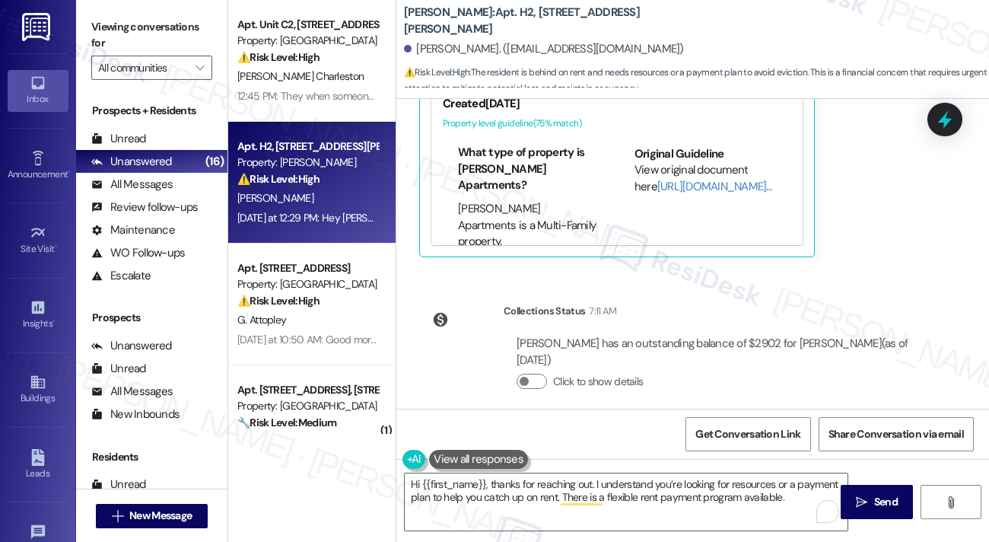
click at [170, 36] on label "Viewing conversations for" at bounding box center [151, 35] width 121 height 40
click at [151, 27] on label "Viewing conversations for" at bounding box center [151, 35] width 121 height 40
click at [539, 374] on button "Click to show details" at bounding box center [532, 381] width 30 height 15
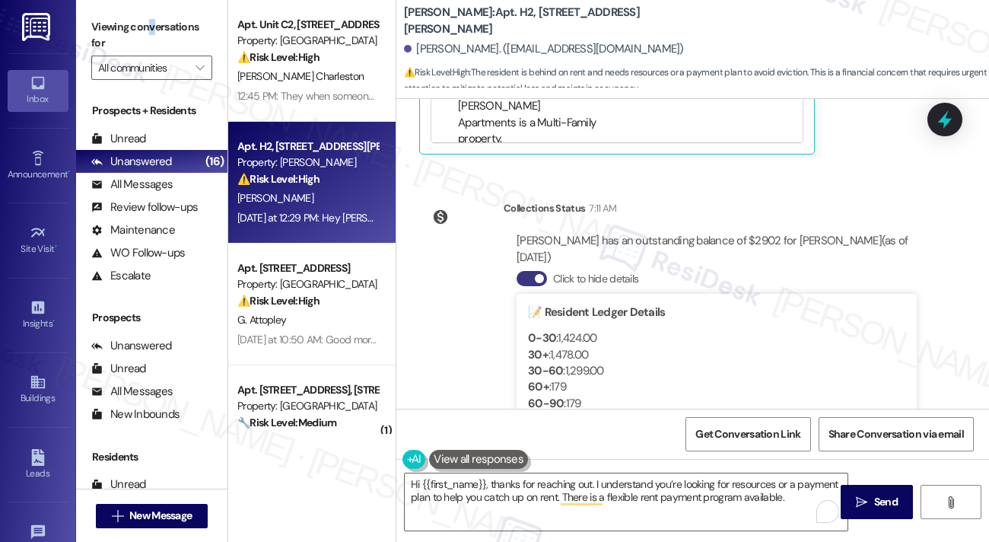
scroll to position [791, 0]
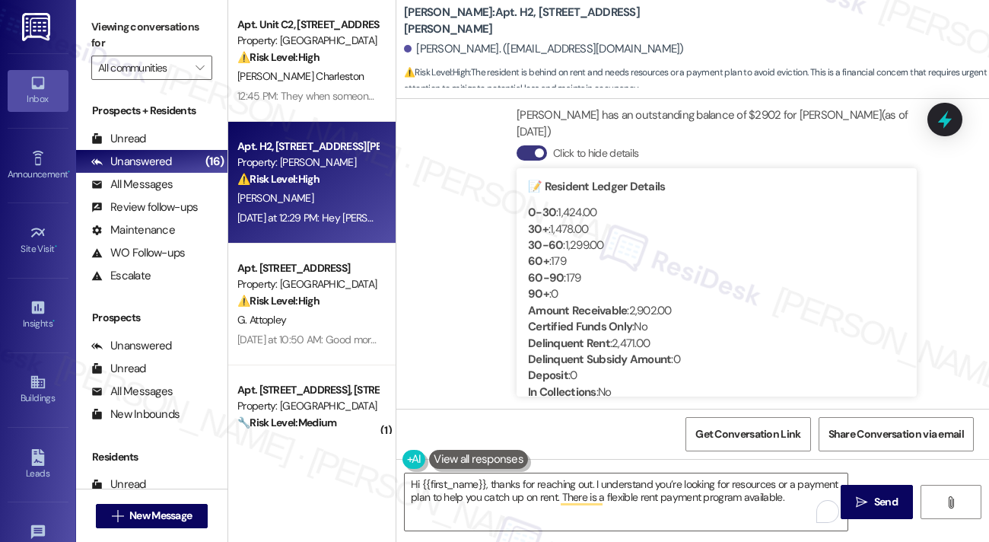
click at [579, 237] on div "30-60 : 1,299.00" at bounding box center [716, 245] width 377 height 16
click at [562, 221] on div "30+ : 1,478.00" at bounding box center [716, 229] width 377 height 16
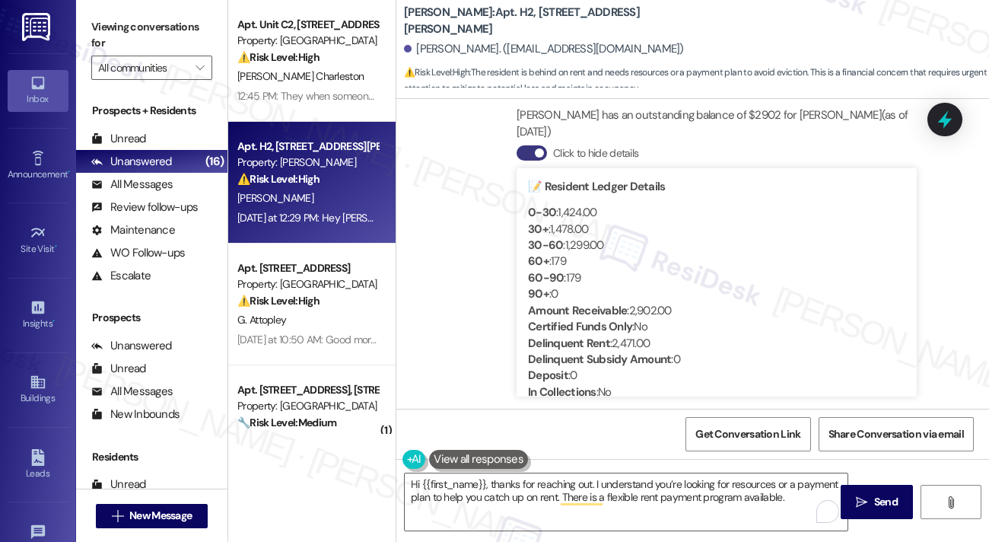
click at [639, 237] on div "30-60 : 1,299.00" at bounding box center [716, 245] width 377 height 16
click at [575, 205] on div "0-30 : 1,424.00" at bounding box center [716, 213] width 377 height 16
click at [572, 221] on div "30+ : 1,478.00" at bounding box center [716, 229] width 377 height 16
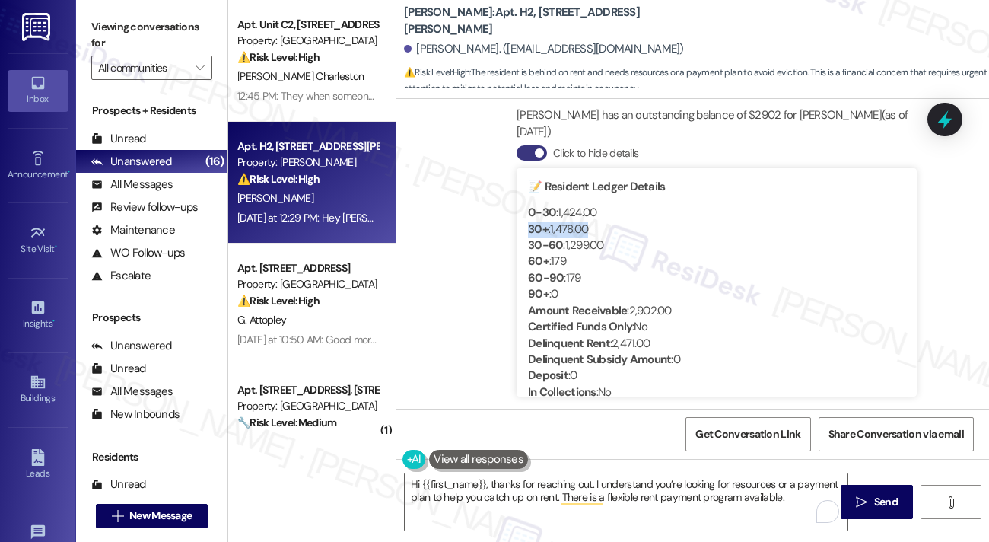
click at [572, 221] on div "30+ : 1,478.00" at bounding box center [716, 229] width 377 height 16
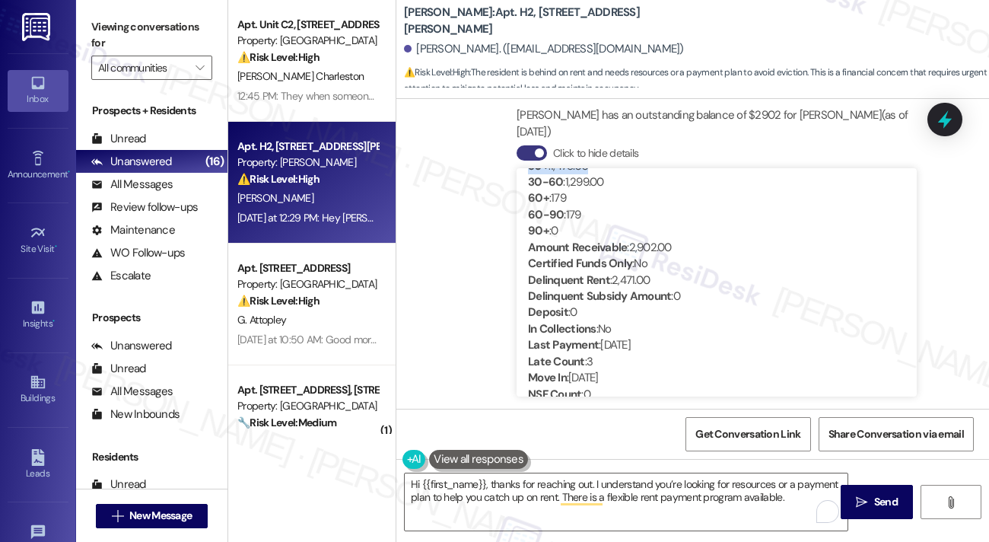
scroll to position [152, 0]
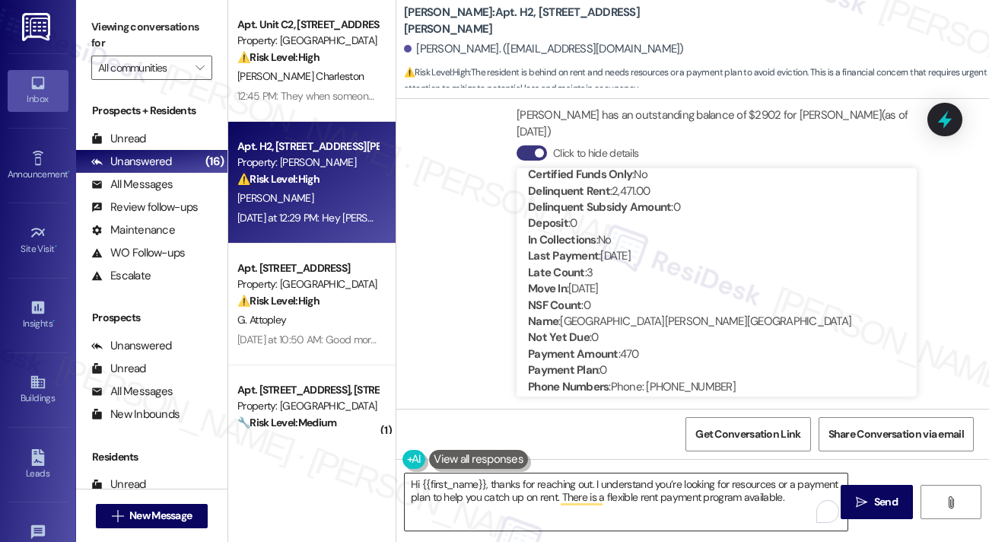
click at [530, 476] on textarea "Hi {{first_name}}, thanks for reaching out. I understand you’re looking for res…" at bounding box center [626, 501] width 443 height 57
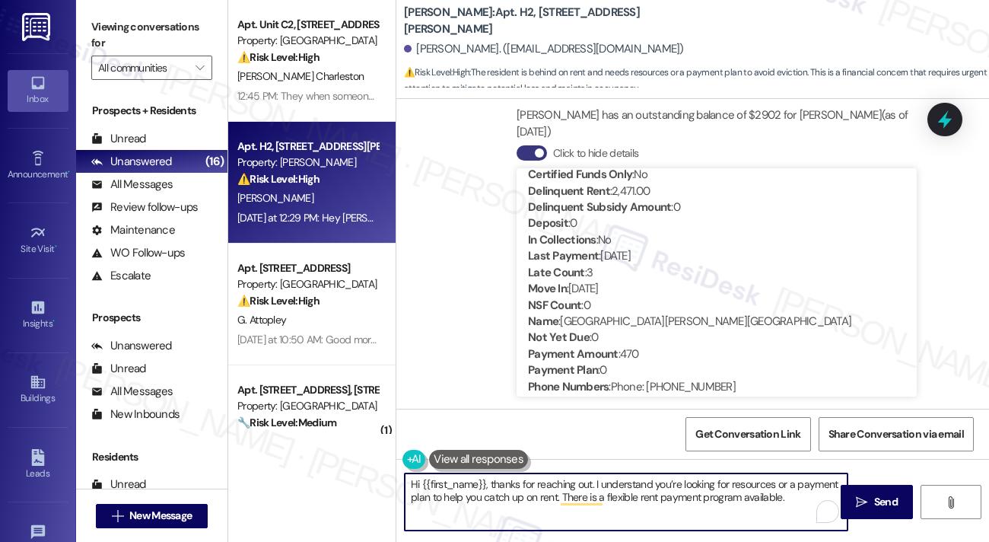
click at [530, 476] on textarea "Hi {{first_name}}, thanks for reaching out. I understand you’re looking for res…" at bounding box center [626, 501] width 443 height 57
click at [509, 488] on textarea "Hi {{first_name}}, thanks for reaching out. I understand you’re looking for res…" at bounding box center [626, 501] width 443 height 57
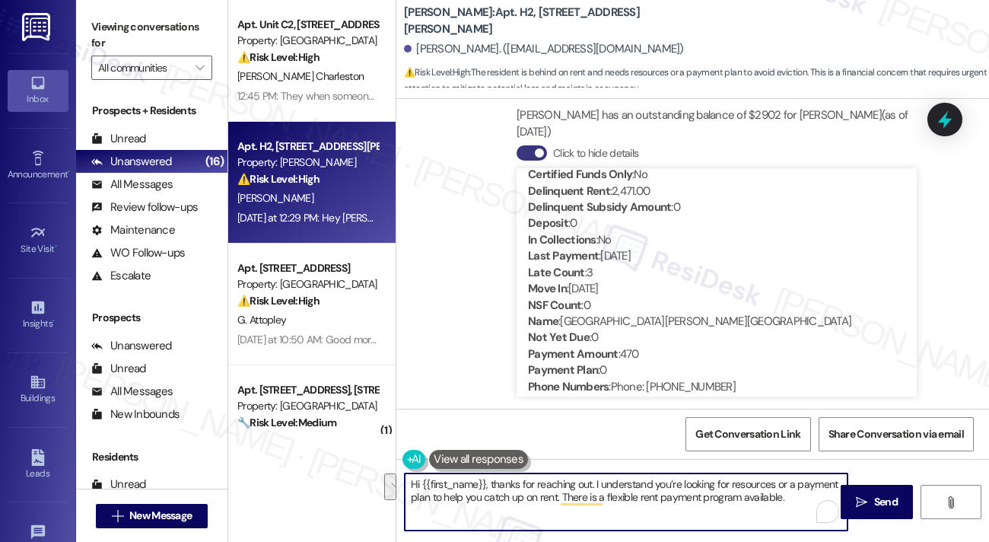
click at [792, 501] on textarea "Hi {{first_name}}, thanks for reaching out. I understand you’re looking for res…" at bounding box center [626, 501] width 443 height 57
click at [476, 168] on div "Collections Status 7:11 AM [PERSON_NAME] has an outstanding balance of $2902 fo…" at bounding box center [674, 244] width 533 height 362
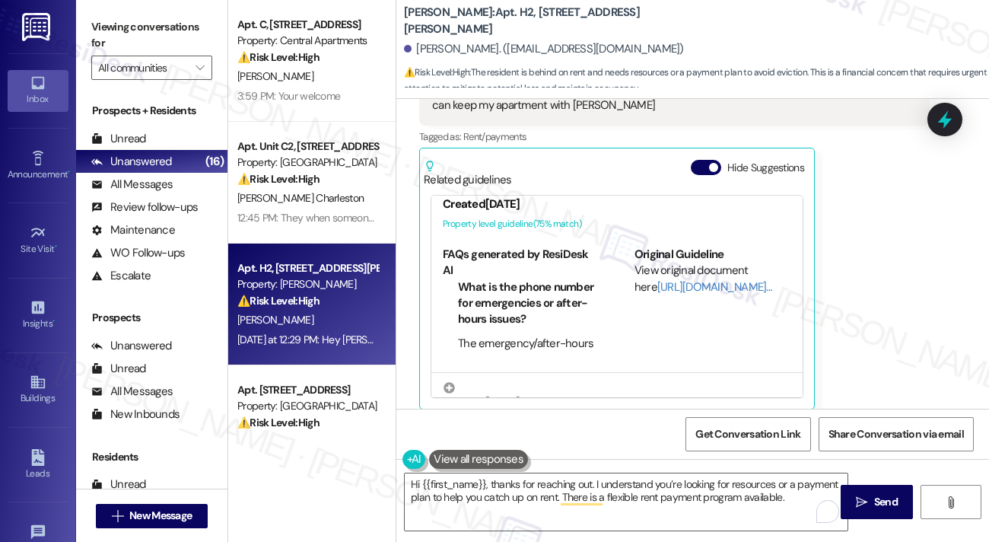
scroll to position [143, 0]
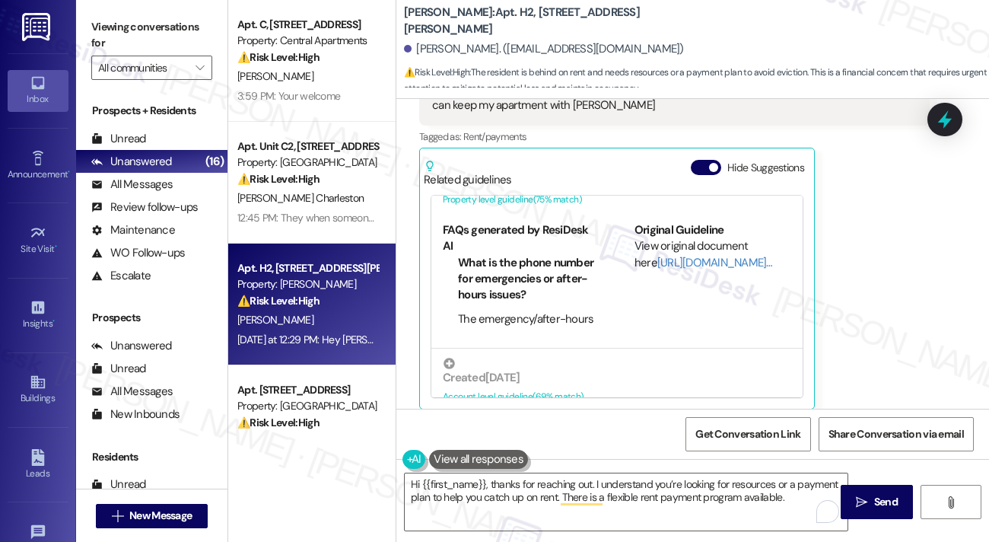
click at [420, 21] on b "[PERSON_NAME]: Apt. H2, [STREET_ADDRESS][PERSON_NAME]" at bounding box center [556, 21] width 304 height 33
copy b "[PERSON_NAME]"
drag, startPoint x: 128, startPoint y: 44, endPoint x: 145, endPoint y: 33, distance: 19.8
click at [128, 44] on label "Viewing conversations for" at bounding box center [151, 35] width 121 height 40
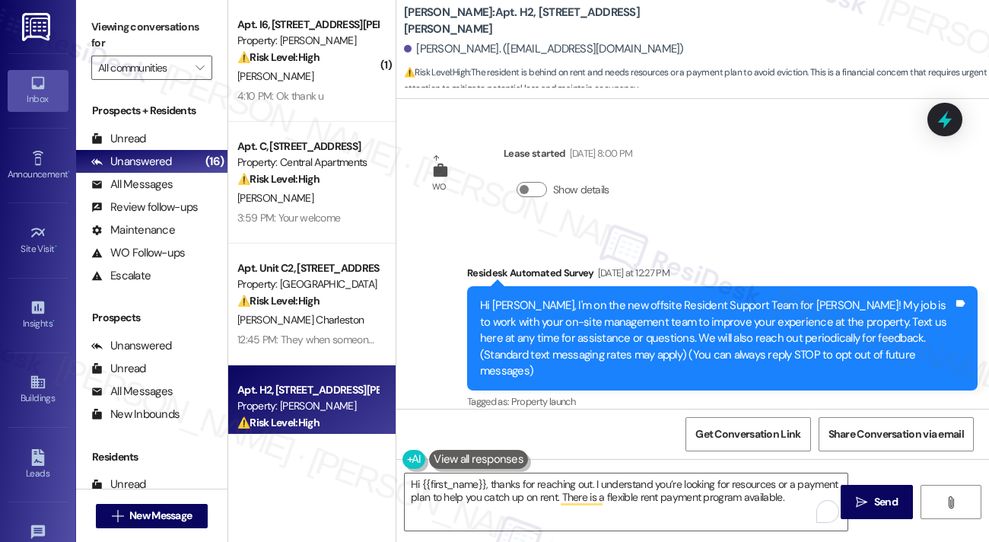
scroll to position [152, 0]
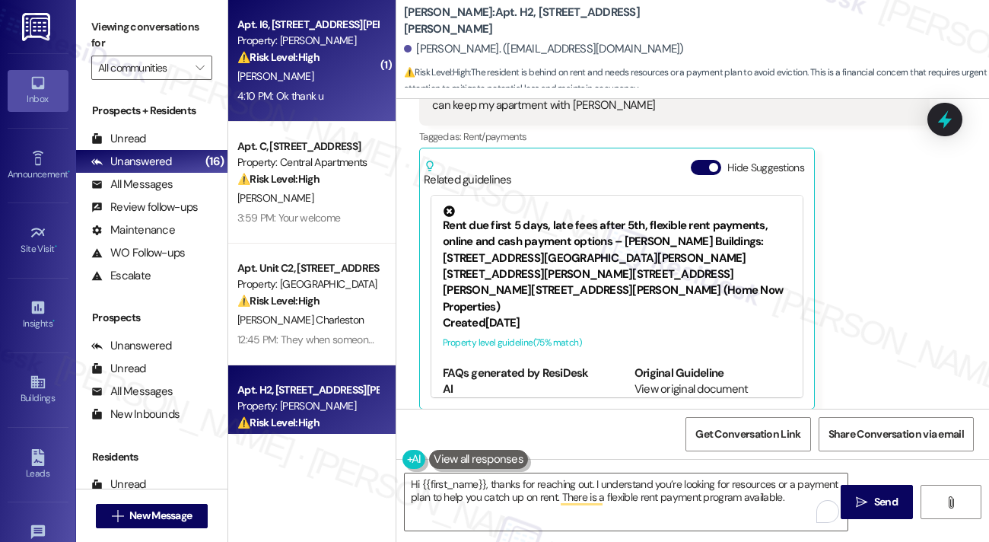
click at [314, 87] on div "4:10 PM: Ok thank u 4:10 PM: Ok thank u" at bounding box center [308, 96] width 144 height 19
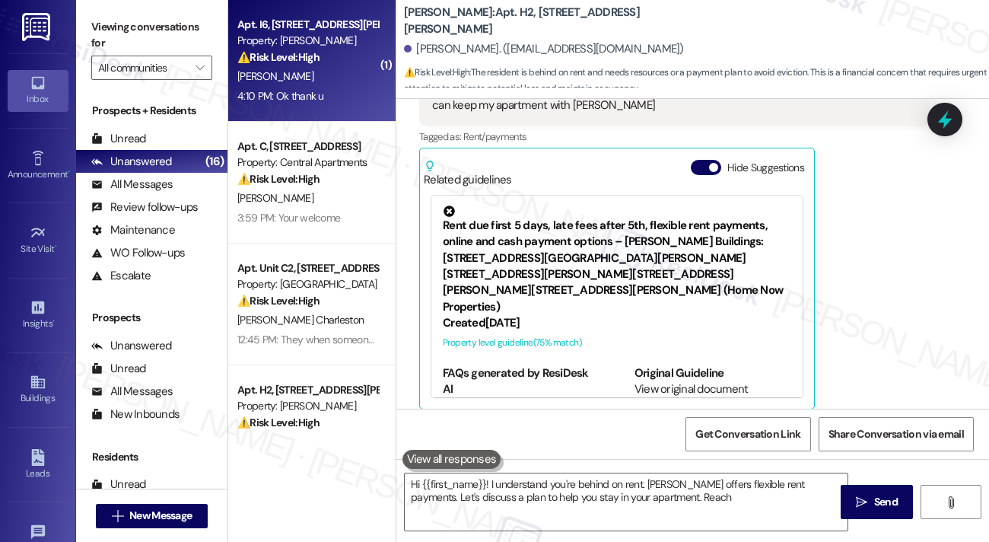
type textarea "Hi {{first_name}}! I understand you're behind on rent. [PERSON_NAME] offers fle…"
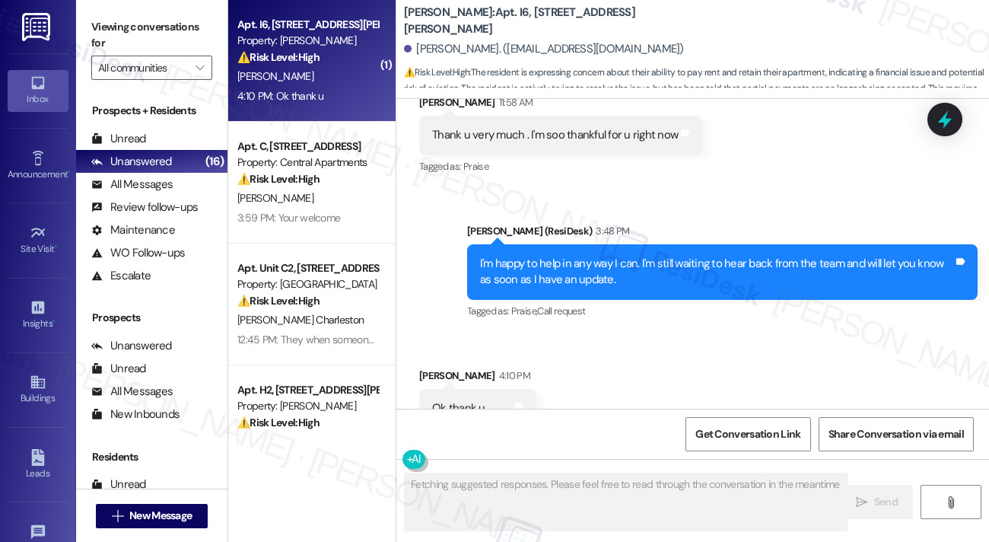
scroll to position [2046, 0]
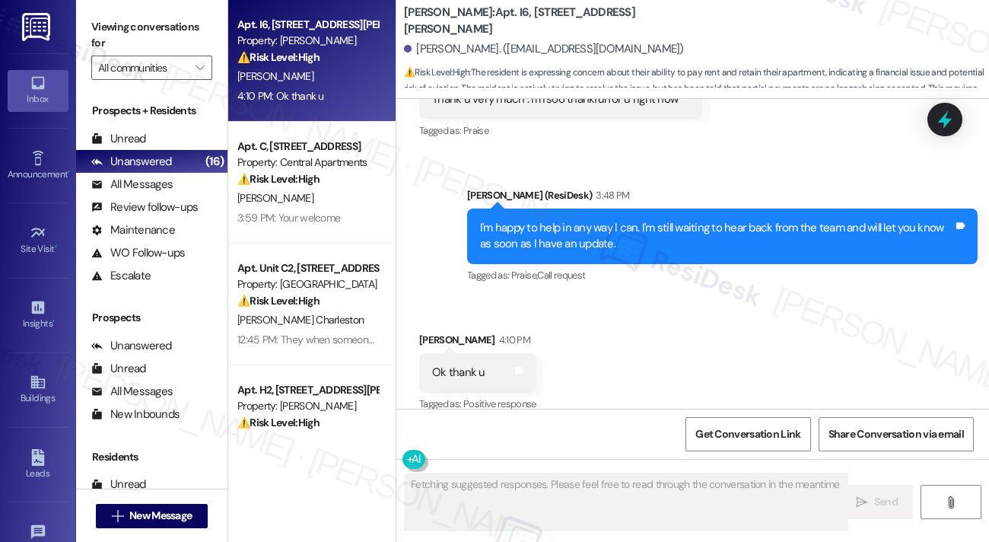
click at [554, 220] on div "I'm happy to help in any way I can. I'm still waiting to hear back from the tea…" at bounding box center [716, 236] width 473 height 33
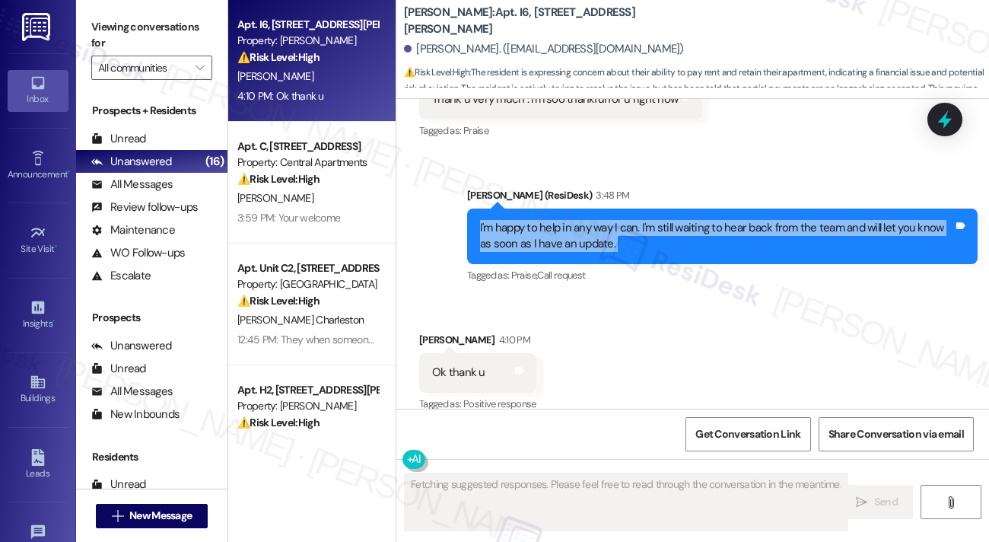
click at [554, 220] on div "I'm happy to help in any way I can. I'm still waiting to hear back from the tea…" at bounding box center [716, 236] width 473 height 33
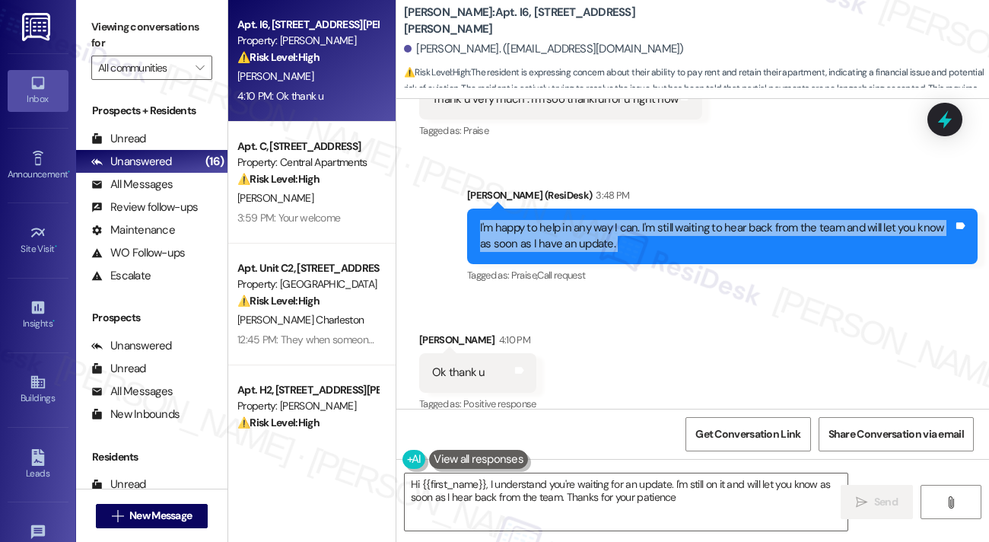
type textarea "Hi {{first_name}}, I understand you're waiting for an update. I'm still on it a…"
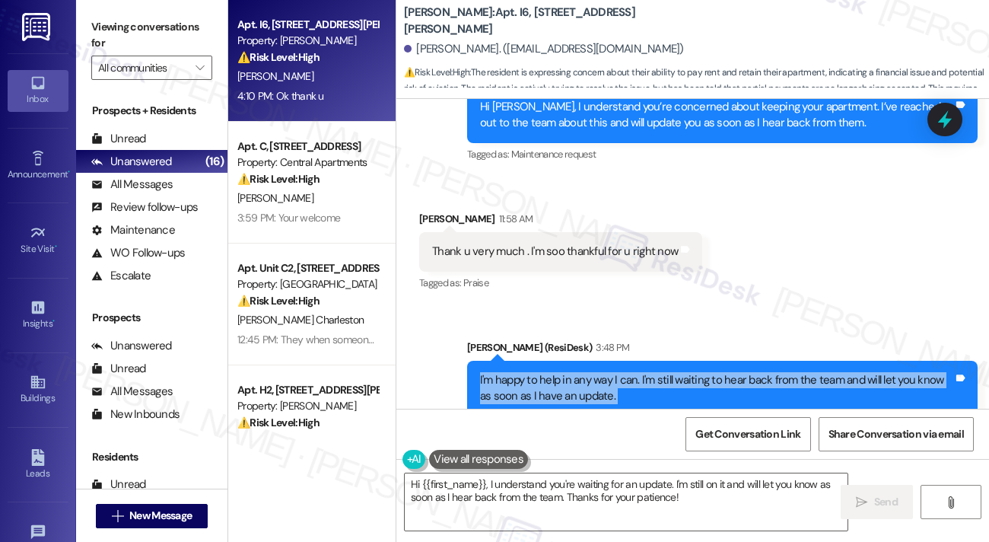
scroll to position [1742, 0]
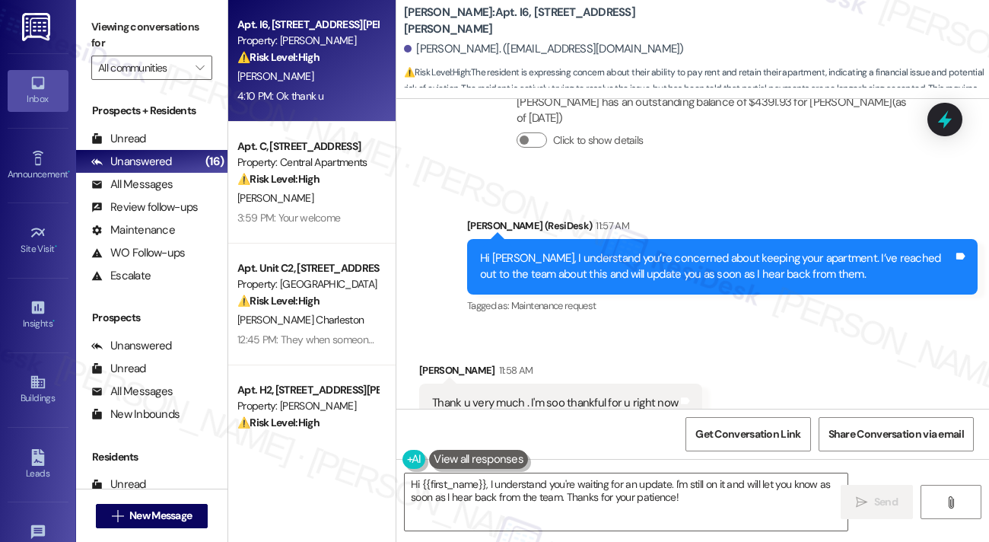
click at [504, 395] on div "Thank u very much . I'm soo thankful for u right now" at bounding box center [555, 403] width 246 height 16
click at [559, 253] on div "Hi [PERSON_NAME], I understand you’re concerned about keeping your apartment. I…" at bounding box center [716, 266] width 473 height 33
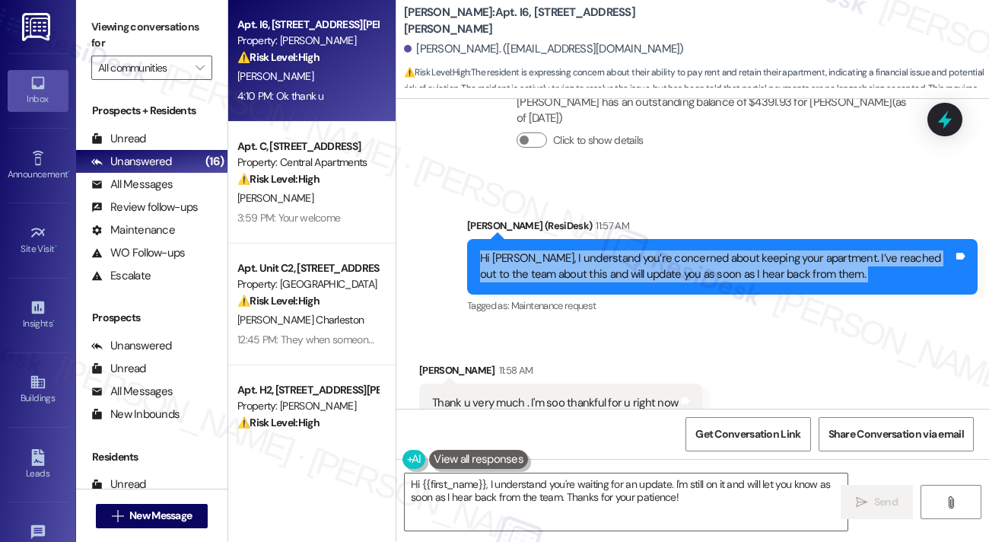
click at [559, 253] on div "Hi Alan, I understand you’re concerned about keeping your apartment. I’ve reach…" at bounding box center [716, 266] width 473 height 33
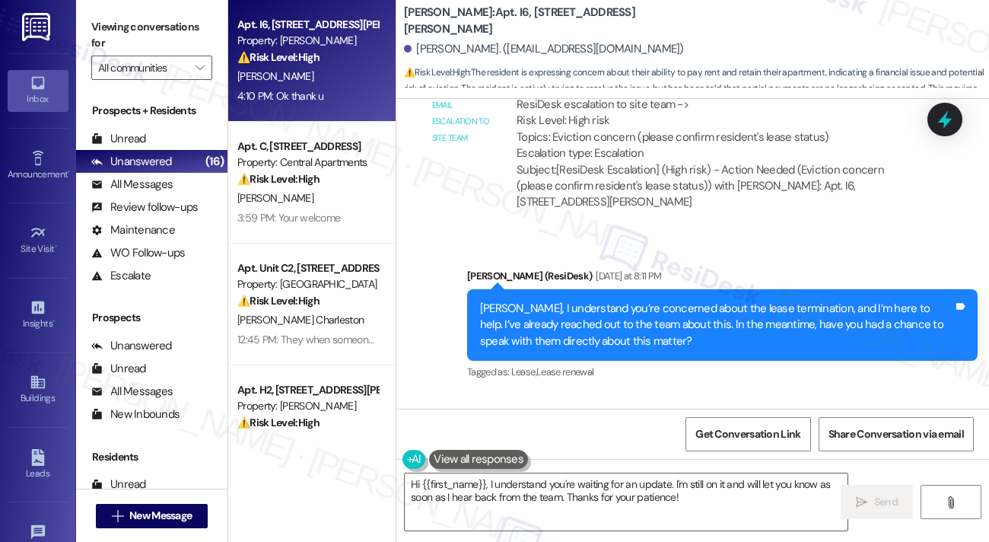
scroll to position [372, 0]
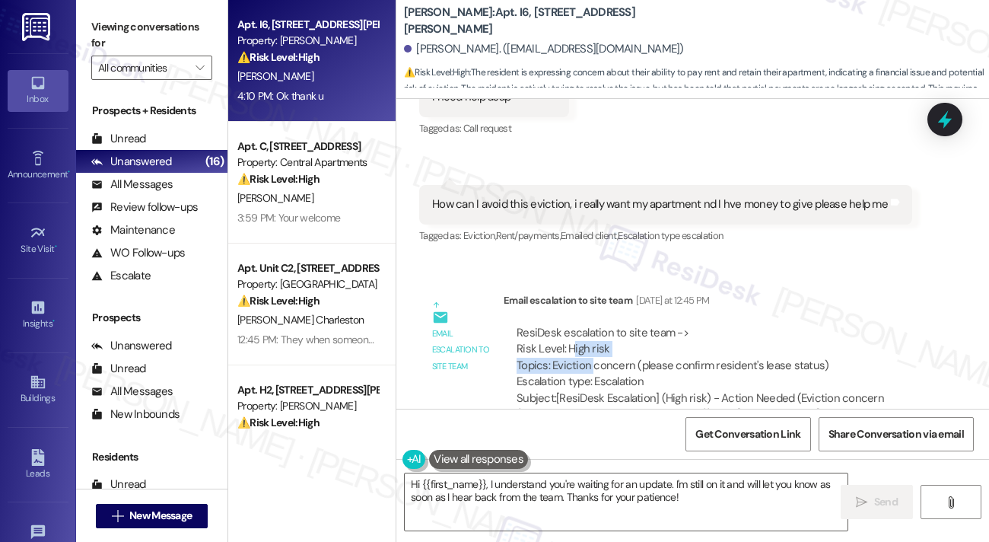
drag, startPoint x: 574, startPoint y: 340, endPoint x: 621, endPoint y: 350, distance: 48.2
click at [610, 347] on div "ResiDesk escalation to site team -> Risk Level: High risk Topics: Eviction conc…" at bounding box center [717, 357] width 400 height 65
click at [585, 351] on div "ResiDesk escalation to site team -> Risk Level: High risk Topics: Eviction conc…" at bounding box center [717, 357] width 400 height 65
drag, startPoint x: 585, startPoint y: 349, endPoint x: 853, endPoint y: 355, distance: 268.0
click at [853, 355] on div "ResiDesk escalation to site team -> Risk Level: High risk Topics: Eviction conc…" at bounding box center [717, 357] width 400 height 65
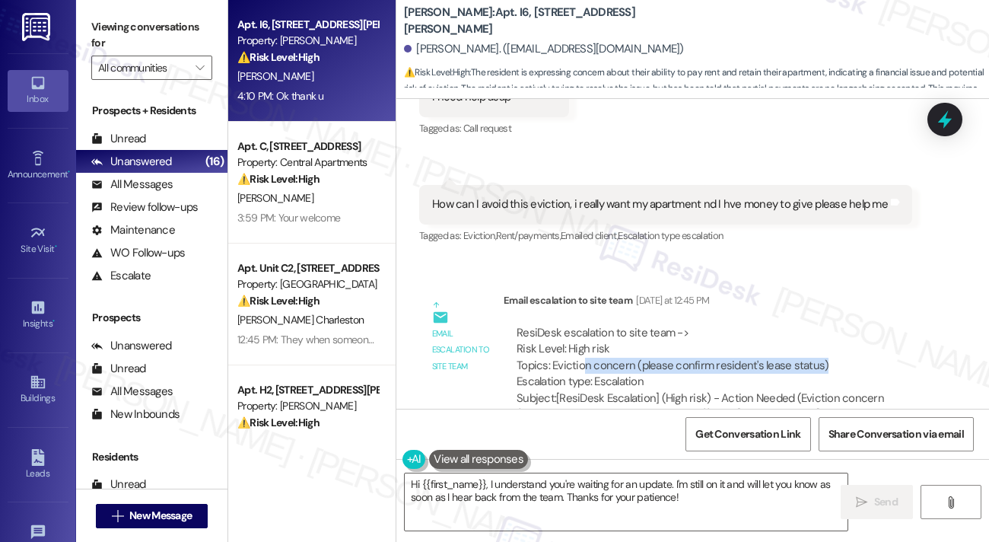
click at [788, 342] on div "ResiDesk escalation to site team -> Risk Level: High risk Topics: Eviction conc…" at bounding box center [717, 357] width 400 height 65
drag, startPoint x: 663, startPoint y: 282, endPoint x: 725, endPoint y: 285, distance: 61.8
click at [709, 292] on div "Yesterday at 12:45 PM" at bounding box center [670, 300] width 77 height 16
click at [557, 174] on div "Received via SMS 12:32 PM Alan Cofield Question Yesterday at 12:32 PM How can I…" at bounding box center [666, 216] width 516 height 84
click at [648, 107] on div "Received via SMS Alan Cofield Yesterday at 12:31 PM I need help asap Tags and n…" at bounding box center [693, 140] width 593 height 236
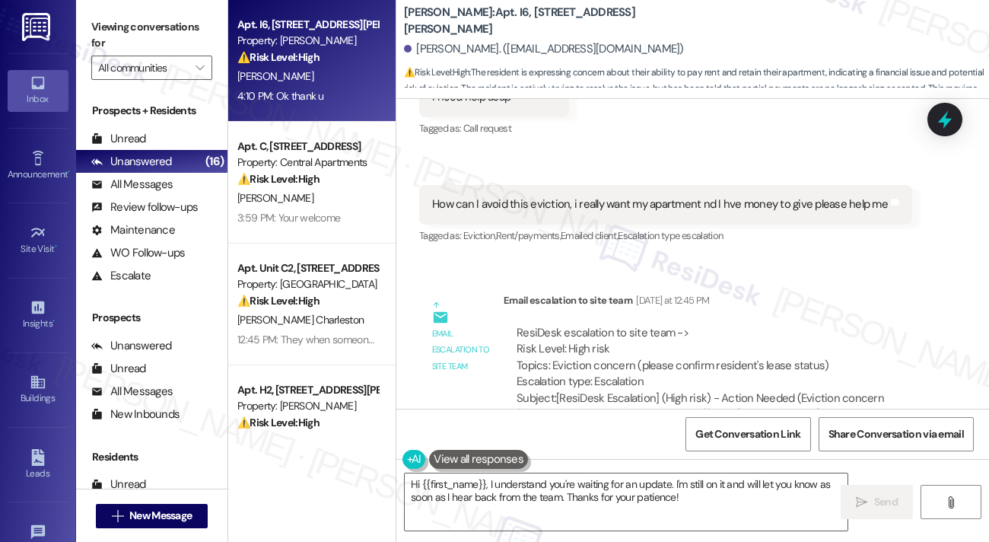
click at [142, 28] on label "Viewing conversations for" at bounding box center [151, 35] width 121 height 40
